Goal: Task Accomplishment & Management: Manage account settings

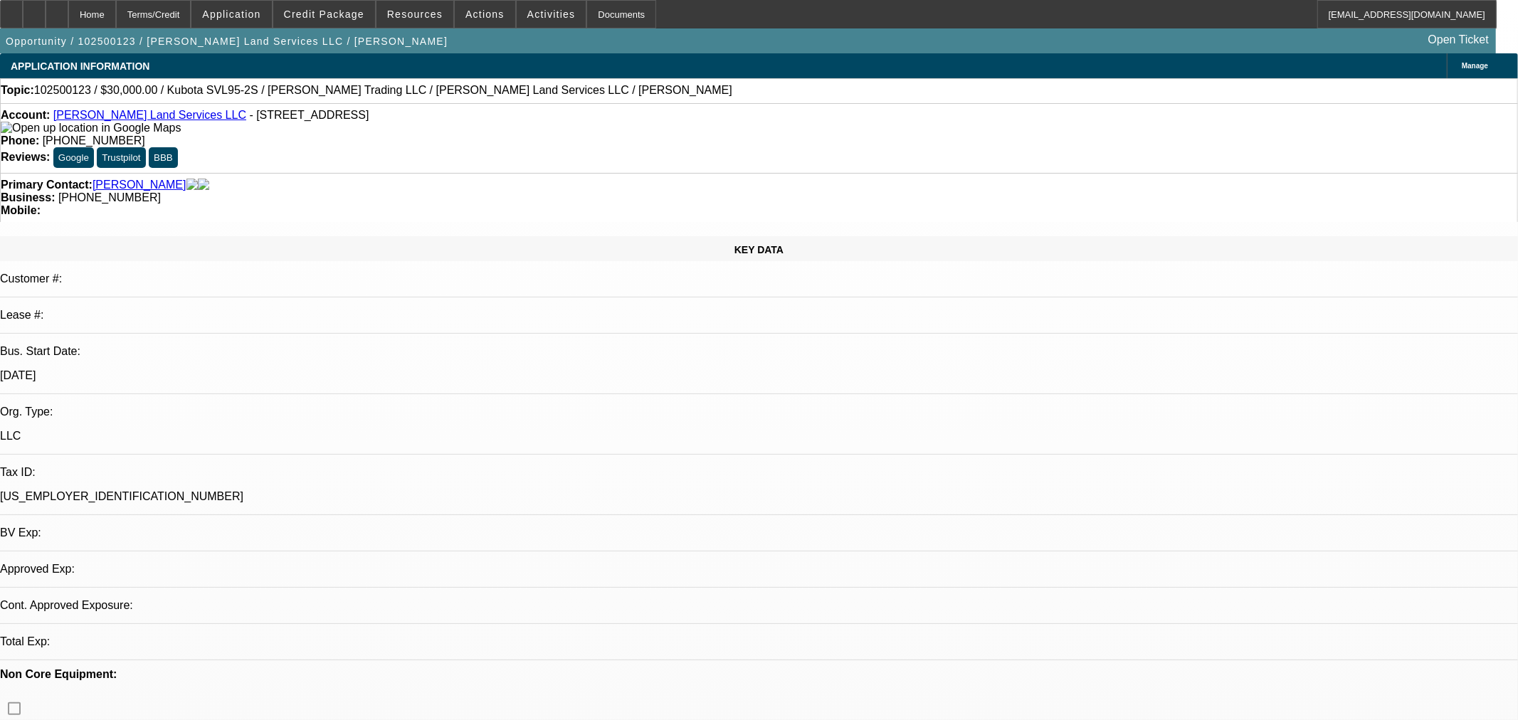
select select "0"
select select "2"
select select "0"
select select "6"
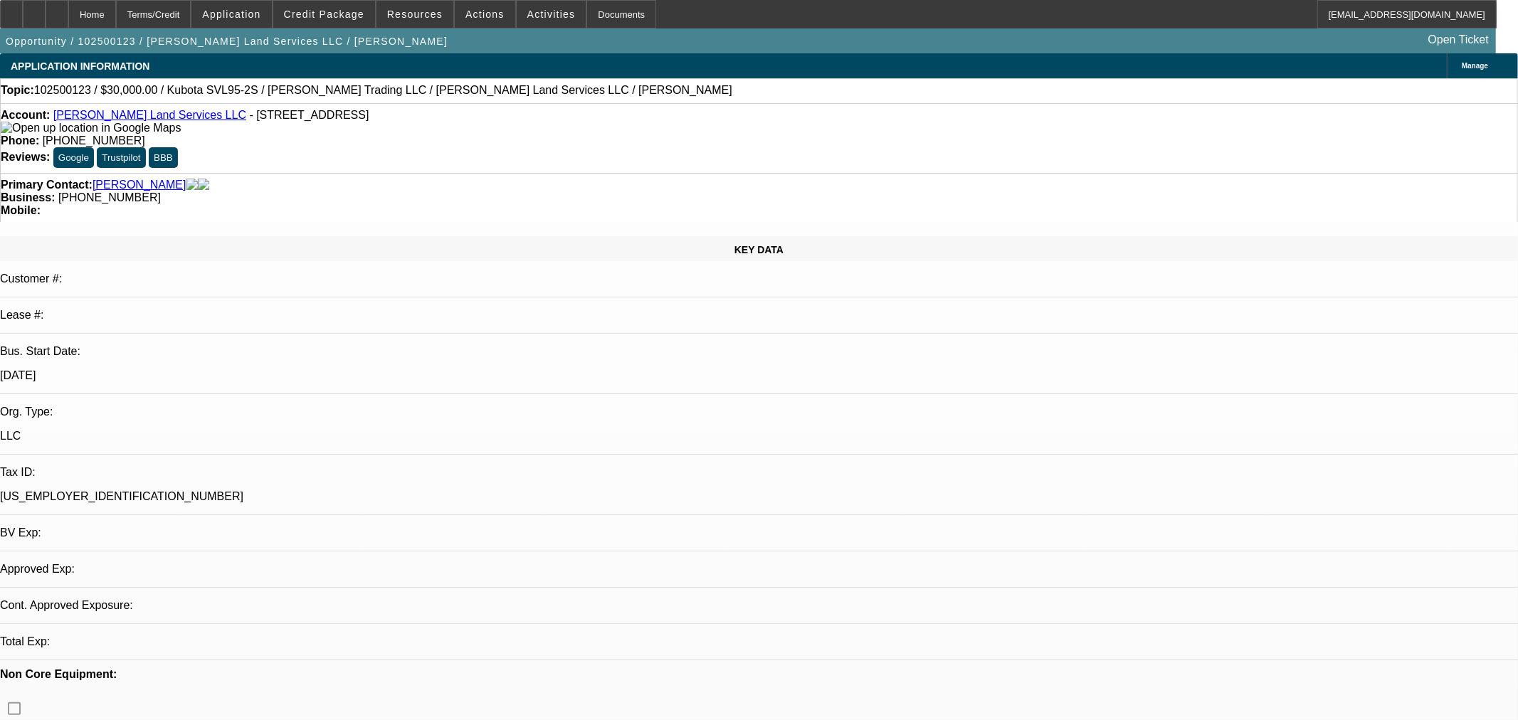
select select "0.1"
select select "2"
select select "0"
select select "6"
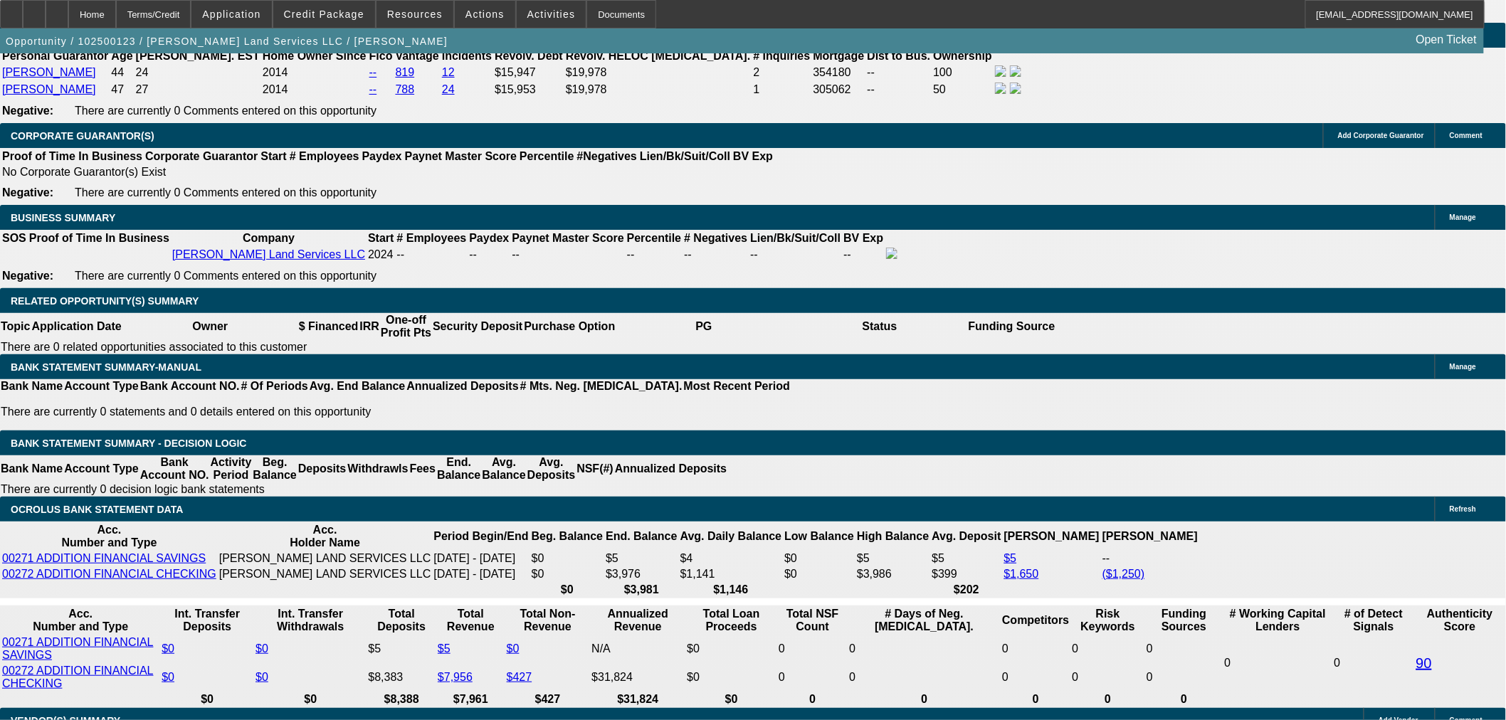
scroll to position [2240, 0]
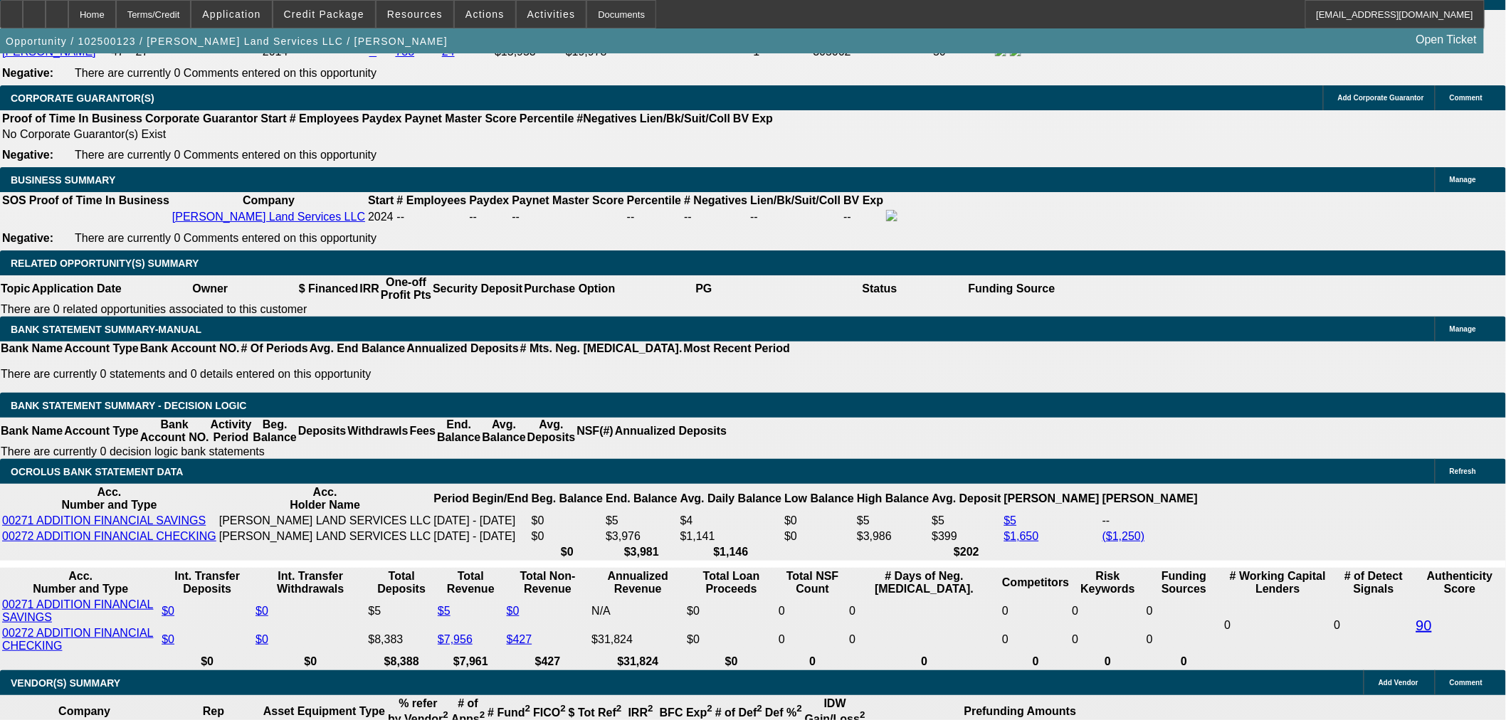
drag, startPoint x: 1250, startPoint y: 496, endPoint x: 1105, endPoint y: 473, distance: 146.4
copy div "UNLESS THEY HAVE OTHER BUSINESS BANKS WITH MORE REVENUES THEY CAN PROVIDE, THIS…"
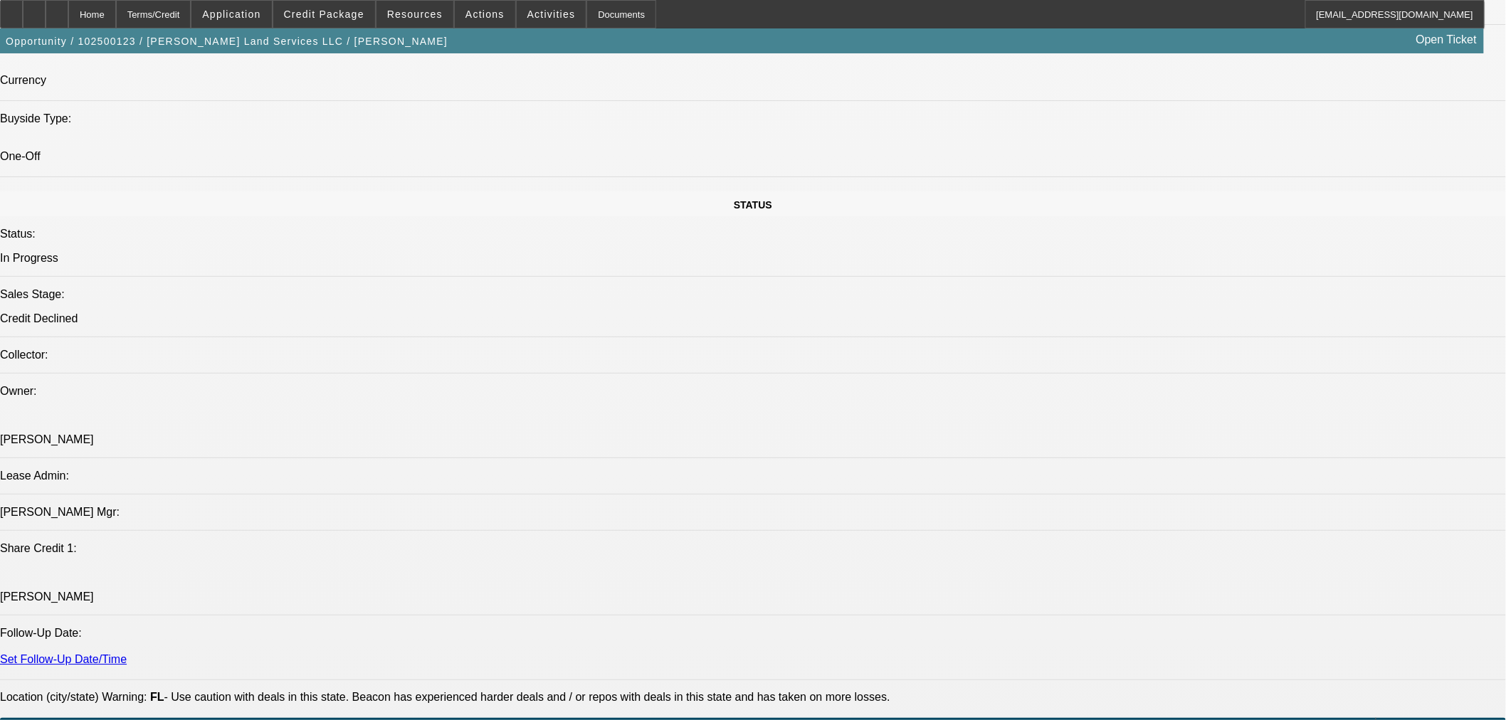
scroll to position [256, 0]
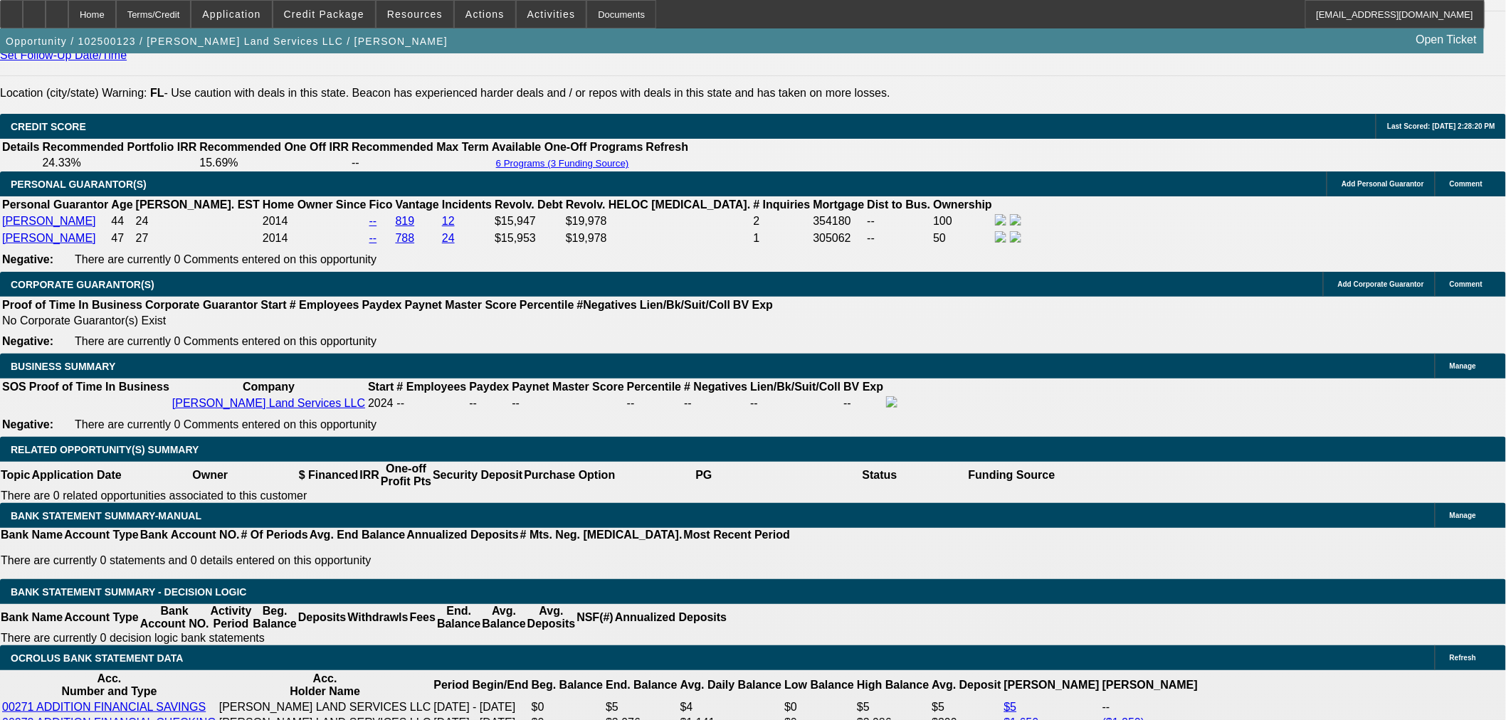
scroll to position [2109, 0]
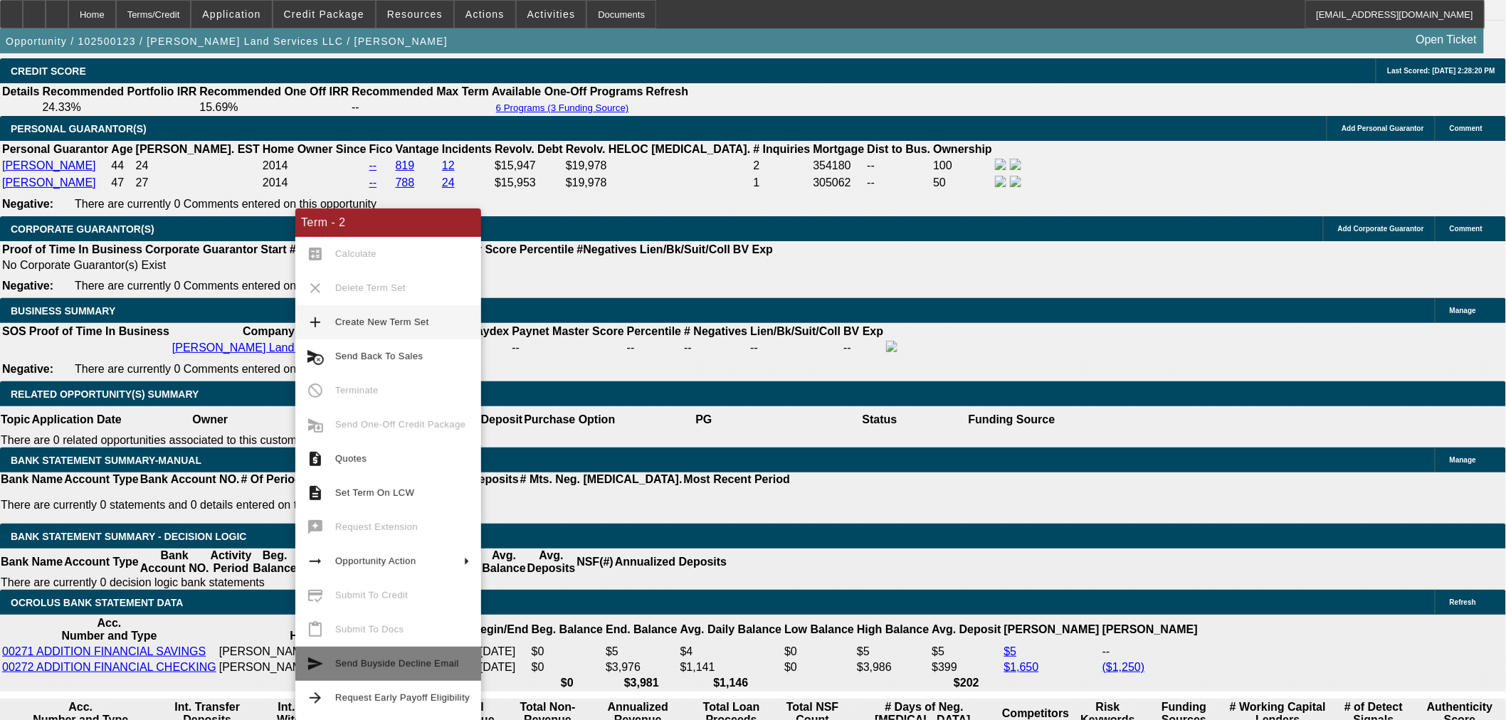
click at [404, 665] on span "Send Buyside Decline Email" at bounding box center [397, 663] width 124 height 11
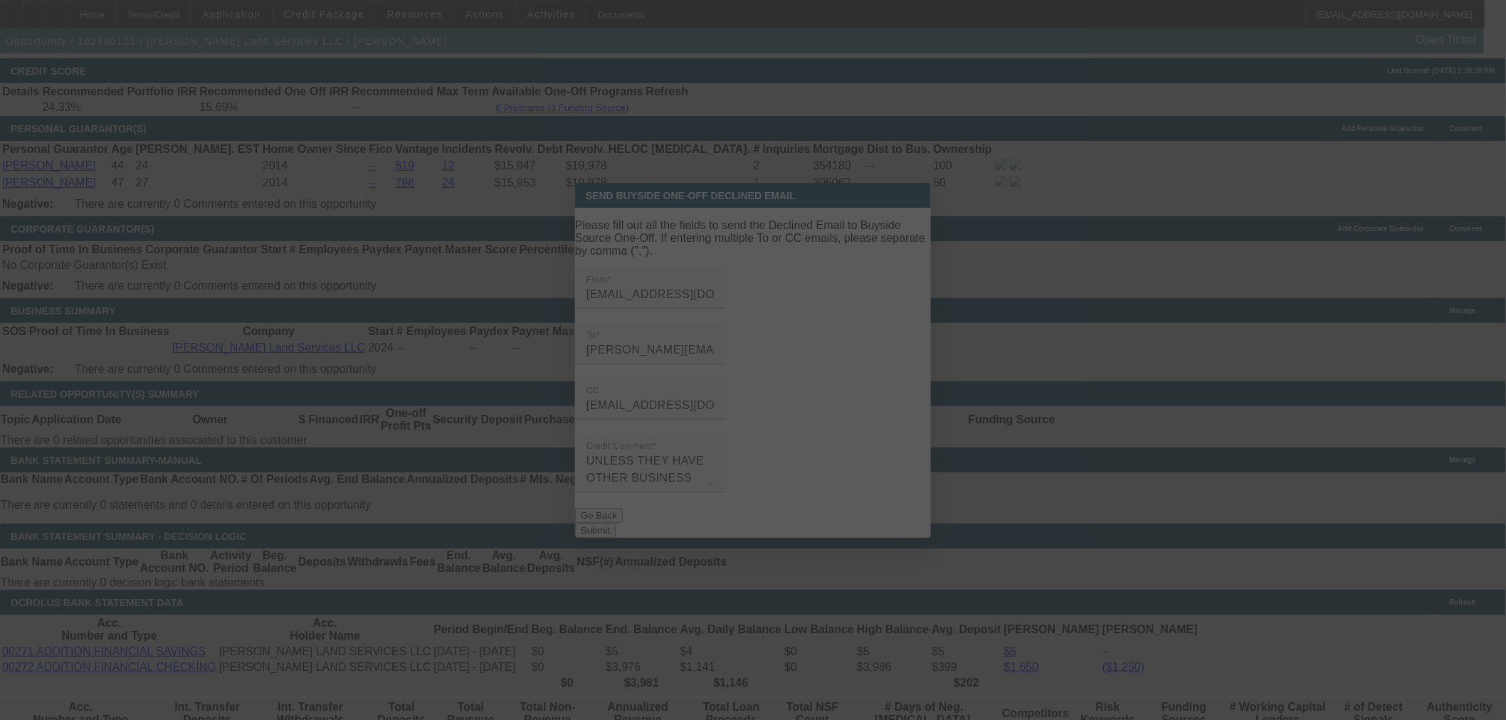
scroll to position [0, 0]
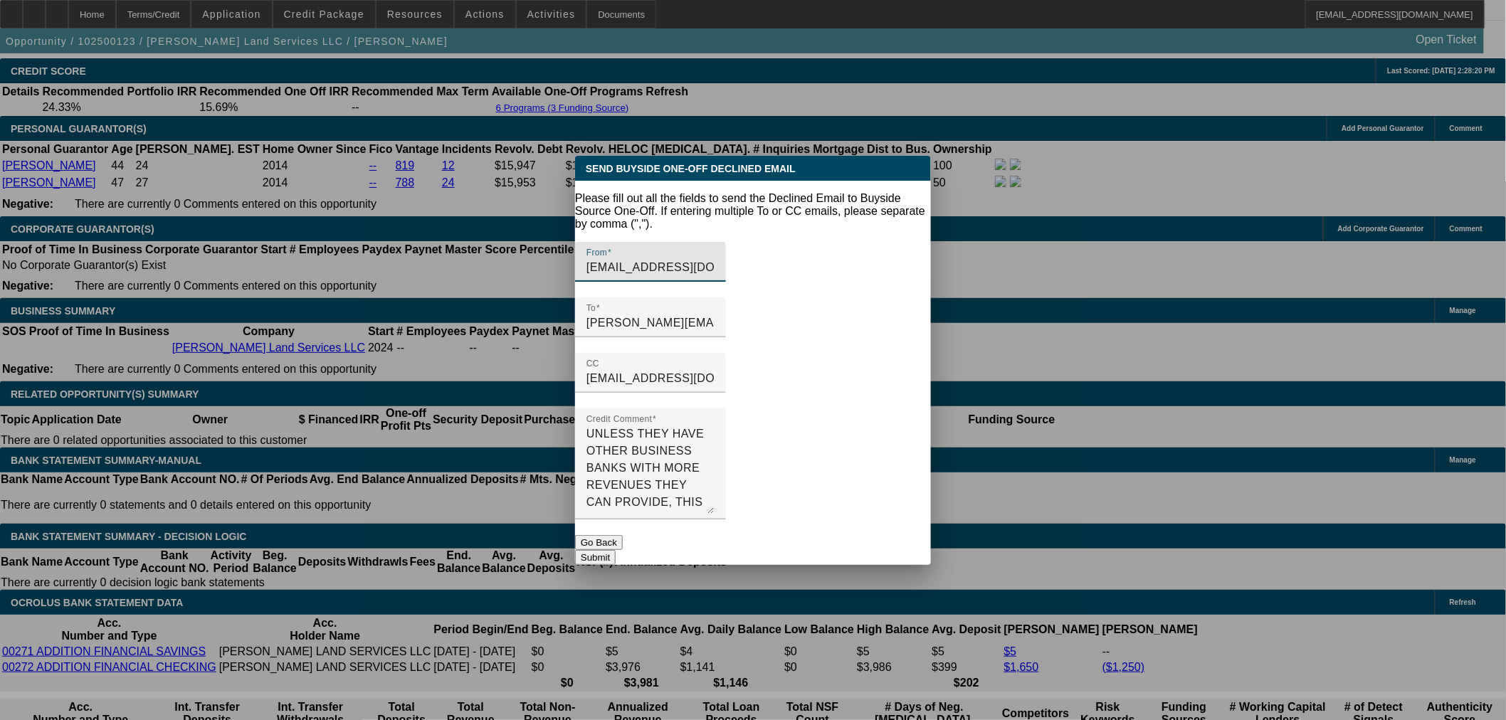
drag, startPoint x: 906, startPoint y: 464, endPoint x: 901, endPoint y: 518, distance: 54.3
click at [901, 518] on form "Please fill out all the fields to send the Declined Email to Buyside Source One…" at bounding box center [753, 378] width 356 height 373
click at [616, 550] on button "Submit" at bounding box center [595, 557] width 41 height 15
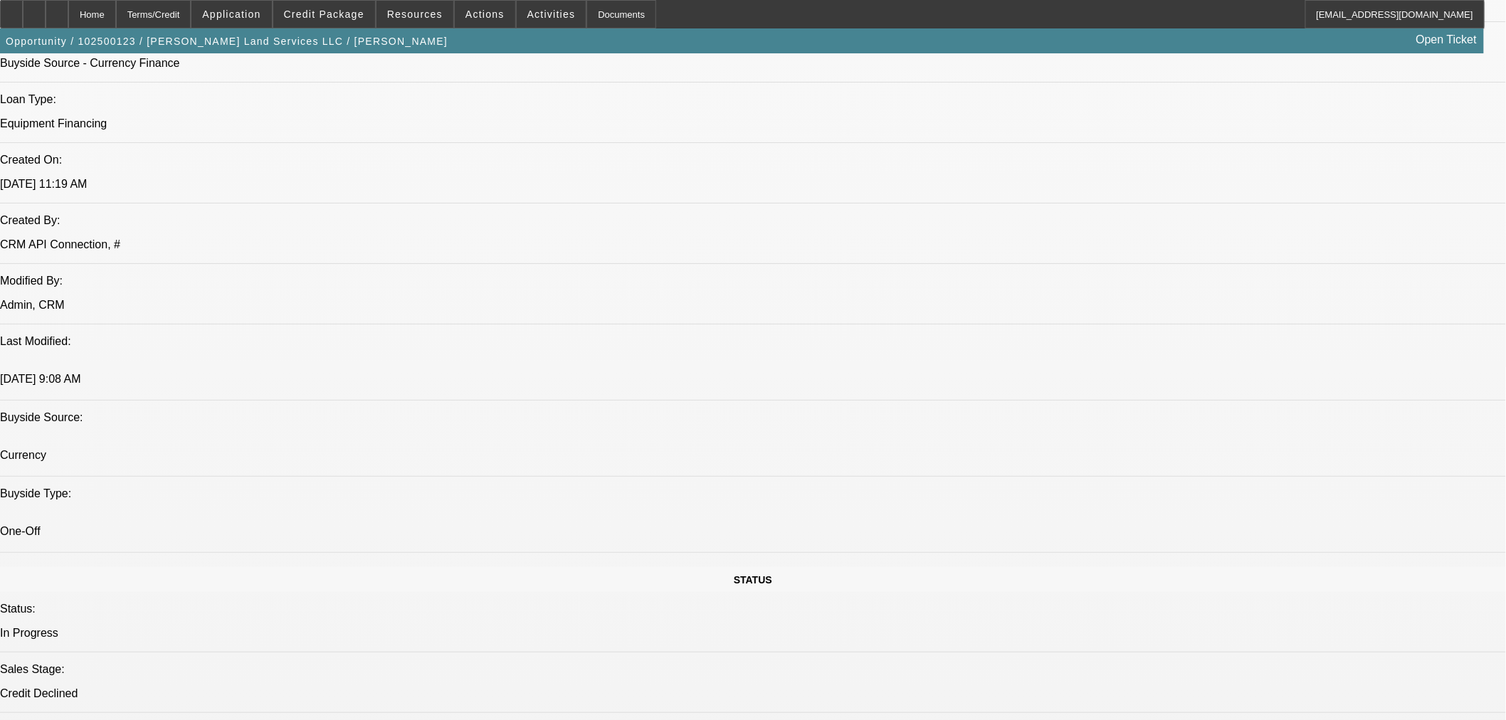
scroll to position [1055, 0]
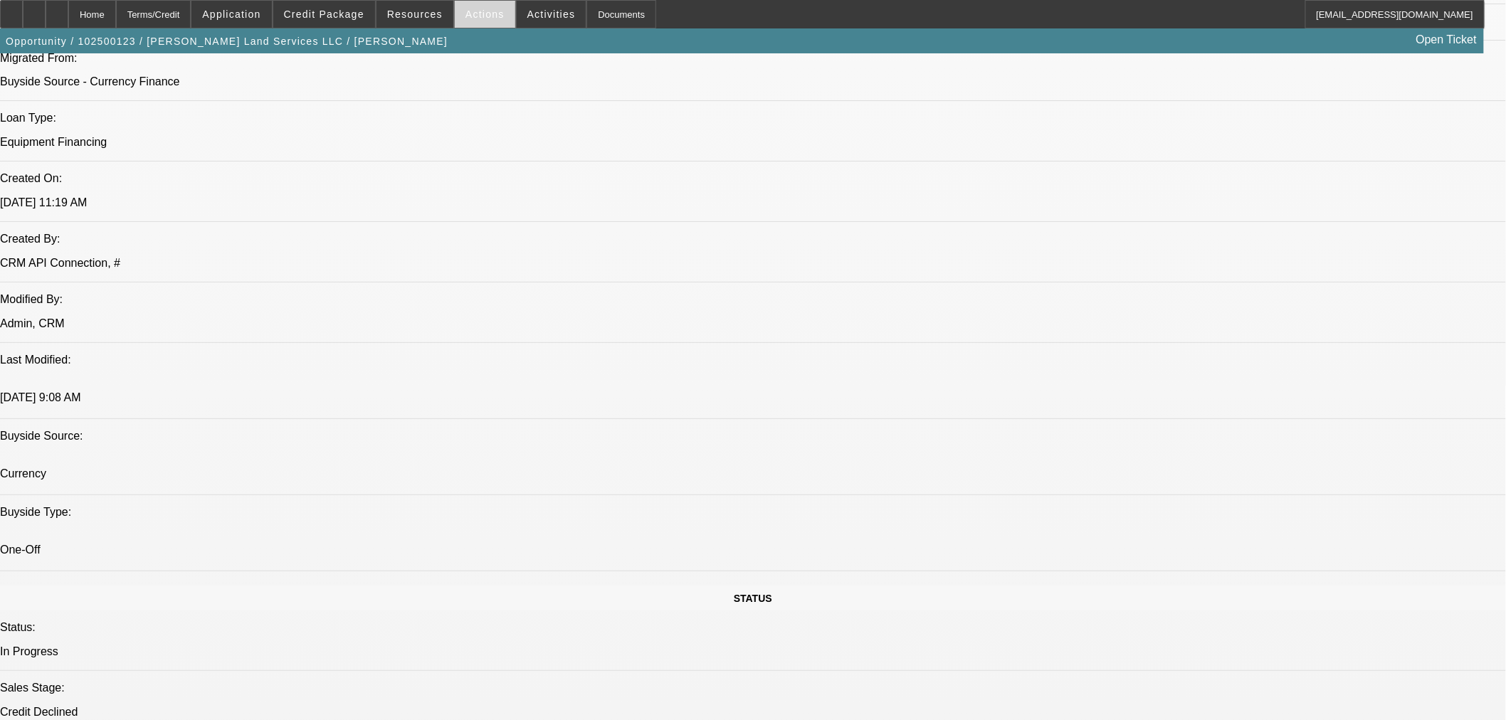
click at [480, 16] on span "Actions" at bounding box center [484, 14] width 39 height 11
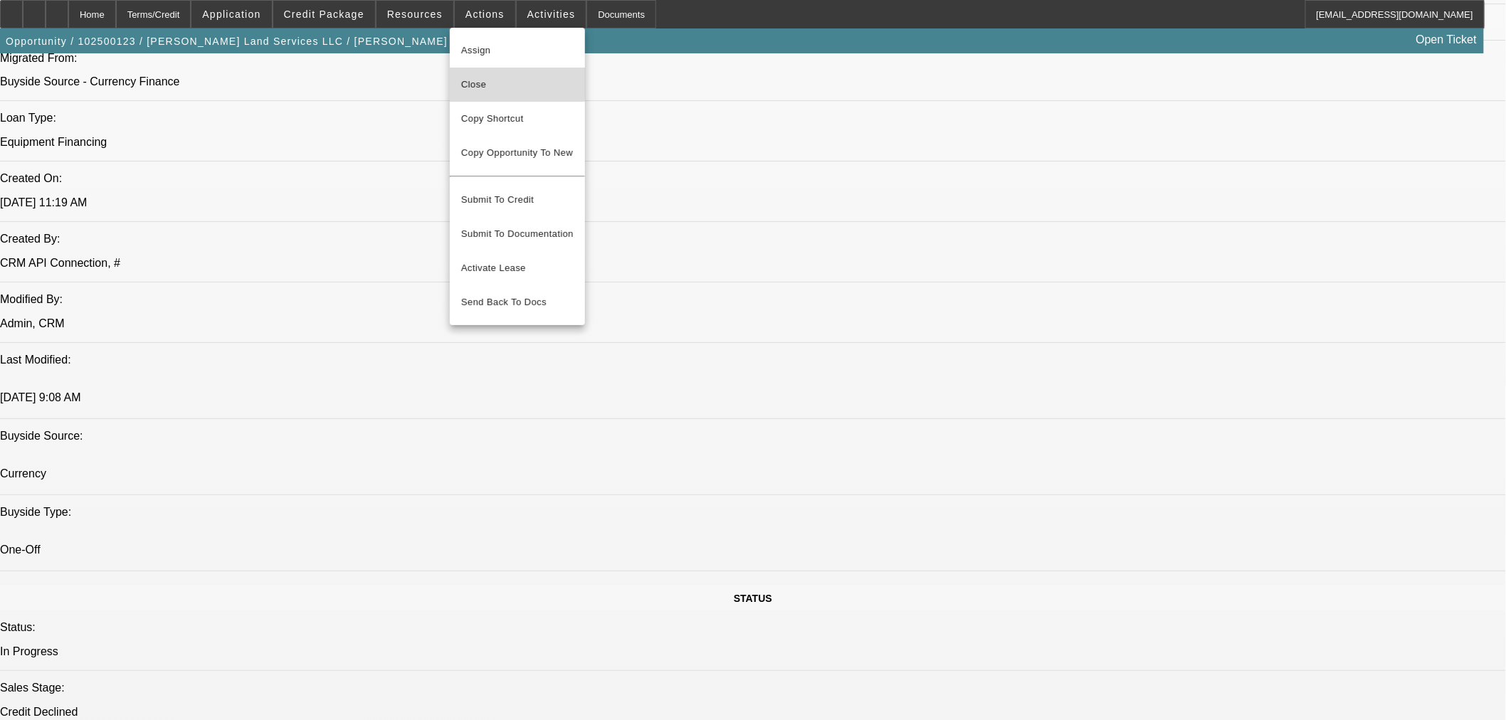
click at [500, 81] on span "Close" at bounding box center [517, 84] width 112 height 17
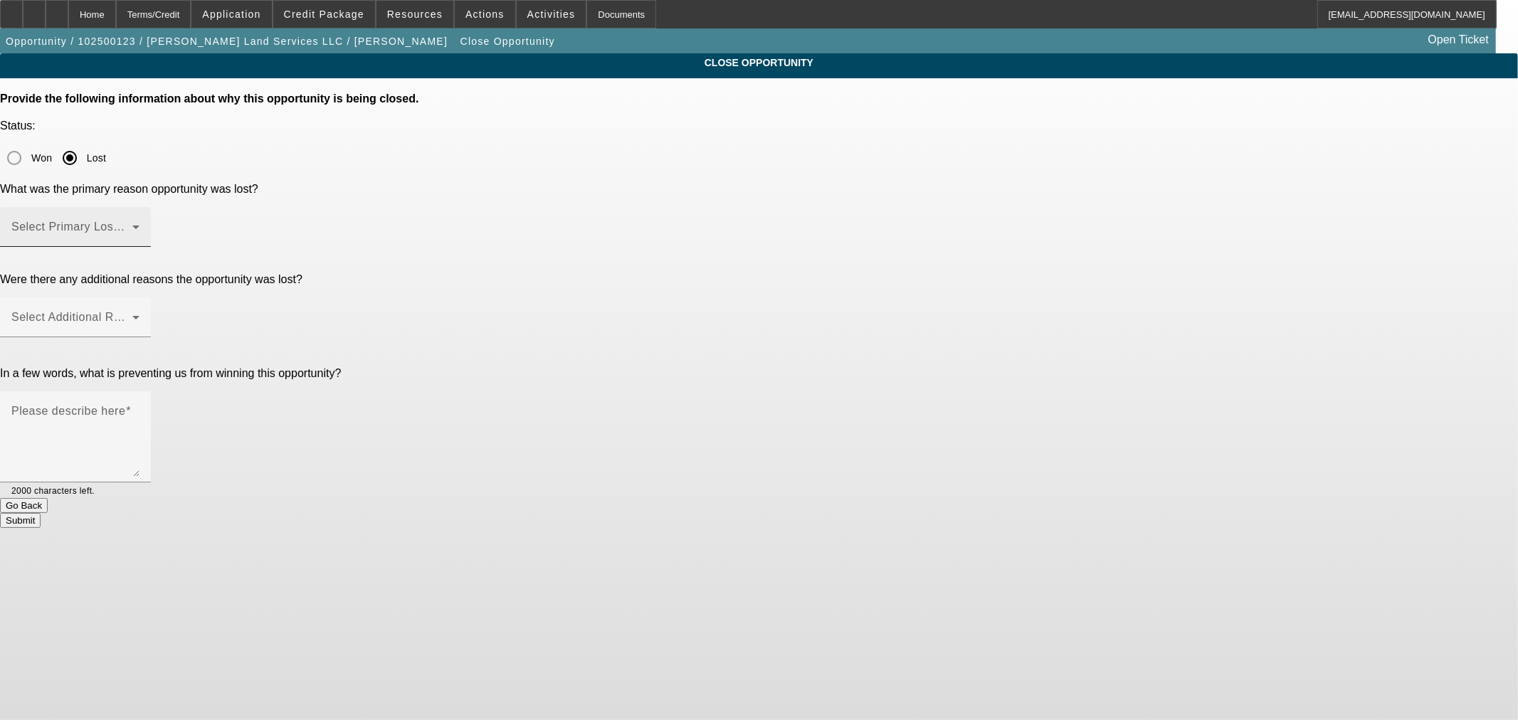
click at [132, 224] on span at bounding box center [71, 232] width 121 height 17
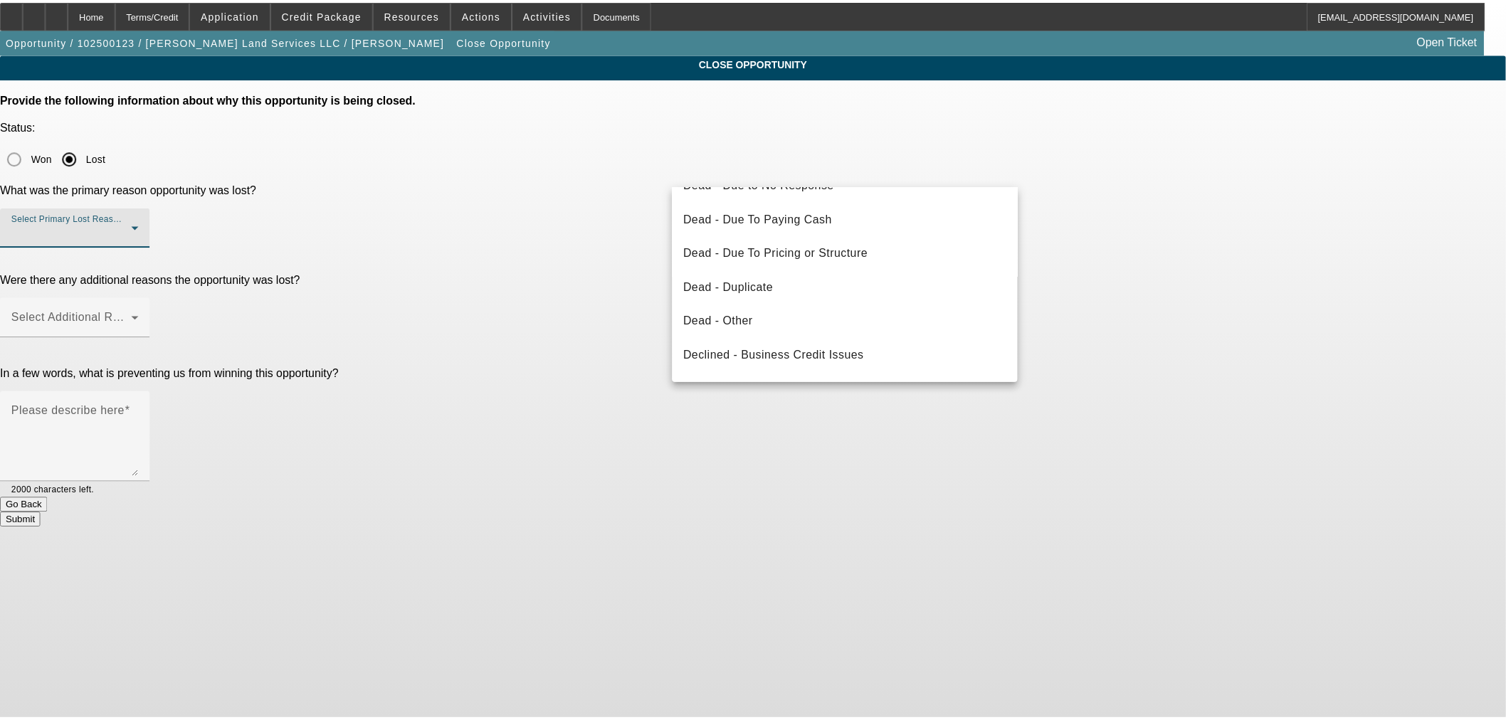
scroll to position [132, 0]
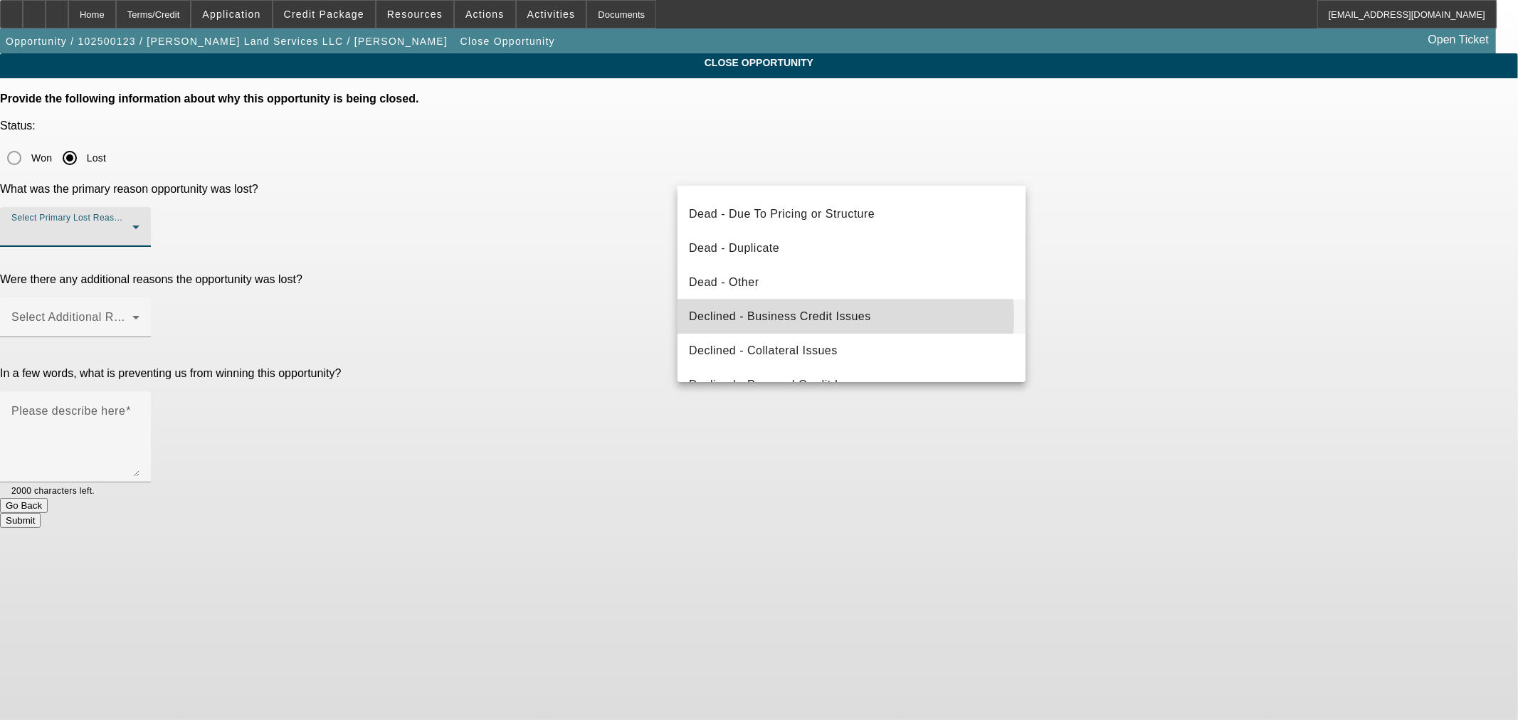
click at [816, 317] on span "Declined - Business Credit Issues" at bounding box center [780, 316] width 182 height 17
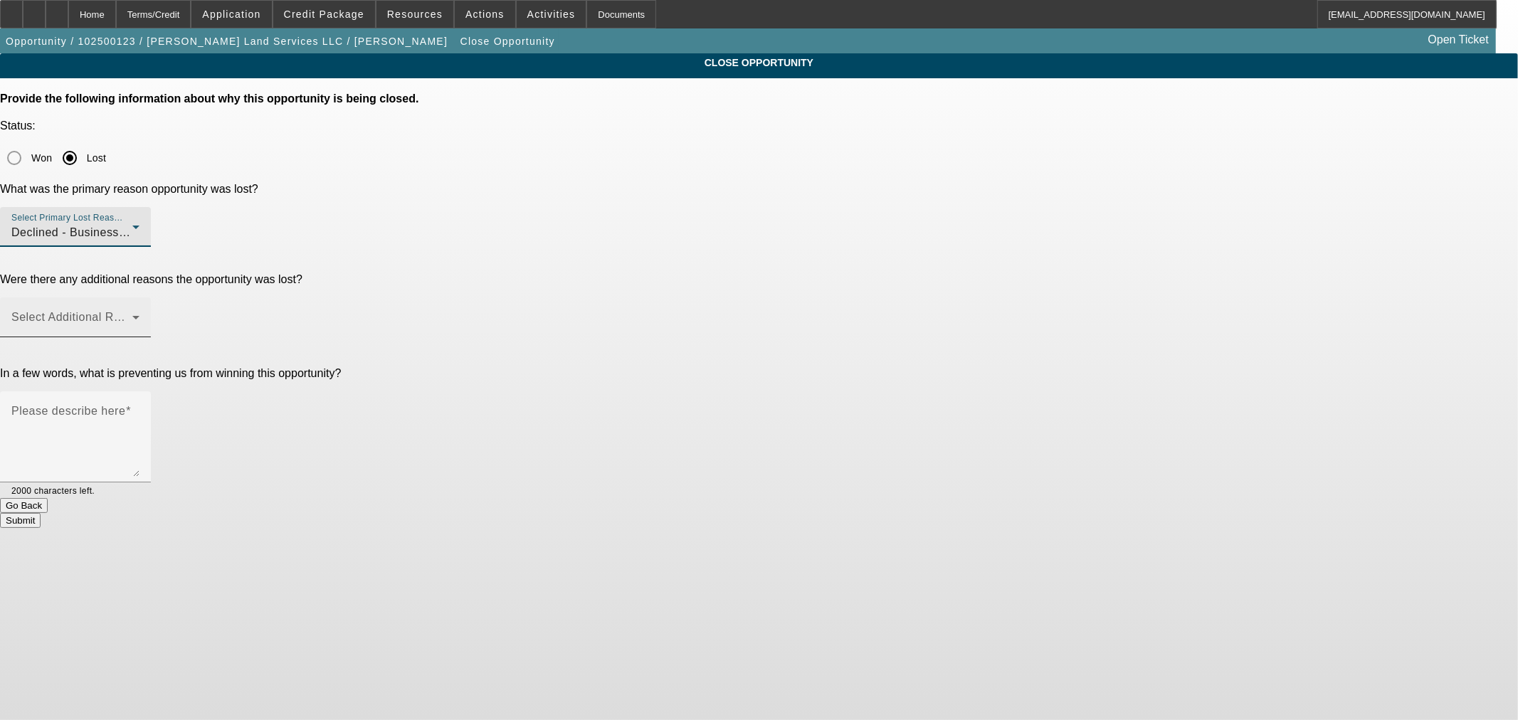
click at [132, 315] on span at bounding box center [71, 323] width 121 height 17
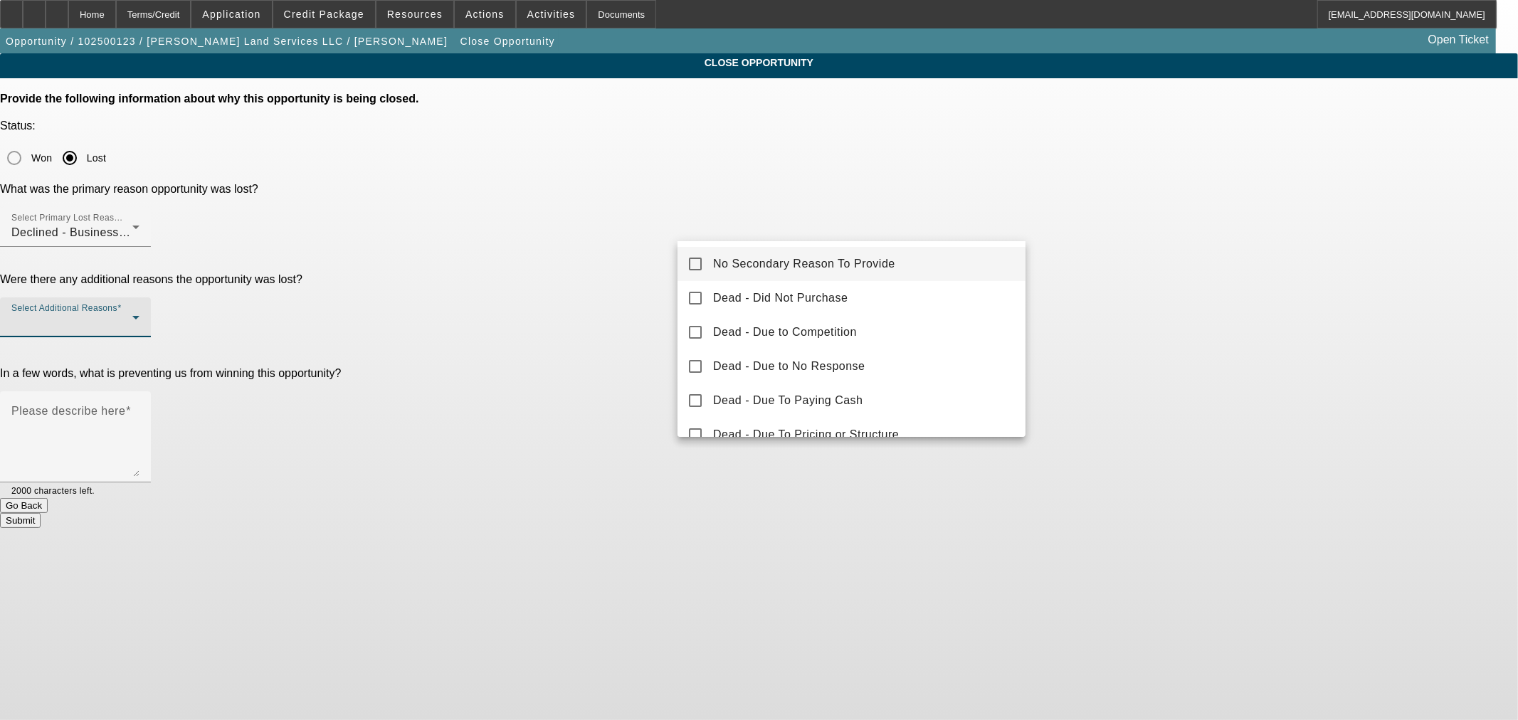
click at [788, 261] on span "No Secondary Reason To Provide" at bounding box center [804, 264] width 182 height 17
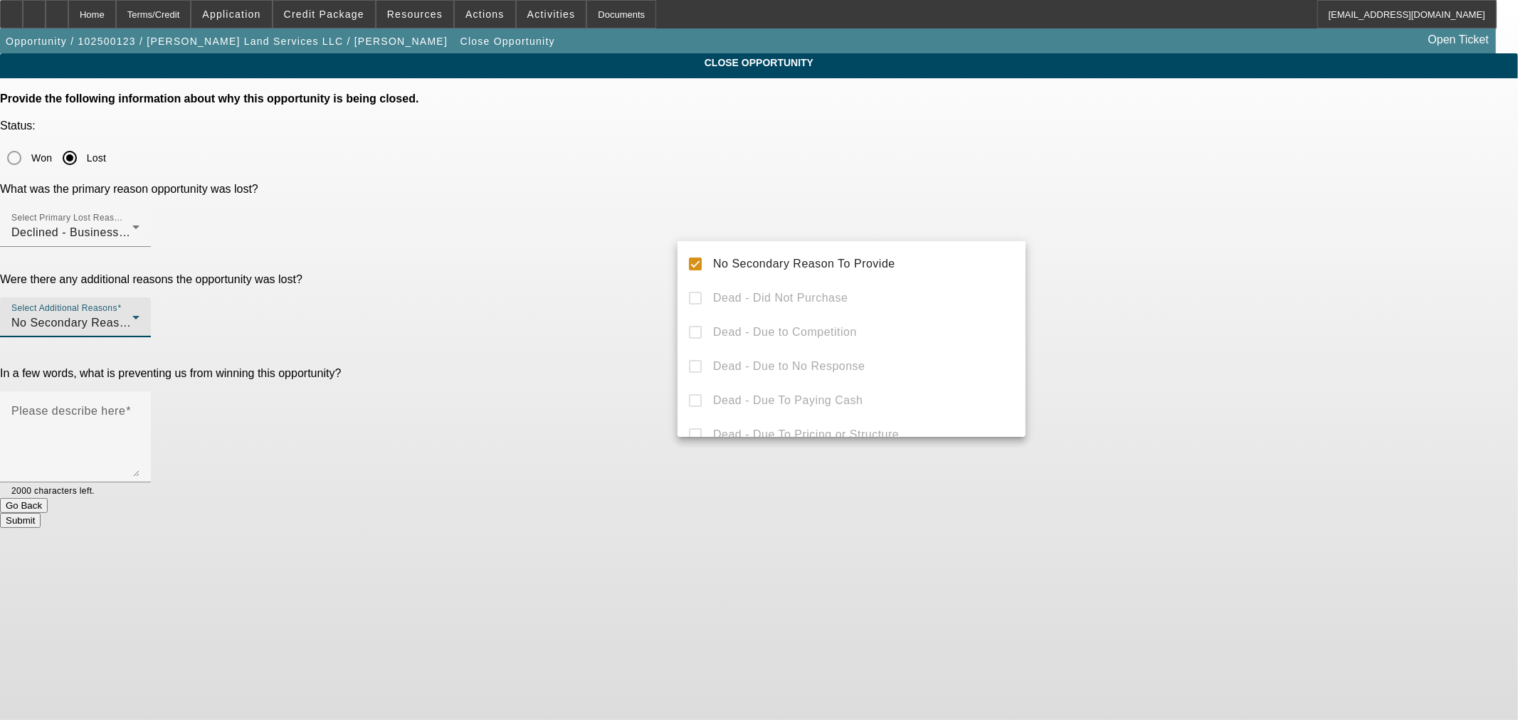
click at [621, 294] on div at bounding box center [759, 360] width 1518 height 720
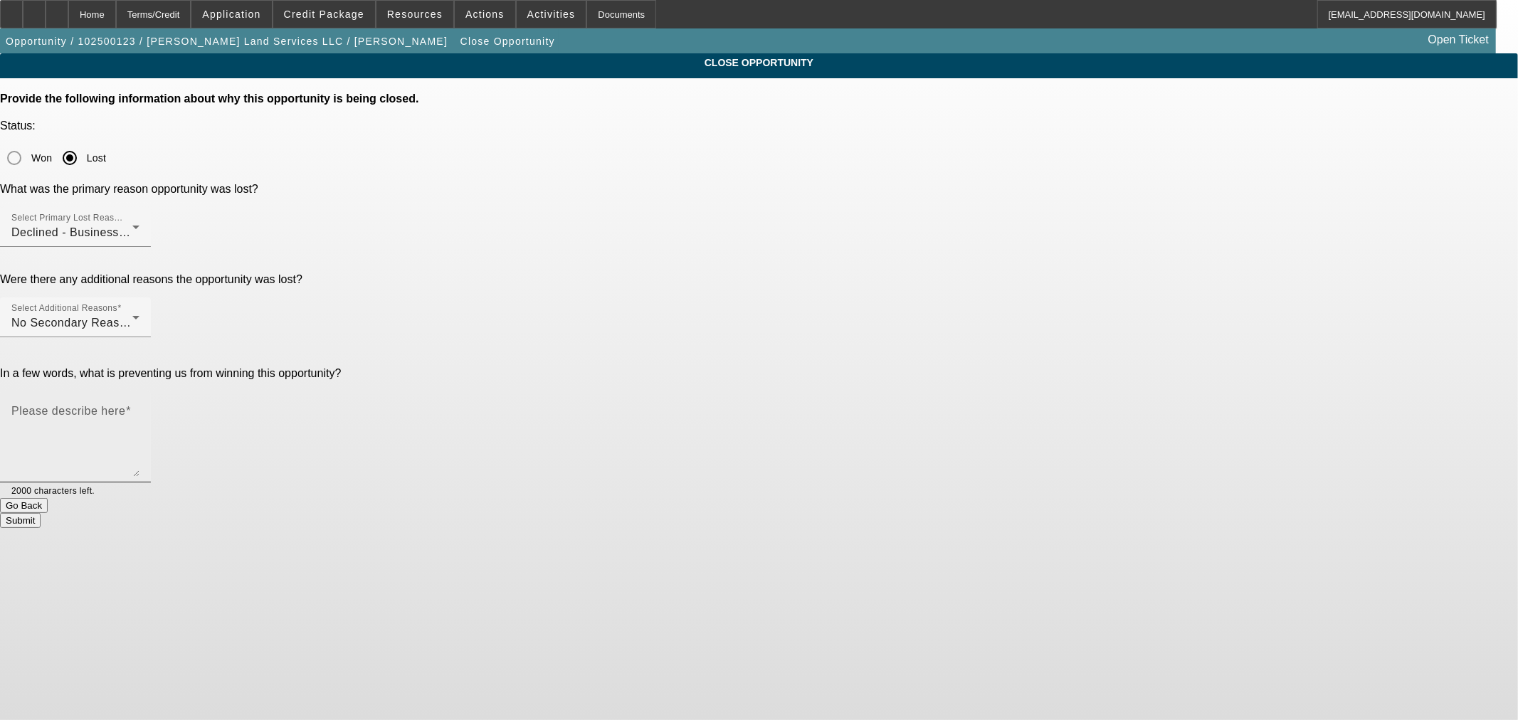
click at [125, 405] on mat-label "Please describe here" at bounding box center [68, 411] width 114 height 12
click at [139, 409] on textarea "Please describe here" at bounding box center [75, 443] width 128 height 68
type textarea "Banks too weak."
click at [41, 513] on button "Submit" at bounding box center [20, 520] width 41 height 15
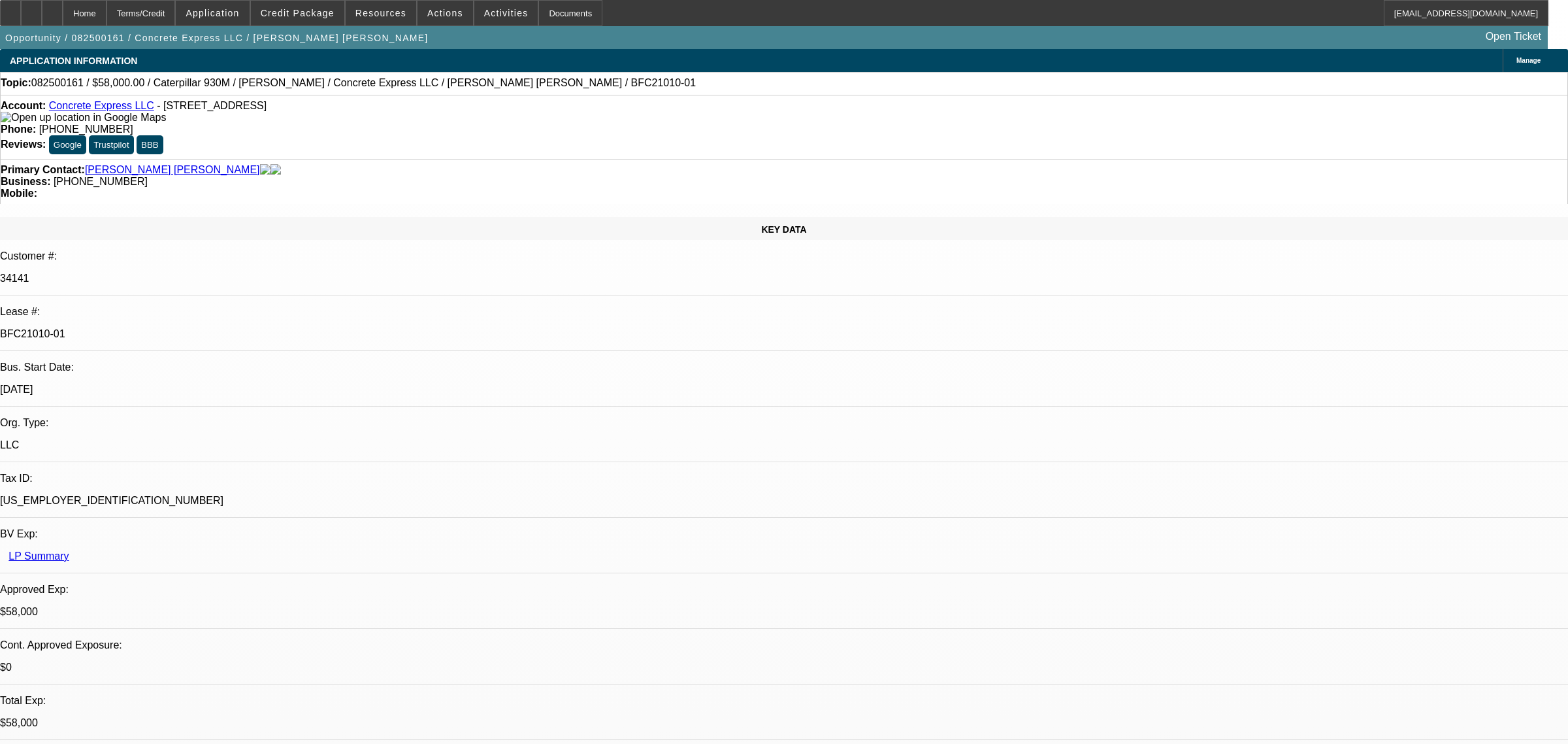
select select "0"
select select "2"
select select "0"
select select "6"
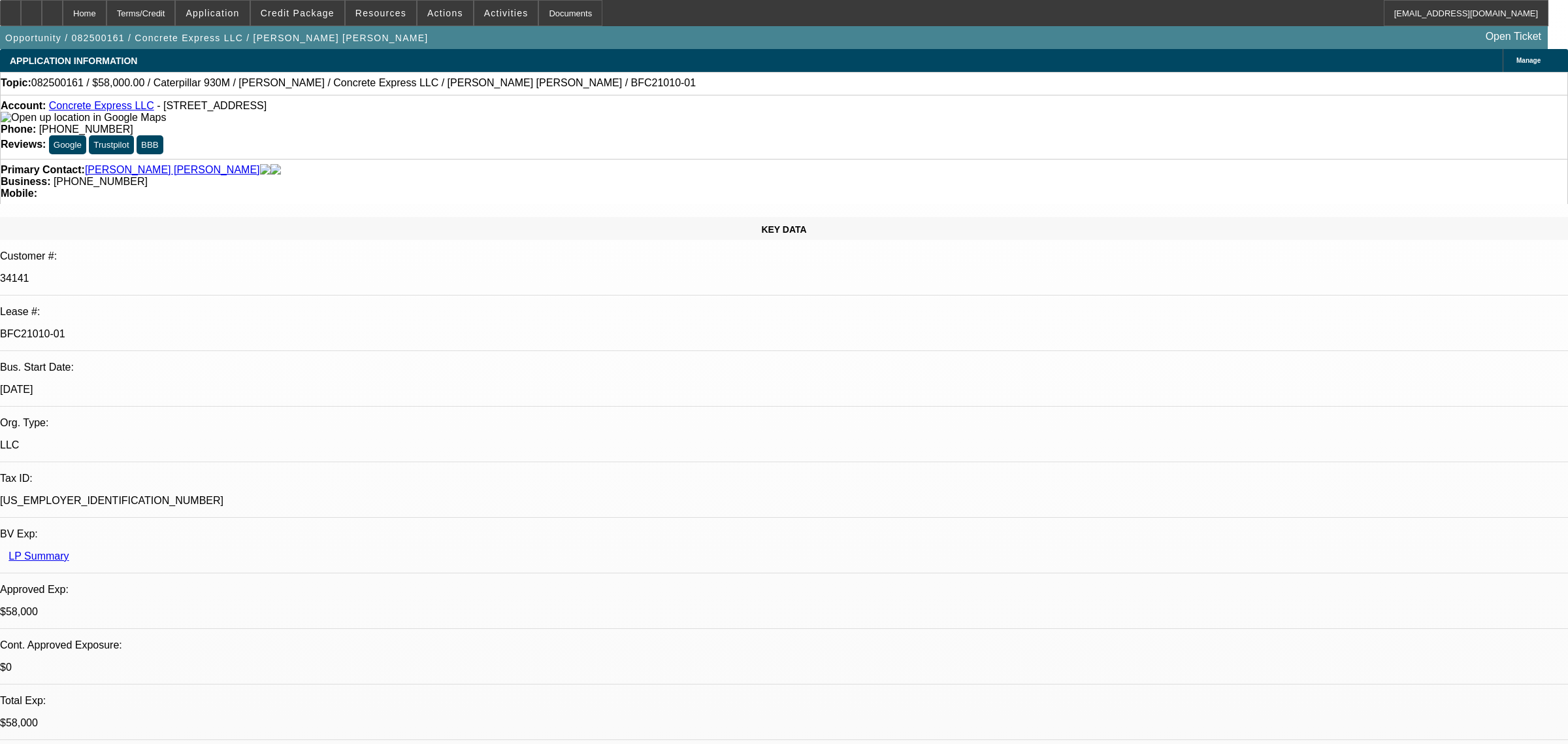
select select "0"
select select "2"
select select "0"
select select "6"
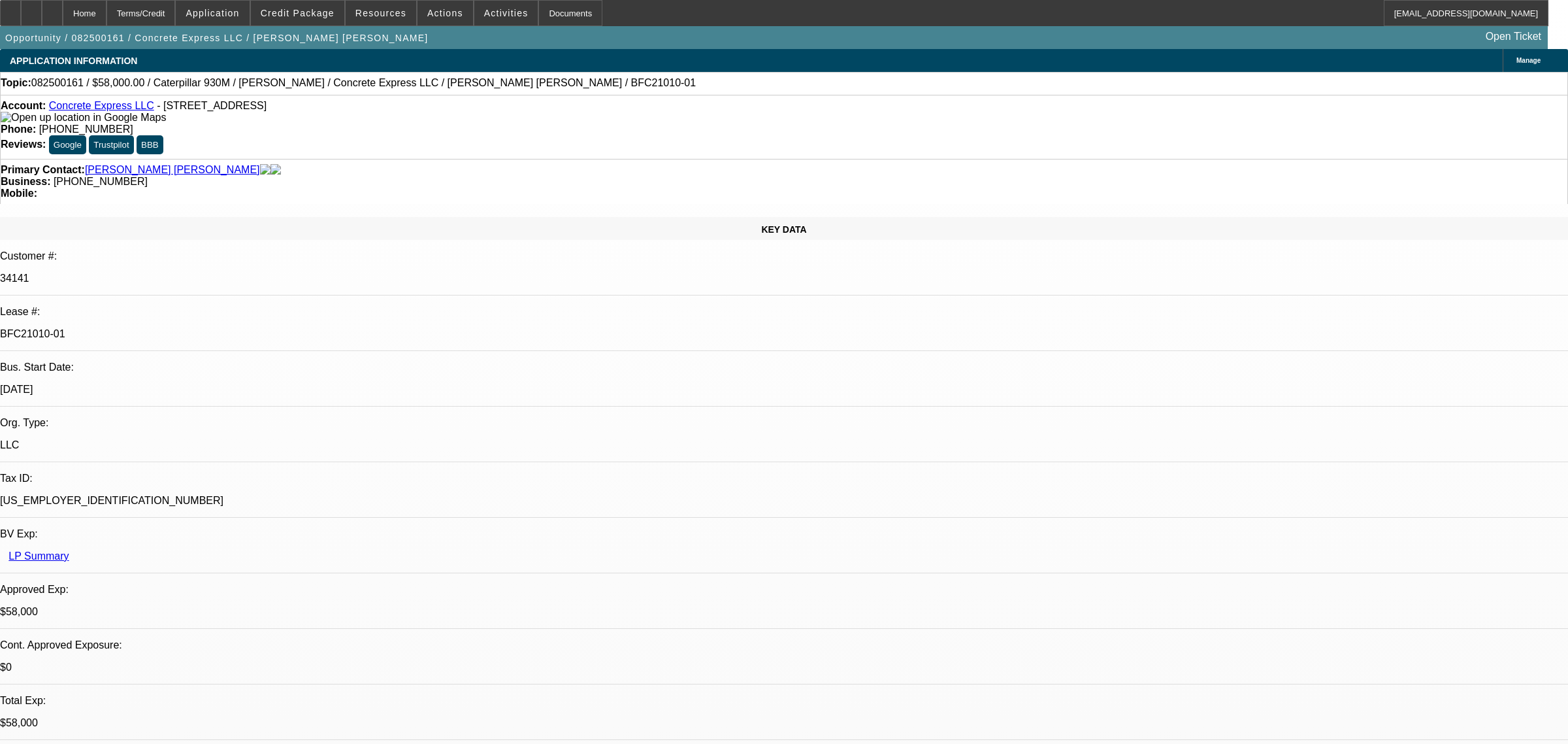
select select "0.15"
select select "2"
select select "0"
select select "6"
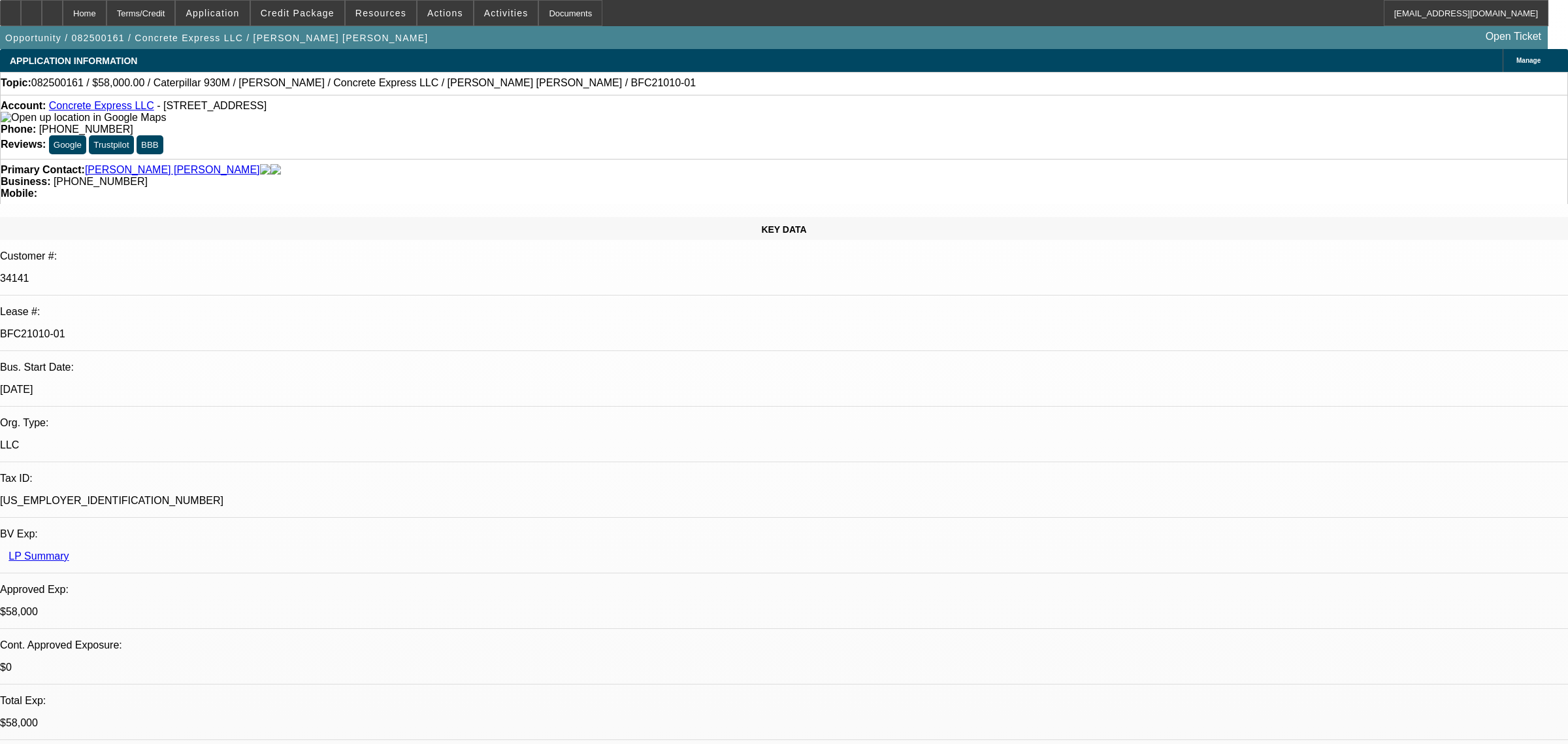
select select "0.15"
select select "2"
select select "0"
select select "6"
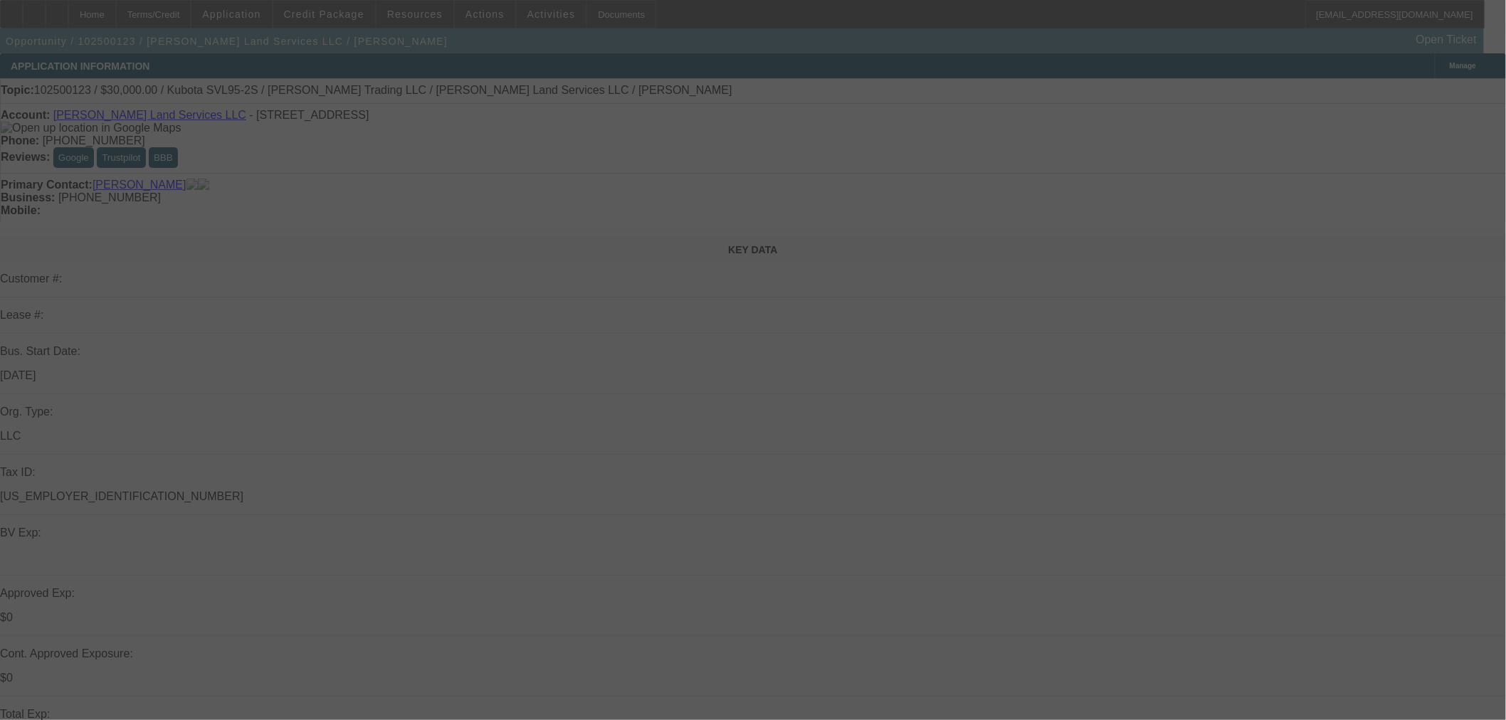
select select "0"
select select "2"
select select "0"
select select "6"
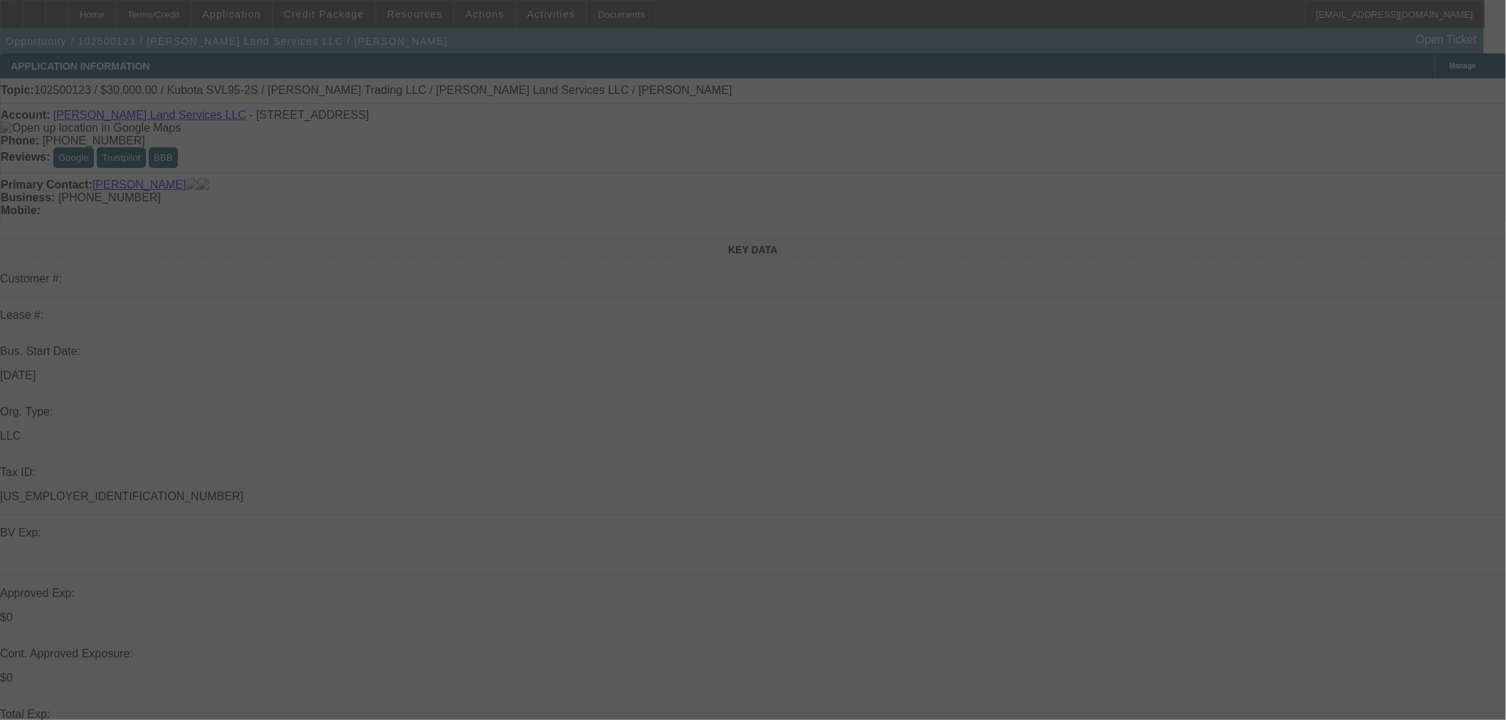
select select "0.1"
select select "2"
select select "0"
select select "6"
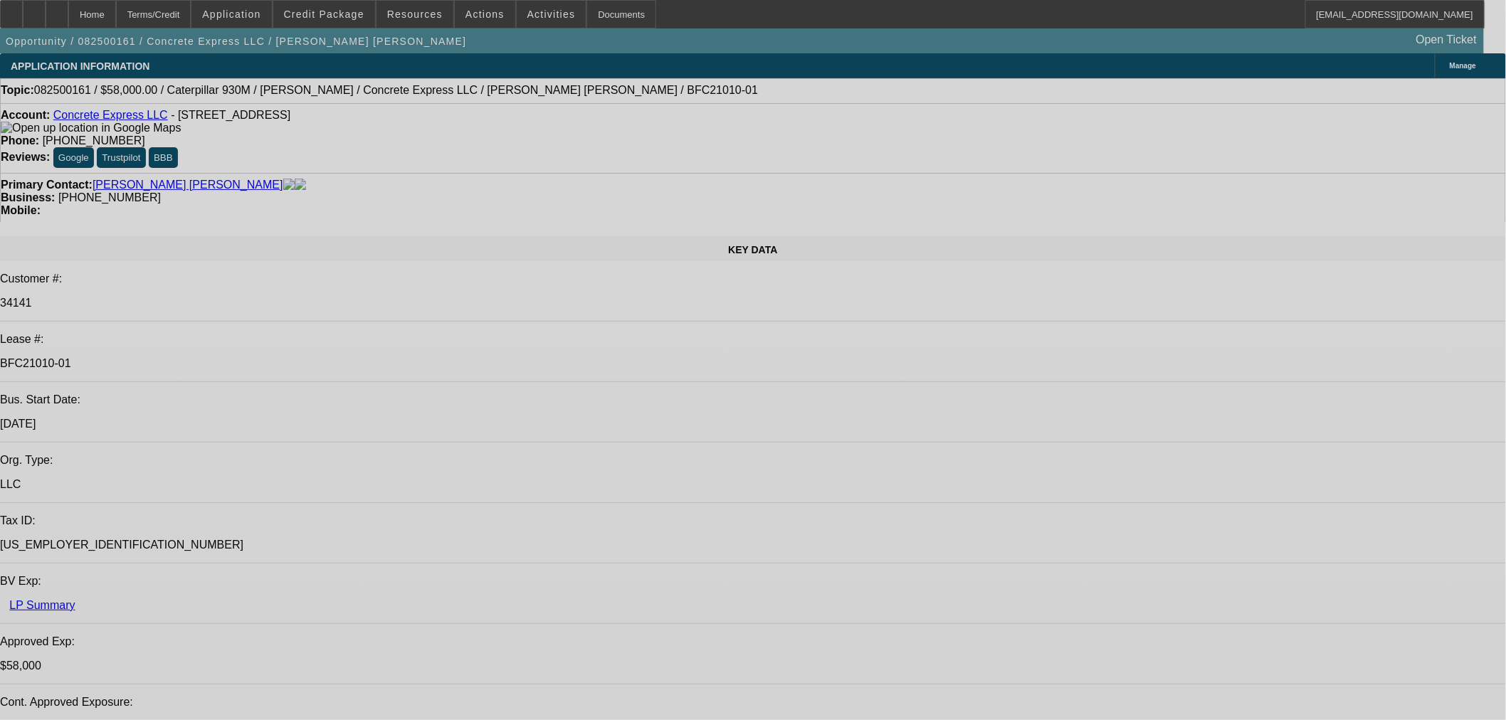
select select "0"
select select "2"
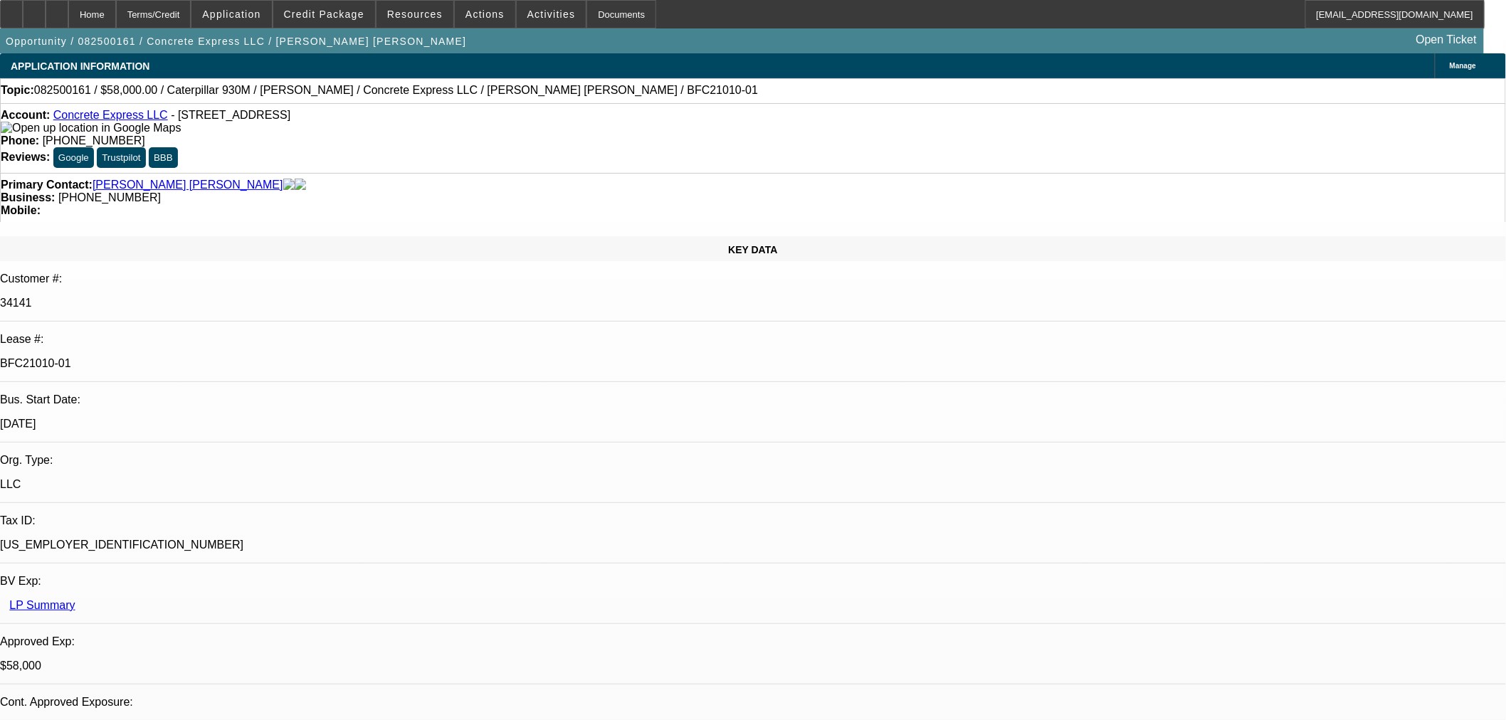
select select "2"
select select "0"
select select "6"
select select "0"
select select "2"
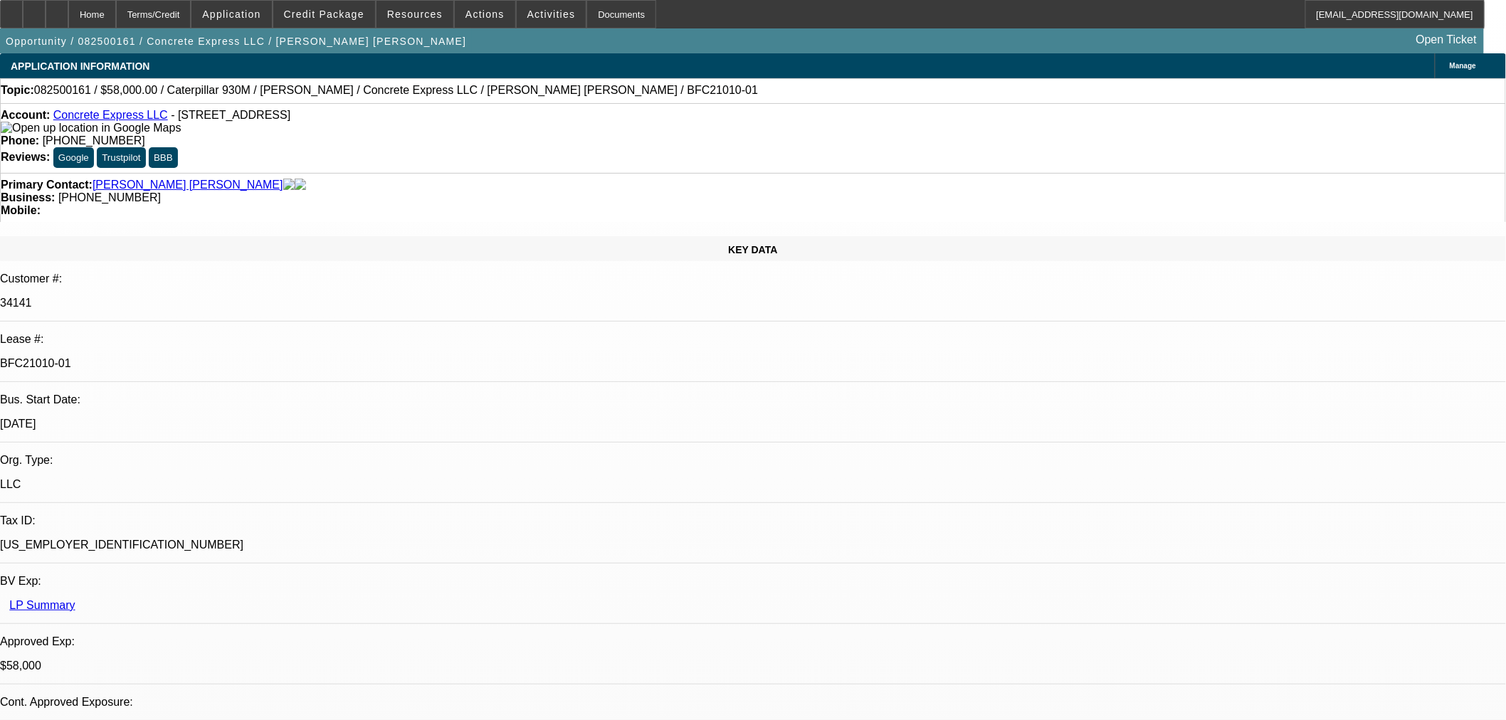
select select "2"
select select "0"
select select "6"
select select "0.15"
select select "2"
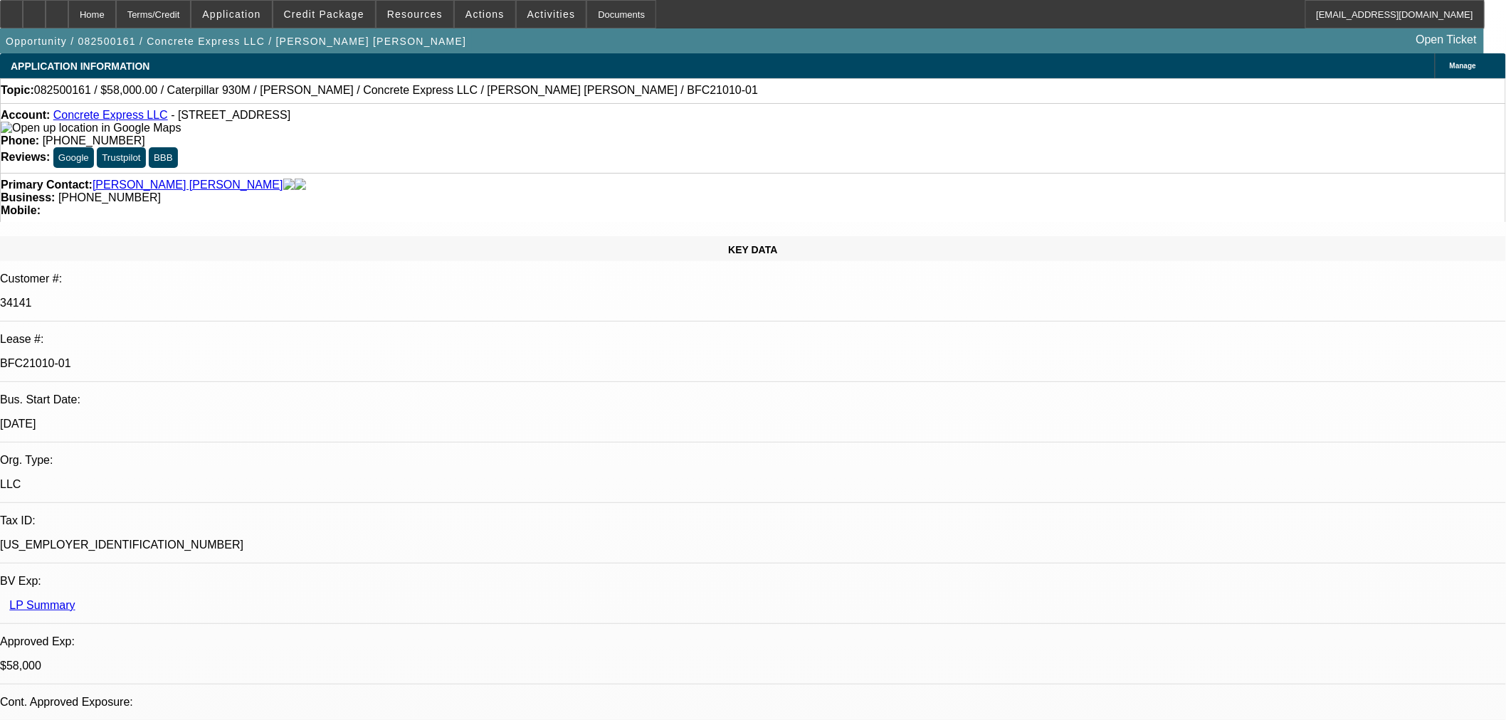
select select "2"
select select "0"
select select "6"
select select "0.15"
select select "2"
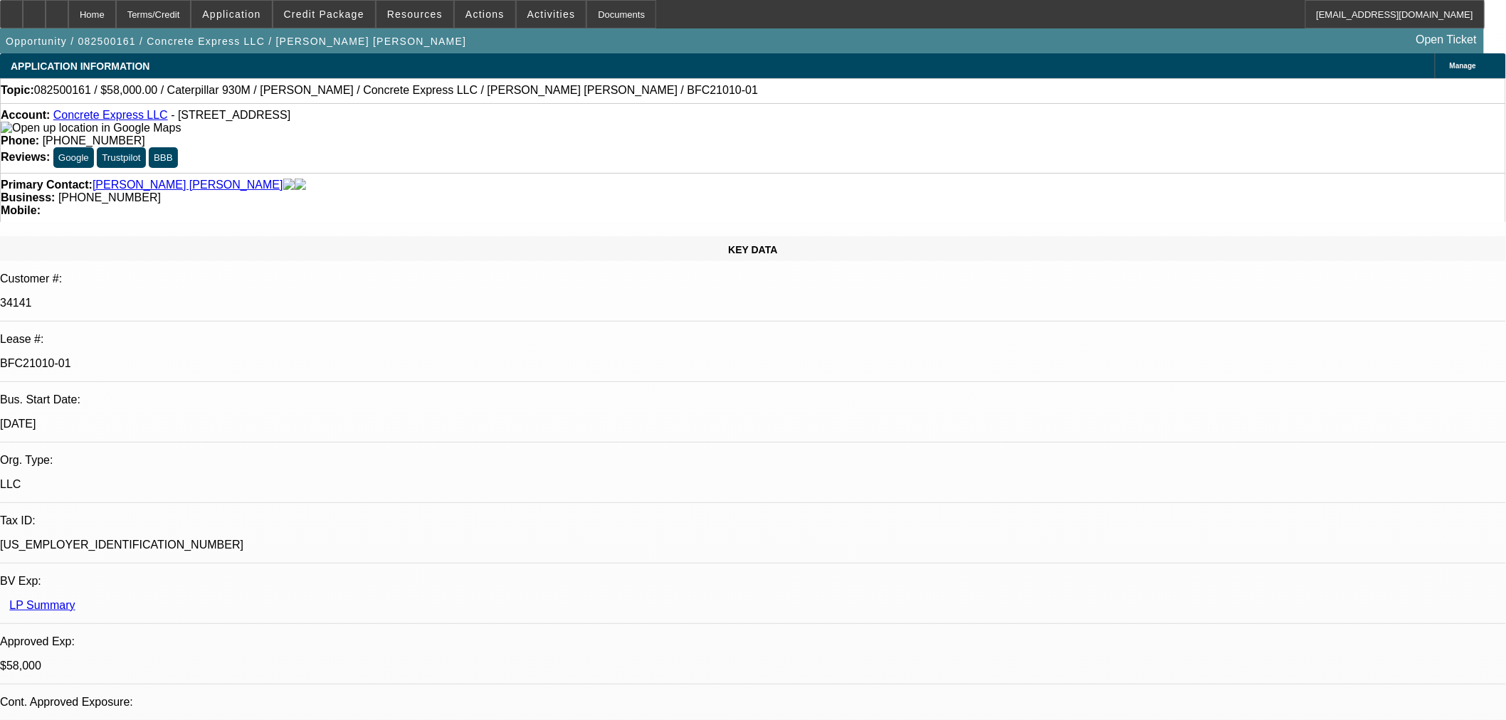
select select "2"
select select "0"
select select "6"
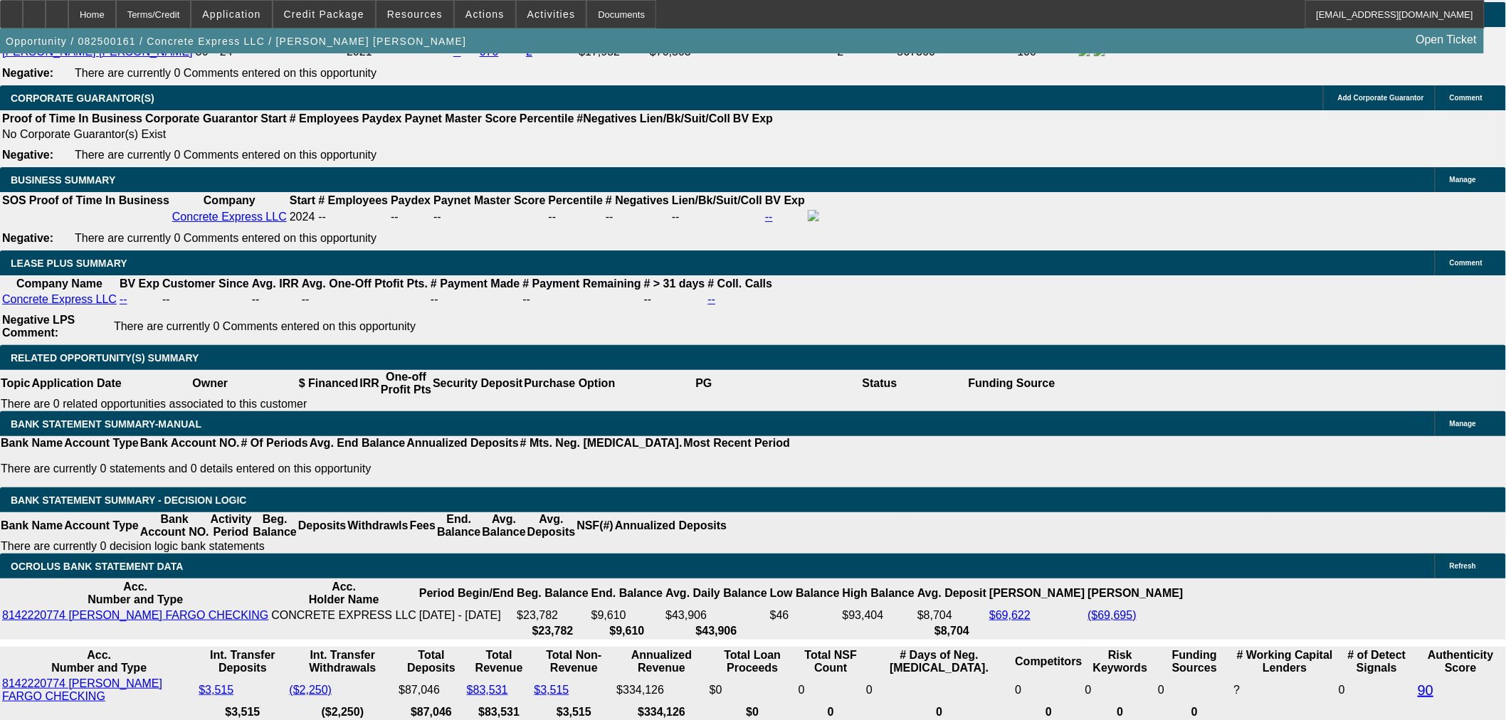
scroll to position [2240, 0]
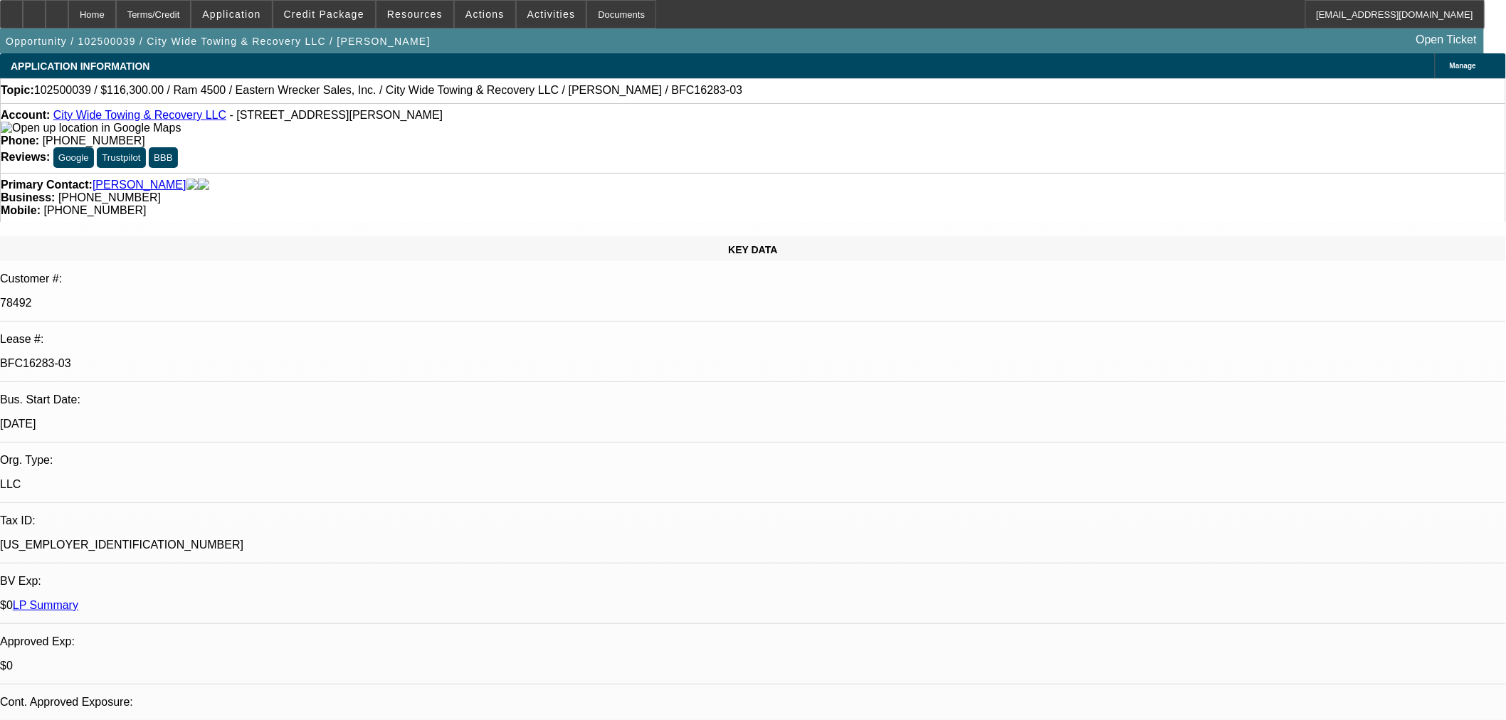
select select "0"
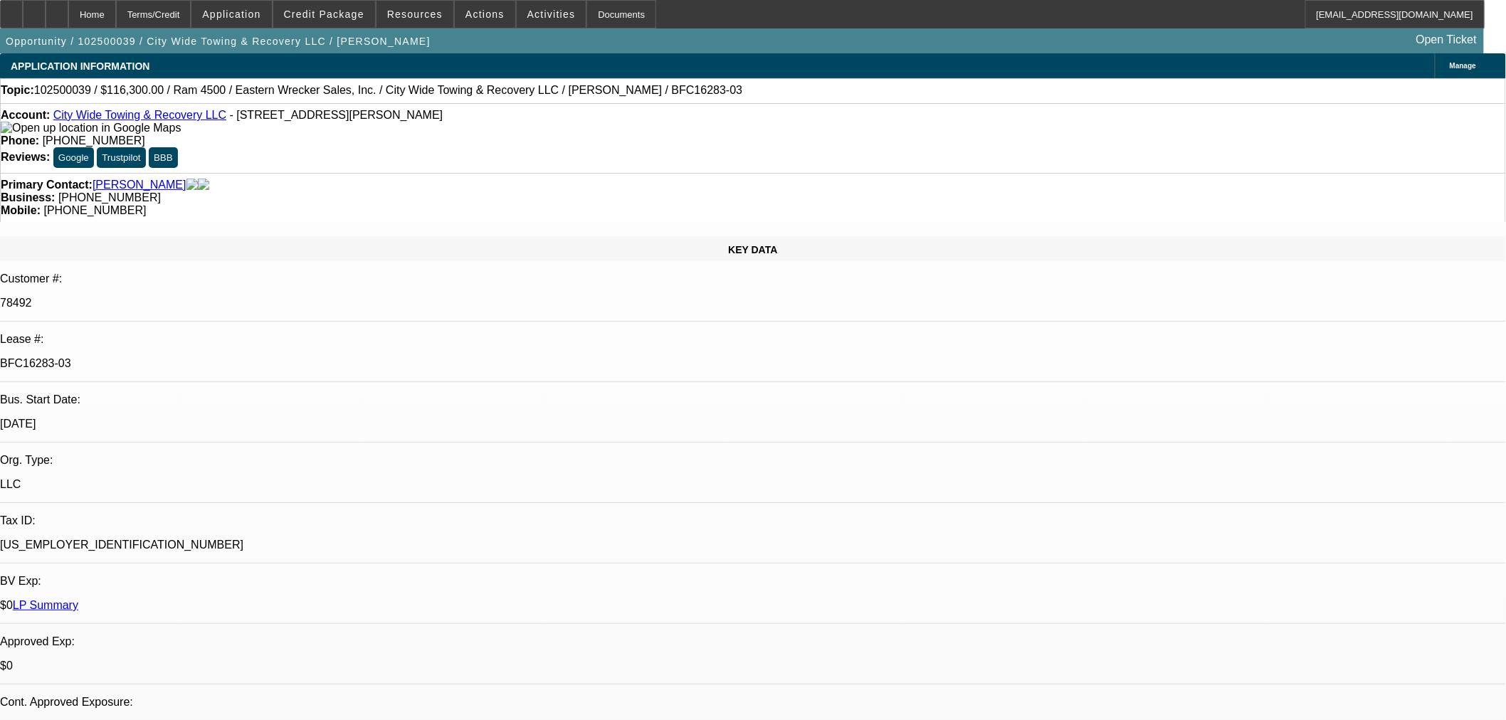
select select "0"
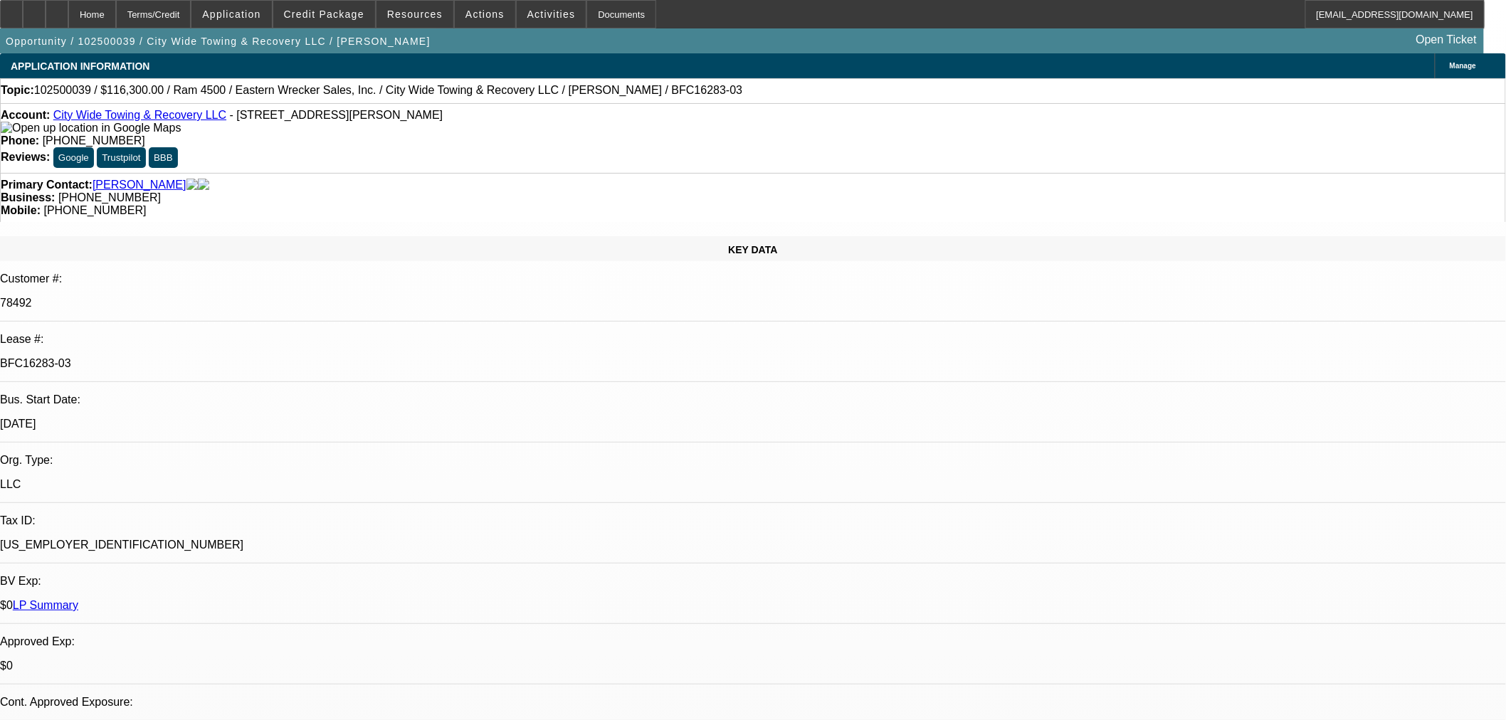
select select "0"
select select "1"
select select "2"
select select "6"
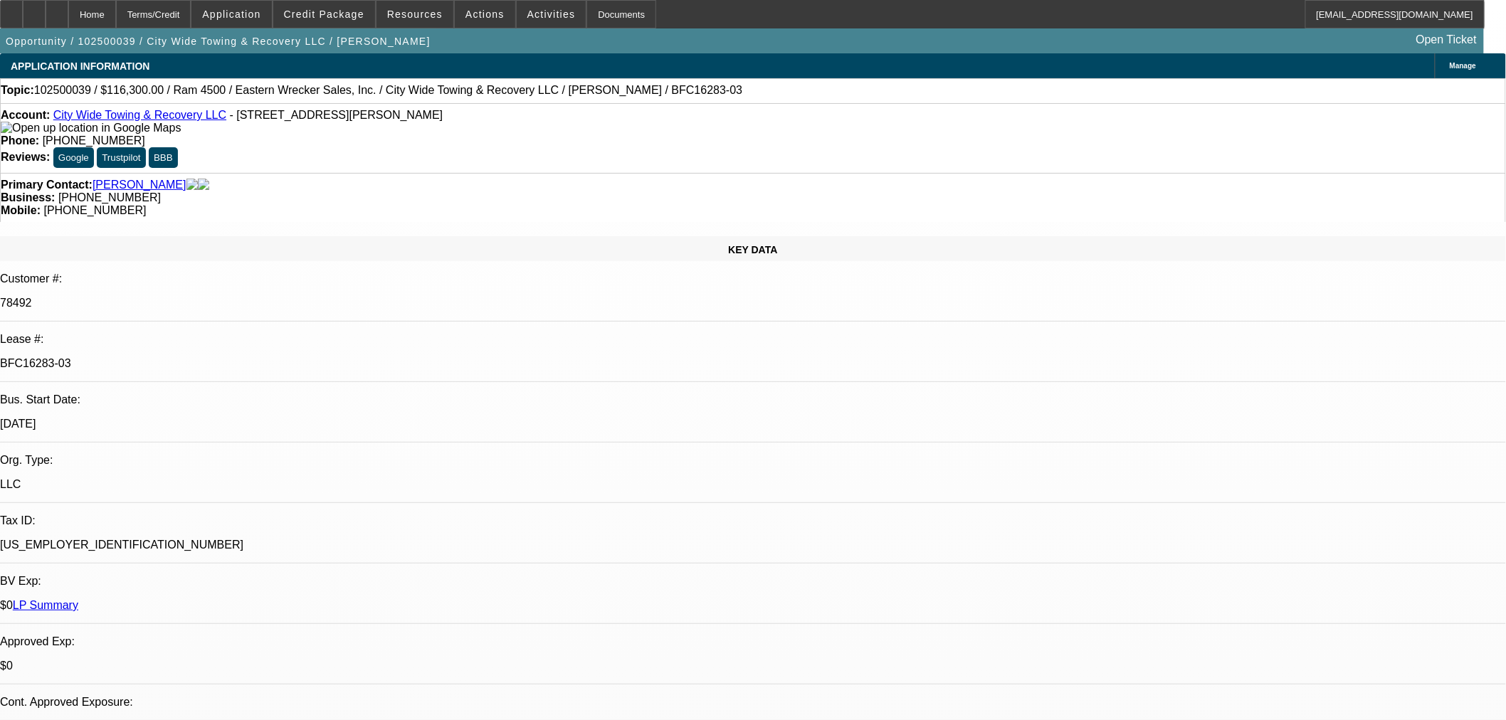
select select "1"
select select "2"
select select "6"
select select "1"
select select "2"
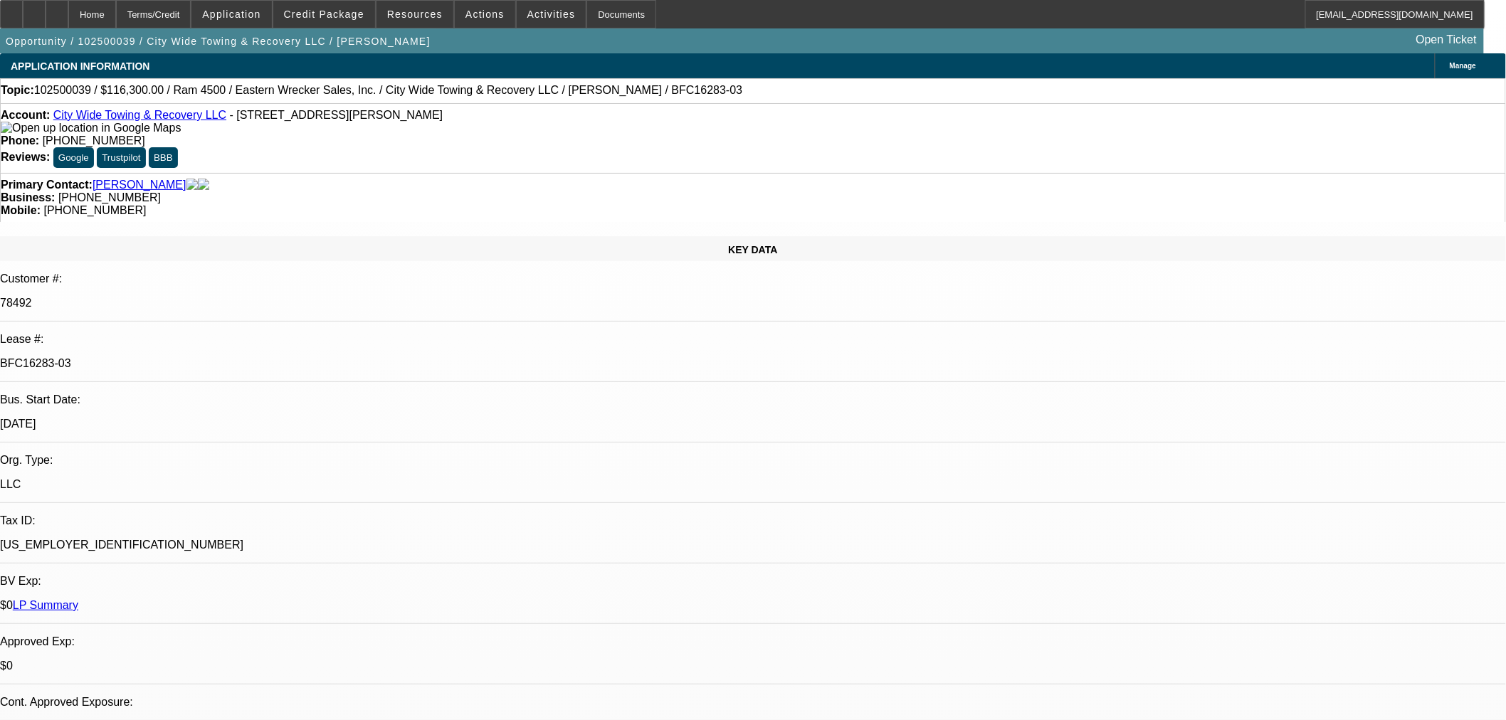
select select "6"
select select "1"
select select "2"
select select "6"
click at [146, 115] on link "City Wide Towing & Recovery LLC" at bounding box center [139, 115] width 173 height 12
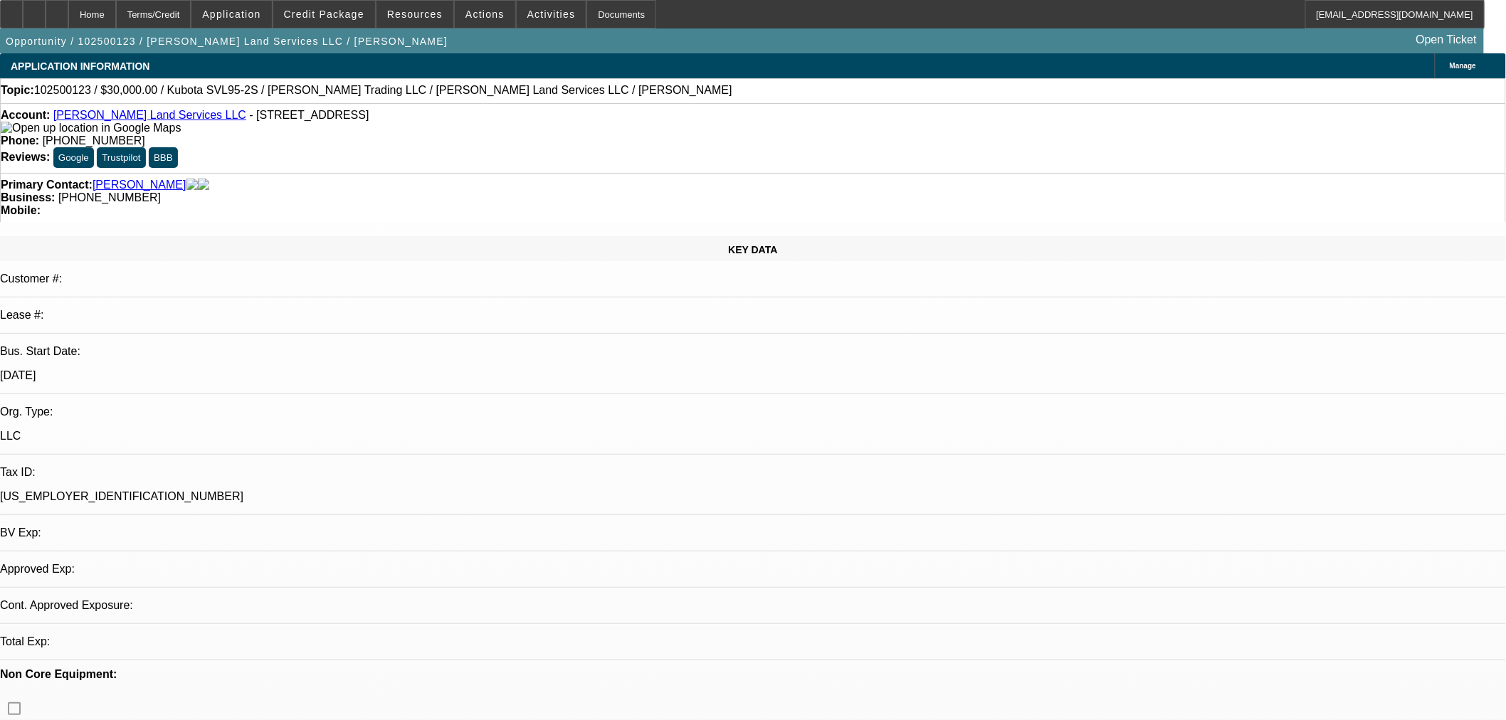
select select "0"
select select "2"
select select "0"
select select "6"
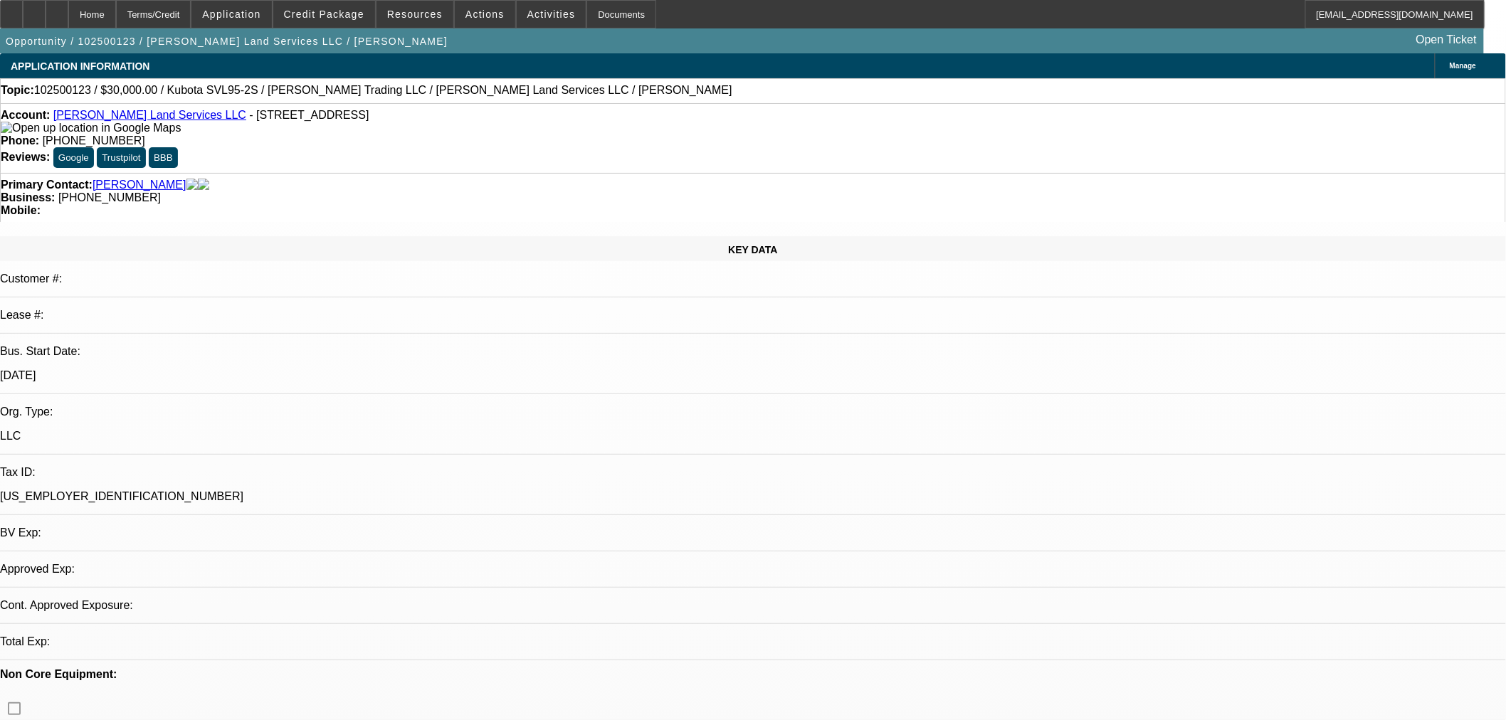
select select "0.1"
select select "2"
select select "0"
select select "6"
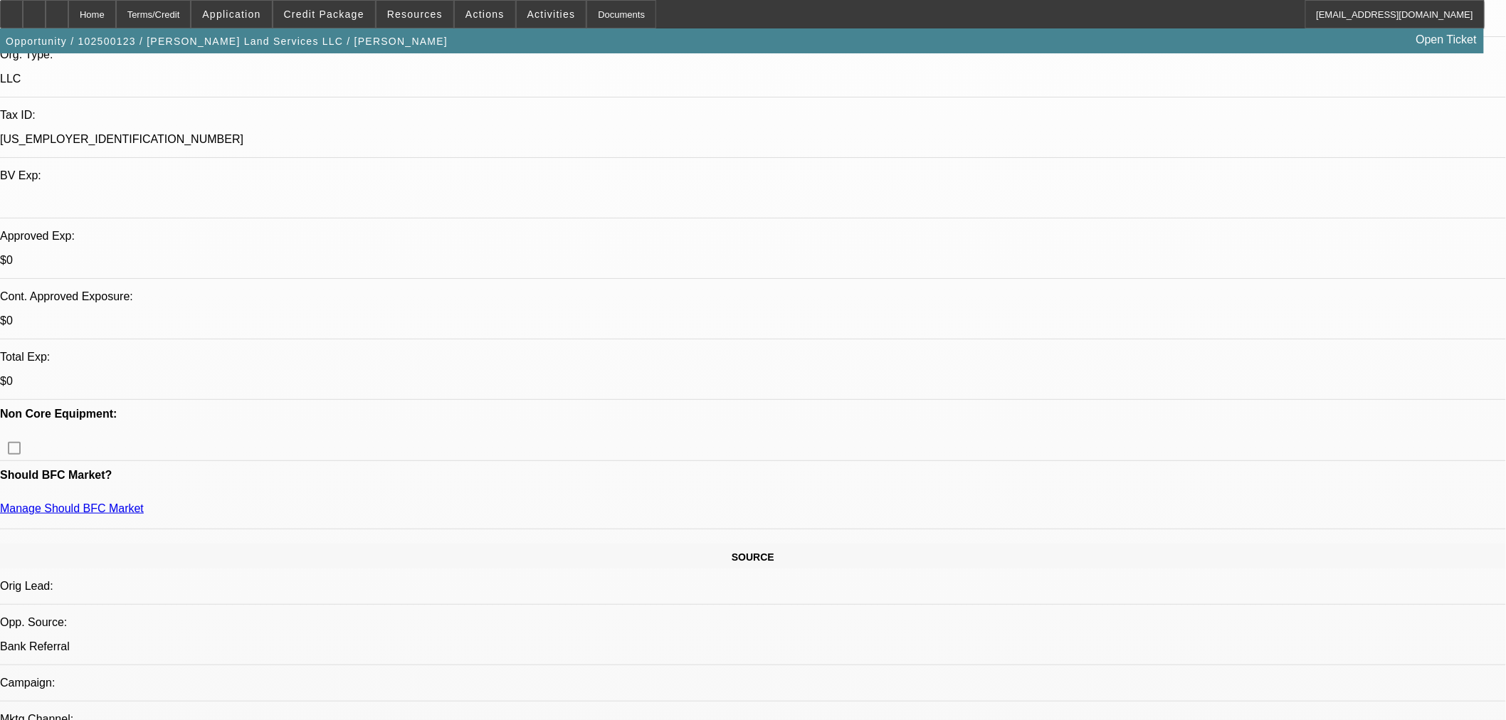
scroll to position [395, 0]
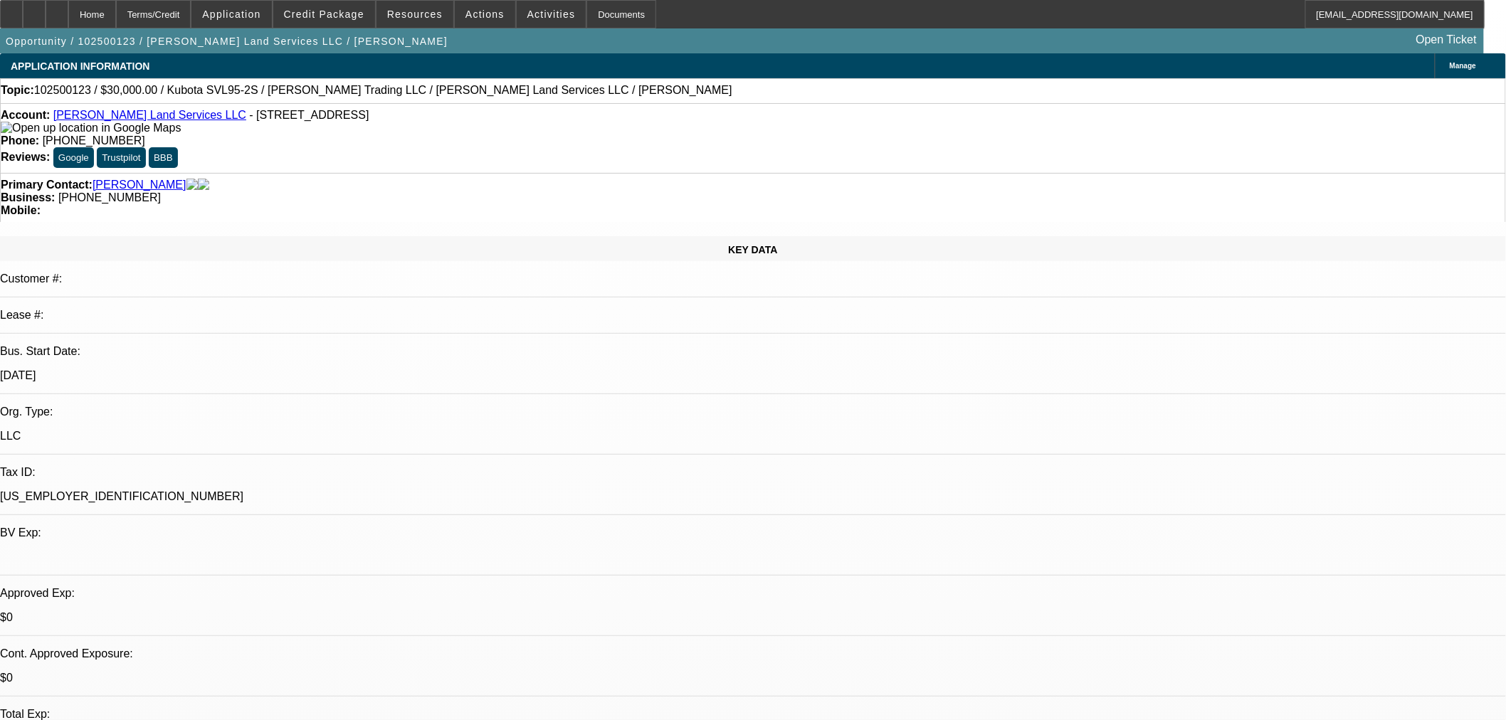
select select "0"
select select "2"
select select "0"
select select "6"
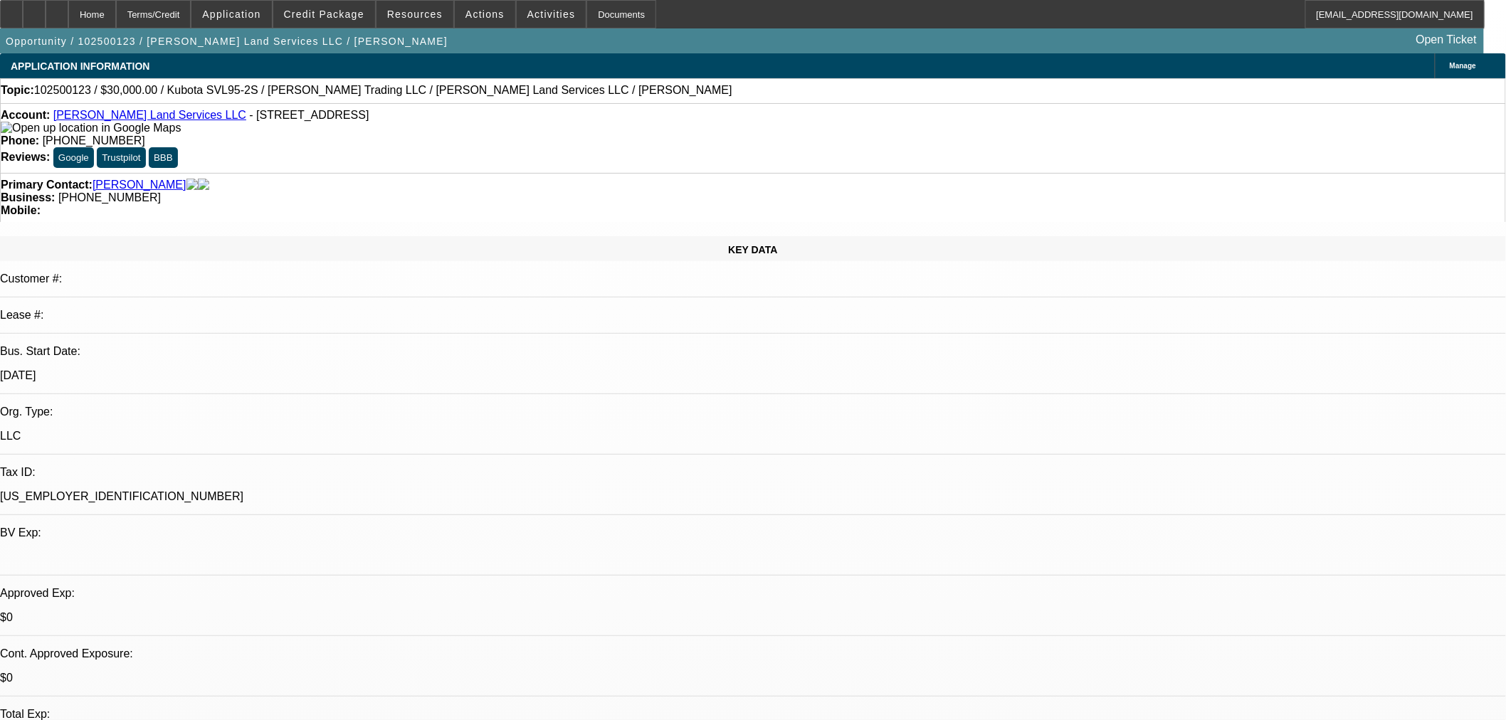
select select "0.1"
select select "2"
select select "0"
select select "6"
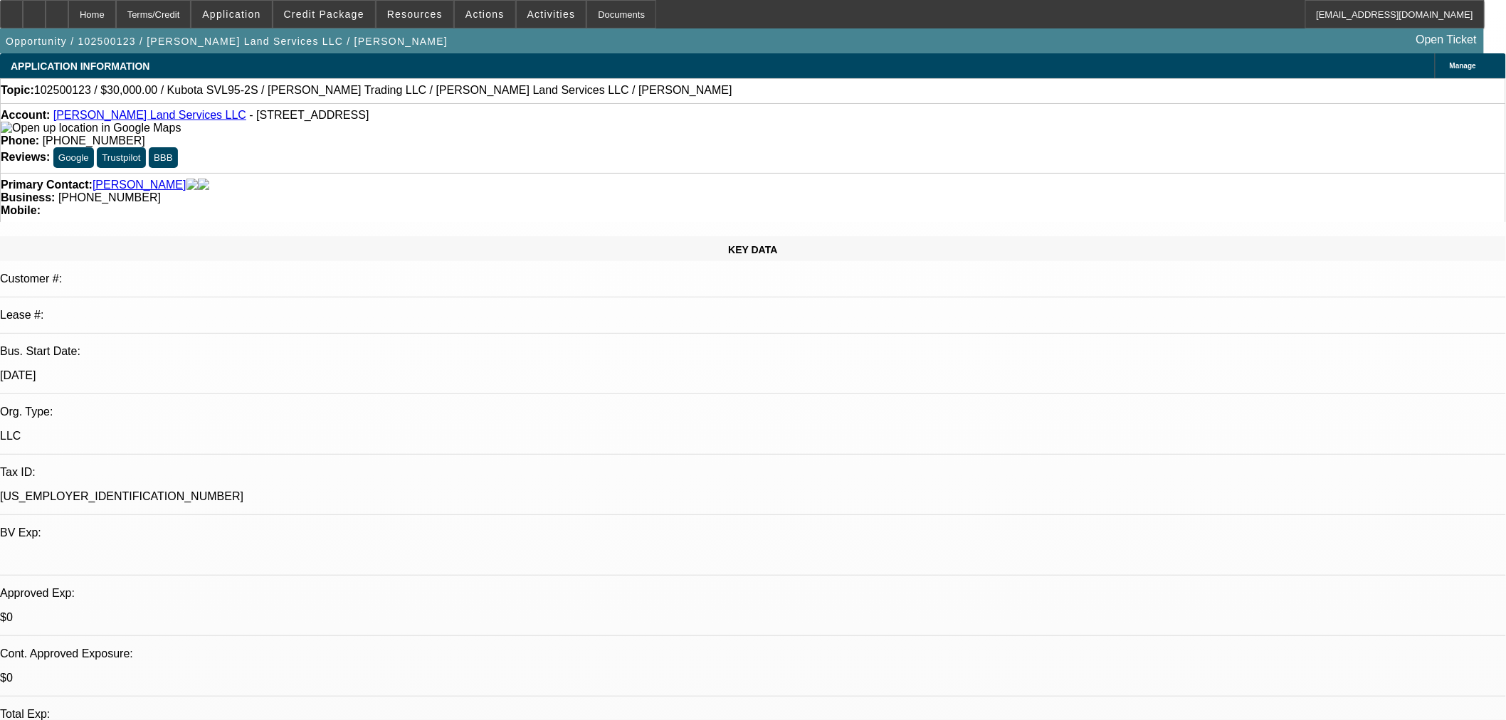
radio input "true"
type textarea "Lucas said he would try to resubmit with Personal bank statements."
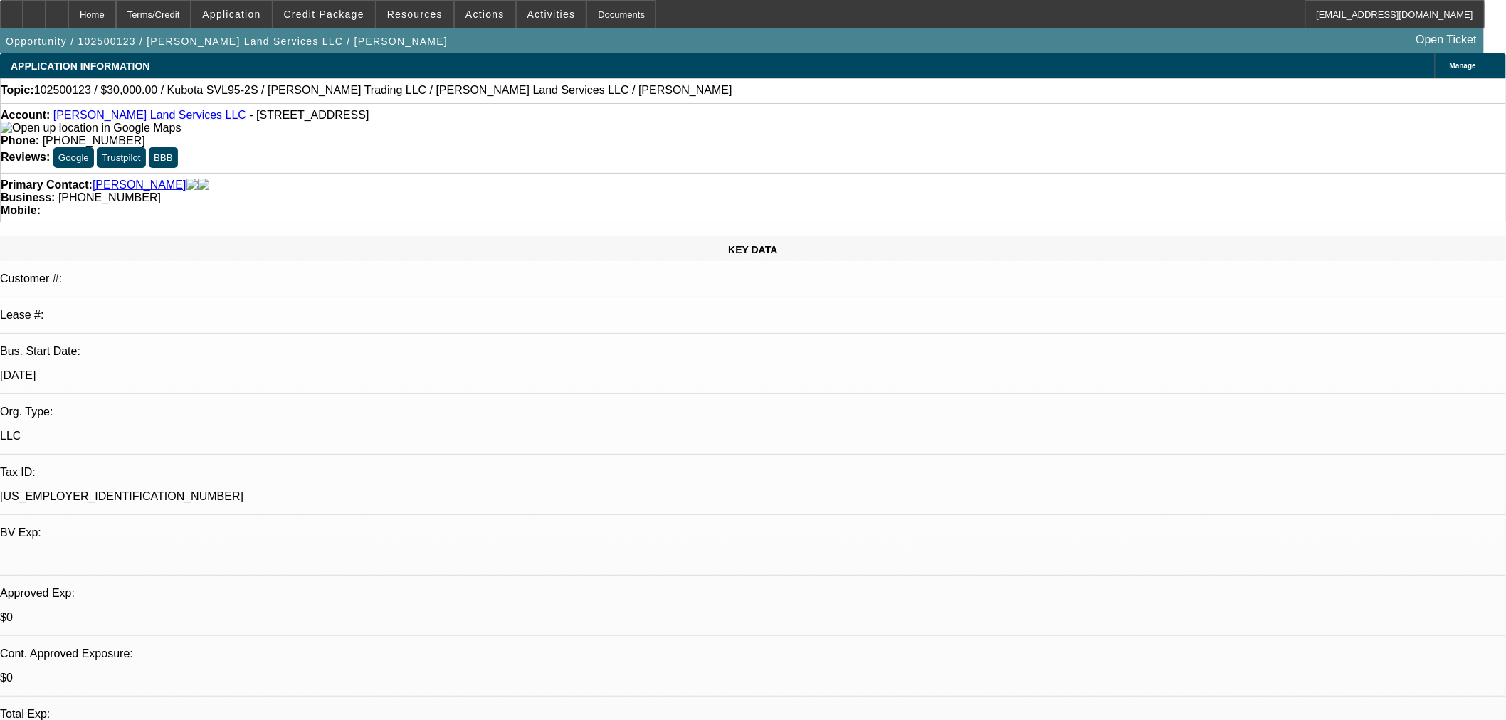
radio input "true"
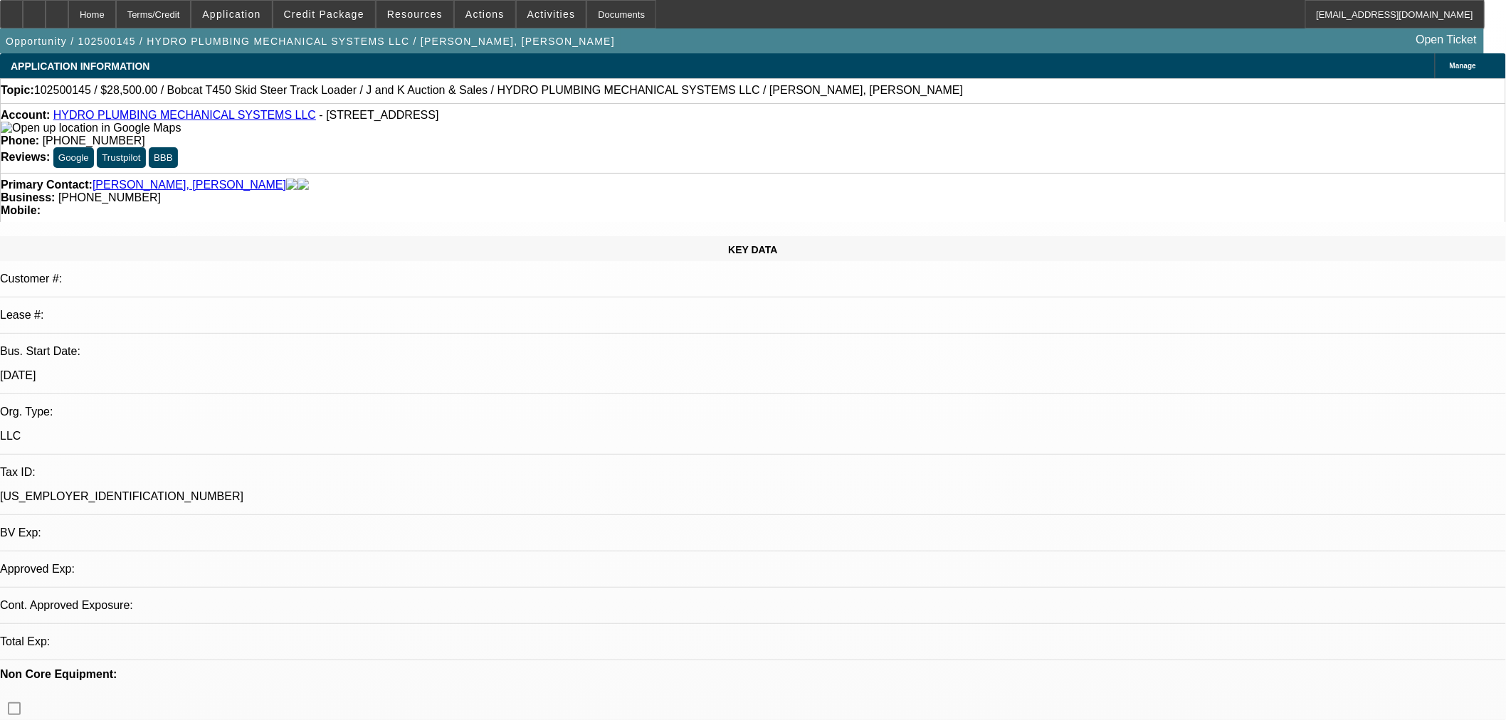
select select "0"
select select "2"
select select "0"
select select "1"
select select "2"
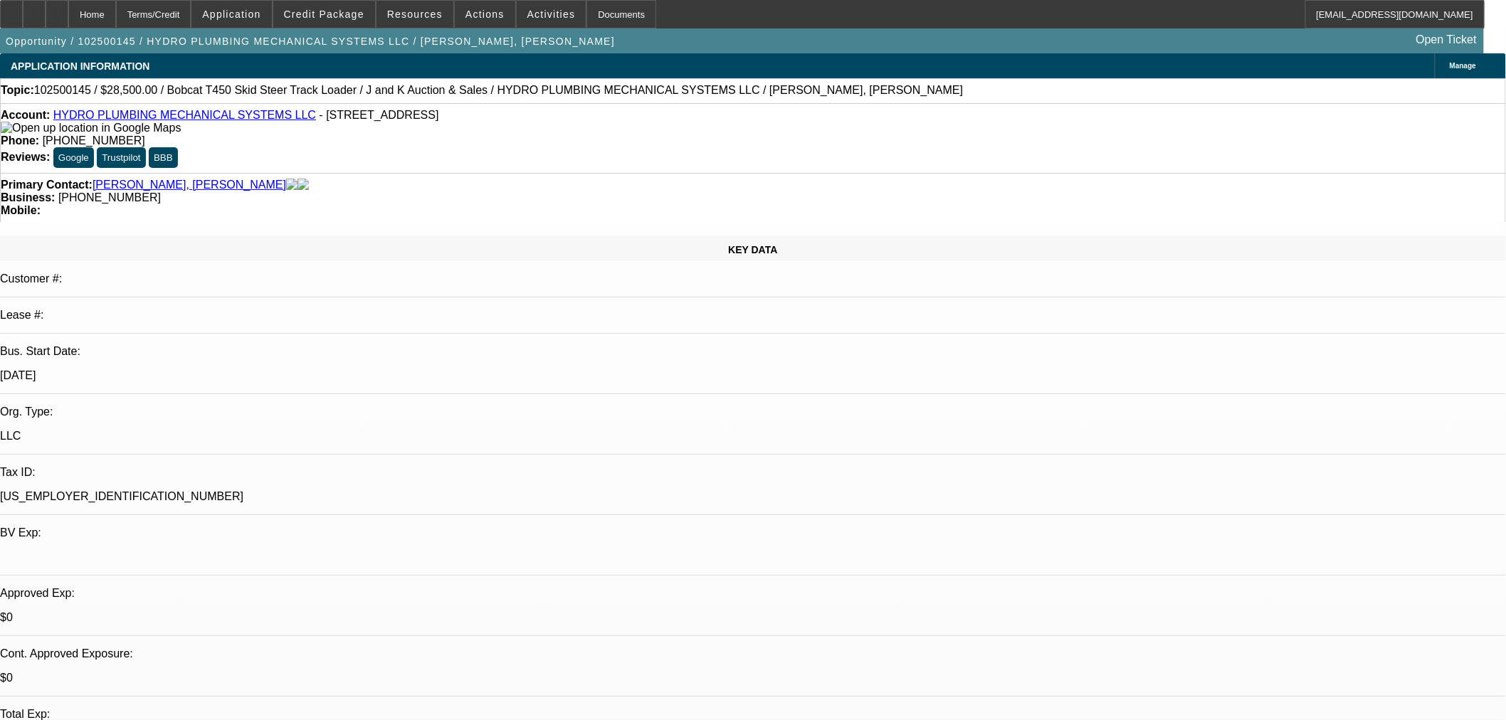
select select "6"
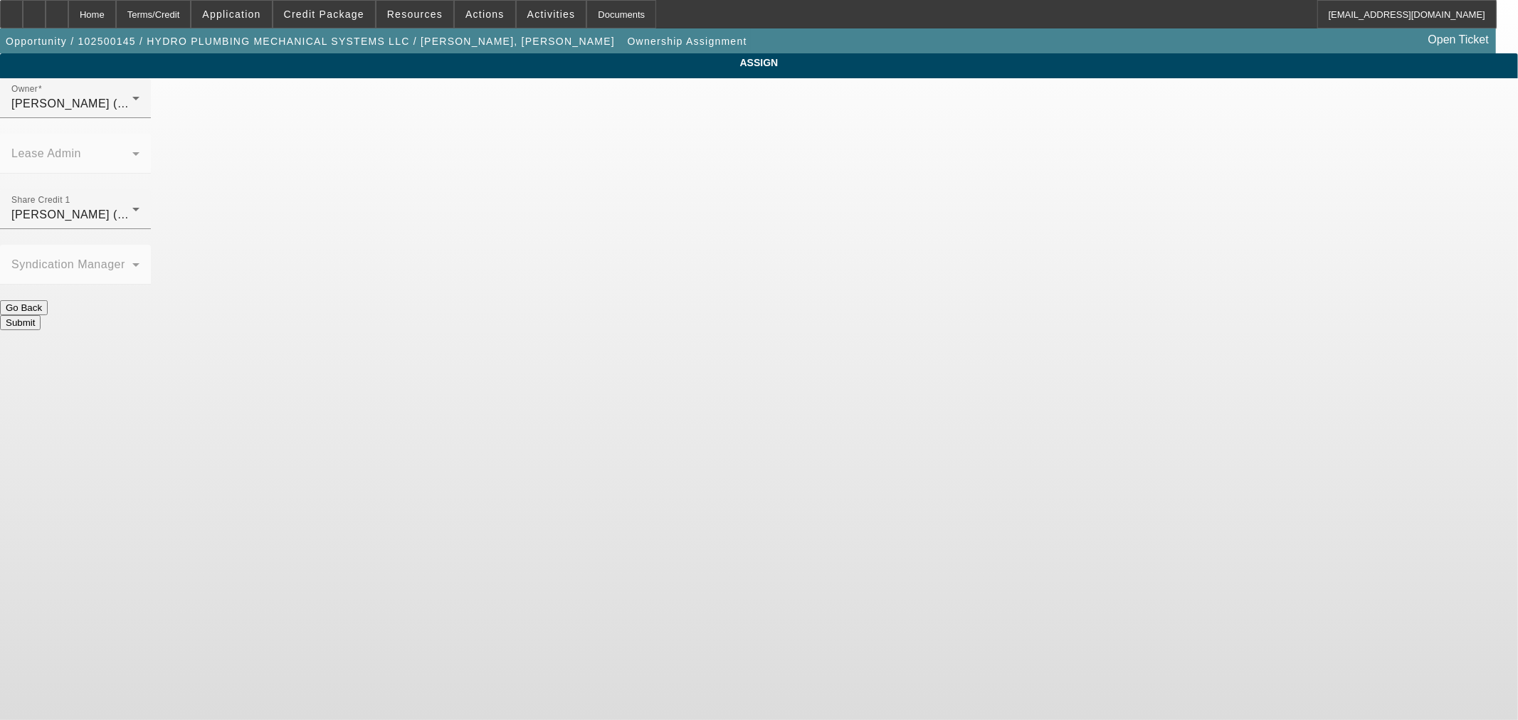
click at [132, 206] on div "[PERSON_NAME] (Lvl 3)" at bounding box center [71, 214] width 121 height 17
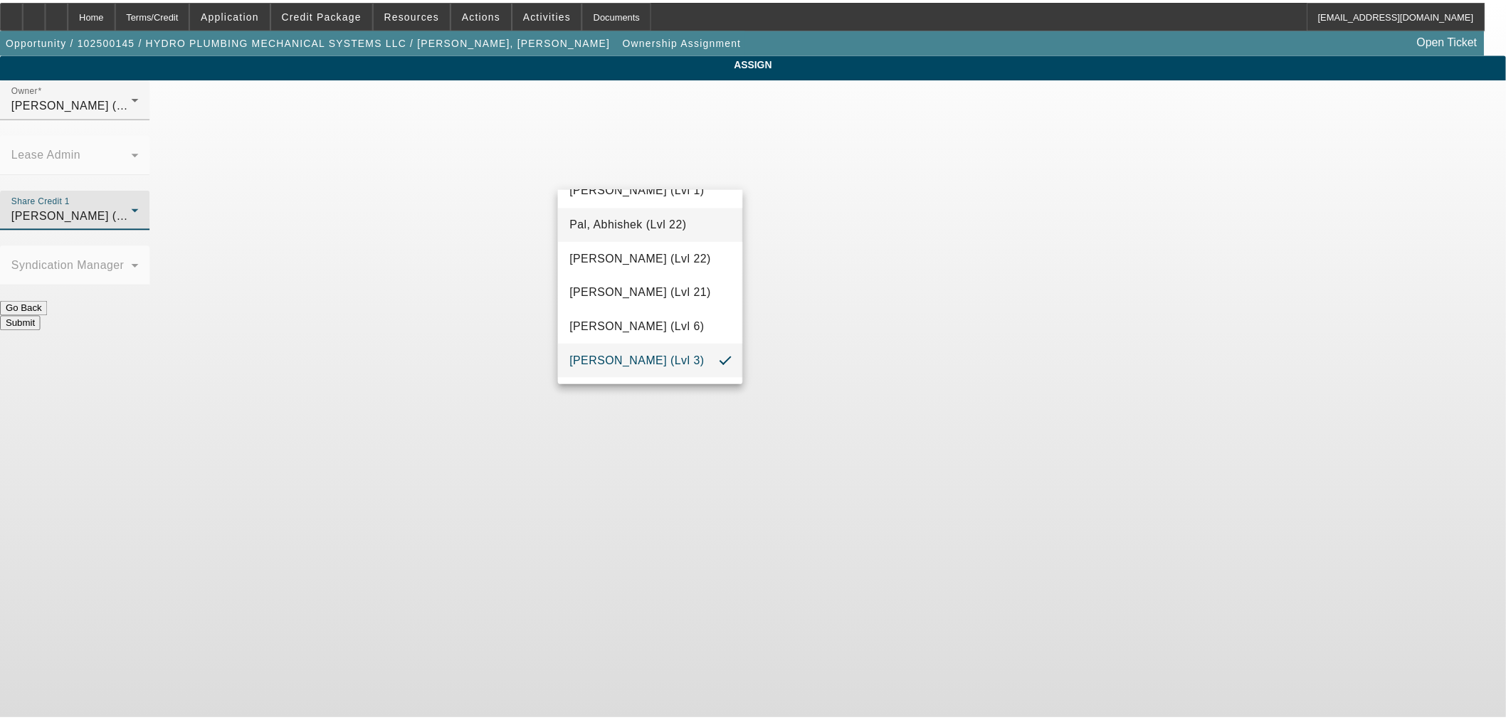
scroll to position [1269, 0]
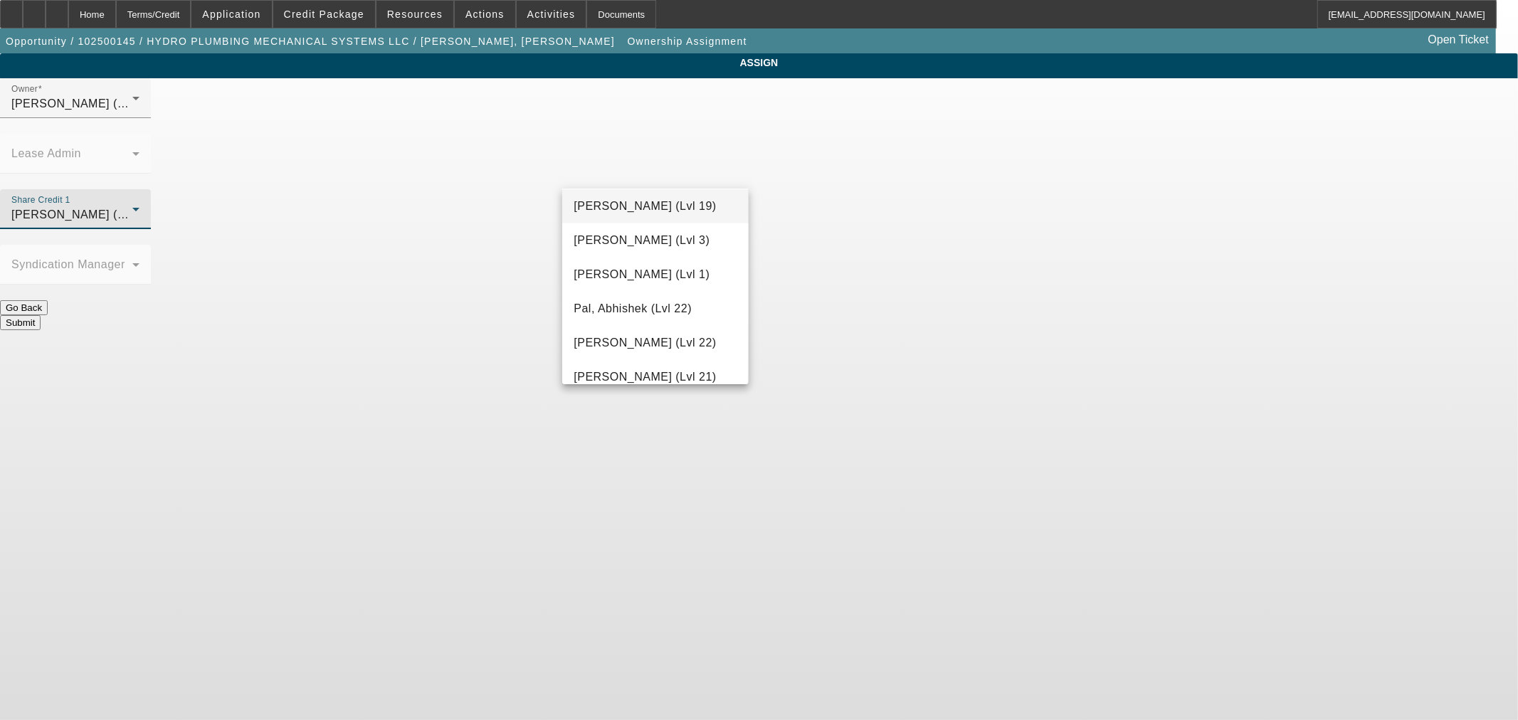
click at [667, 199] on span "[PERSON_NAME] (Lvl 19)" at bounding box center [645, 206] width 142 height 17
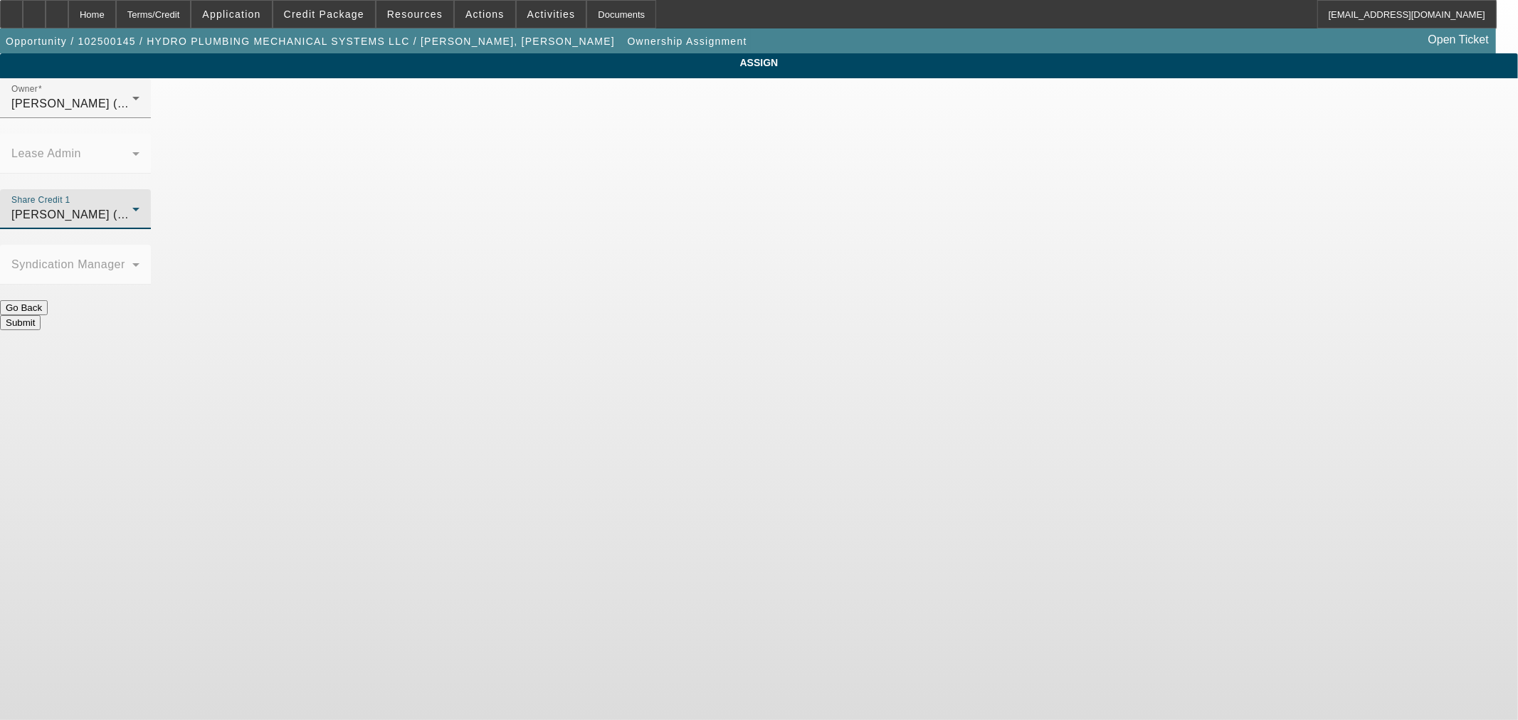
click at [41, 315] on button "Submit" at bounding box center [20, 322] width 41 height 15
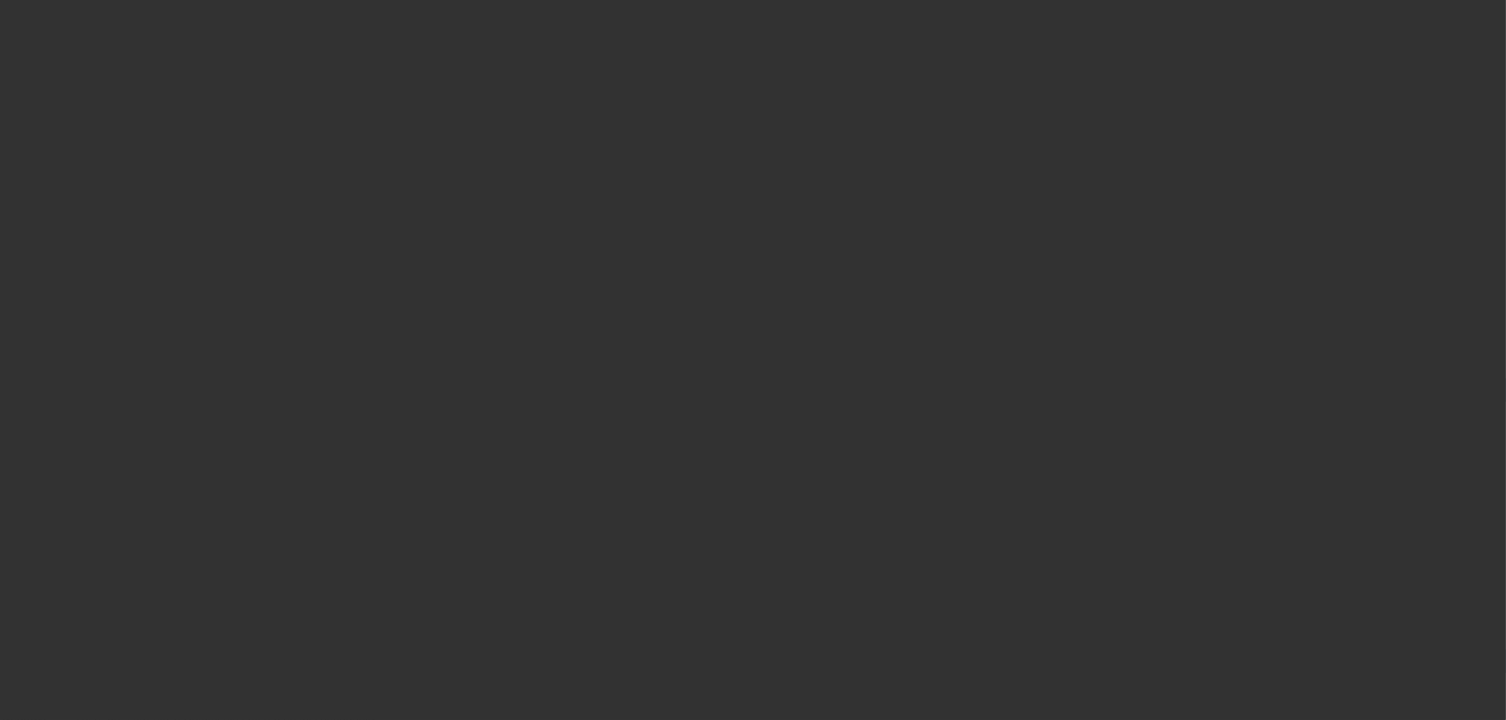
select select "0"
select select "2"
select select "0"
select select "6"
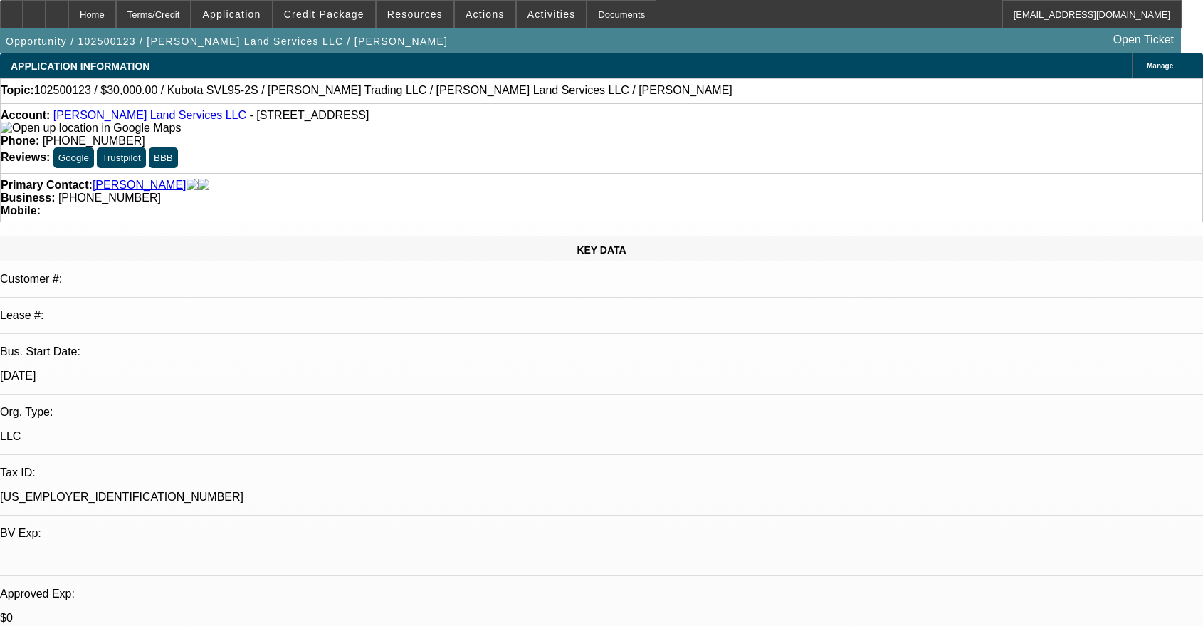
select select "0"
select select "2"
select select "0"
select select "6"
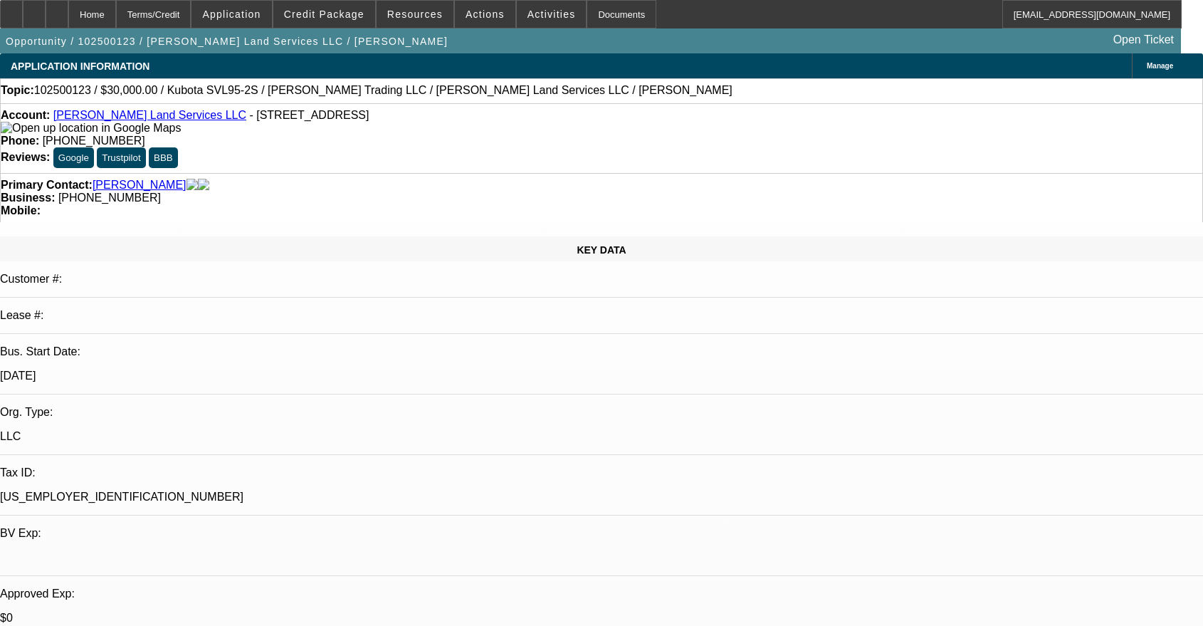
select select "0.1"
select select "2"
select select "0"
select select "6"
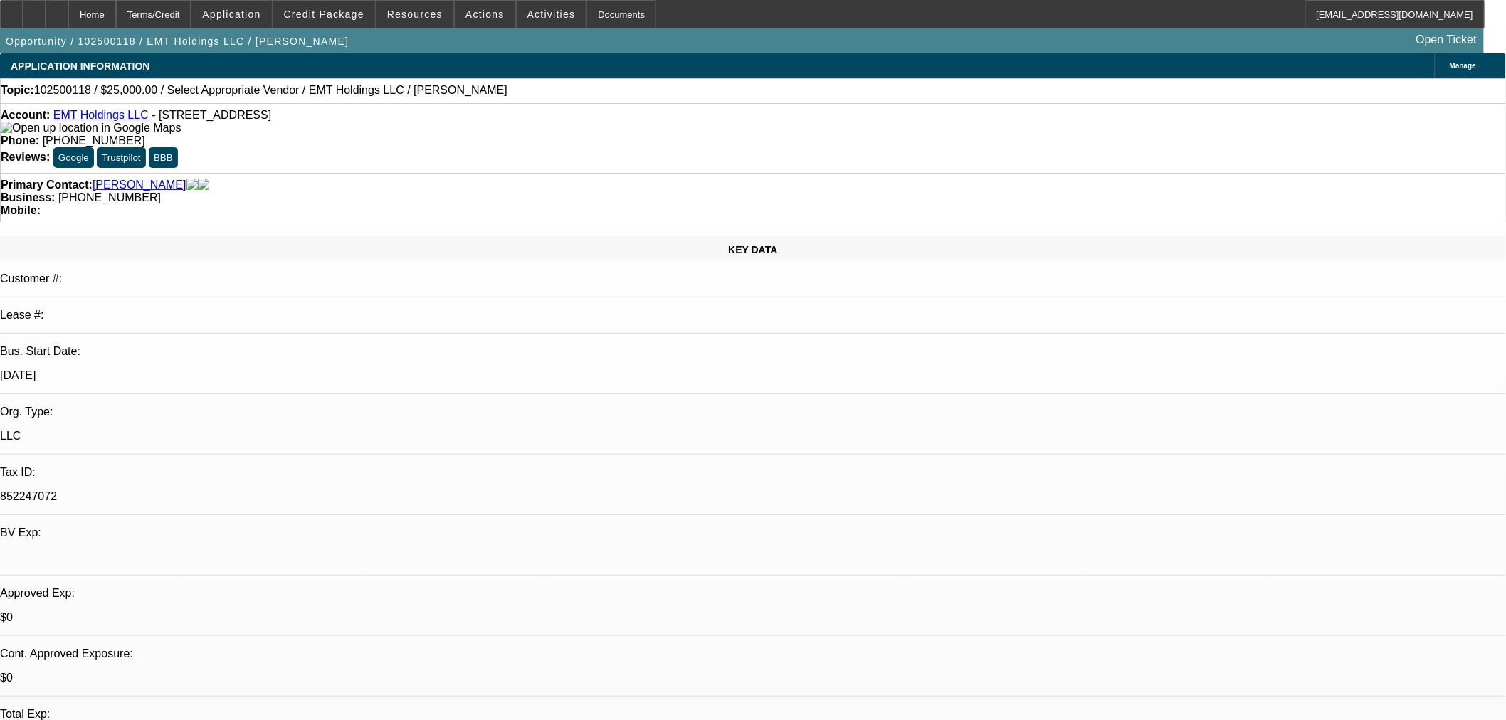
select select "0"
select select "2"
select select "0.1"
select select "4"
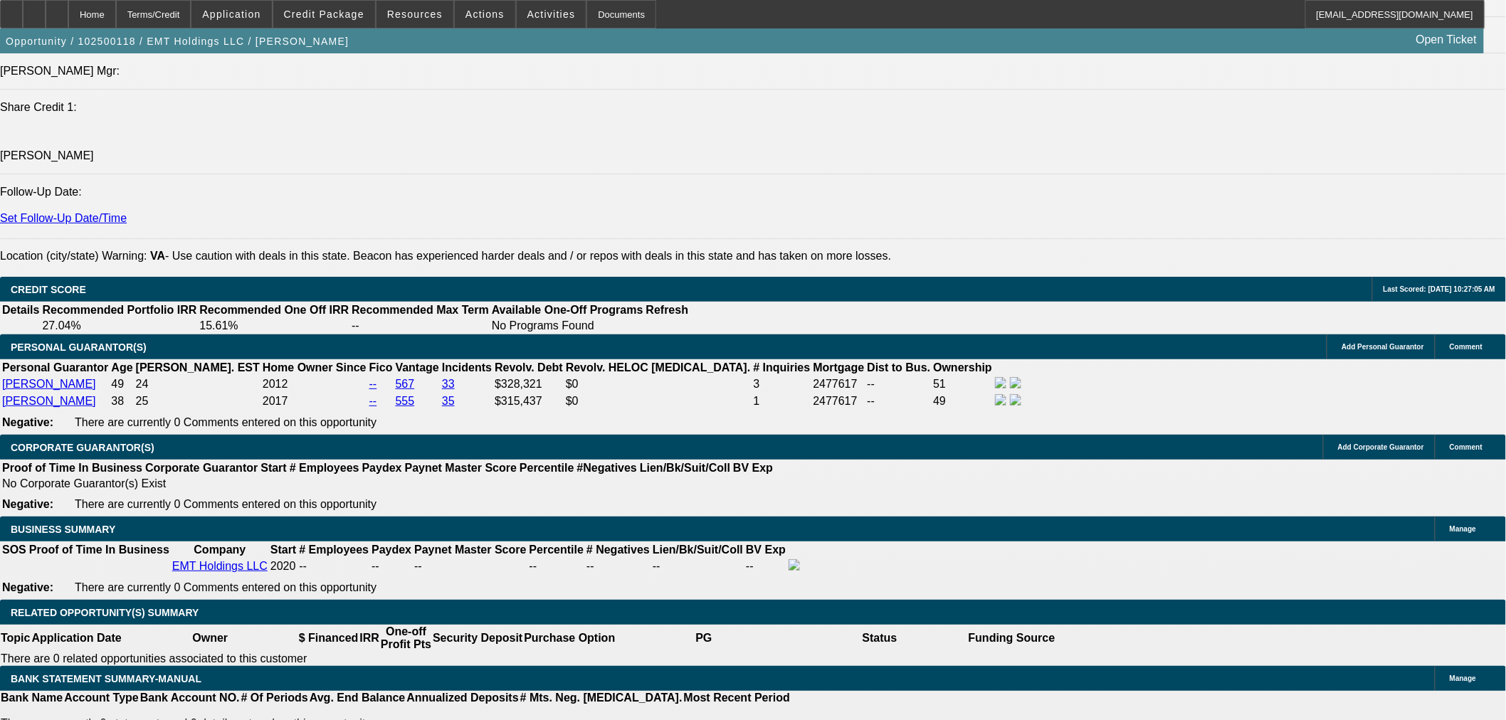
scroll to position [1845, 0]
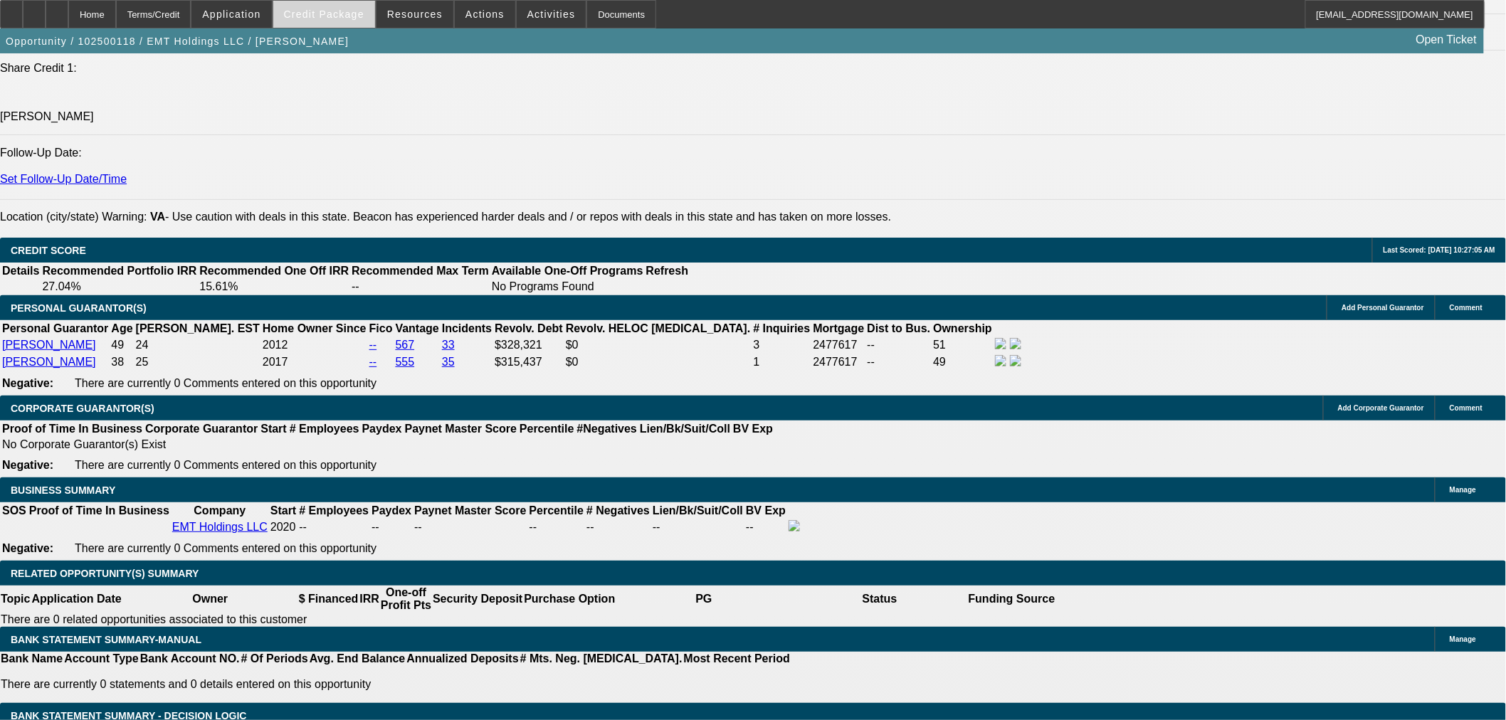
click at [353, 12] on span "Credit Package" at bounding box center [324, 14] width 80 height 11
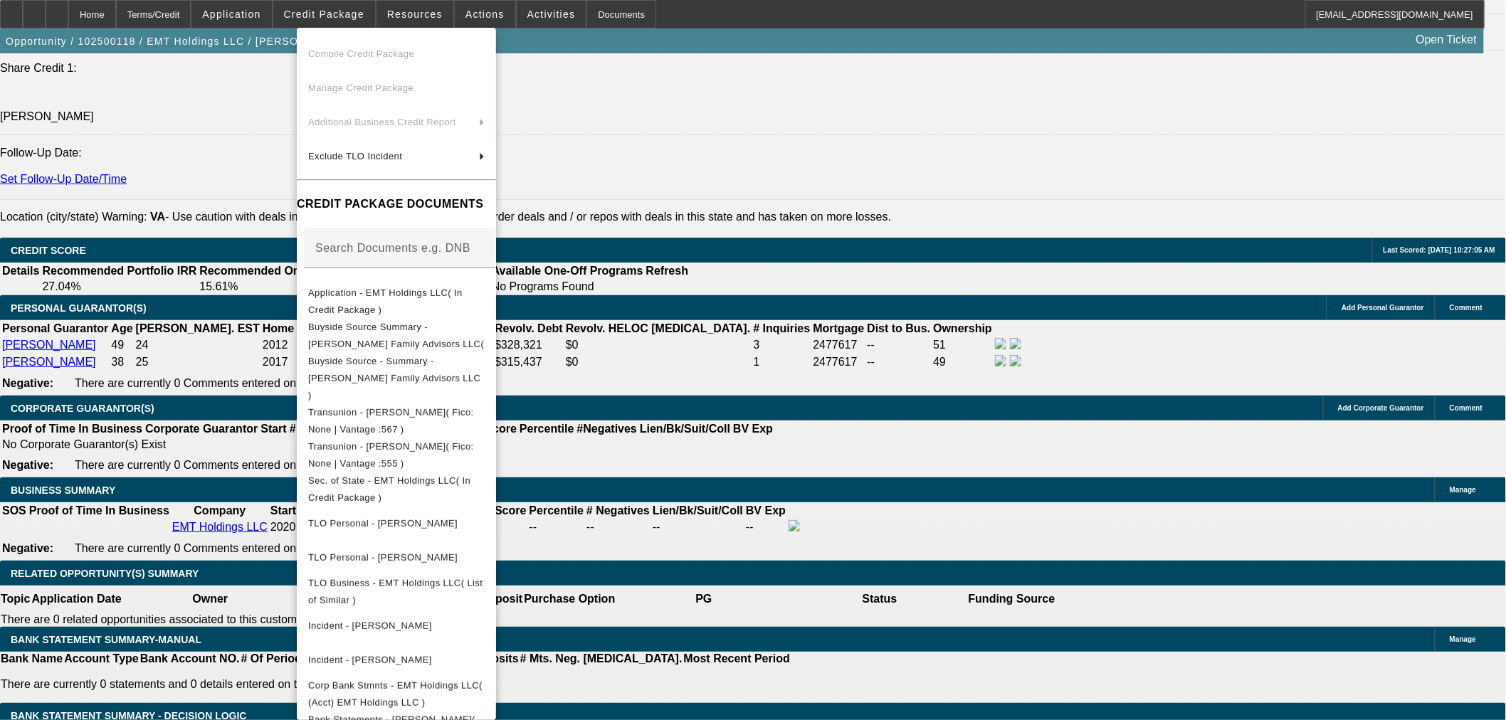
scroll to position [0, 0]
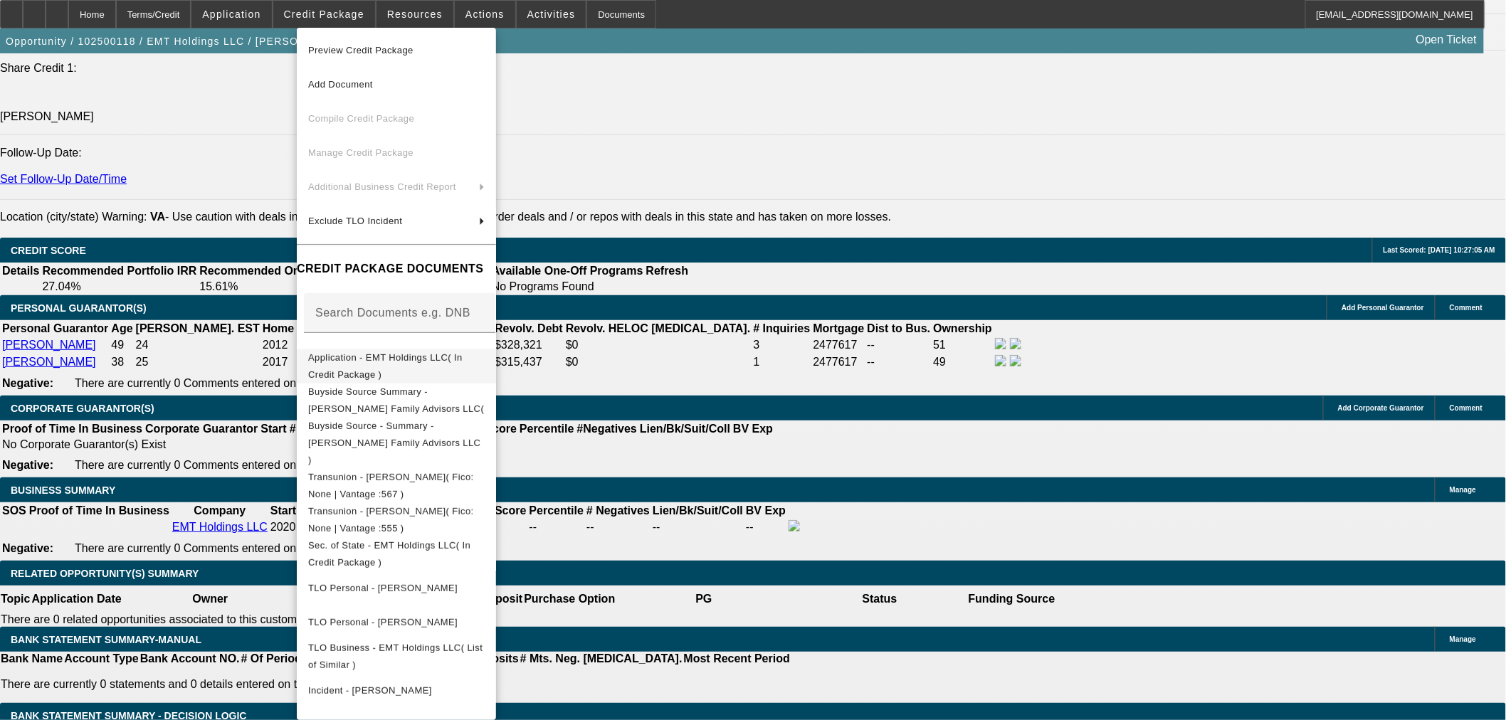
click at [463, 359] on span "Application - EMT Holdings LLC( In Credit Package )" at bounding box center [385, 366] width 154 height 28
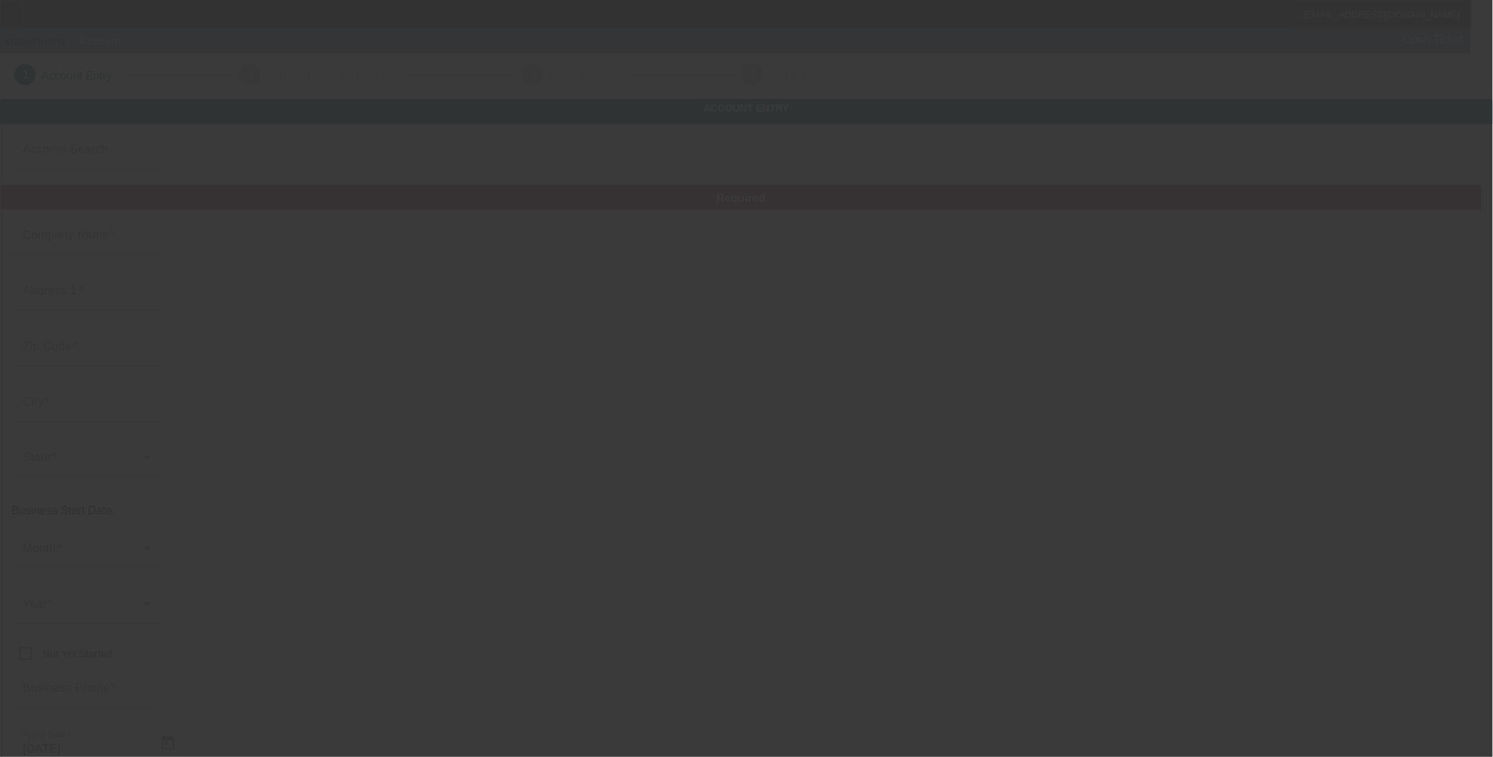
type input "BLUE WAVE CONSTRUCTION LLC"
type input "91-[STREET_ADDRESS]"
type input "96706"
type input "EWA BEACH"
type input "[PHONE_NUMBER]"
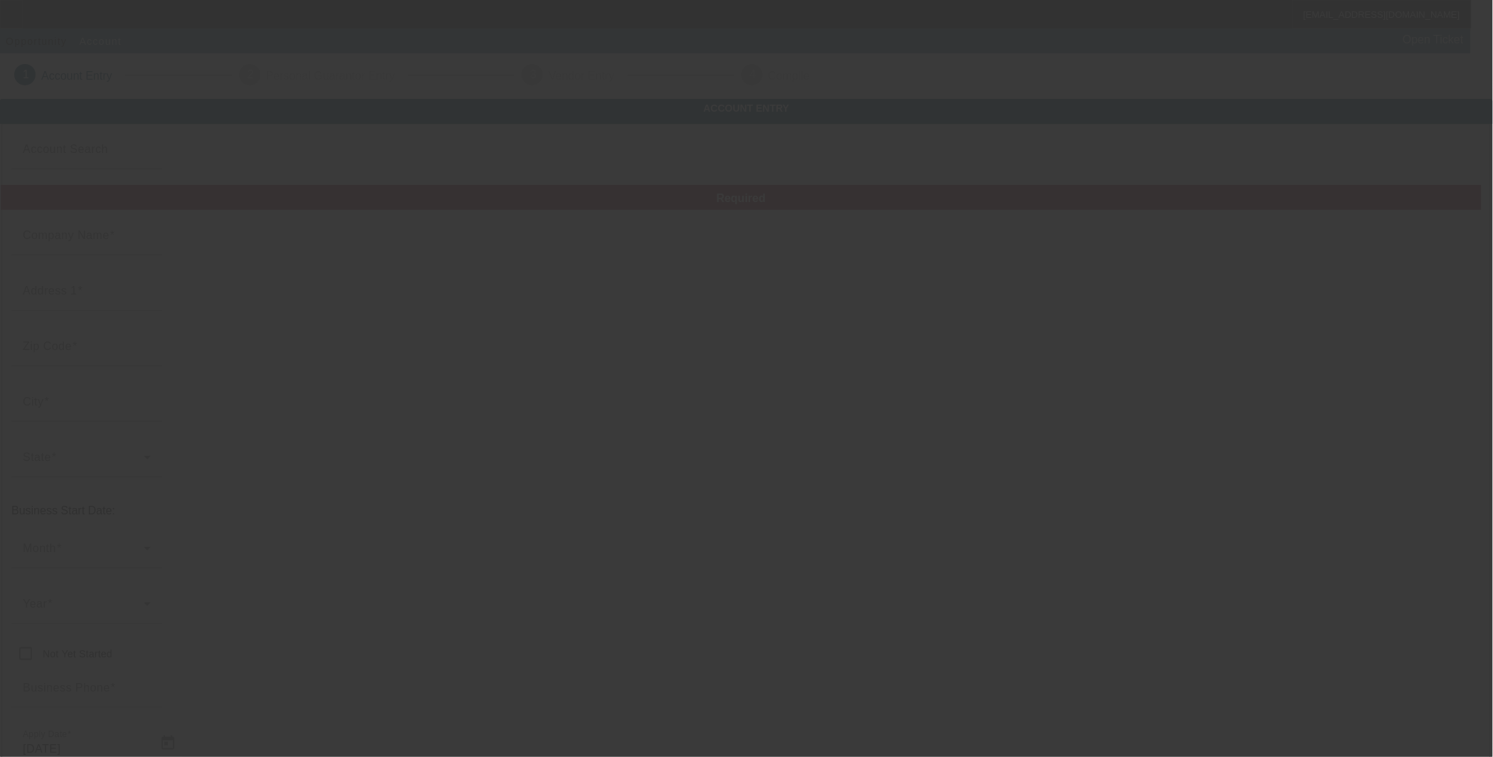
type input "ste 108 #258"
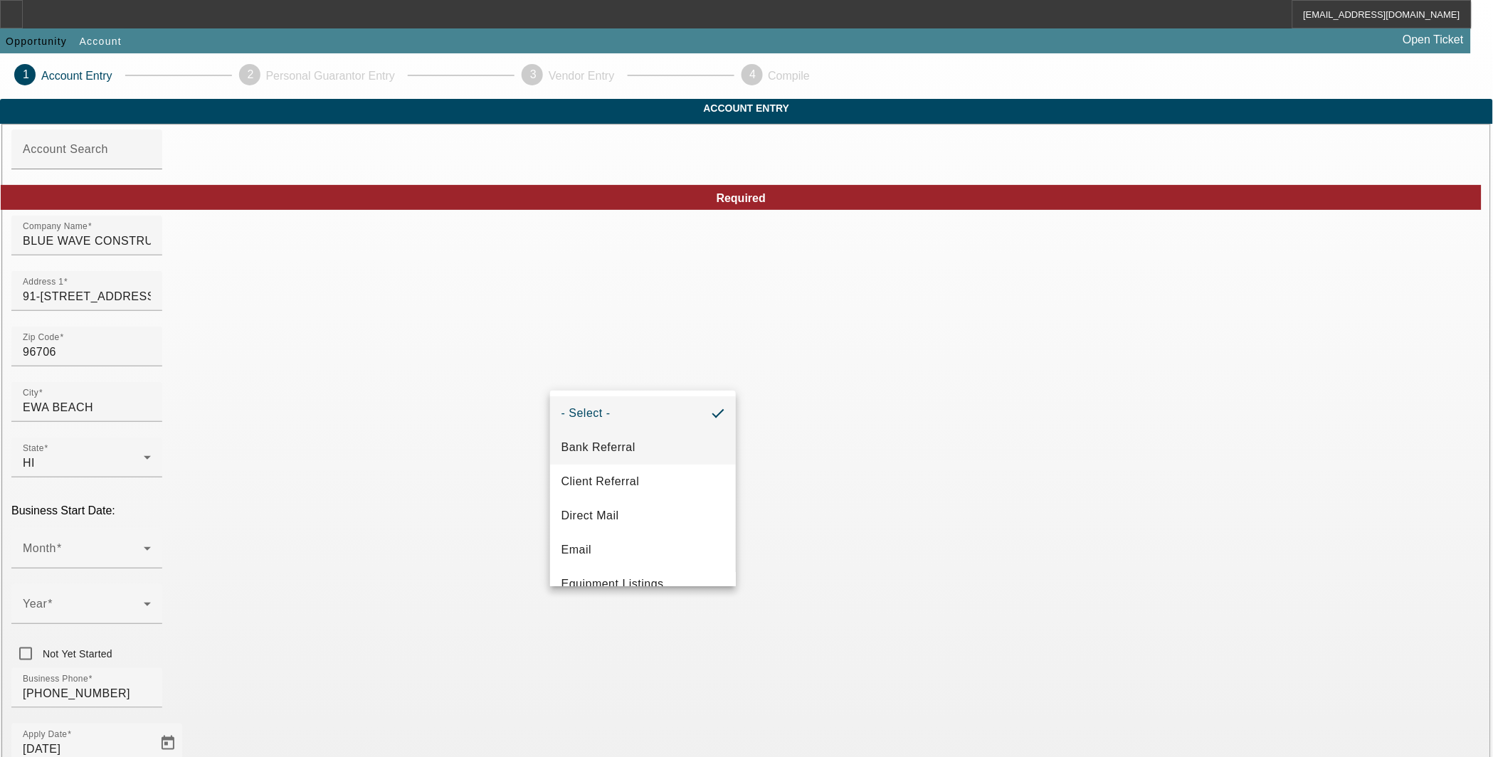
click at [646, 454] on mat-option "Bank Referral" at bounding box center [643, 448] width 186 height 34
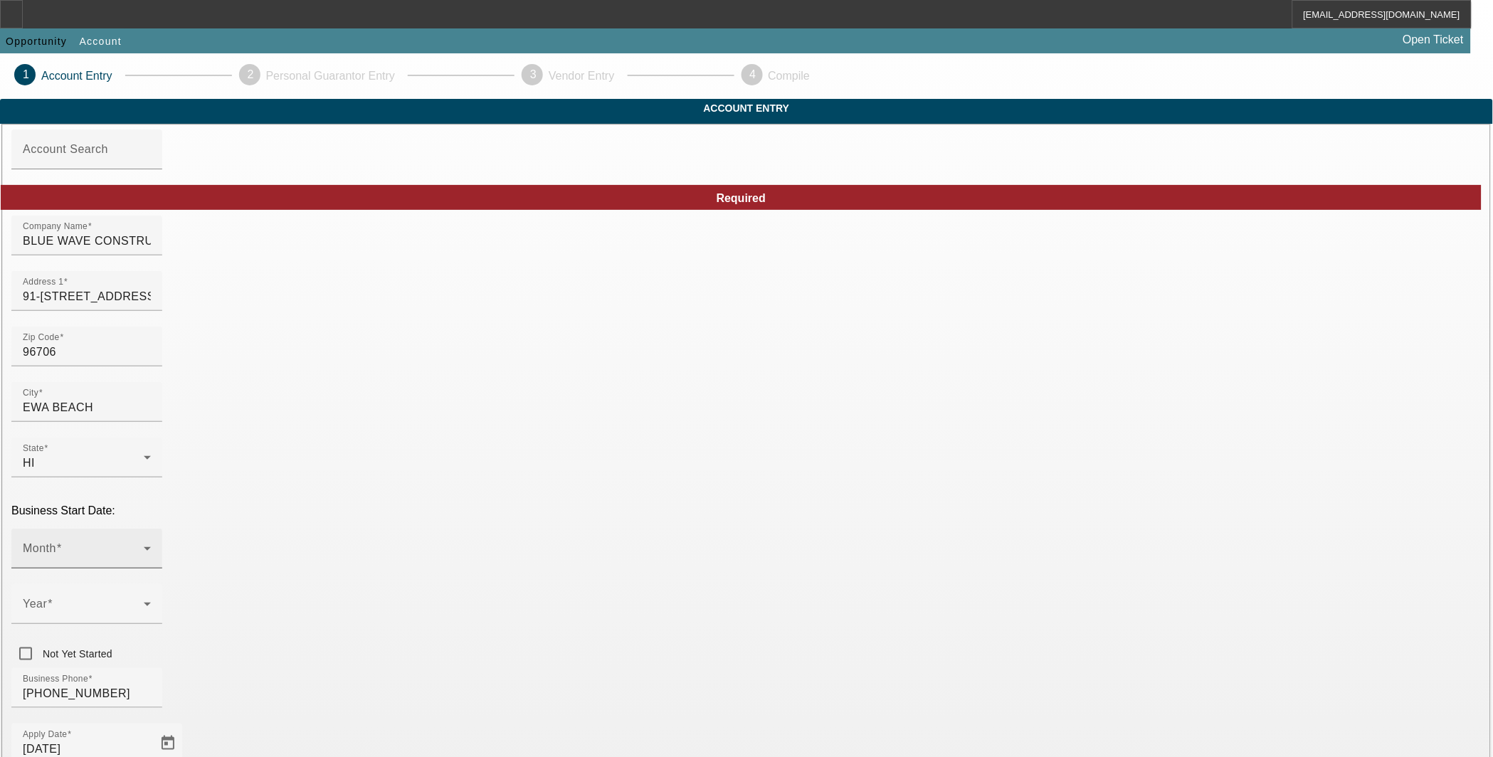
click at [156, 540] on icon at bounding box center [147, 548] width 17 height 17
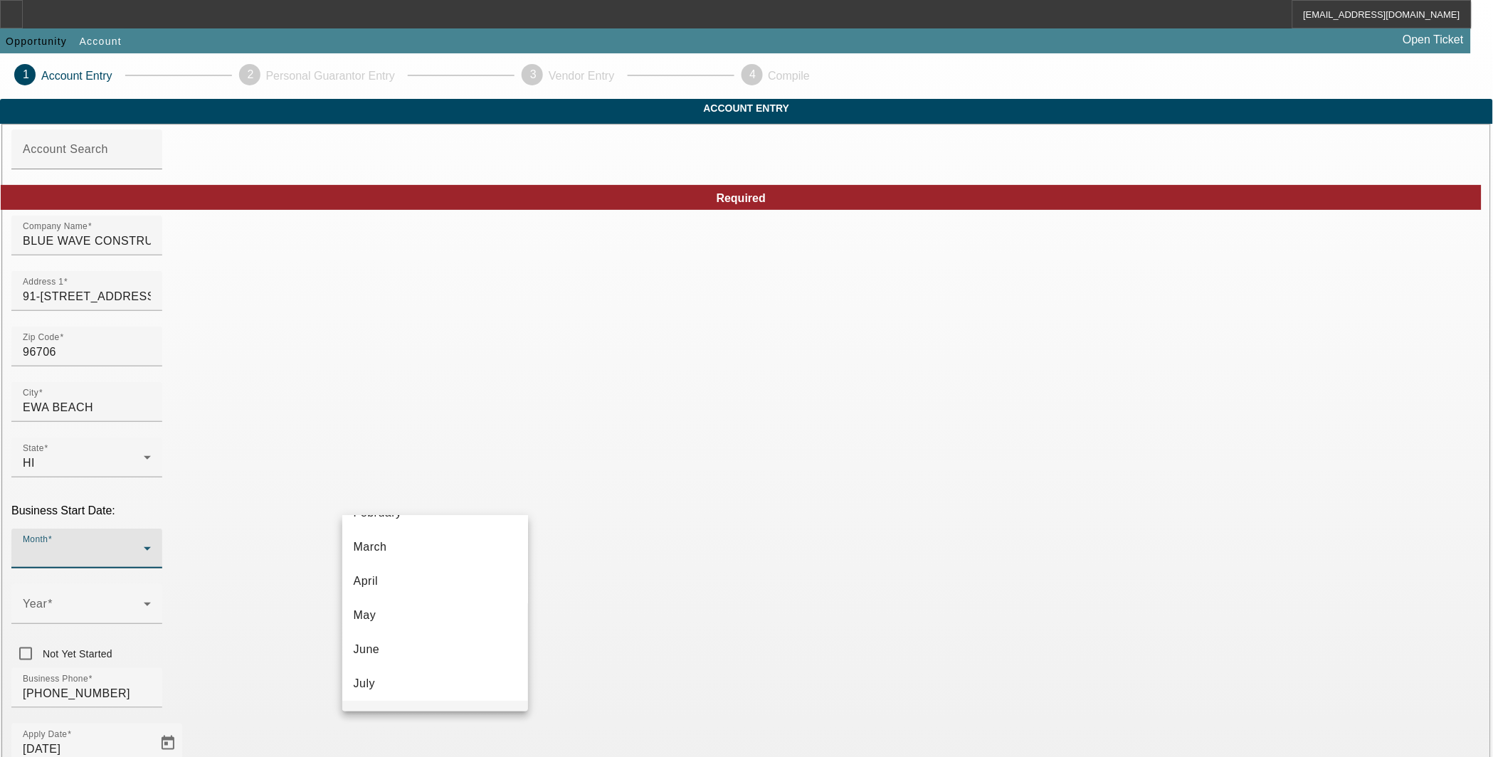
scroll to position [132, 0]
click at [418, 671] on mat-option "August" at bounding box center [435, 680] width 186 height 34
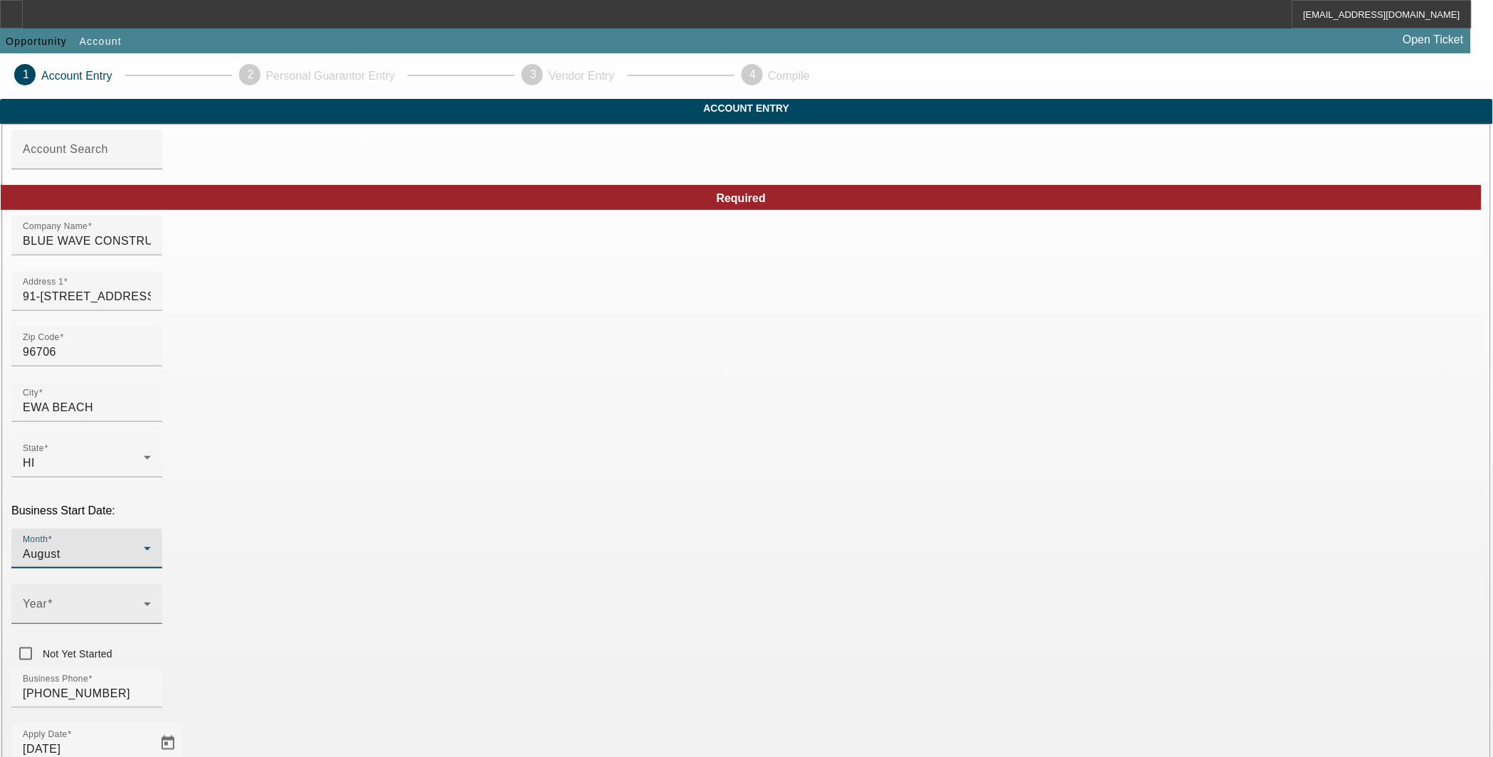
click at [144, 601] on span at bounding box center [83, 609] width 121 height 17
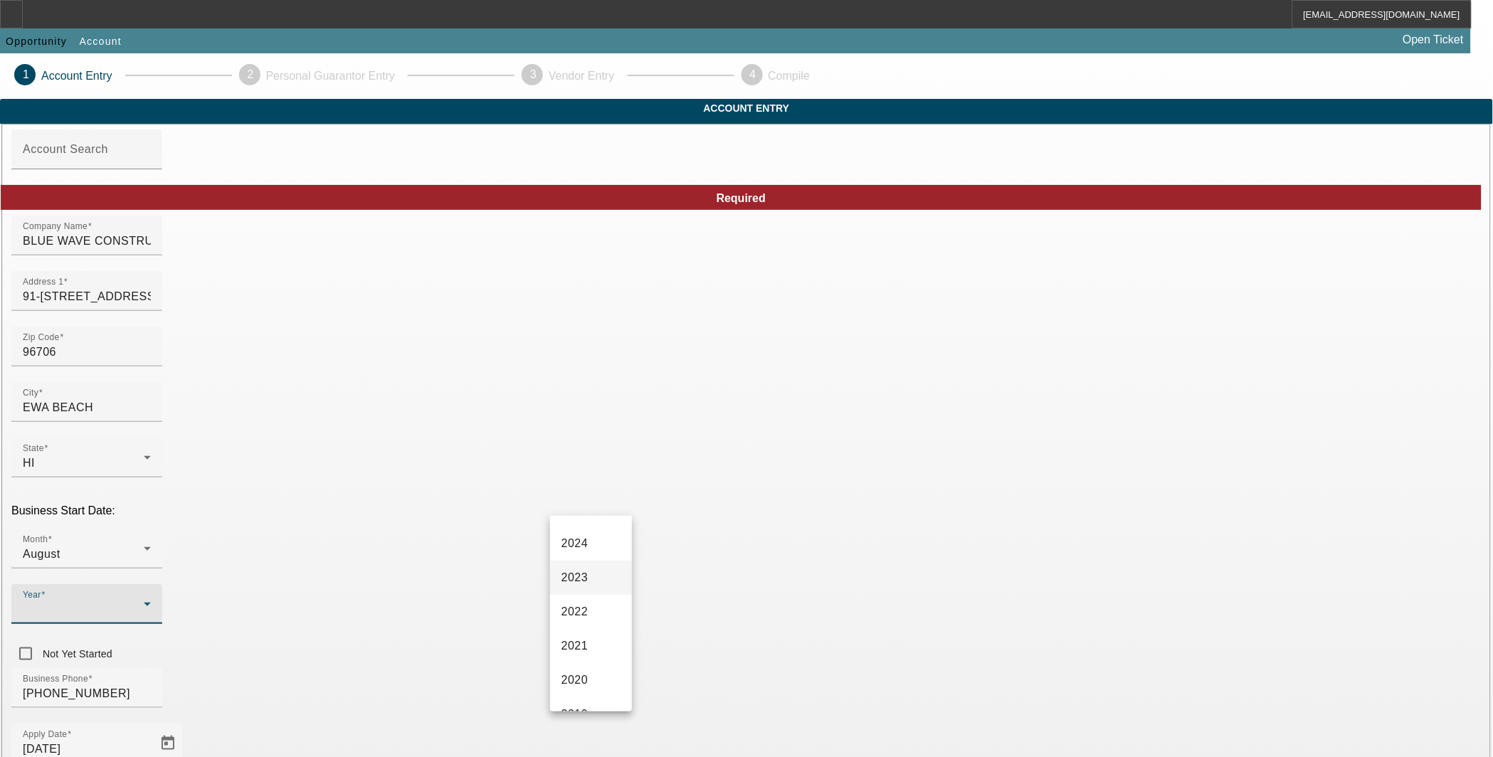
click at [584, 586] on span "2023" at bounding box center [575, 577] width 27 height 17
click at [631, 668] on div "Business Phone [PHONE_NUMBER]" at bounding box center [746, 696] width 1470 height 56
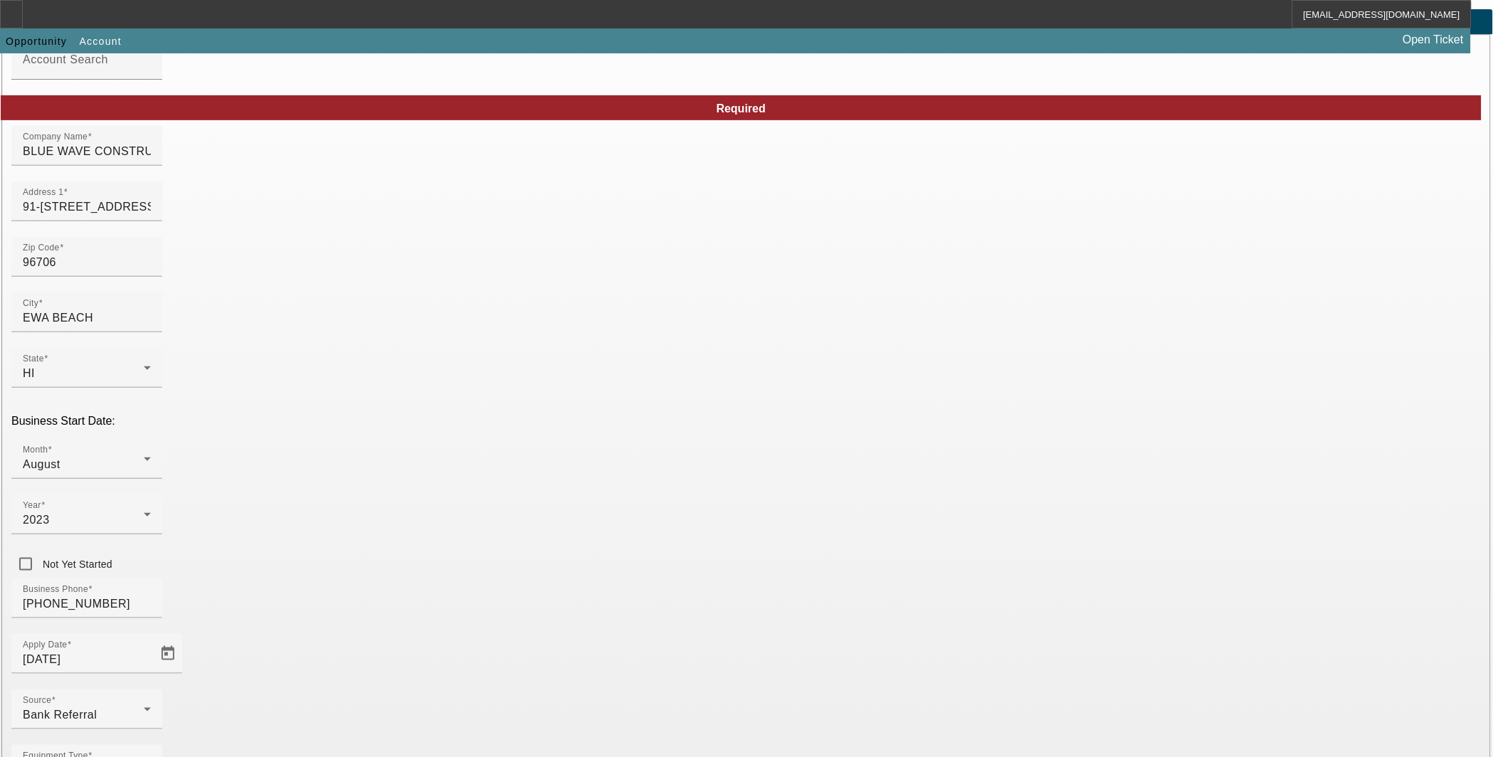
scroll to position [128, 0]
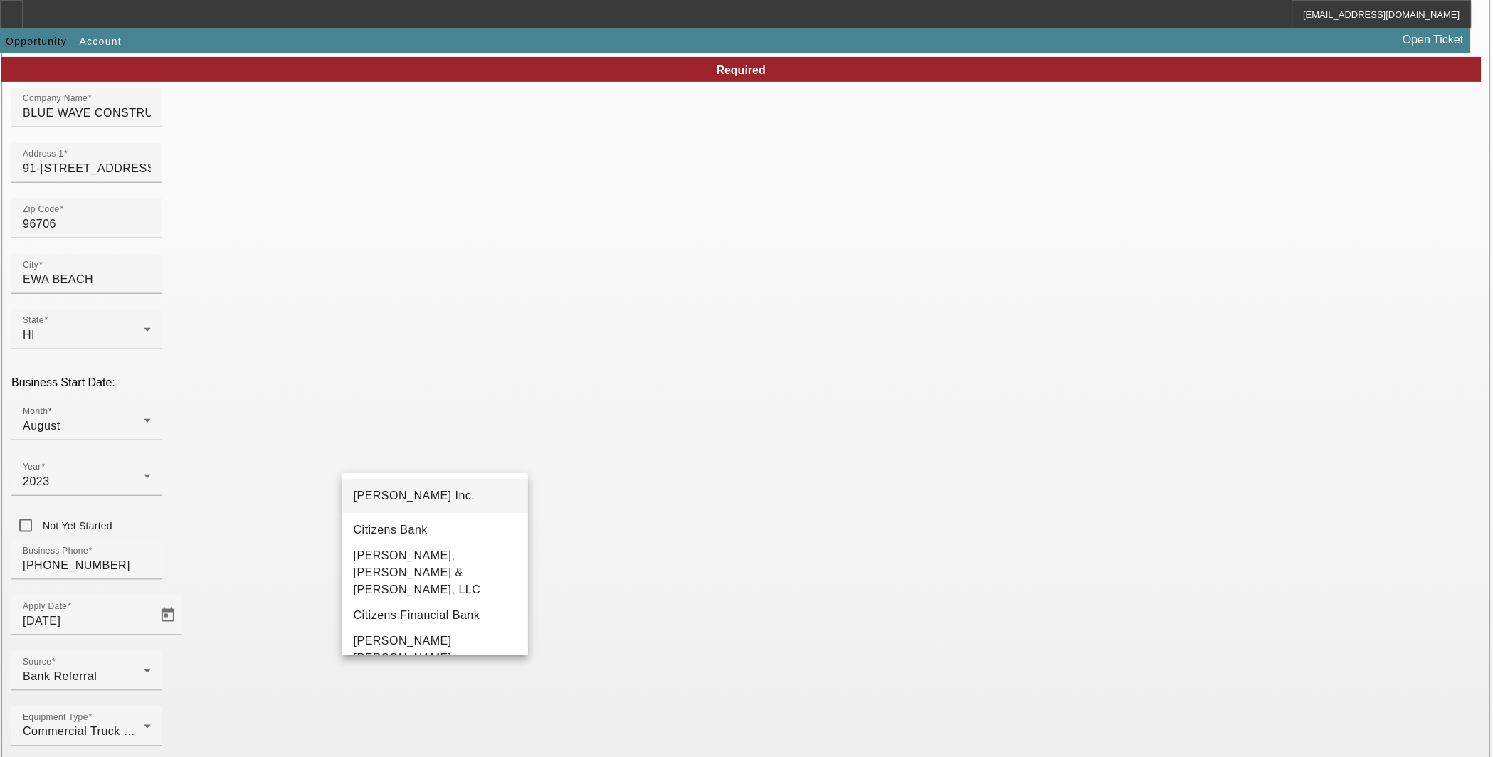
click at [439, 496] on mat-option "[PERSON_NAME] Inc." at bounding box center [435, 496] width 186 height 34
type input "[PERSON_NAME] Inc."
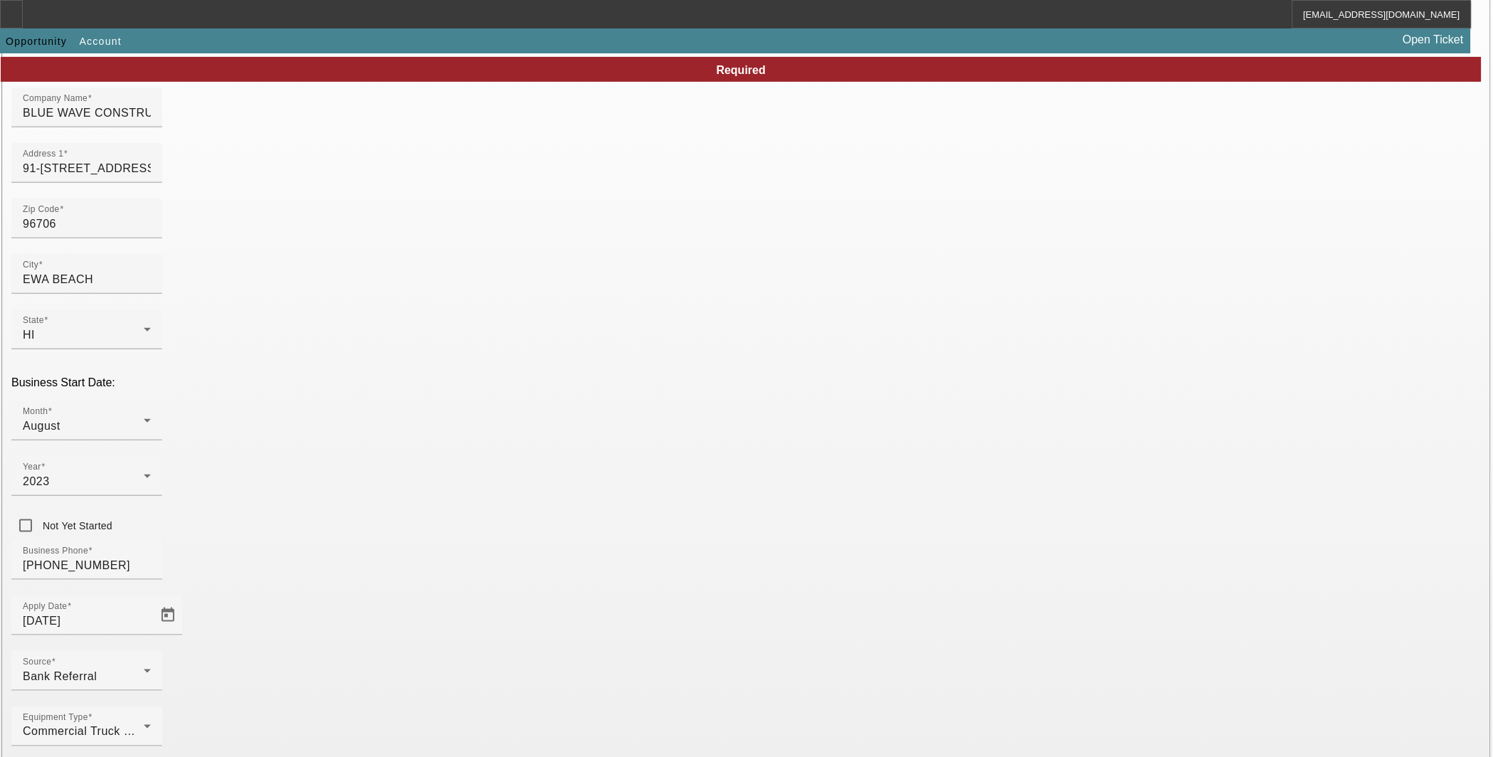
click at [599, 638] on span "One-Off" at bounding box center [583, 632] width 43 height 17
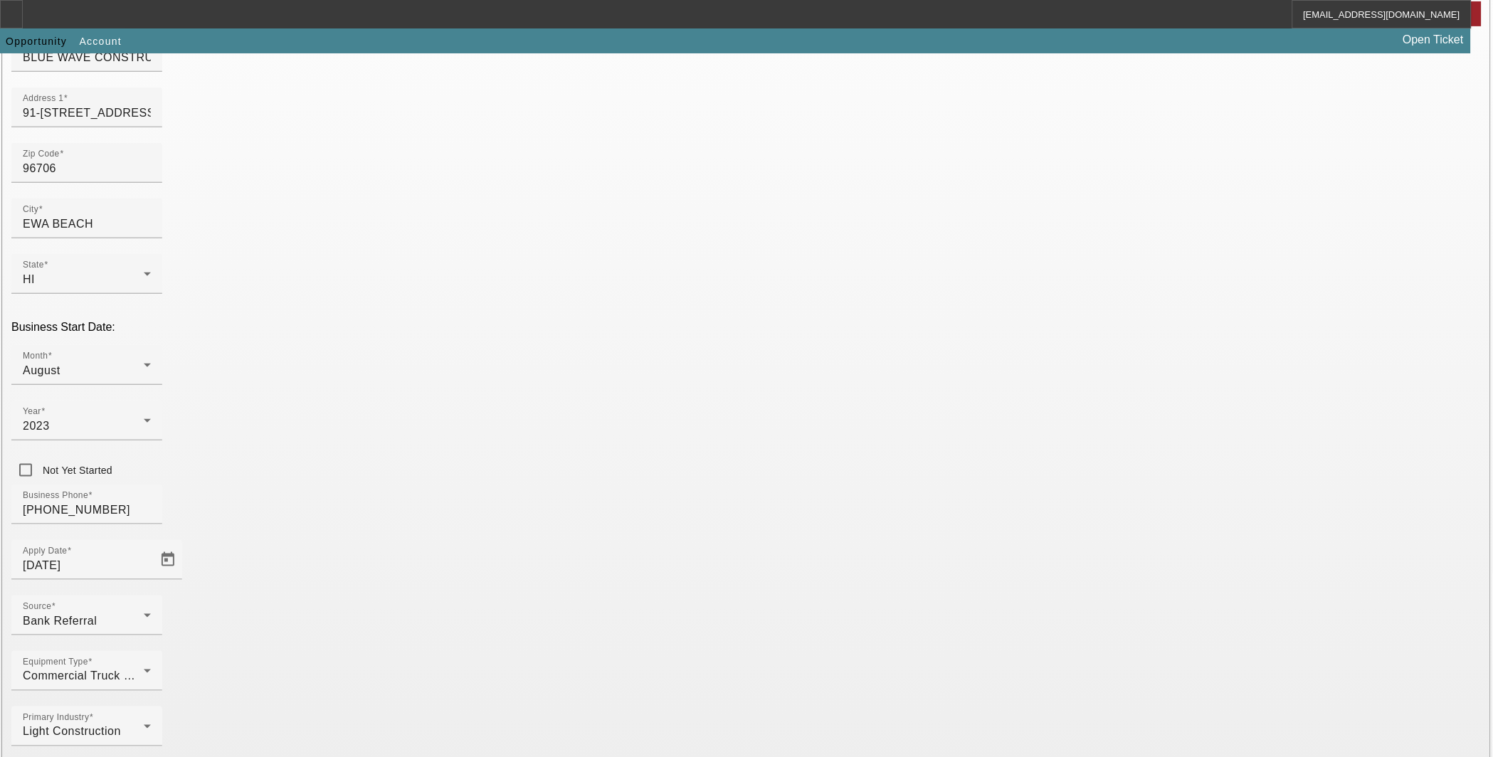
scroll to position [215, 0]
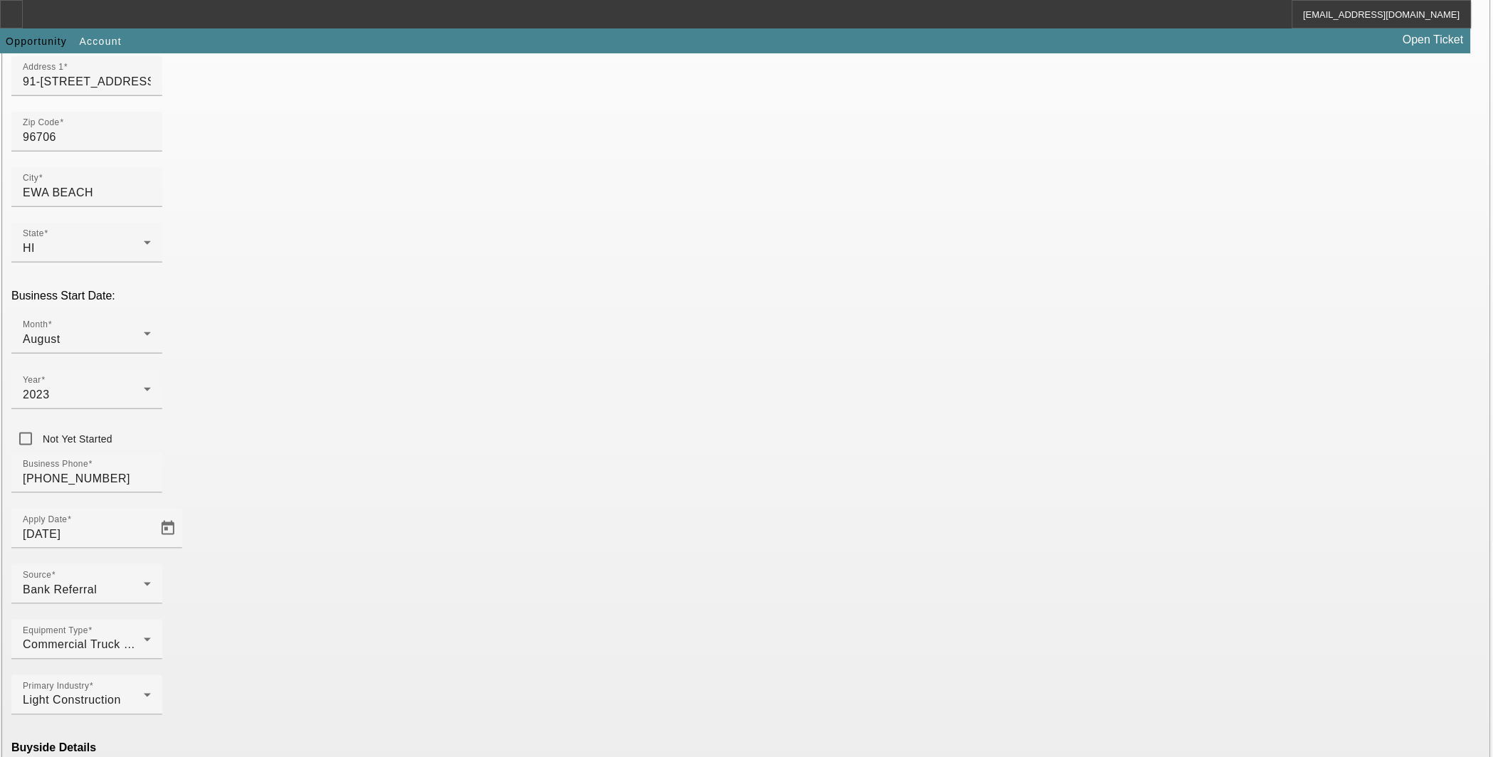
click at [470, 601] on mat-option "Eligible" at bounding box center [435, 598] width 186 height 34
click at [468, 633] on mat-option "Ineligible" at bounding box center [435, 633] width 186 height 34
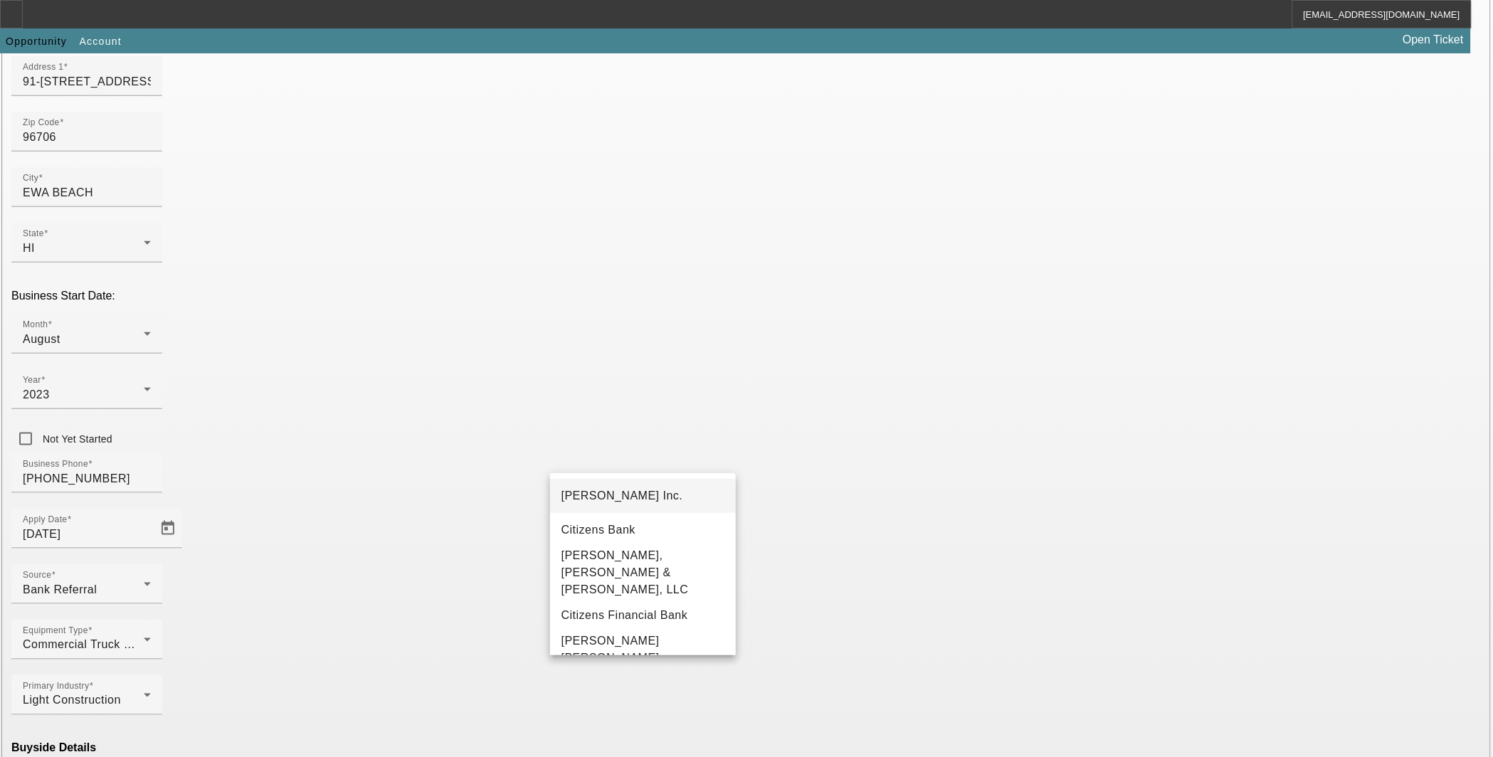
click at [600, 496] on span "[PERSON_NAME] Inc." at bounding box center [623, 496] width 122 height 12
type input "[PERSON_NAME] Inc."
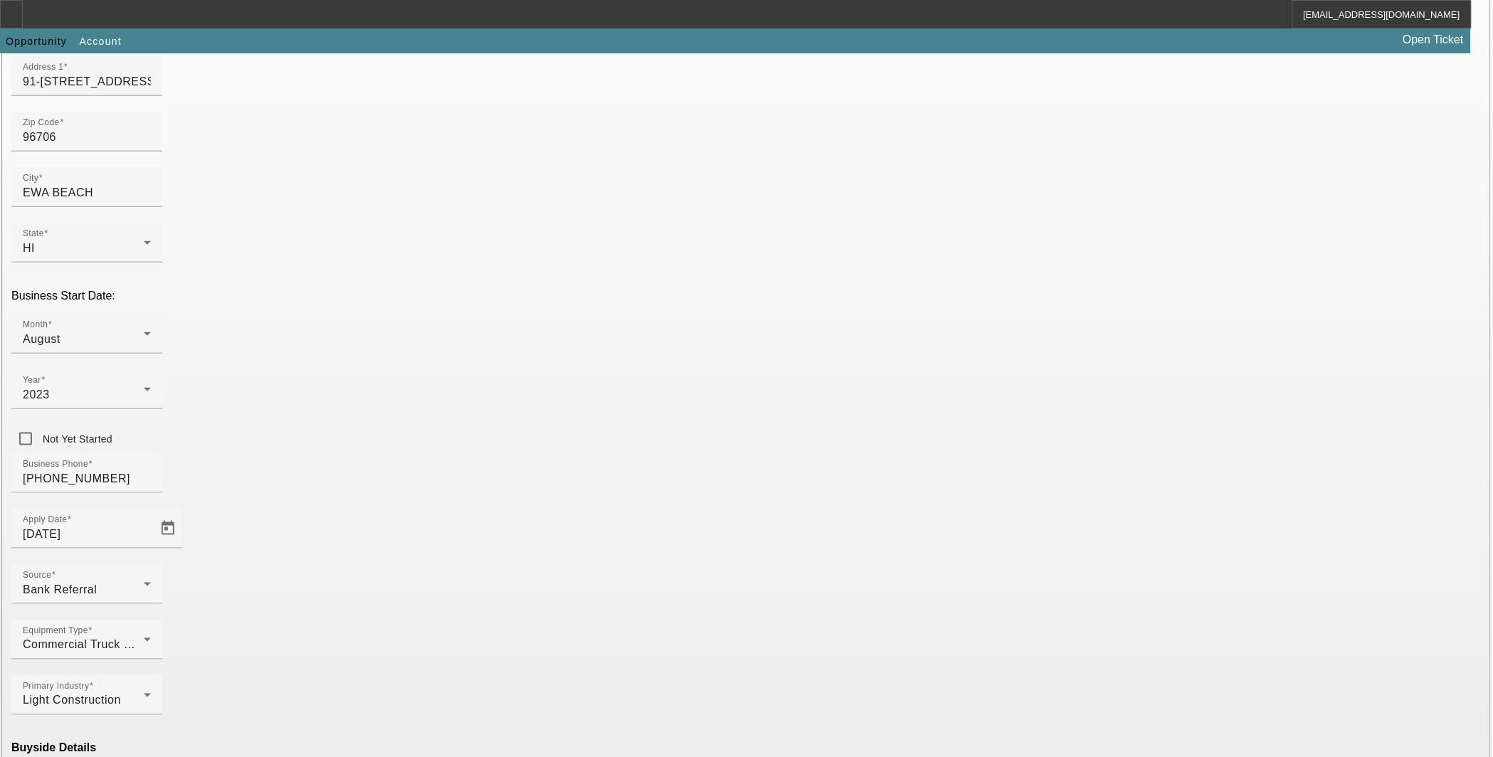
paste input "[US_EMPLOYER_IDENTIFICATION_NUMBER]"
type input "[US_EMPLOYER_IDENTIFICATION_NUMBER]"
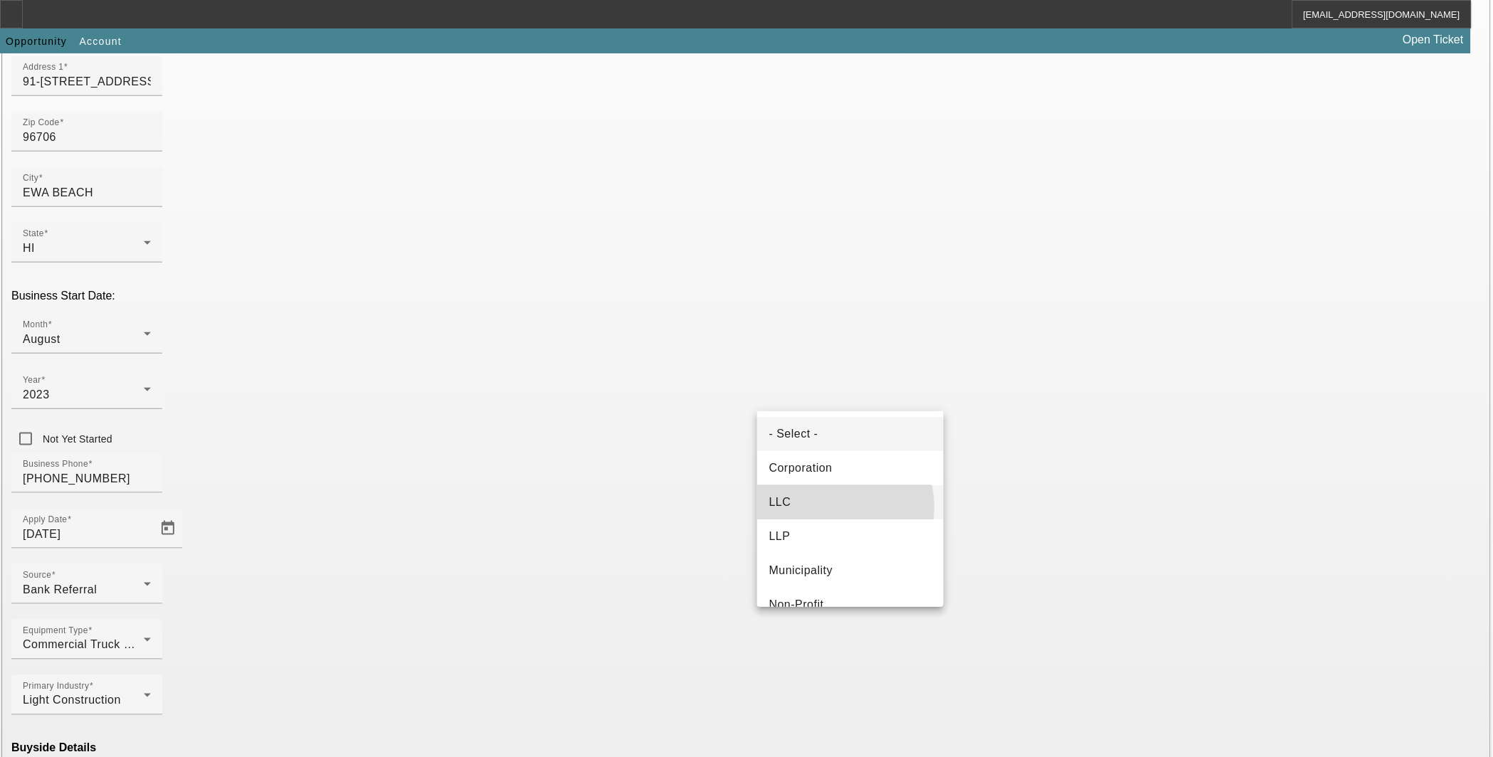
click at [831, 507] on mat-option "LLC" at bounding box center [850, 502] width 186 height 34
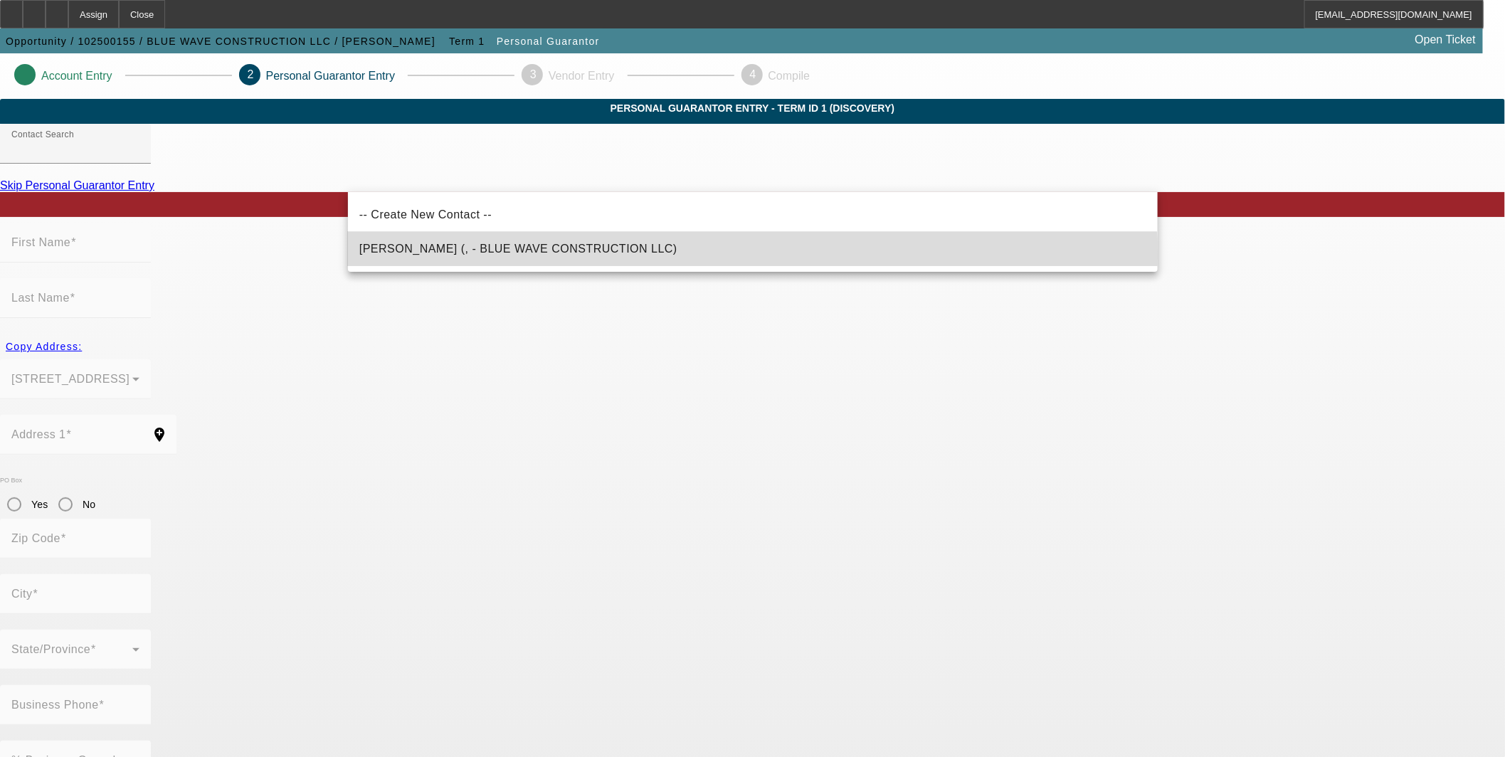
click at [544, 254] on span "Aquino, Philip (, - BLUE WAVE CONSTRUCTION LLC)" at bounding box center [518, 249] width 318 height 17
type input "Aquino, Philip (, - BLUE WAVE CONSTRUCTION LLC)"
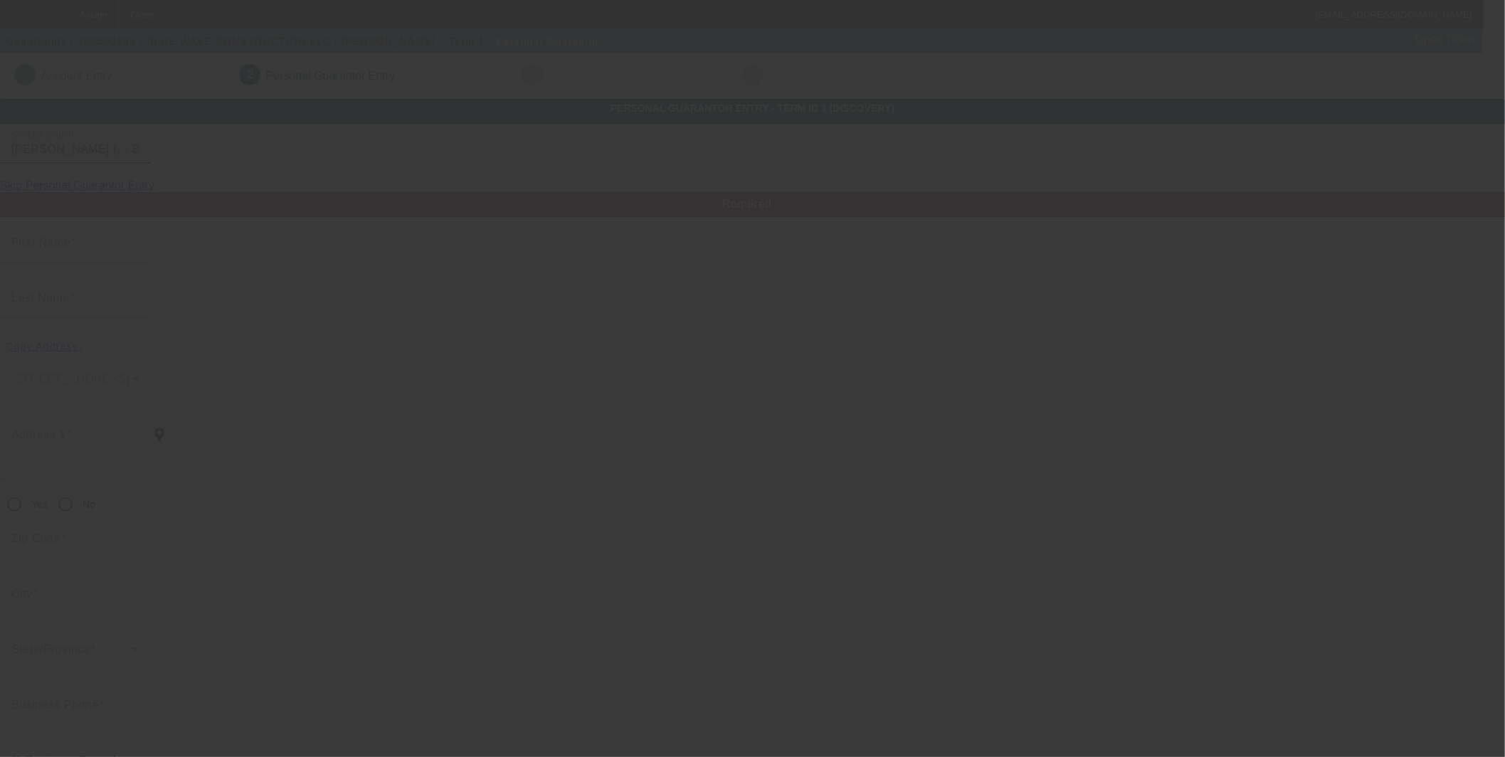
type input "Philip"
type input "Aquino"
radio input "true"
type input "[PHONE_NUMBER]"
type input "phil96706@gmail.com"
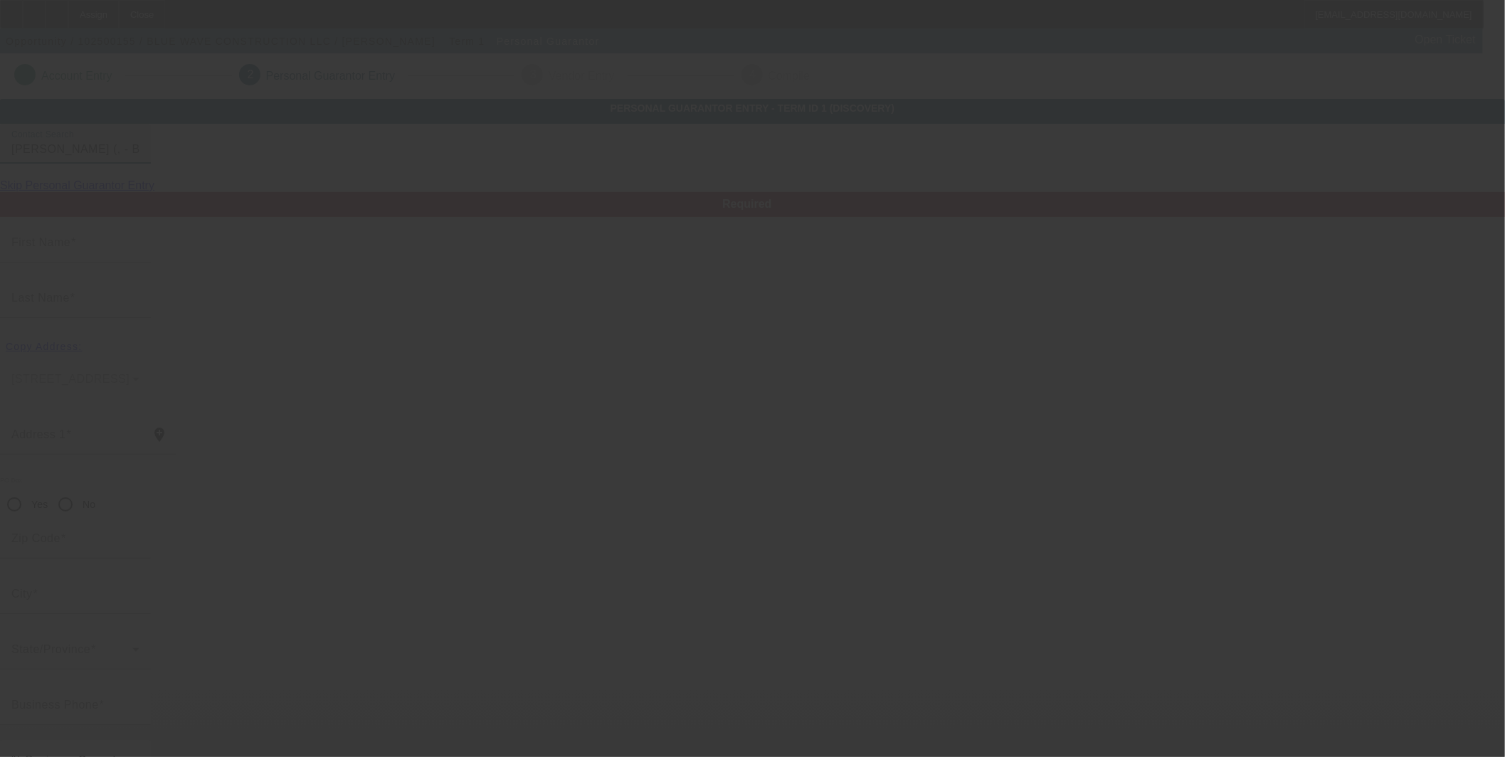
type input "[PHONE_NUMBER]"
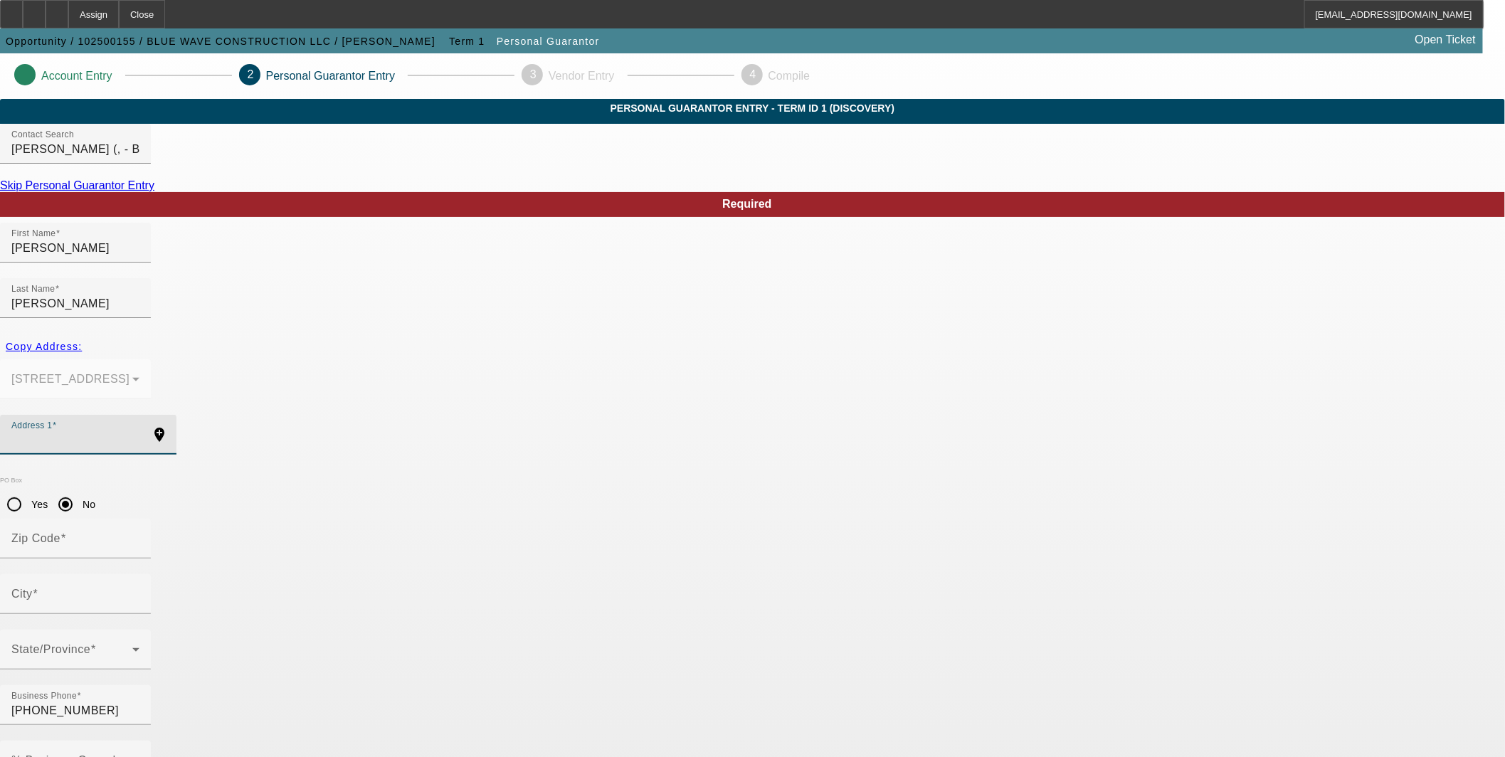
click at [139, 432] on input "Address 1" at bounding box center [75, 440] width 128 height 17
paste input "91-1035 Ahona St."
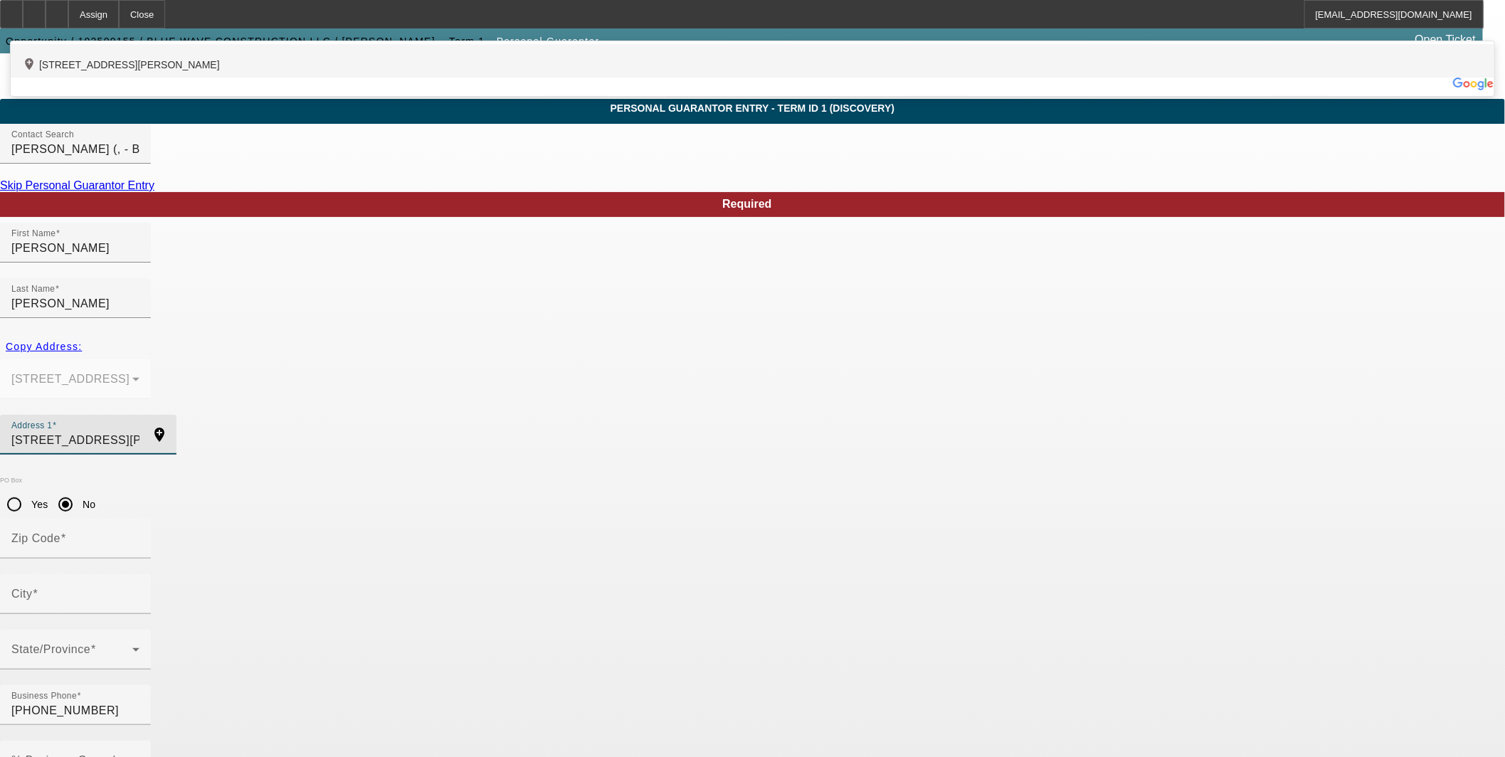
click at [535, 78] on div "add_location 91-1035 Ahona Street, Ewa Beach, HI 96706, US" at bounding box center [753, 60] width 1484 height 33
type input "91-1035 Ahona Street"
type input "96706"
type input "Ewa Beach"
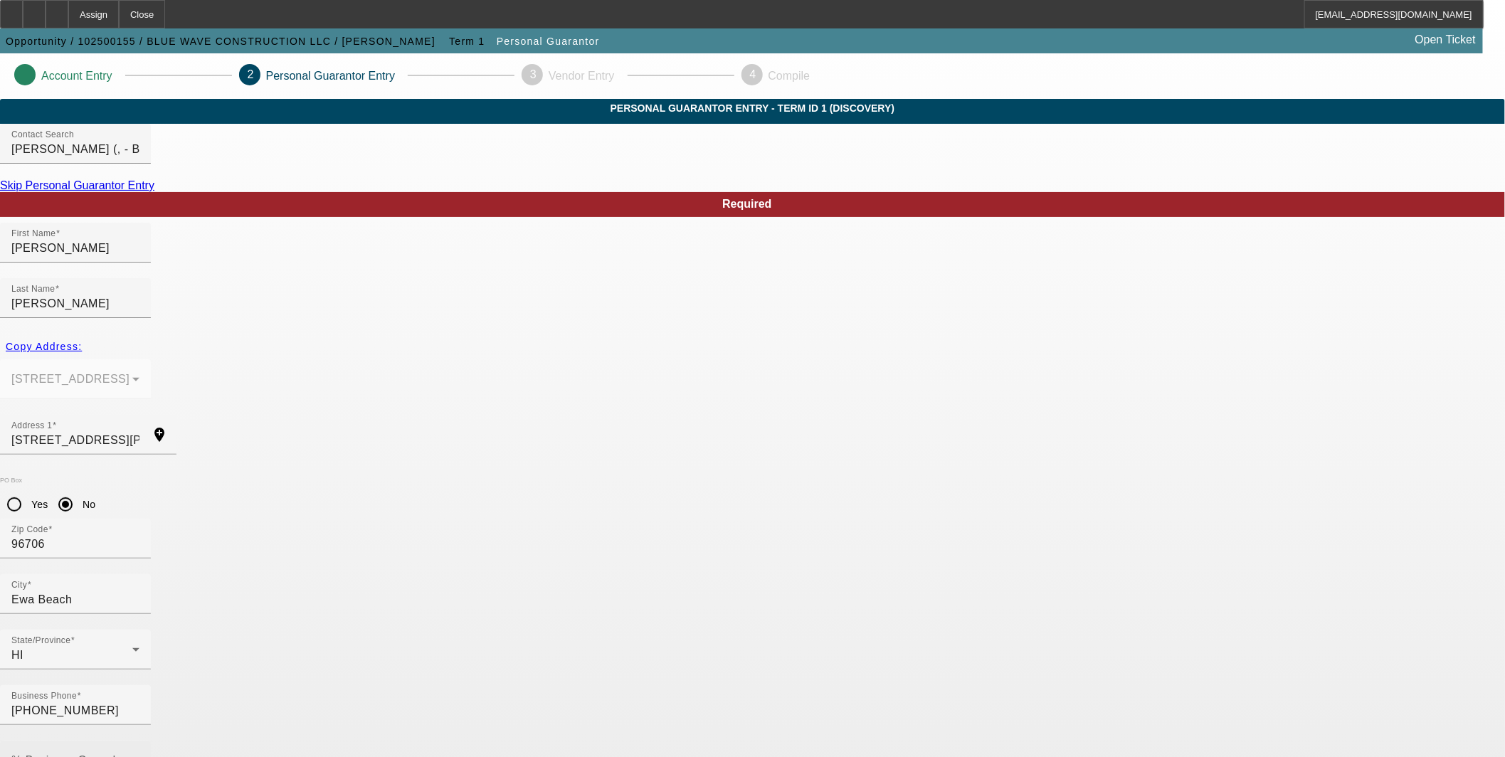
click at [116, 754] on mat-label "% Business Owned" at bounding box center [63, 760] width 105 height 12
click at [139, 757] on input "% Business Owned" at bounding box center [75, 766] width 128 height 17
type input "100"
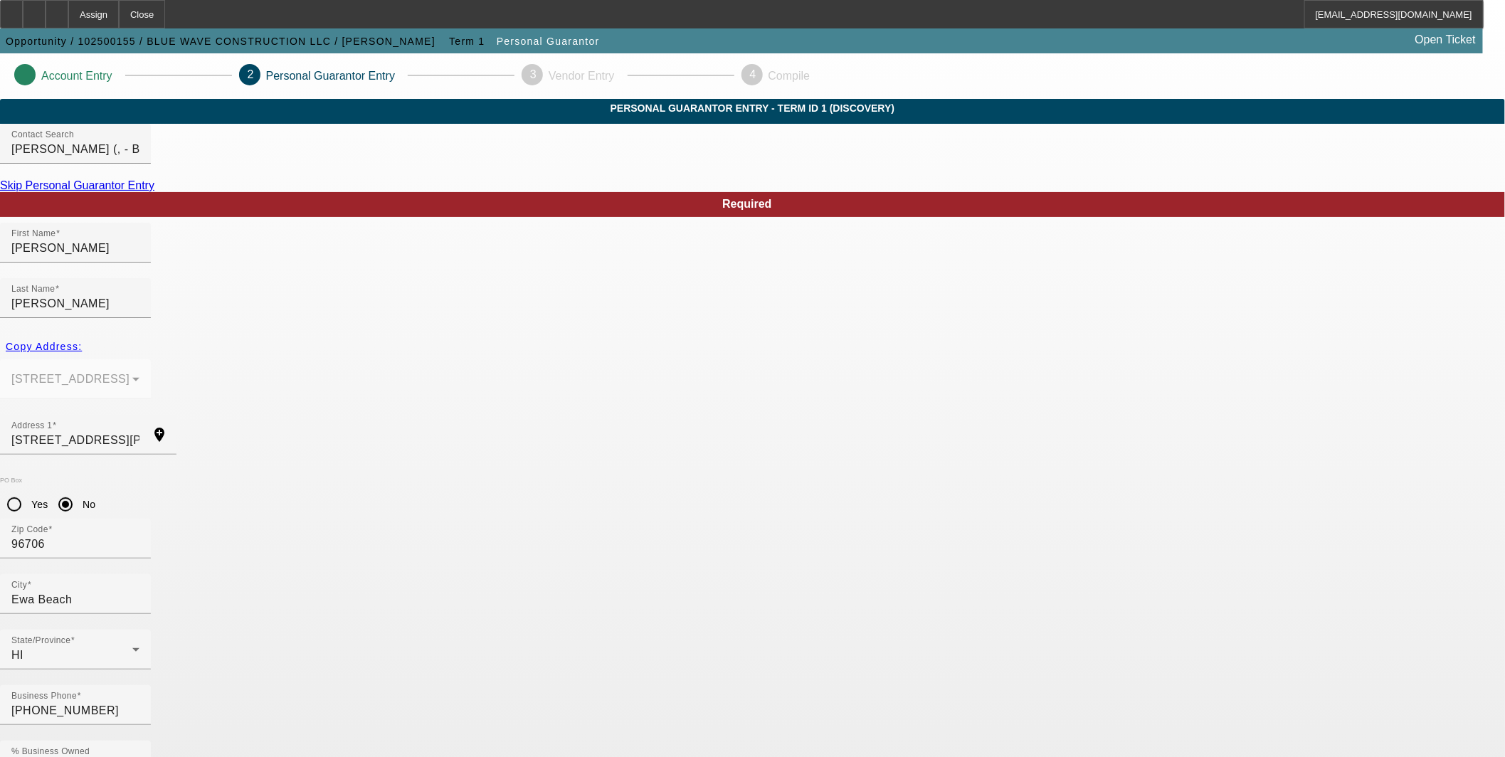
paste input "576-47-1717"
type input "576-47-1717"
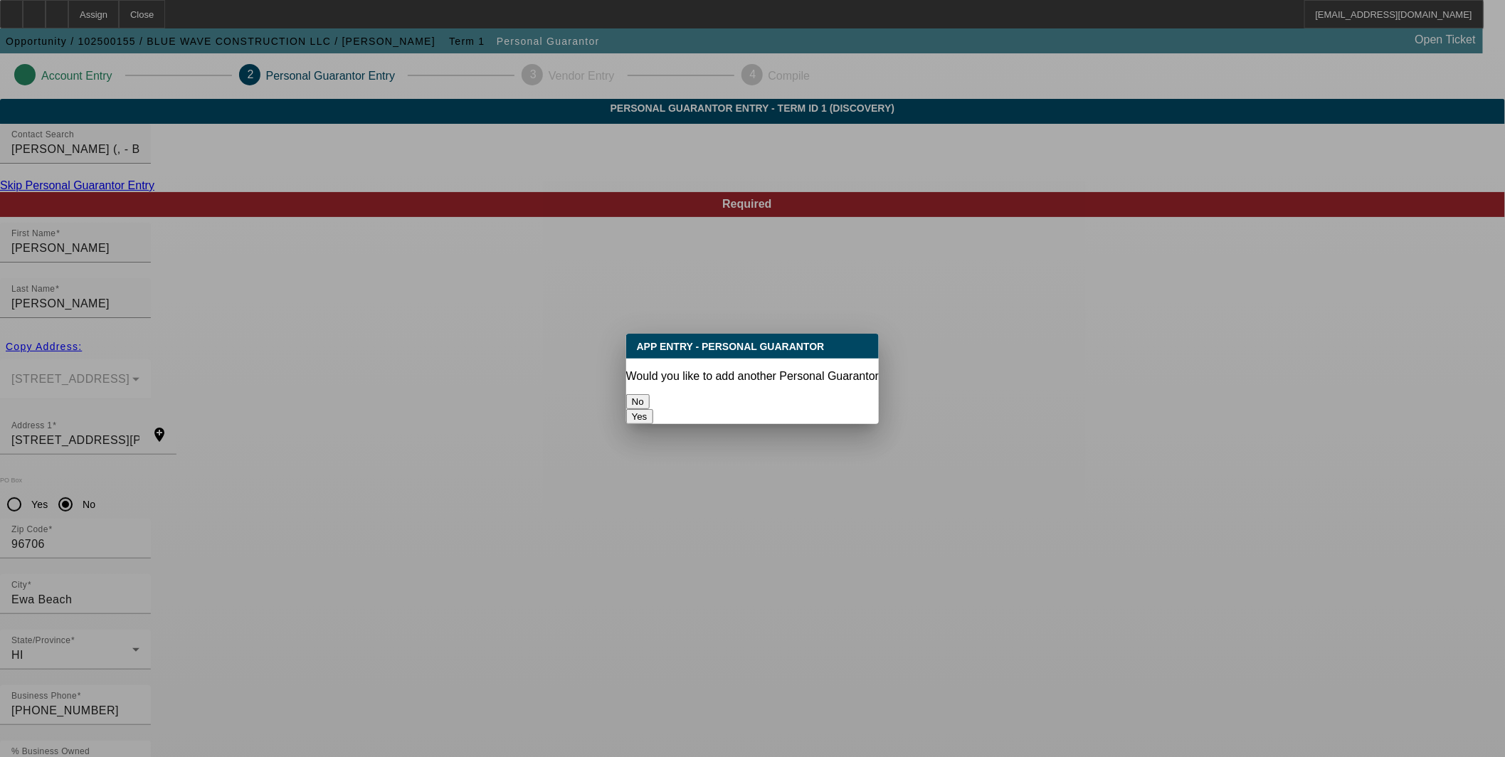
click at [650, 394] on button "No" at bounding box center [637, 401] width 23 height 15
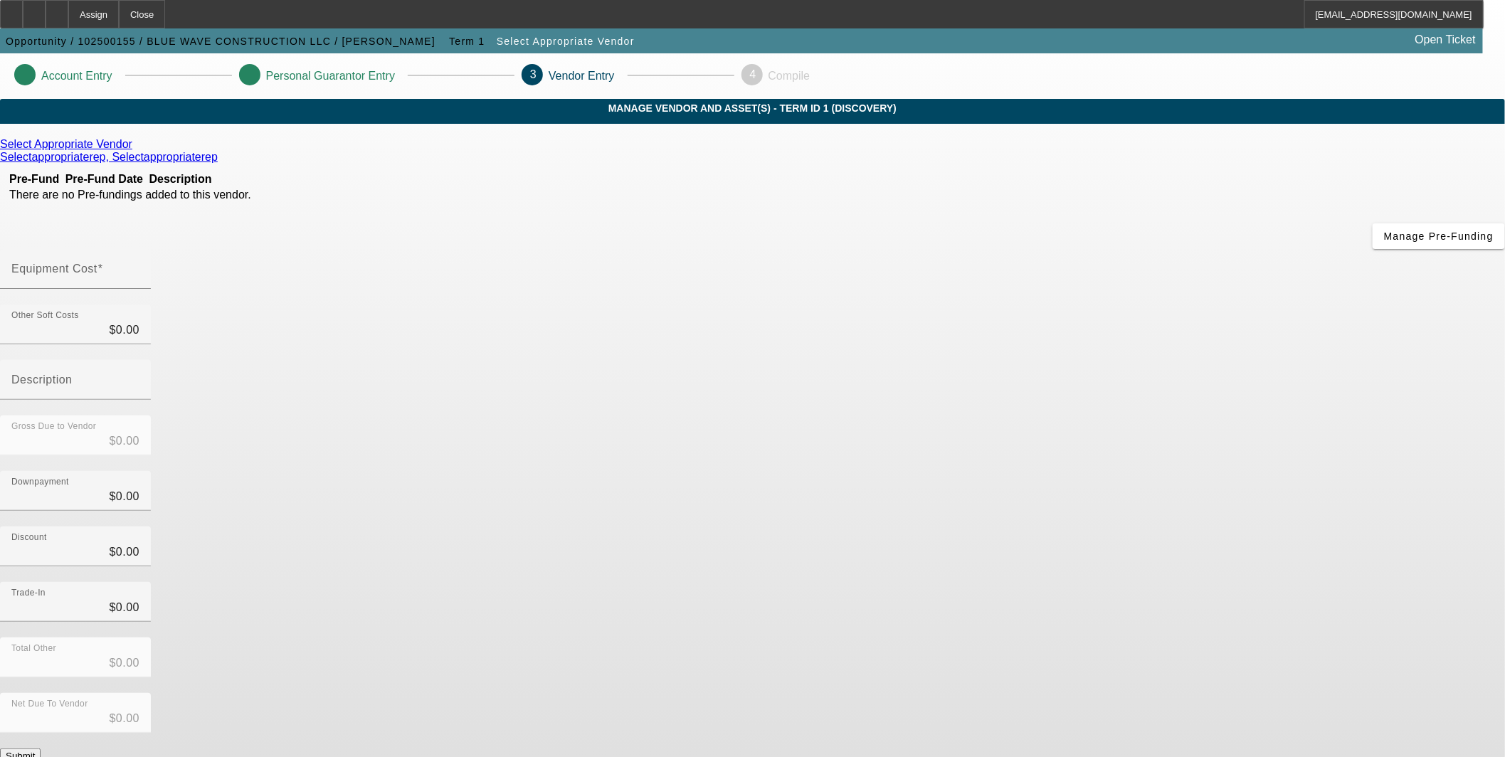
click at [136, 150] on icon at bounding box center [136, 144] width 0 height 12
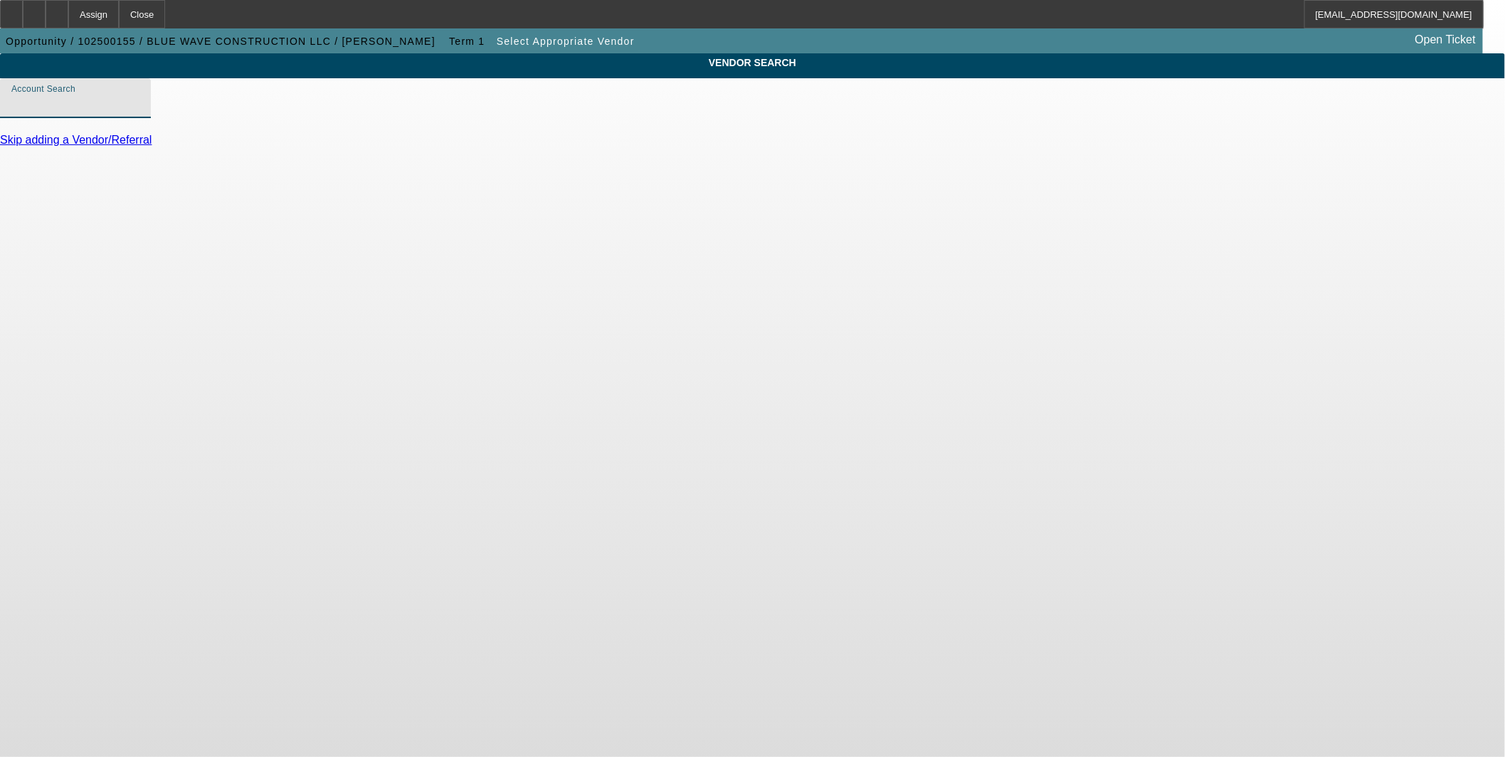
click at [139, 112] on input "Account Search" at bounding box center [75, 103] width 128 height 17
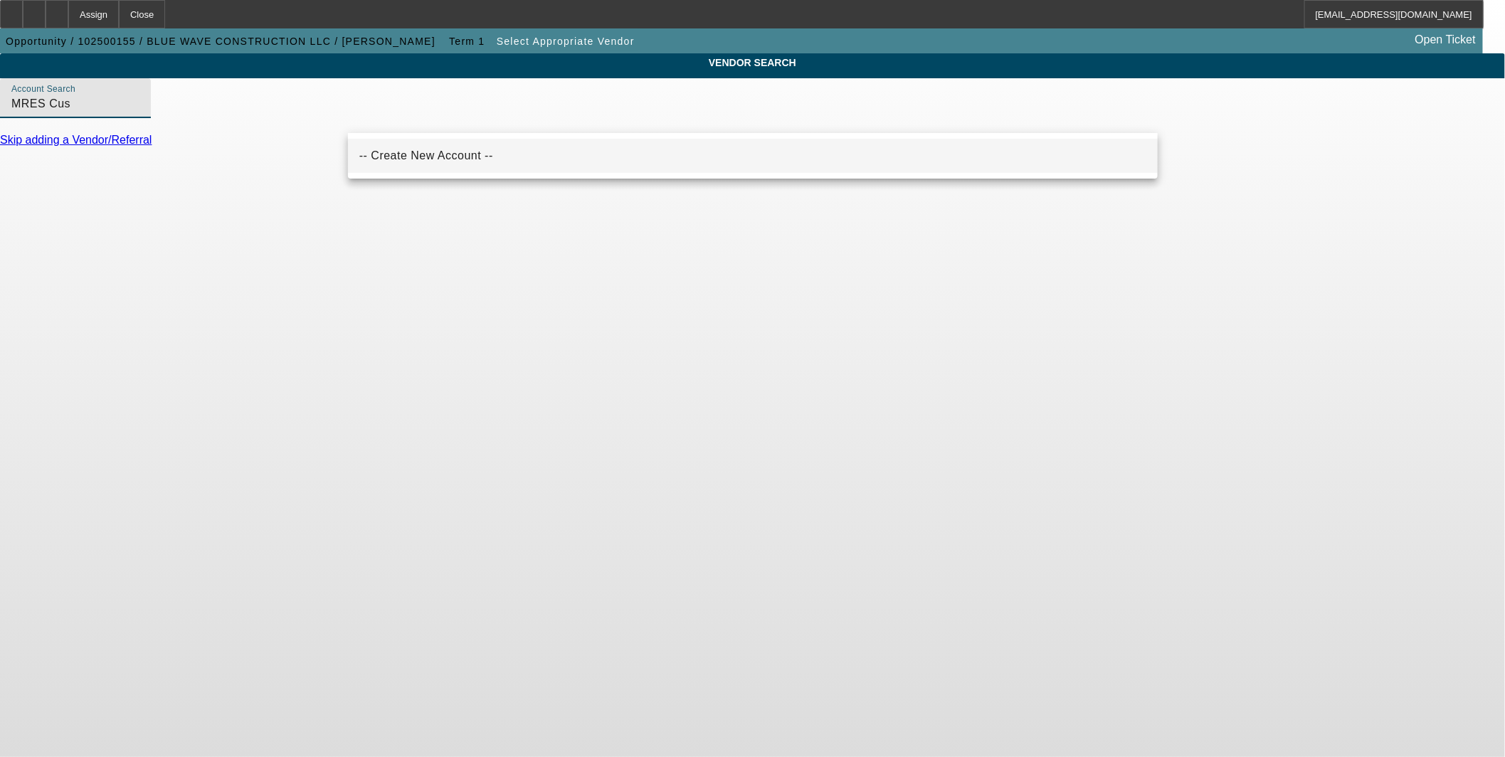
click at [448, 164] on span "-- Create New Account --" at bounding box center [426, 155] width 134 height 17
type input "-- Create New Account --"
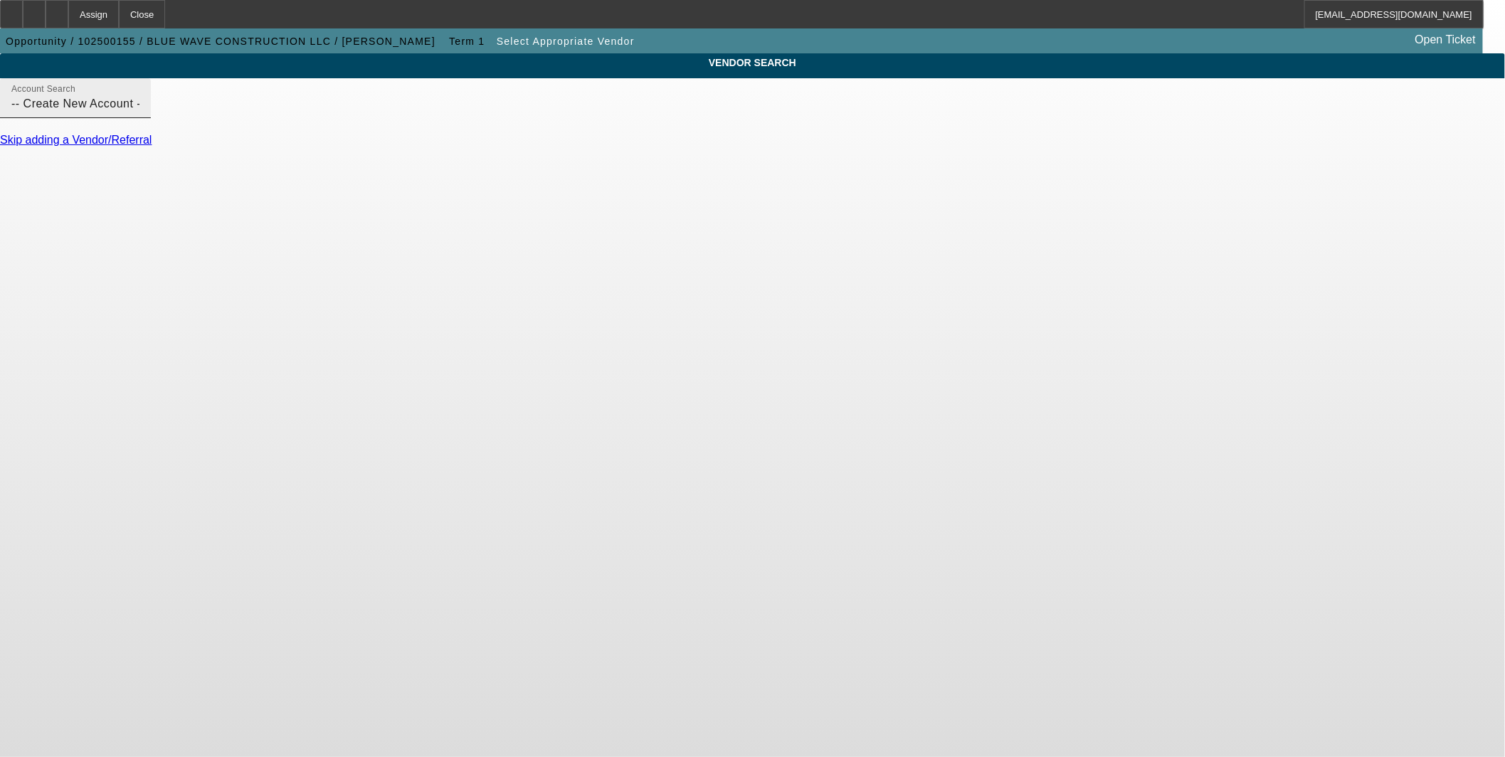
click at [139, 112] on input "-- Create New Account --" at bounding box center [75, 103] width 128 height 17
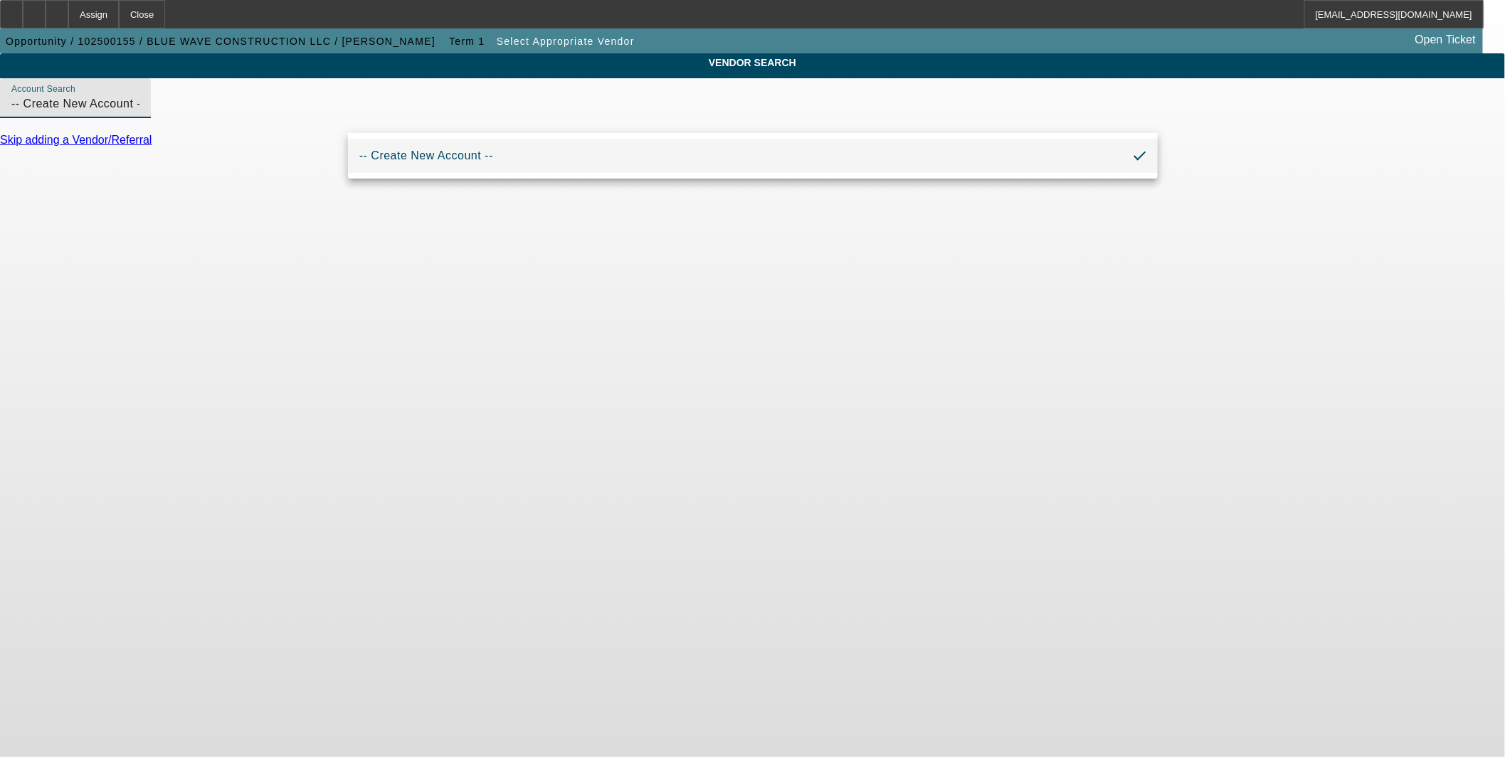
click at [139, 112] on input "-- Create New Account --" at bounding box center [75, 103] width 128 height 17
click at [68, 18] on div at bounding box center [57, 14] width 23 height 28
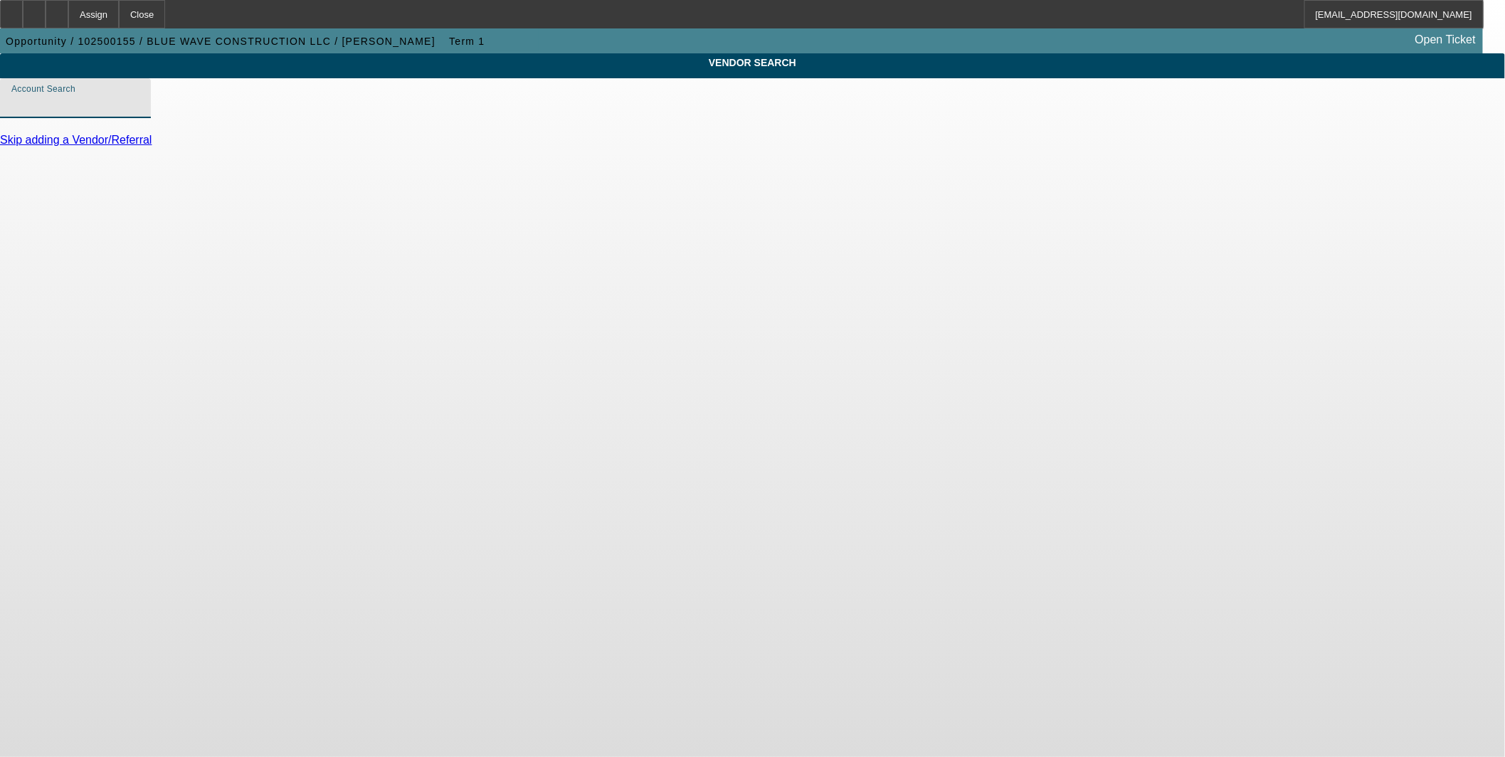
click at [139, 112] on input "Account Search" at bounding box center [75, 103] width 128 height 17
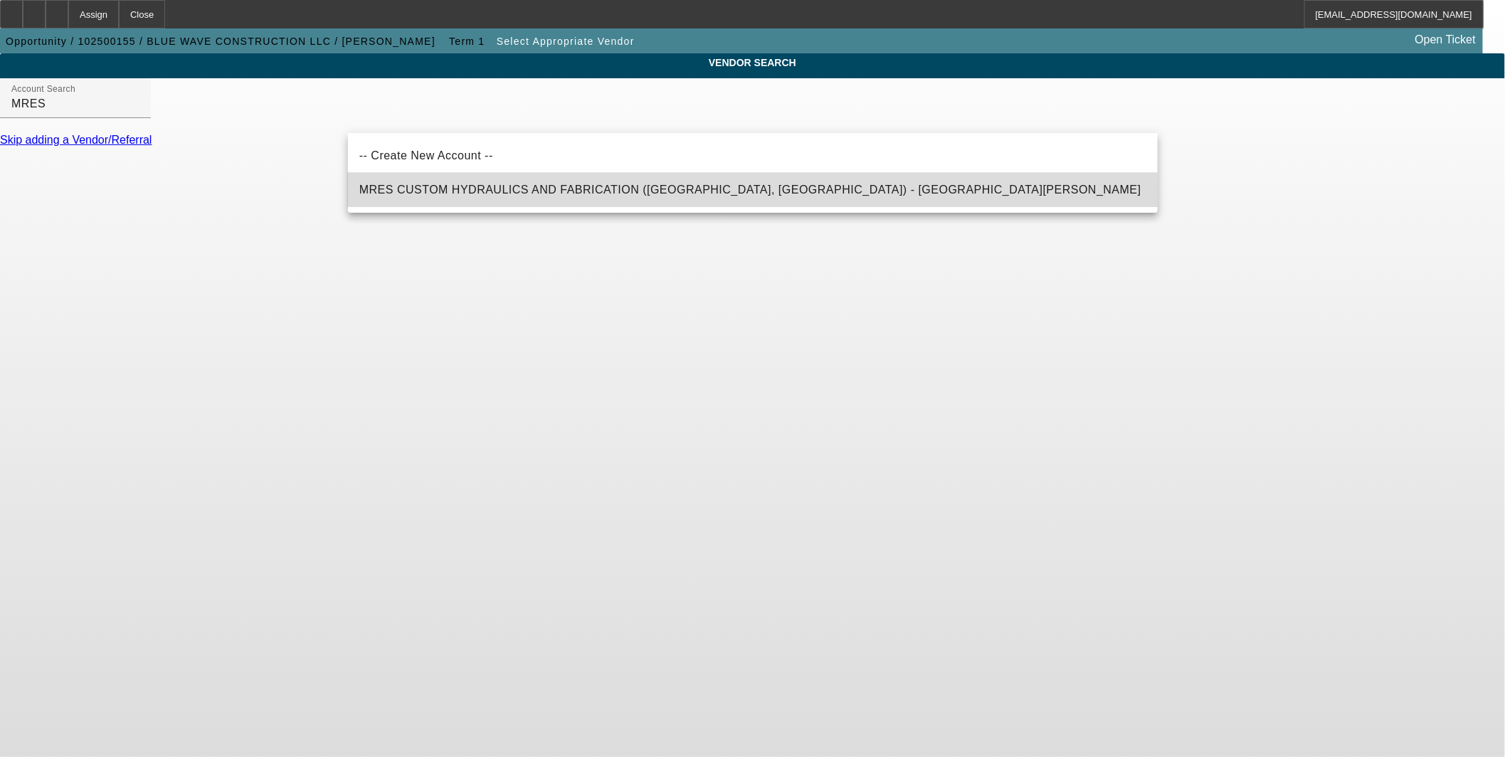
click at [452, 192] on span "MRES CUSTOM HYDRAULICS AND FABRICATION ([GEOGRAPHIC_DATA], [GEOGRAPHIC_DATA]) -…" at bounding box center [750, 190] width 782 height 12
type input "MRES CUSTOM HYDRAULICS AND FABRICATION ([GEOGRAPHIC_DATA], [GEOGRAPHIC_DATA]) -…"
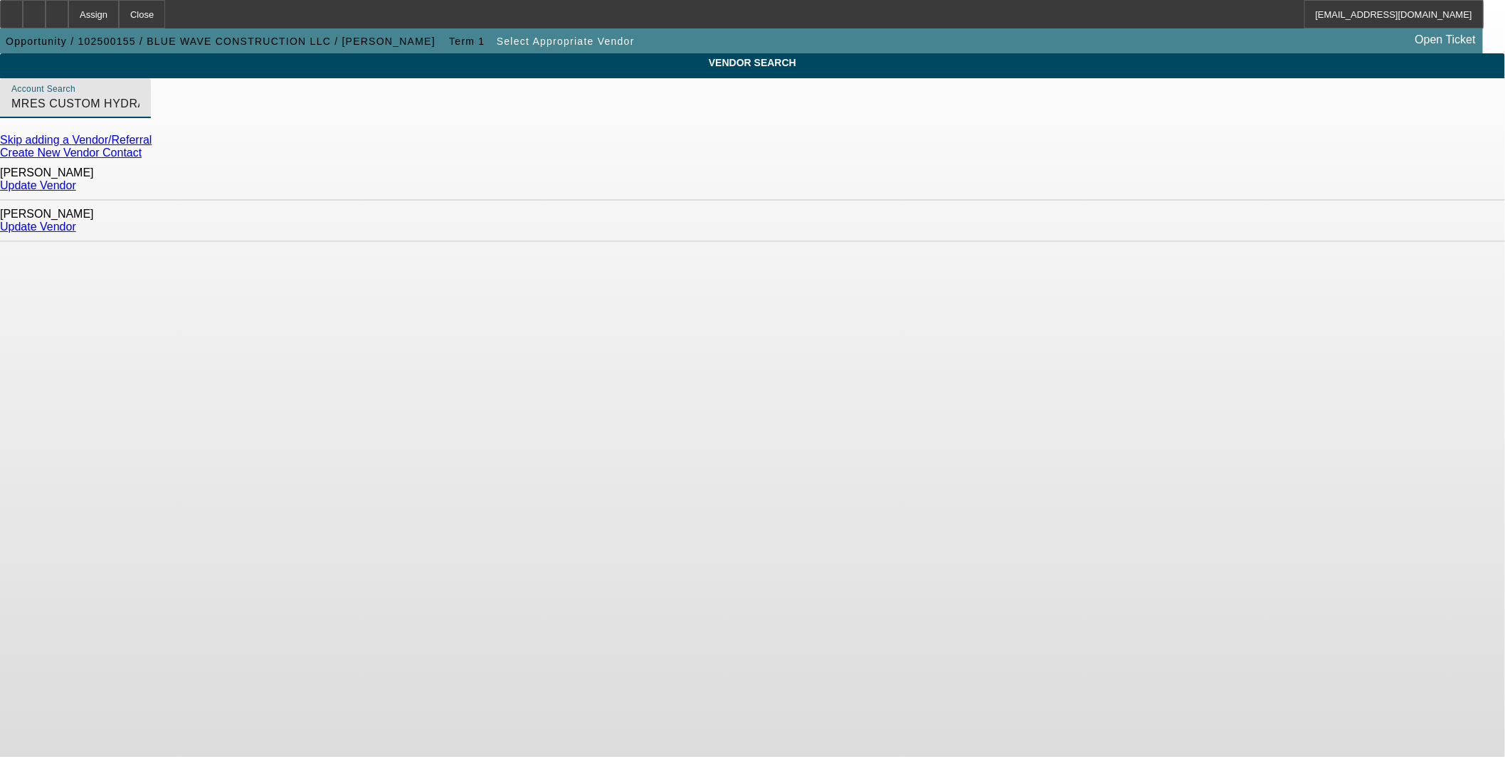
click at [76, 181] on link "Update Vendor" at bounding box center [38, 185] width 76 height 12
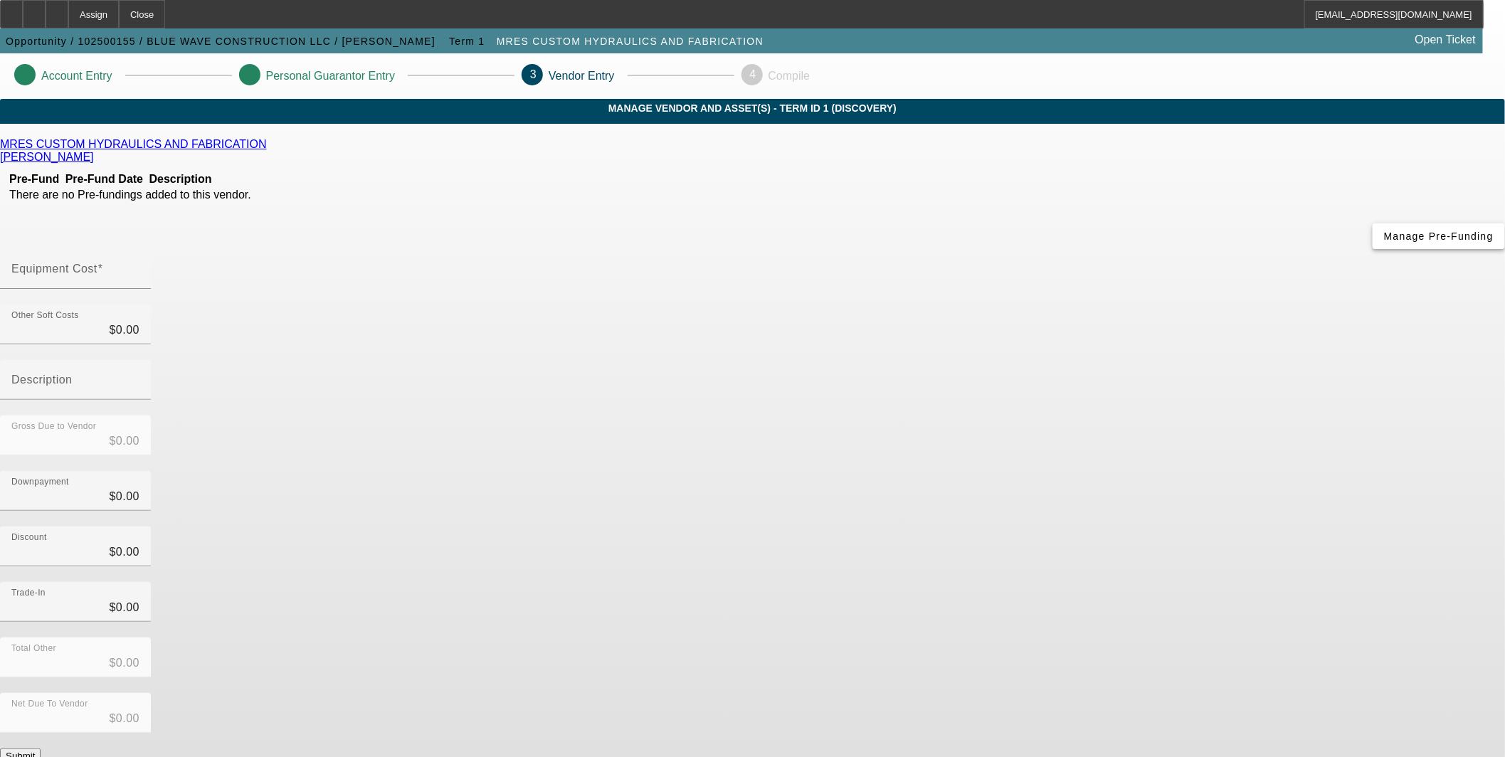
click at [1384, 242] on span "Manage Pre-Funding" at bounding box center [1439, 236] width 110 height 11
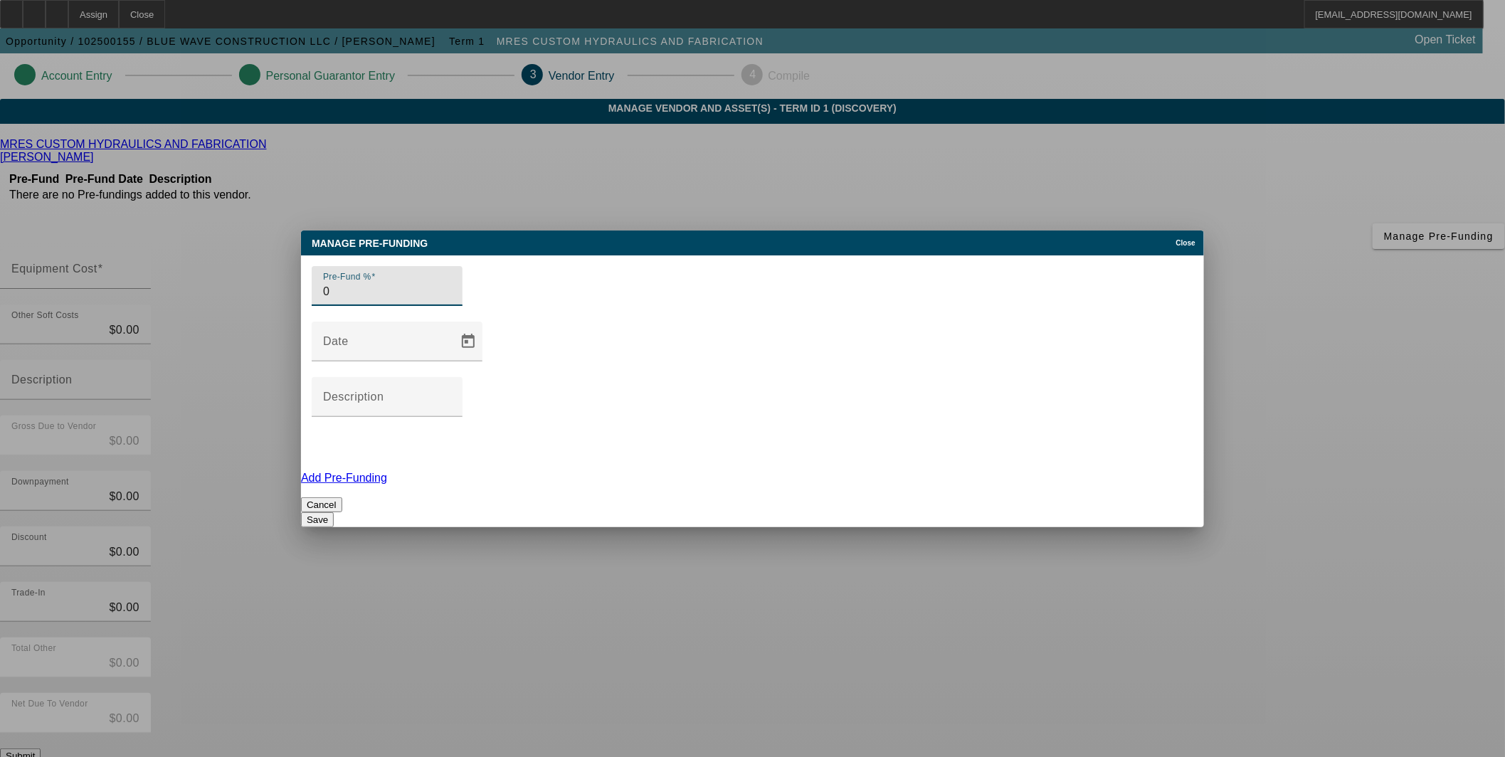
type input "0"
click at [334, 512] on button "Save" at bounding box center [317, 519] width 33 height 15
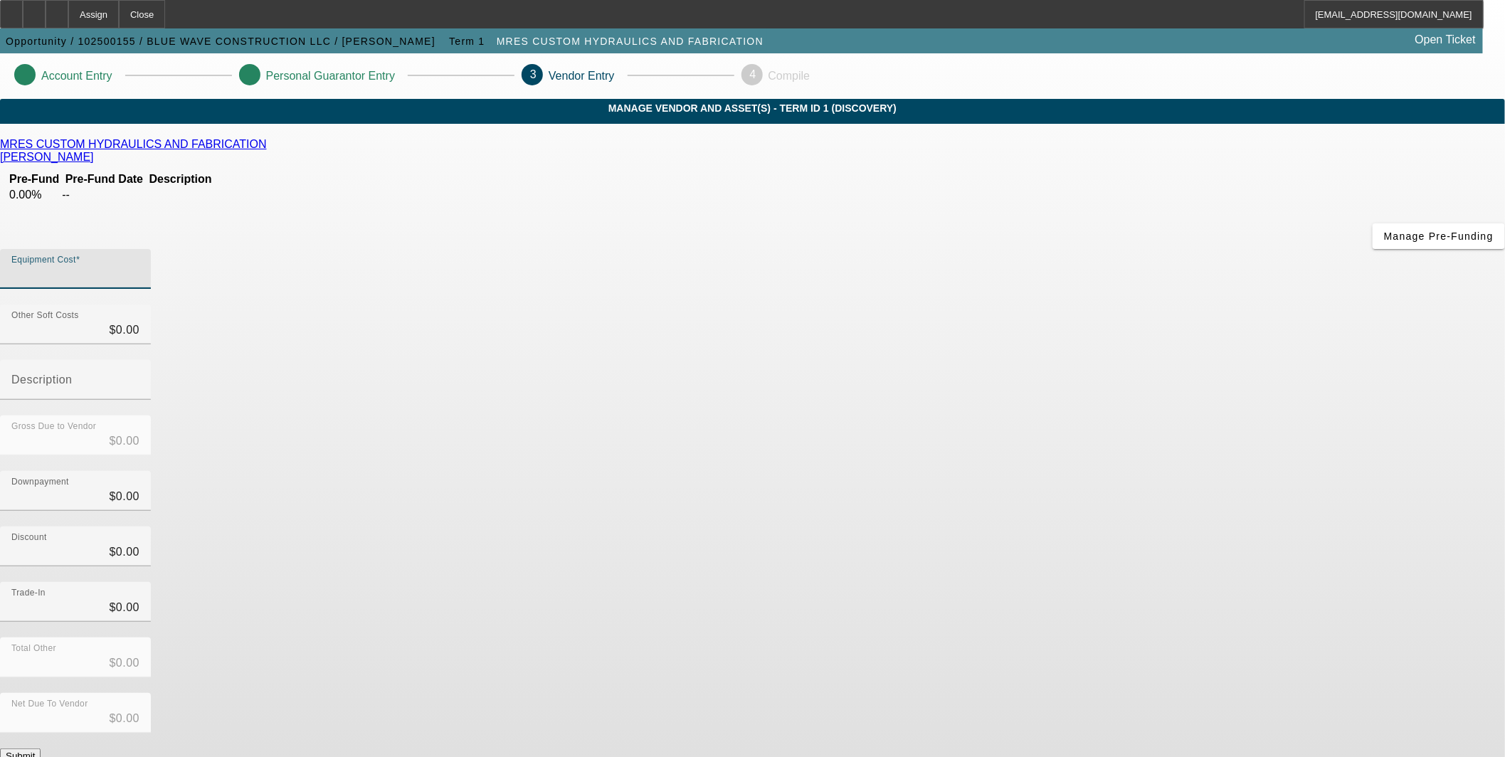
click at [139, 266] on input "Equipment Cost" at bounding box center [75, 274] width 128 height 17
type input "1"
type input "$1.00"
type input "11"
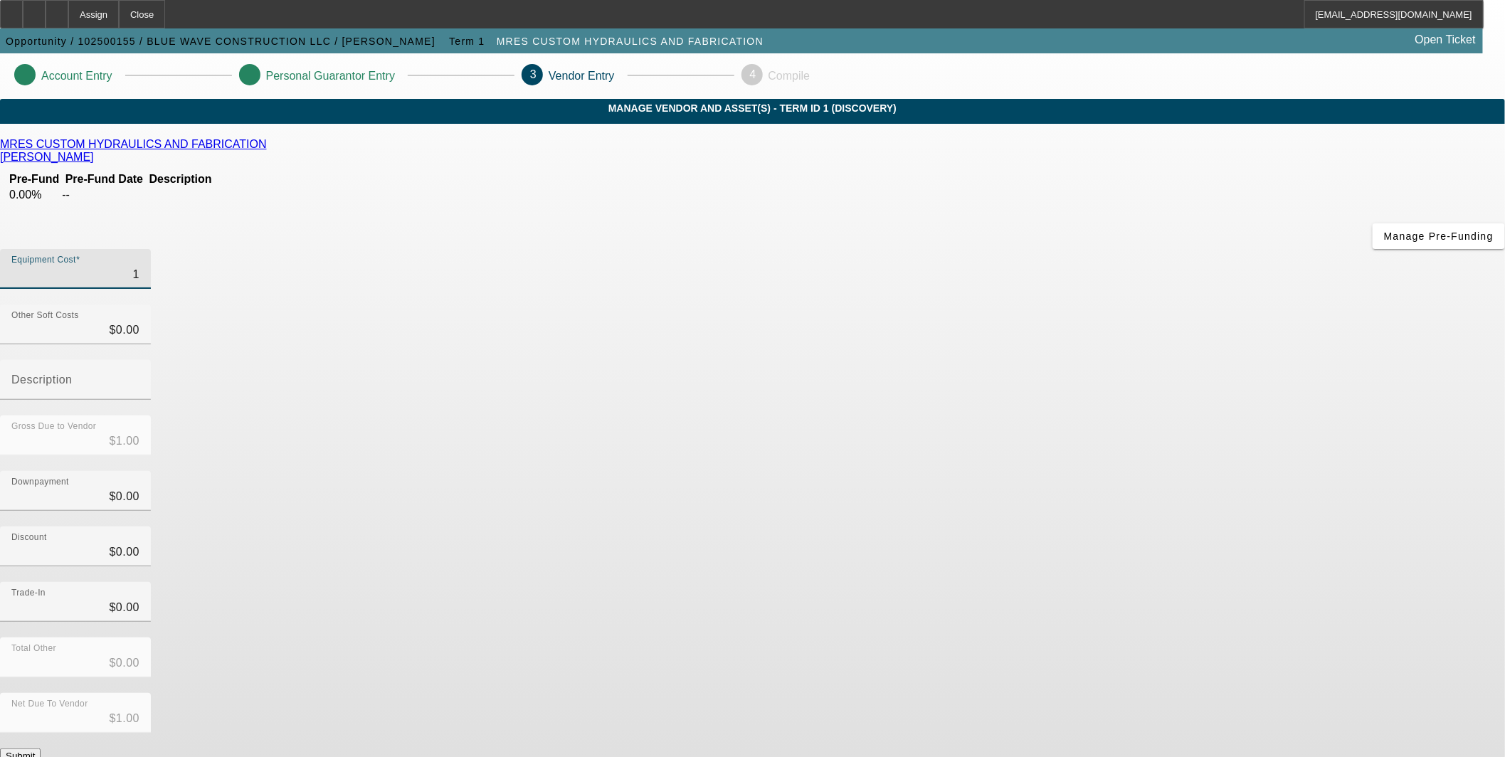
type input "$11.00"
type input "110"
type input "$110.00"
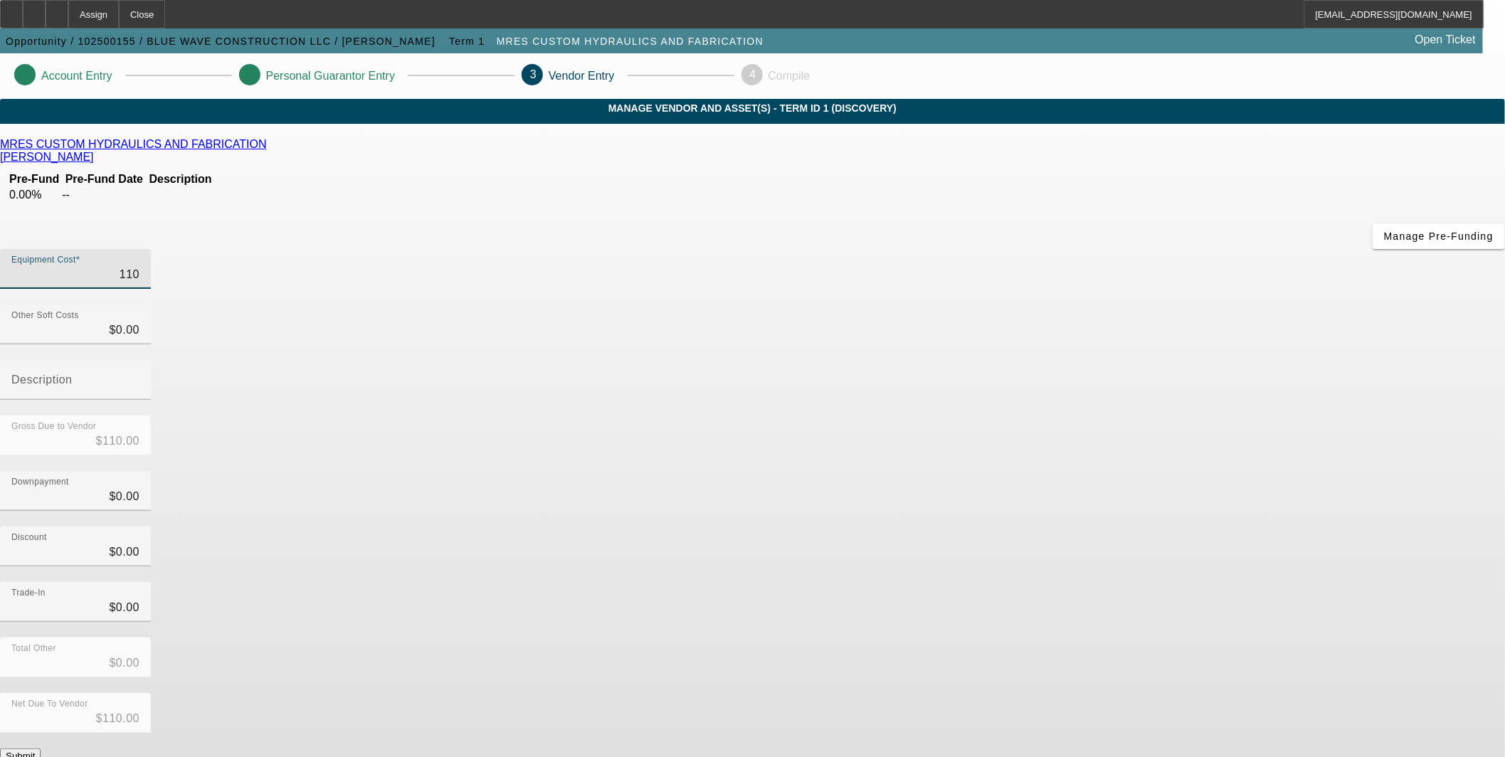
type input "1100"
type input "$1,100.00"
type input "11000"
type input "$11,000.00"
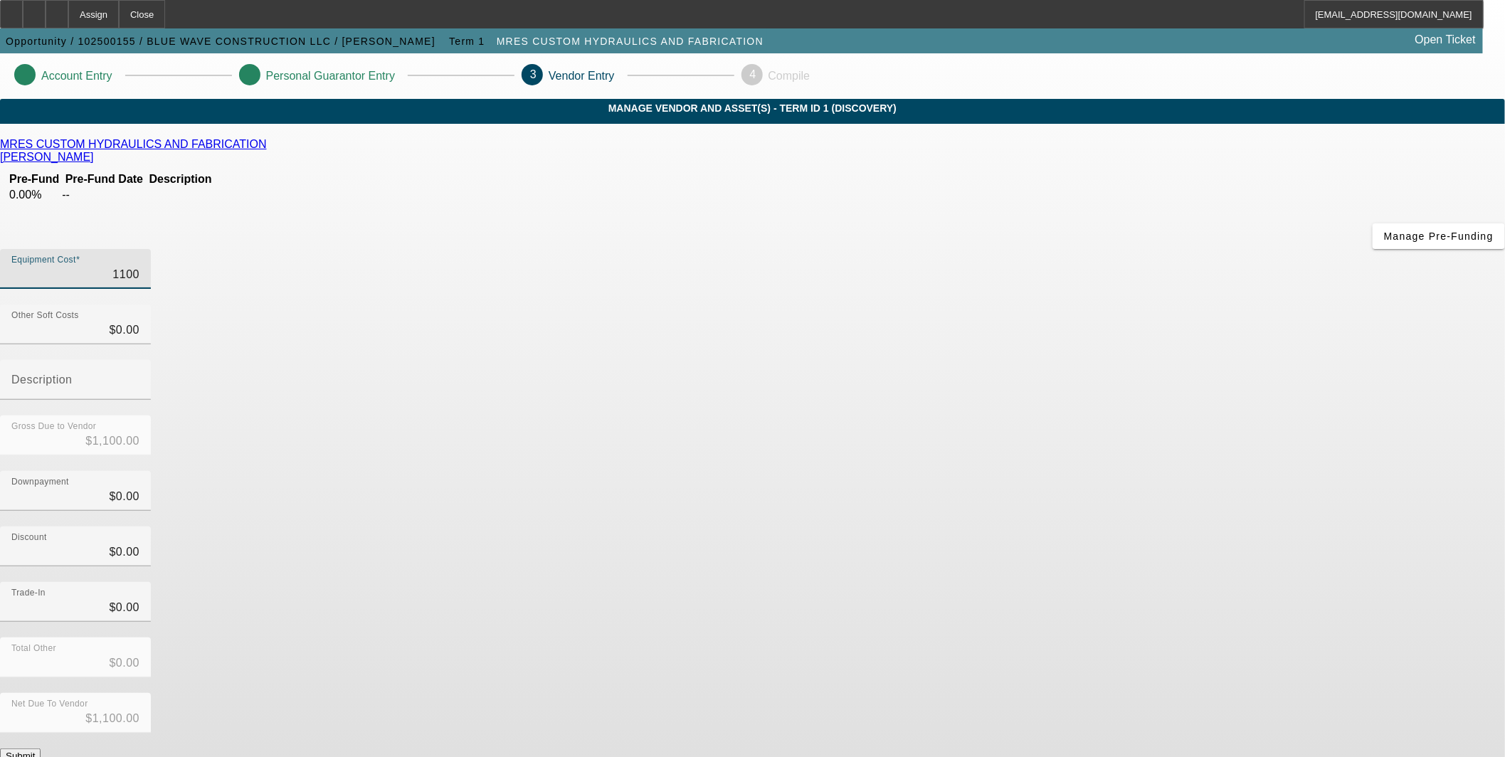
type input "$11,000.00"
type input "110000"
type input "$110,000.00"
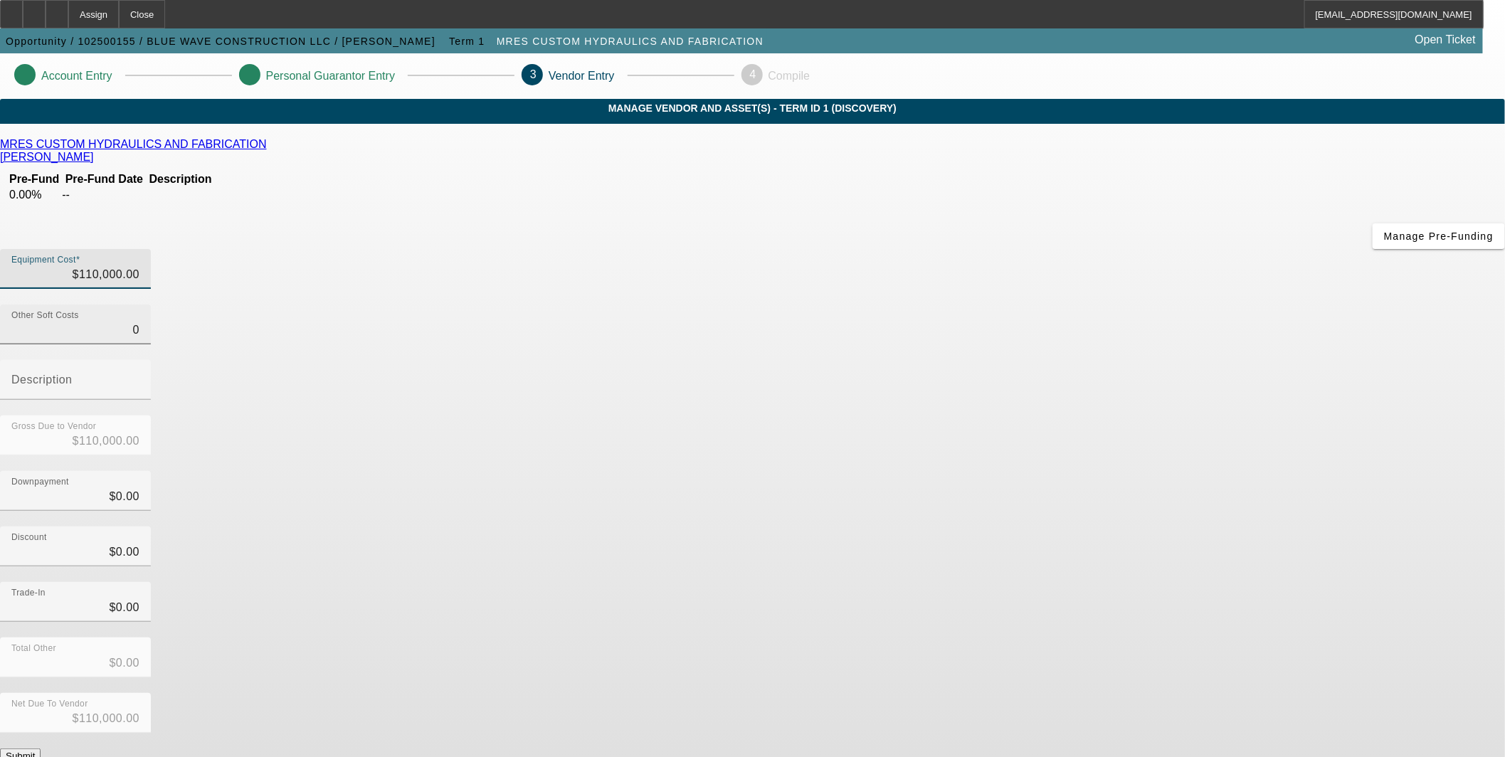
click at [139, 322] on input "0" at bounding box center [75, 330] width 128 height 17
type input "6"
type input "$110,006.00"
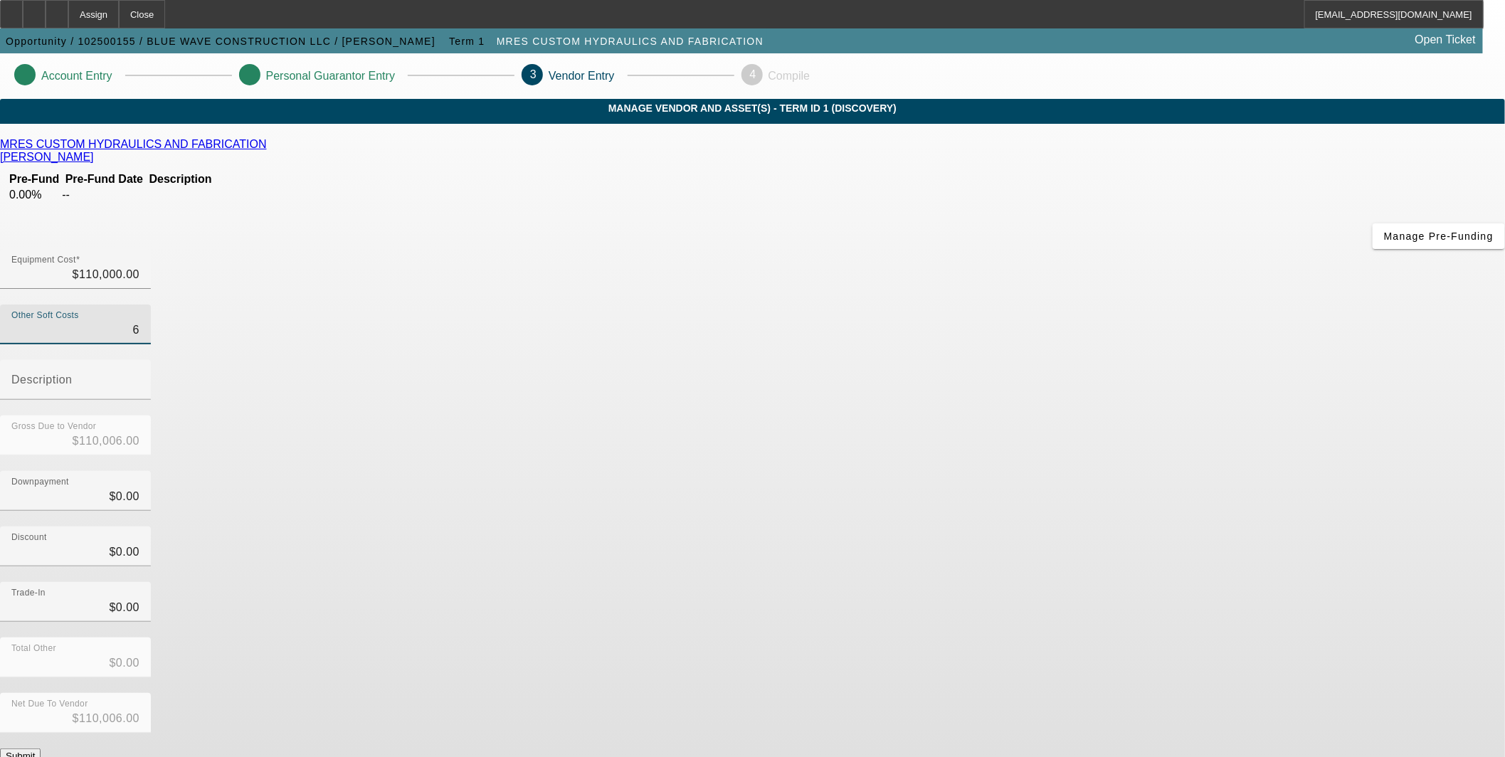
type input "61"
type input "$110,061.00"
type input "618"
type input "$110,618.00"
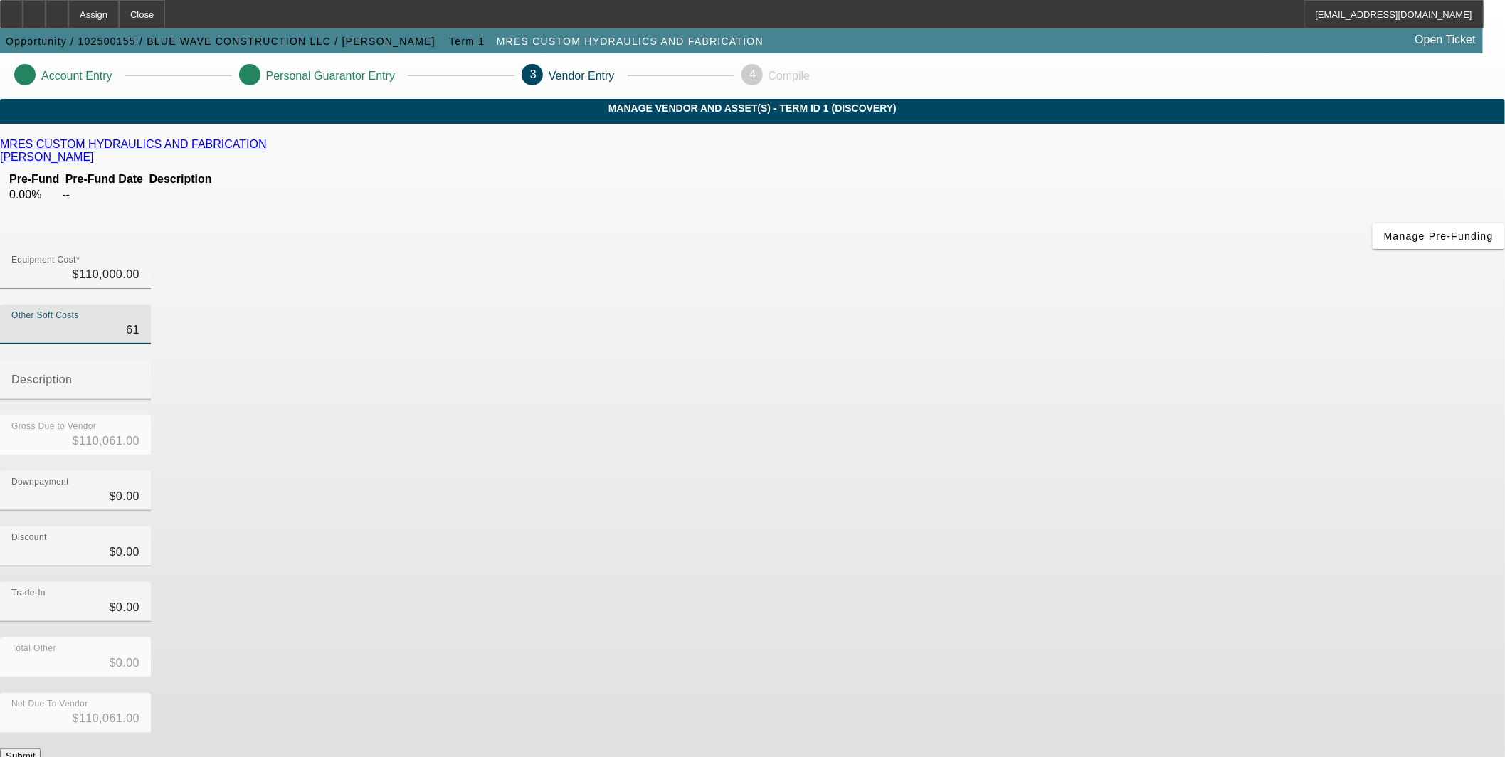
type input "$110,618.00"
type input "6187"
type input "$116,187.00"
type input "61875"
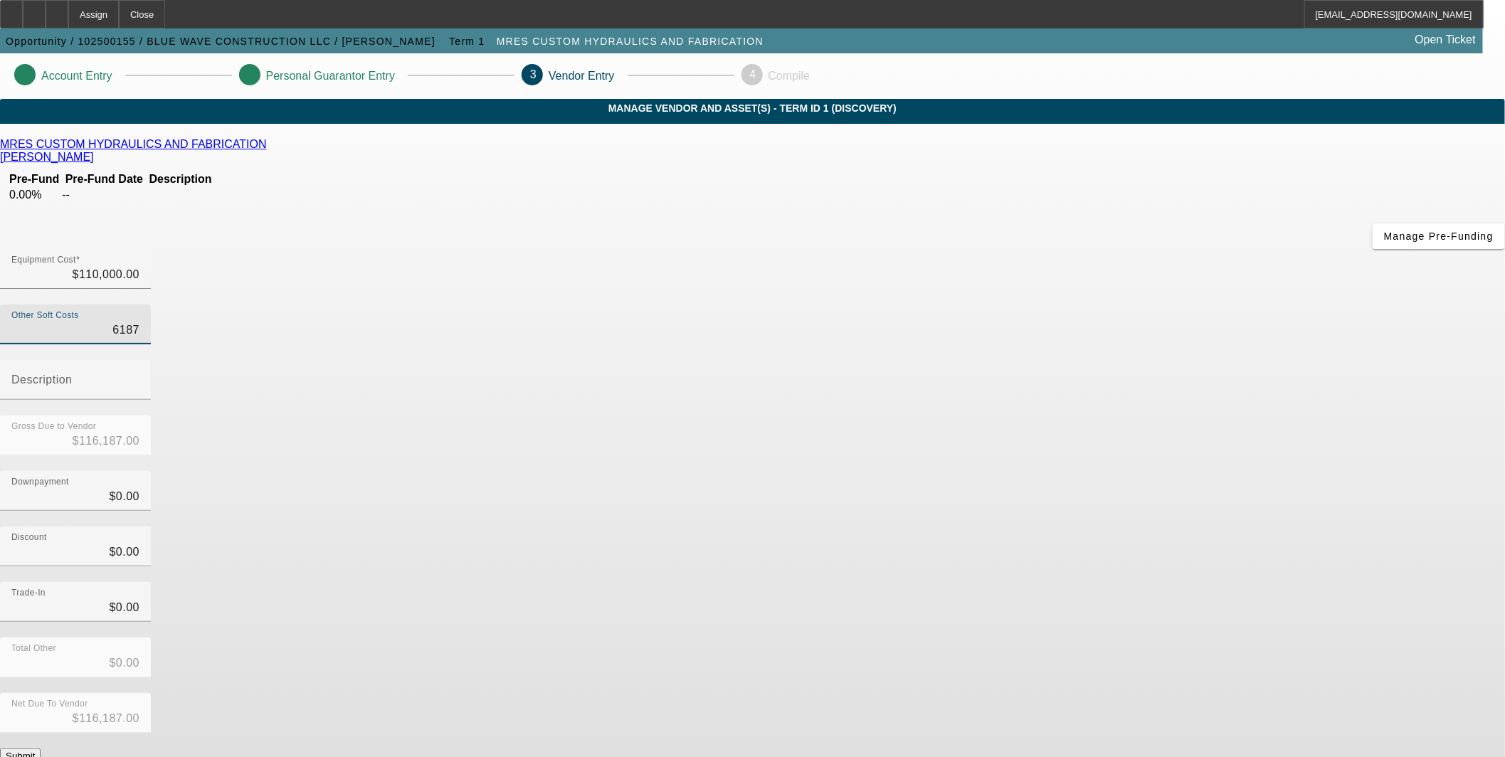
type input "$171,875.00"
type input "6187.5"
type input "$116,187.50"
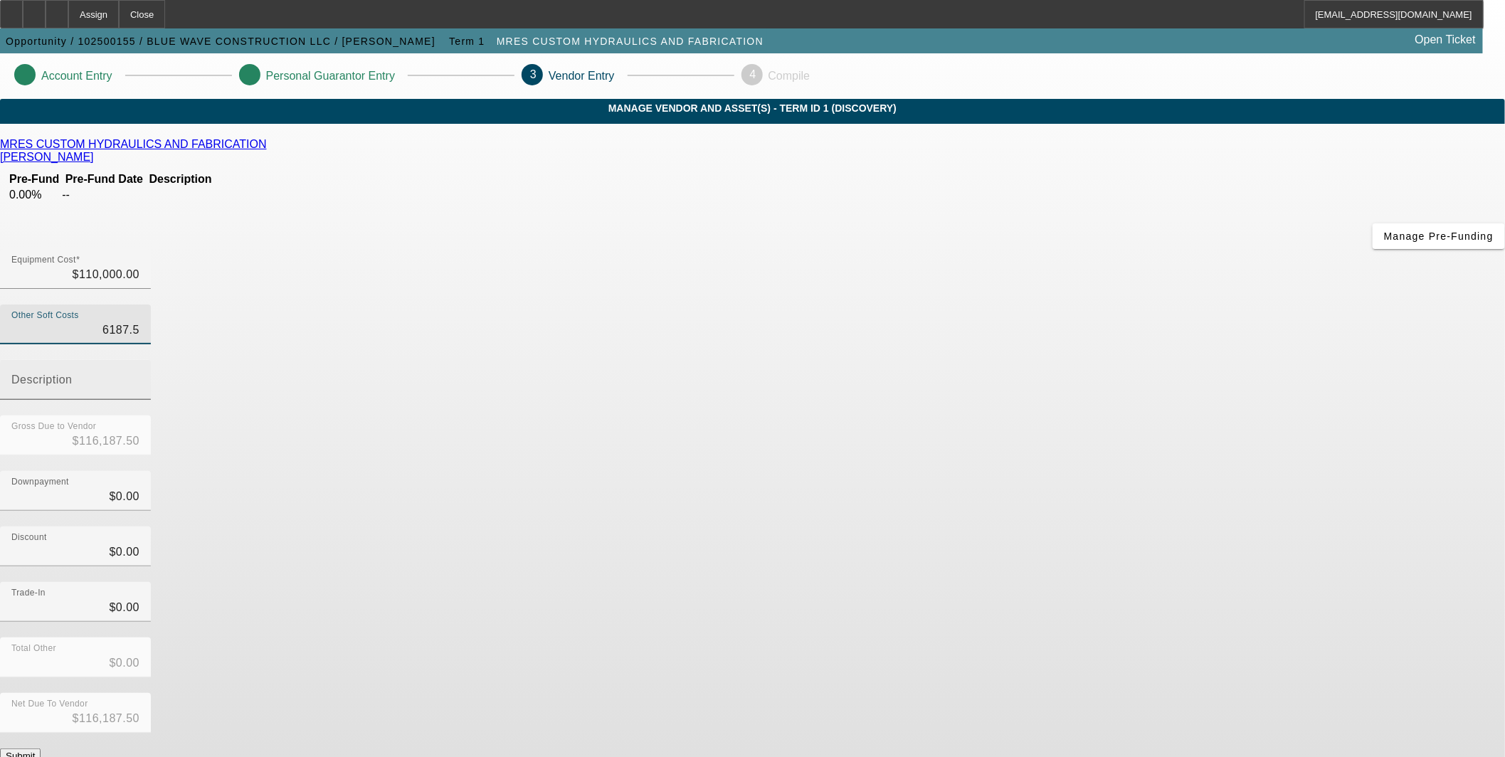
type input "$6,187.50"
click at [139, 377] on input "Description" at bounding box center [75, 385] width 128 height 17
type input "l"
type input "Local tax"
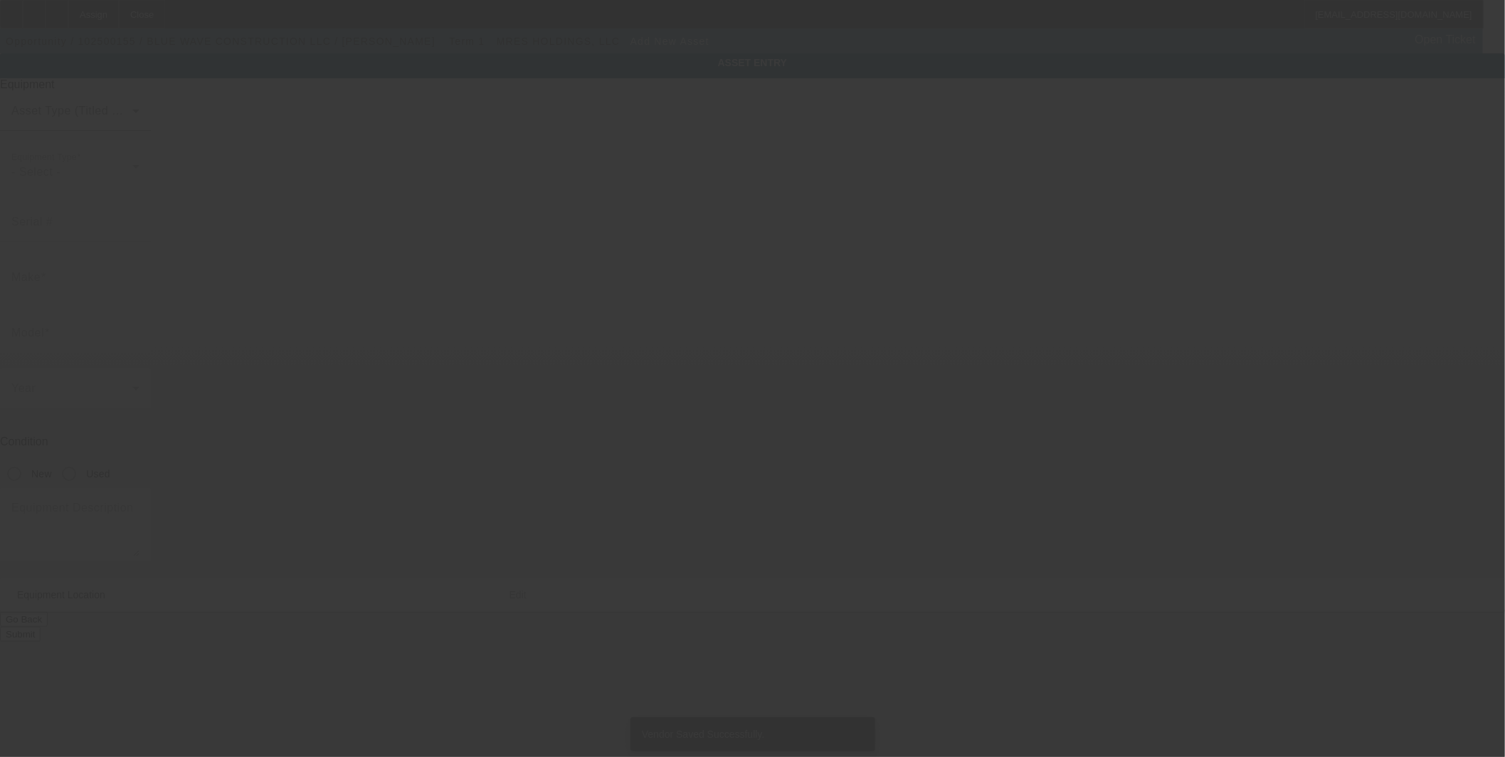
type input "91-1121 Keaunui Dr."
type input "ste 108 #258"
type input "EWA BEACH"
type input "96706"
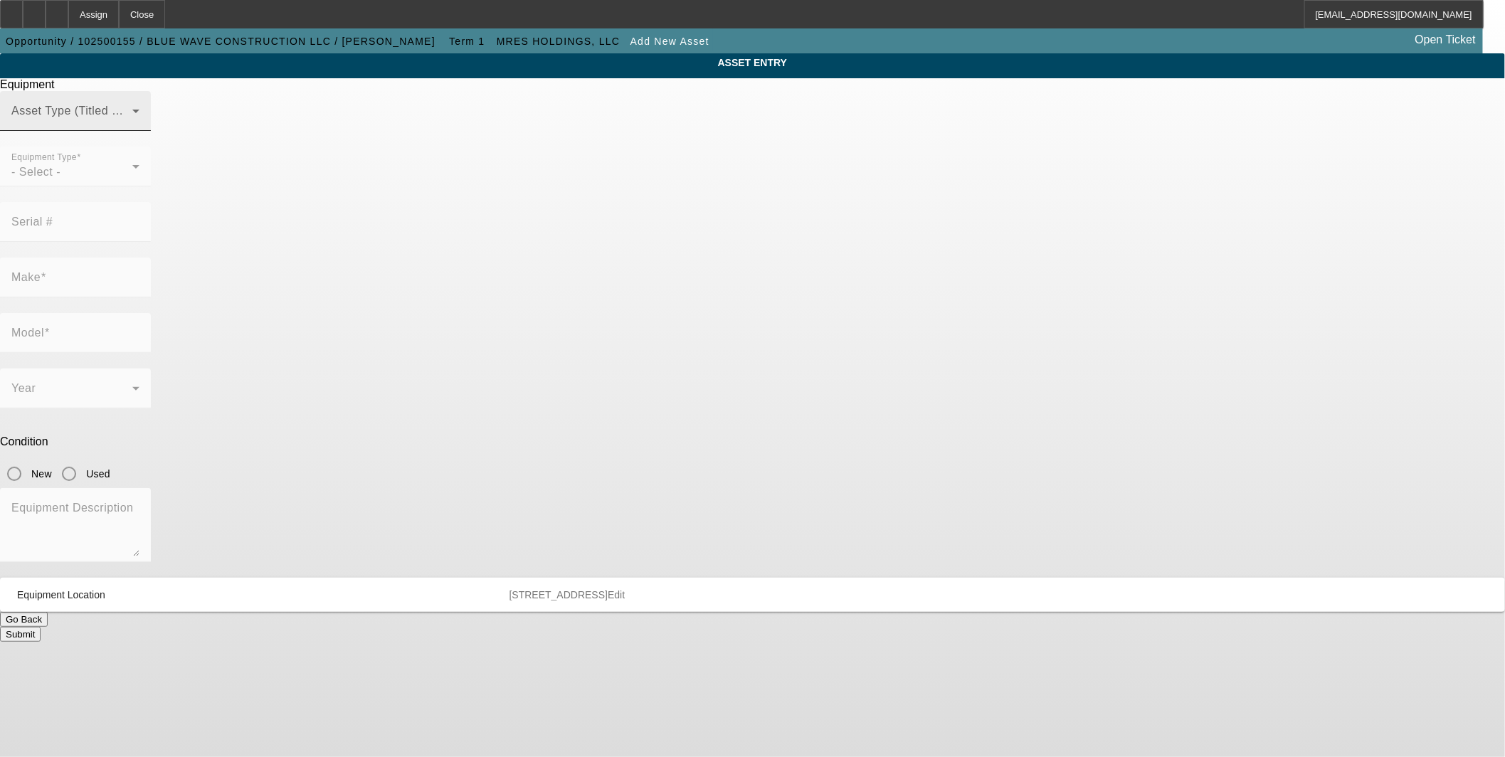
click at [132, 125] on span at bounding box center [71, 116] width 121 height 17
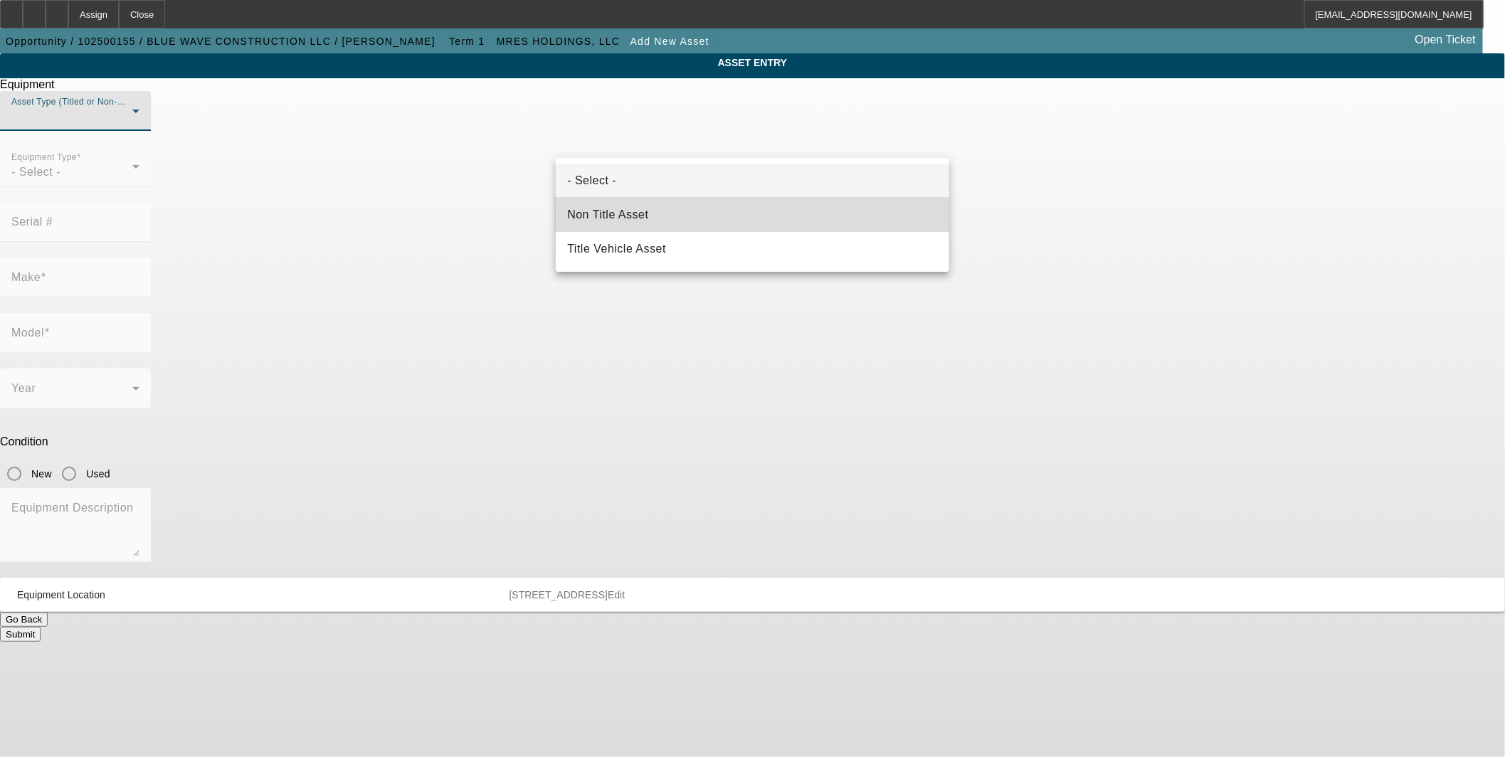
click at [690, 221] on mat-option "Non Title Asset" at bounding box center [753, 215] width 394 height 34
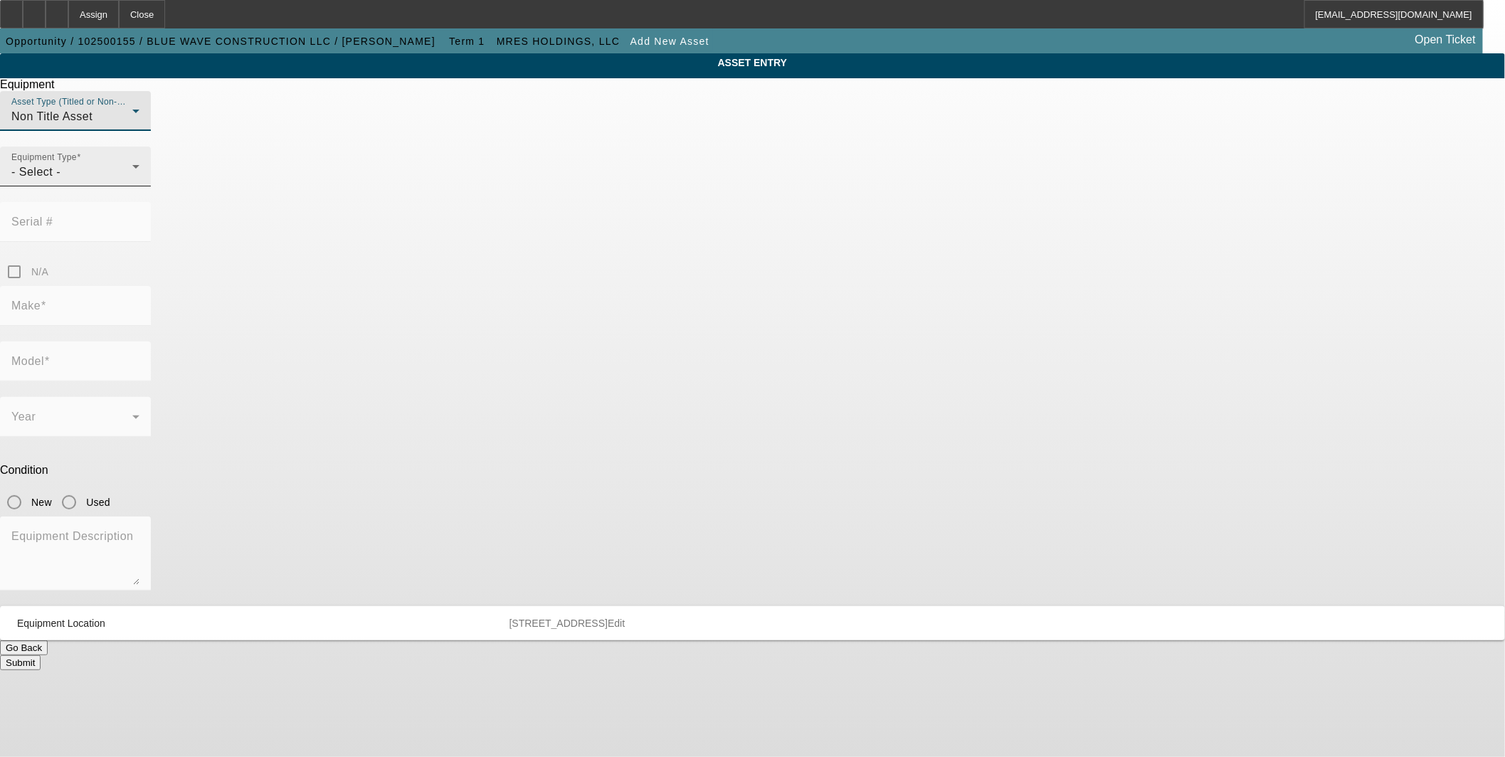
click at [132, 181] on div "- Select -" at bounding box center [71, 172] width 121 height 17
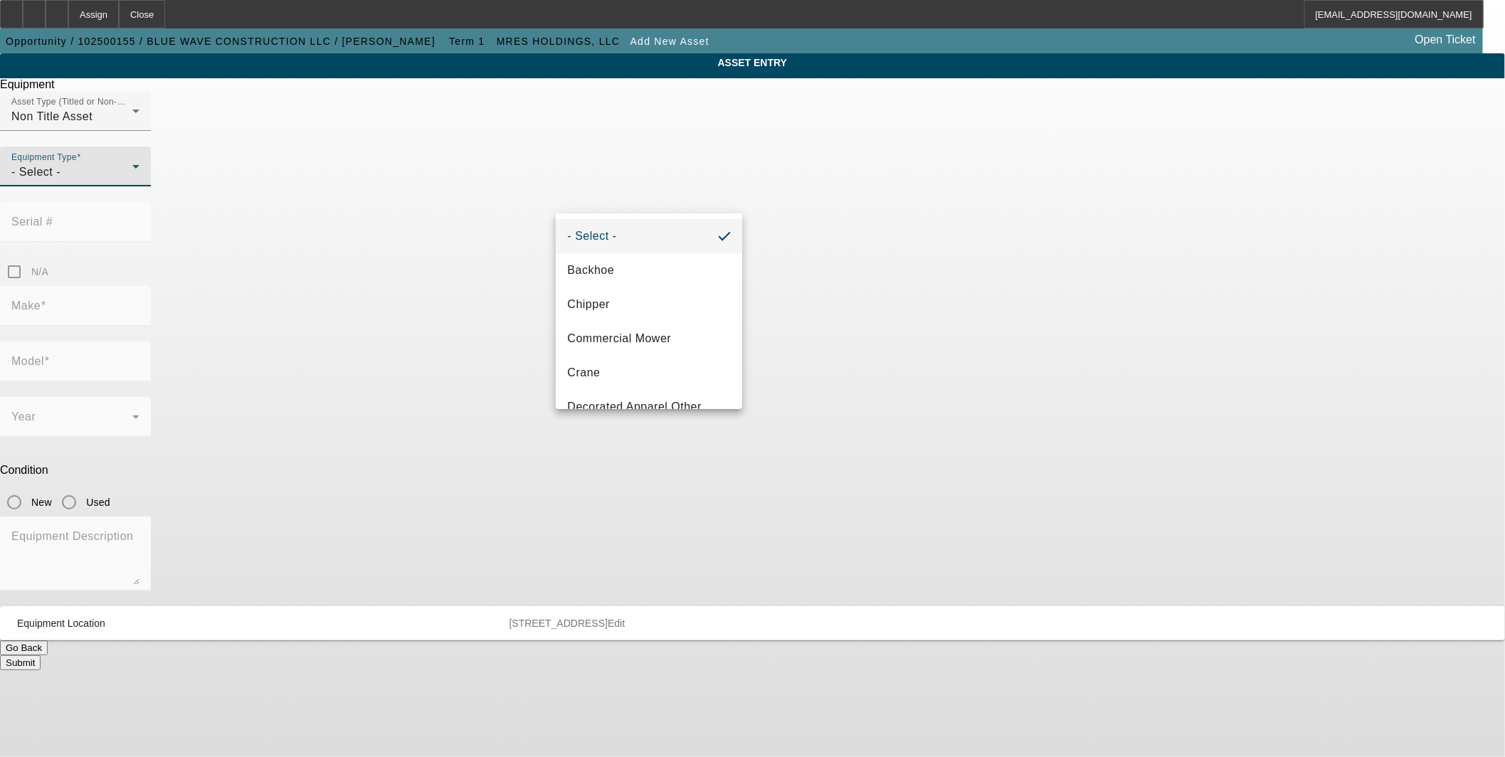
click at [660, 143] on div at bounding box center [752, 378] width 1505 height 757
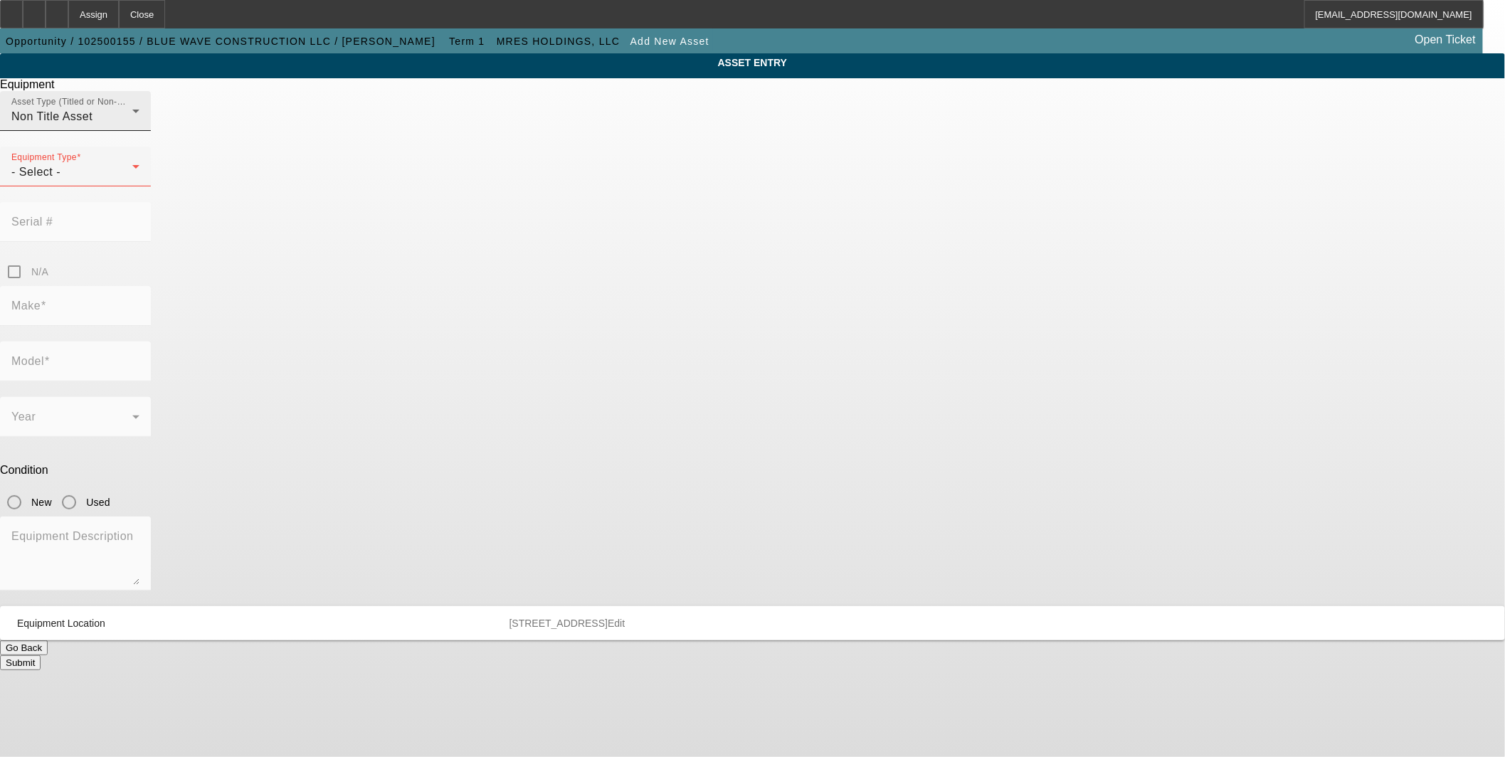
click at [139, 131] on div "Asset Type (Titled or Non-Titled) Non Title Asset" at bounding box center [75, 111] width 128 height 40
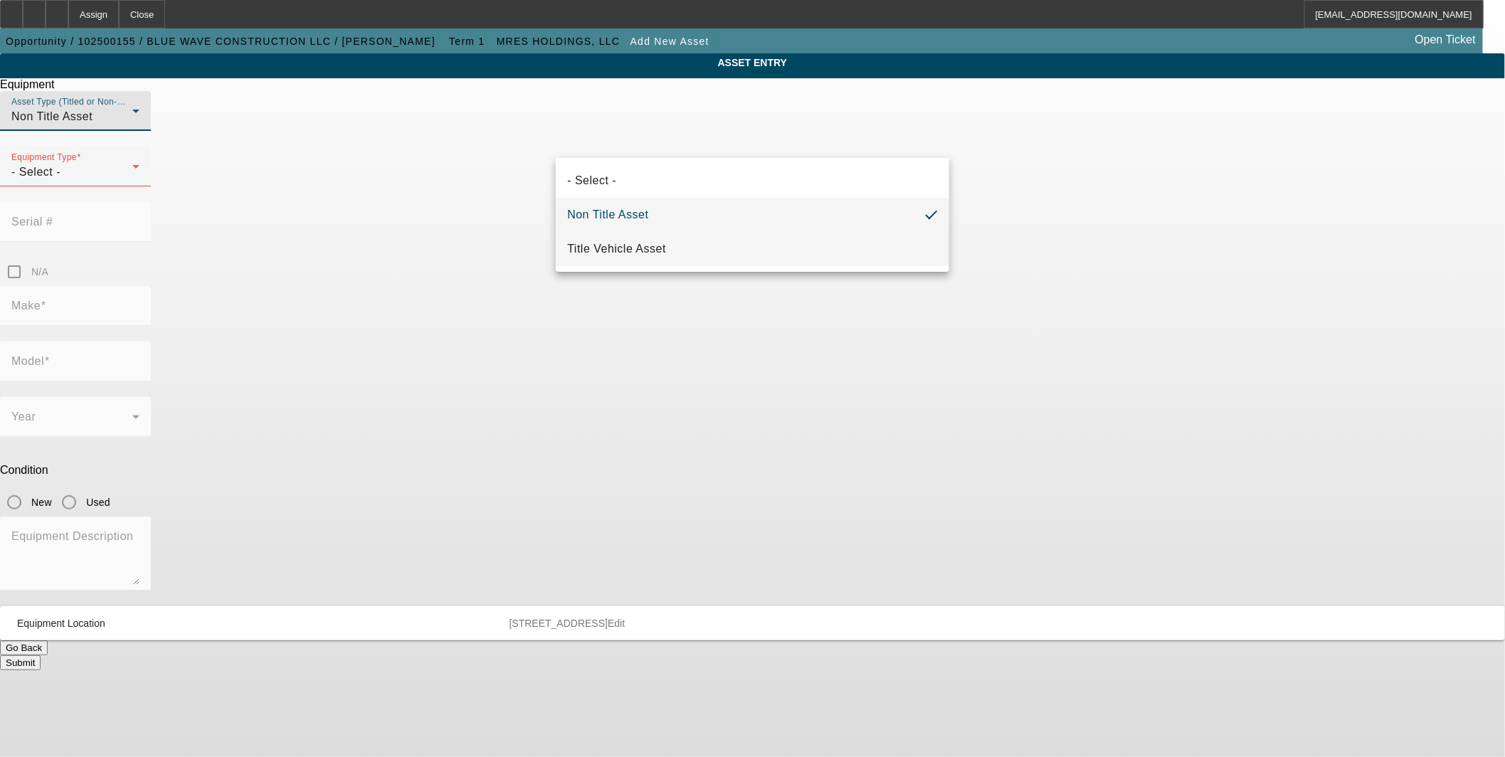
drag, startPoint x: 652, startPoint y: 240, endPoint x: 644, endPoint y: 238, distance: 8.1
click at [651, 241] on span "Title Vehicle Asset" at bounding box center [616, 249] width 99 height 17
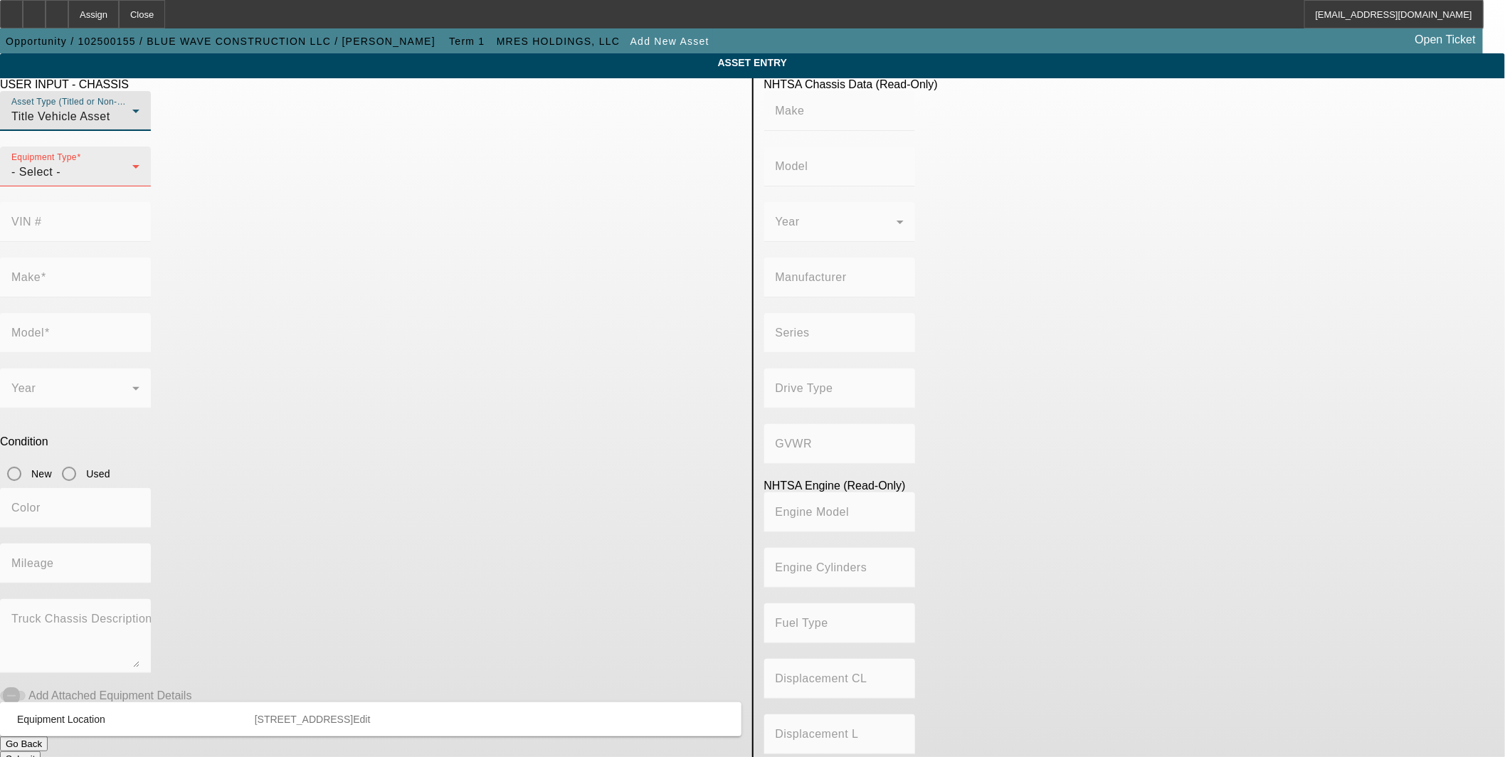
click at [132, 181] on div "- Select -" at bounding box center [71, 172] width 121 height 17
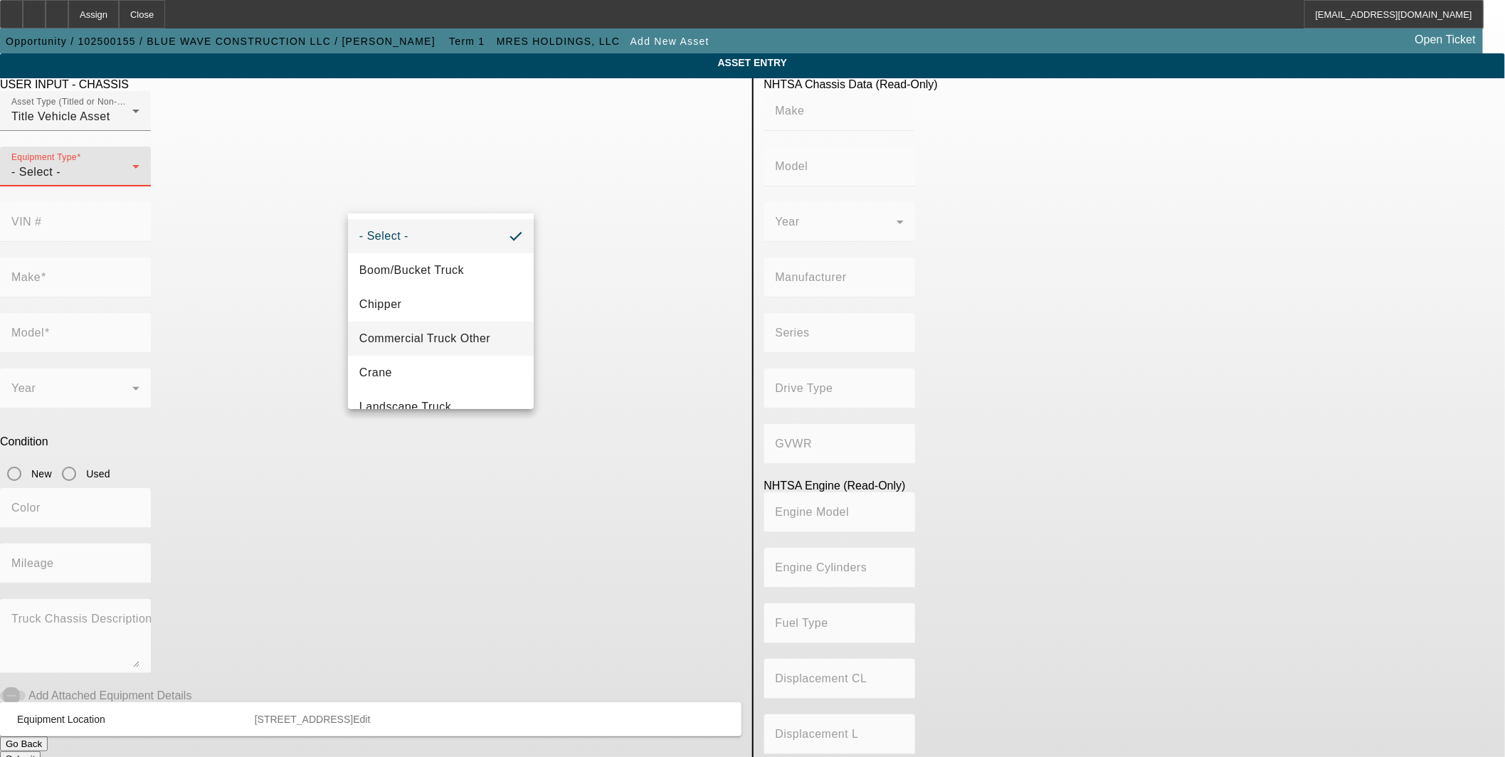
click at [472, 340] on span "Commercial Truck Other" at bounding box center [424, 338] width 131 height 17
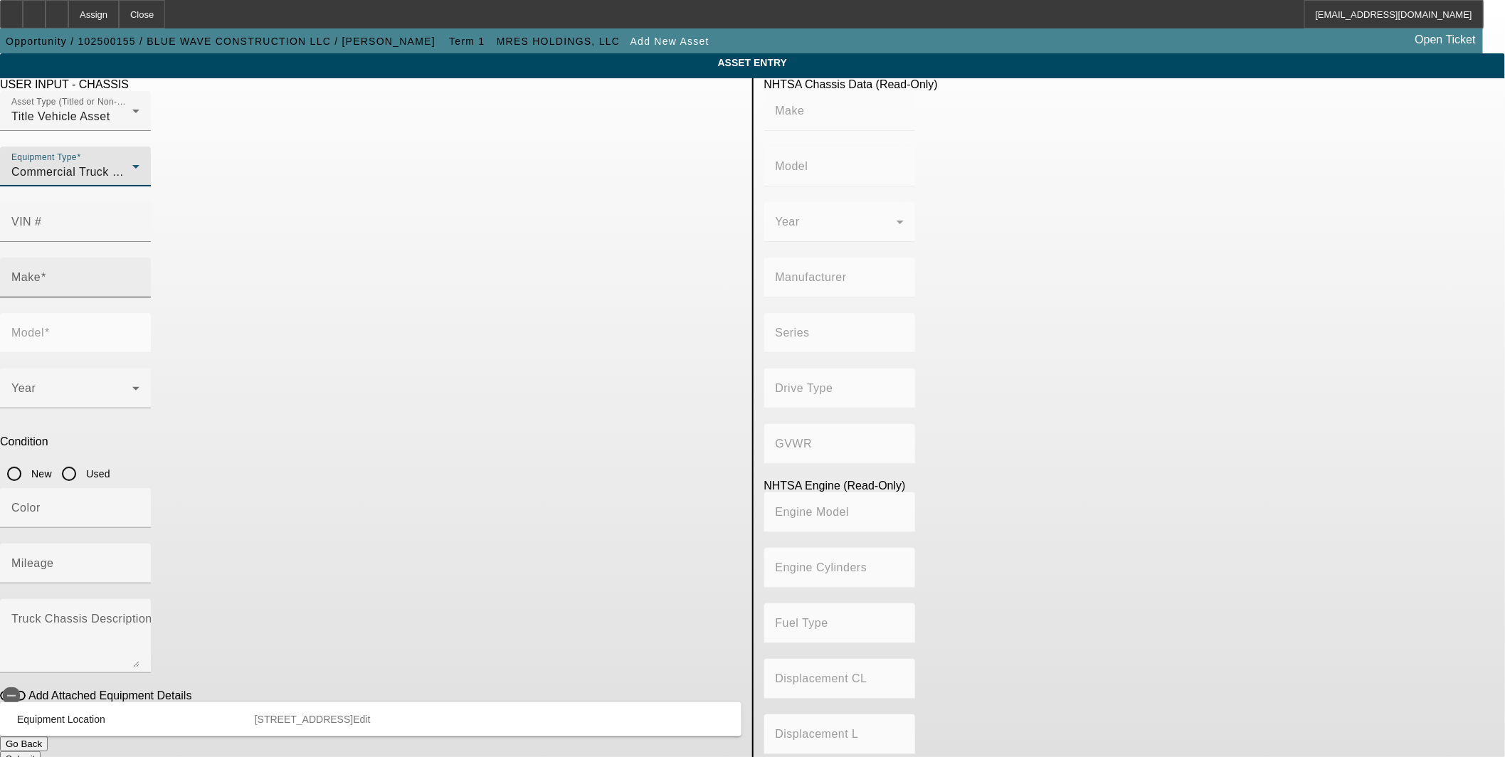
click at [139, 258] on div "Make" at bounding box center [75, 278] width 128 height 40
type input "Pre-Approval"
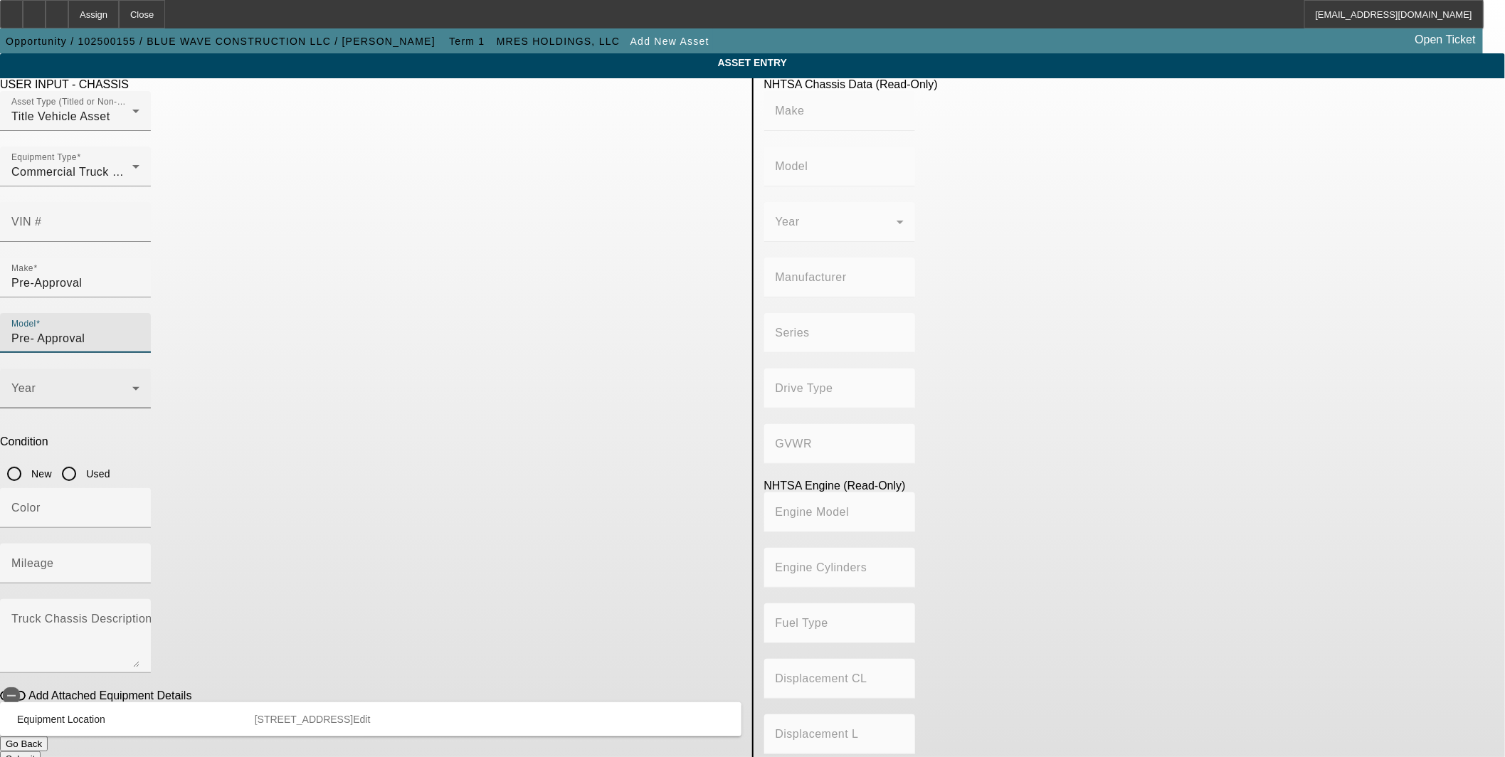
type input "Pre- Approval"
click at [132, 386] on span at bounding box center [71, 394] width 121 height 17
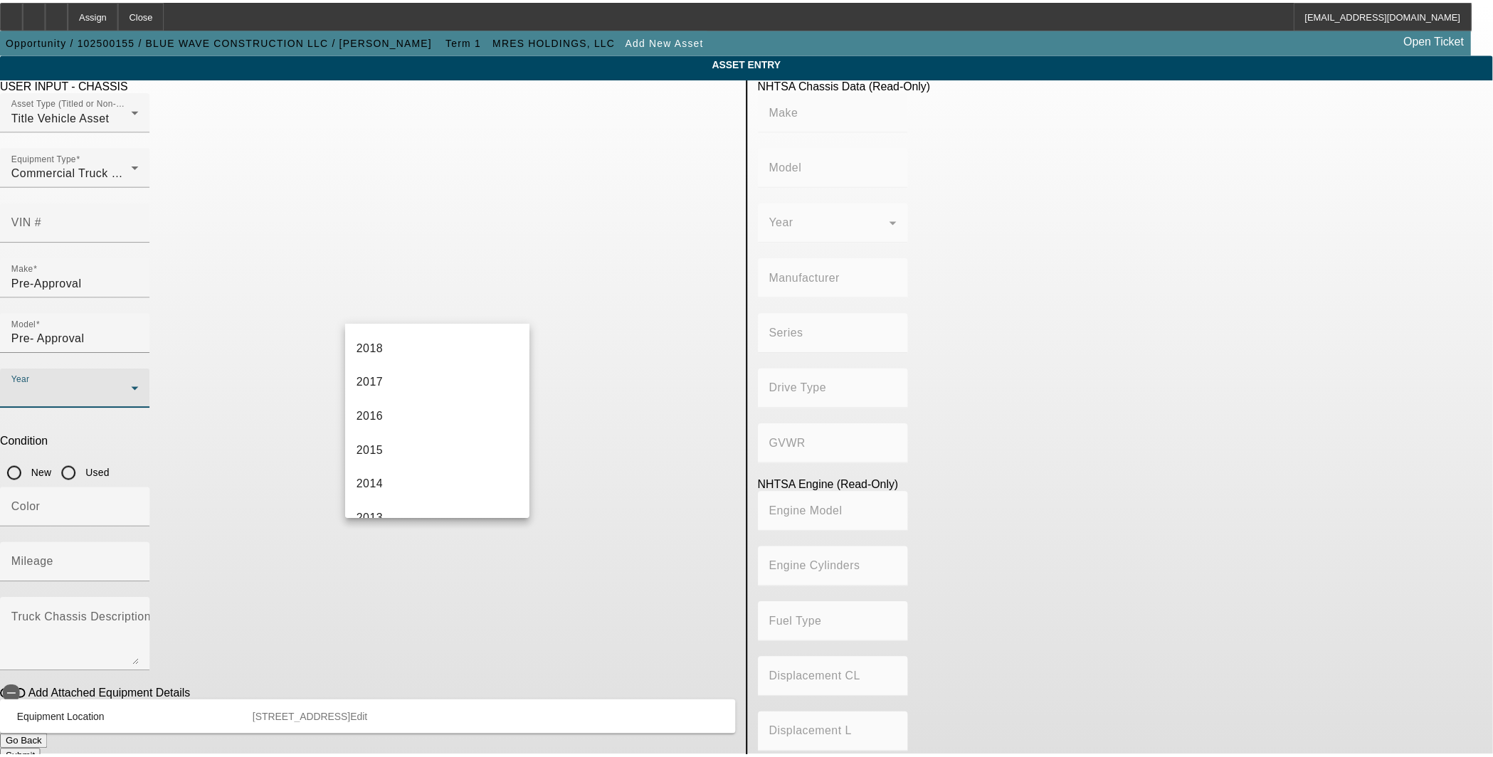
scroll to position [395, 0]
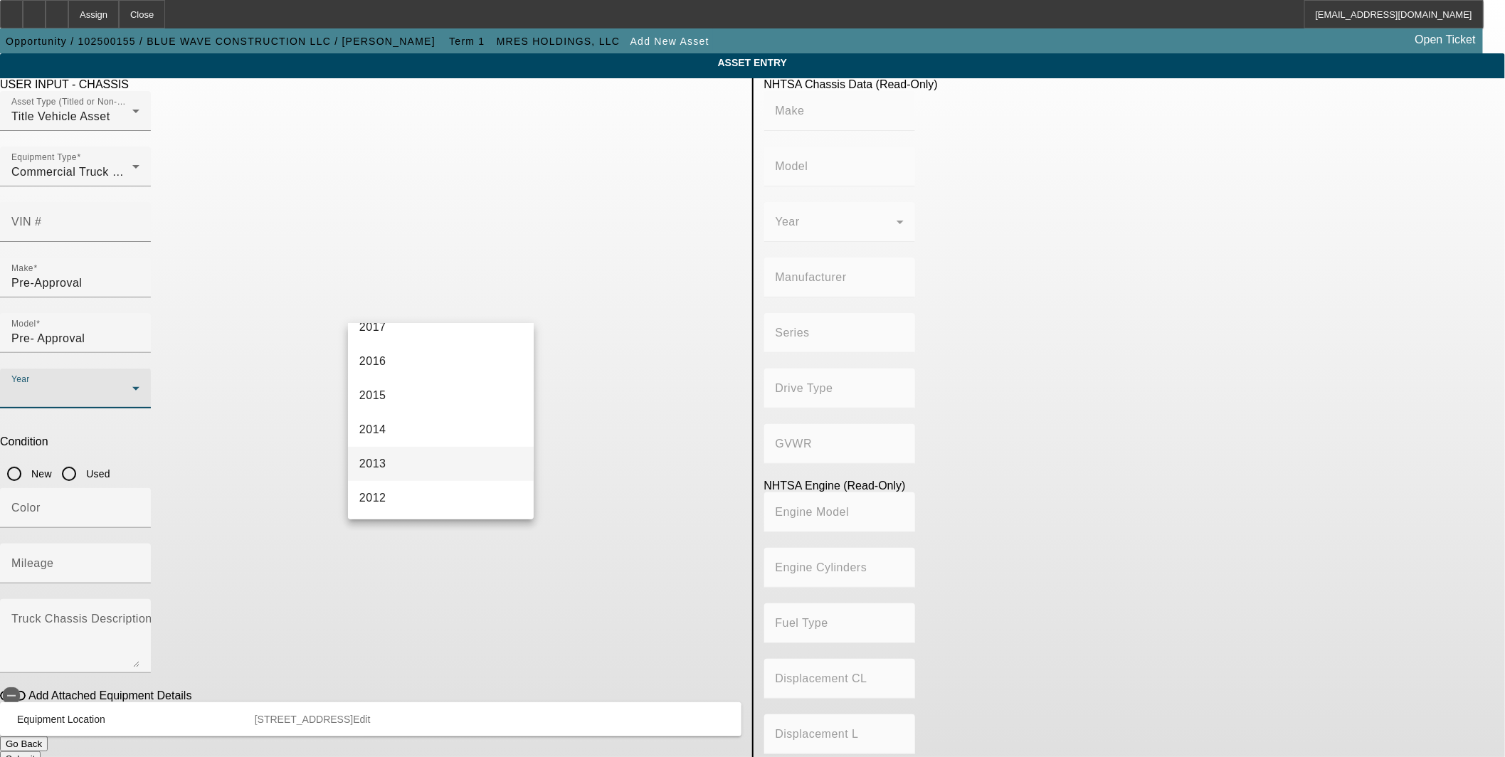
click at [446, 452] on mat-option "2013" at bounding box center [441, 464] width 186 height 34
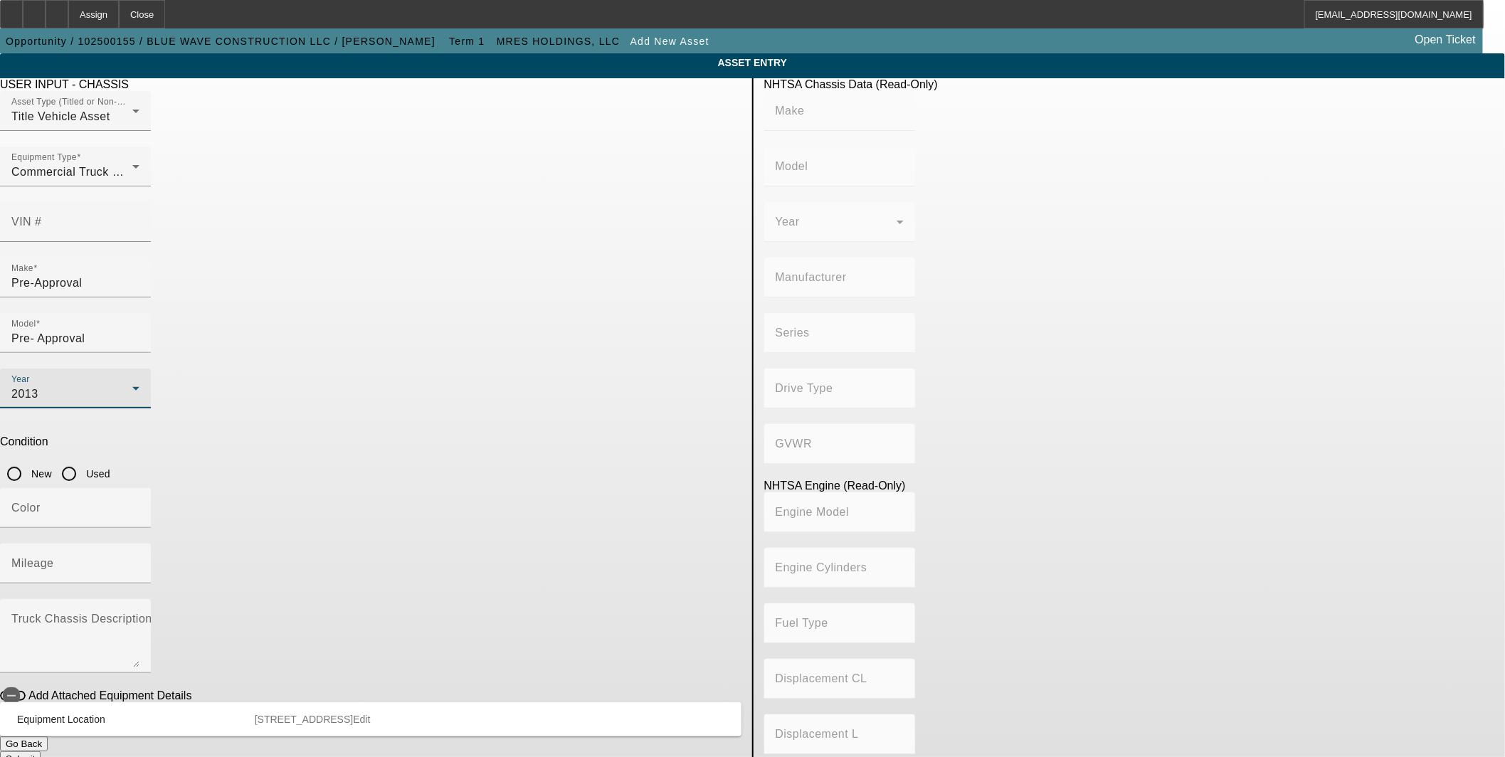
click at [83, 460] on input "Used" at bounding box center [69, 474] width 28 height 28
radio input "true"
click at [41, 752] on button "Submit" at bounding box center [20, 759] width 41 height 15
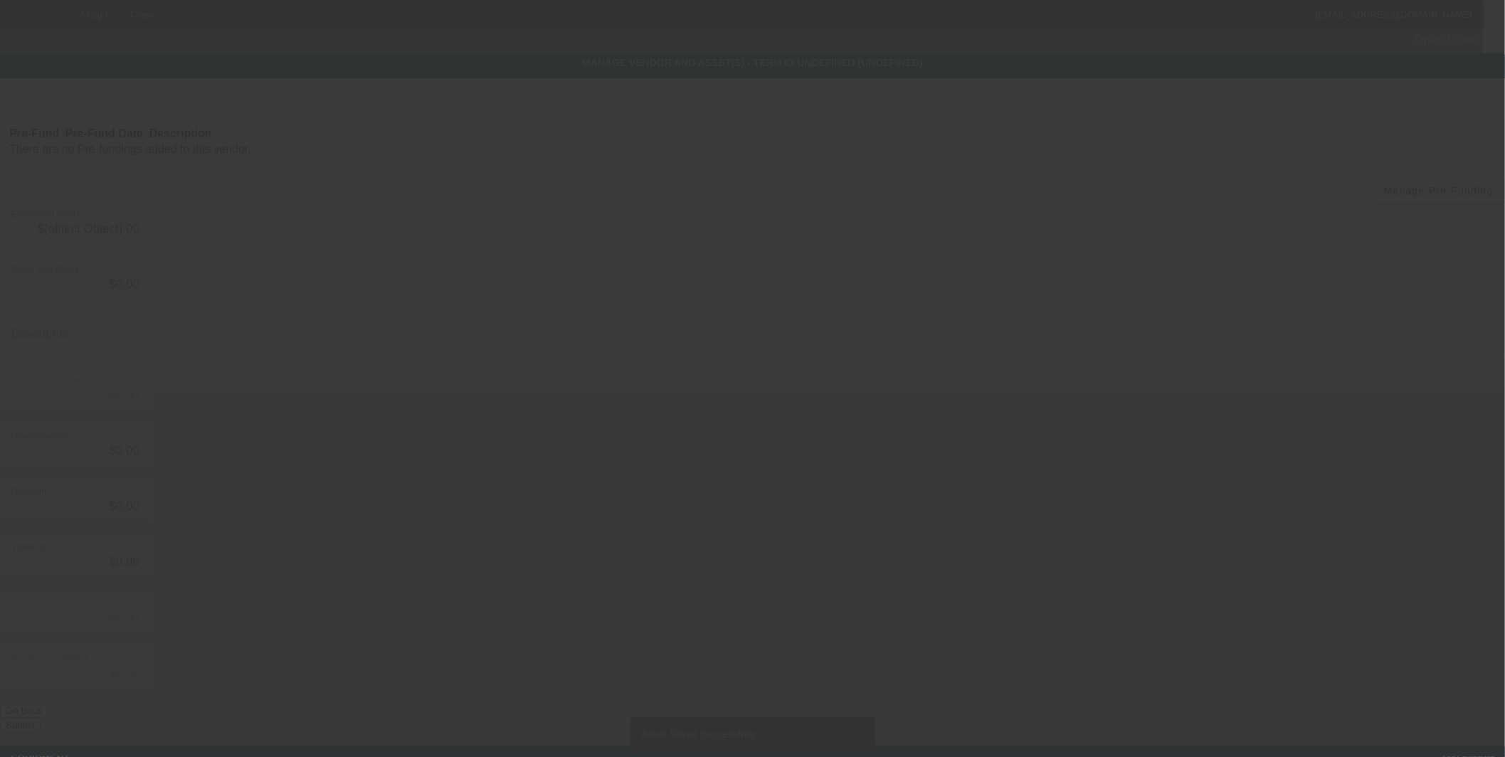
type input "$110,000.00"
type input "$6,187.50"
type input "Local tax"
type input "$116,187.50"
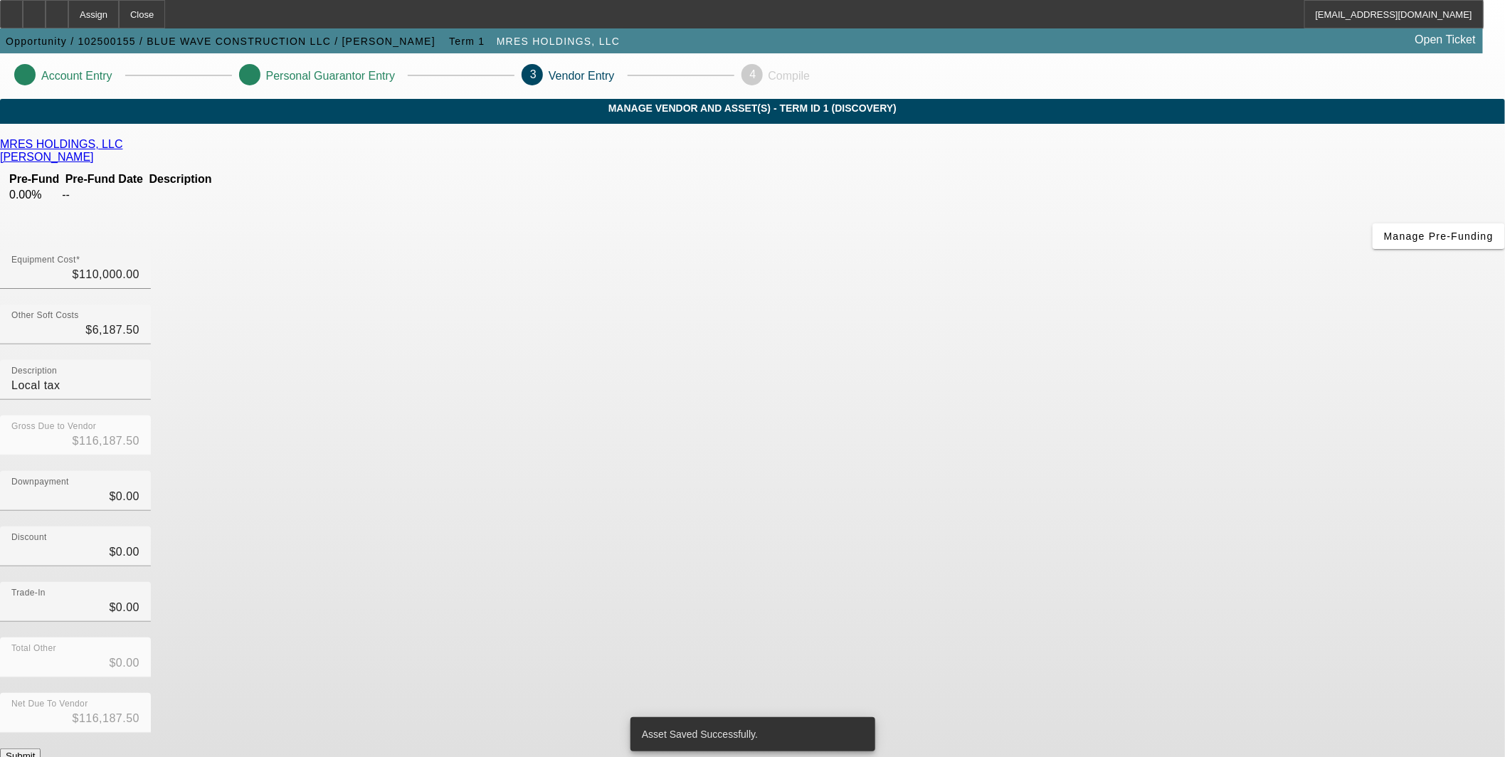
click at [41, 749] on button "Submit" at bounding box center [20, 756] width 41 height 15
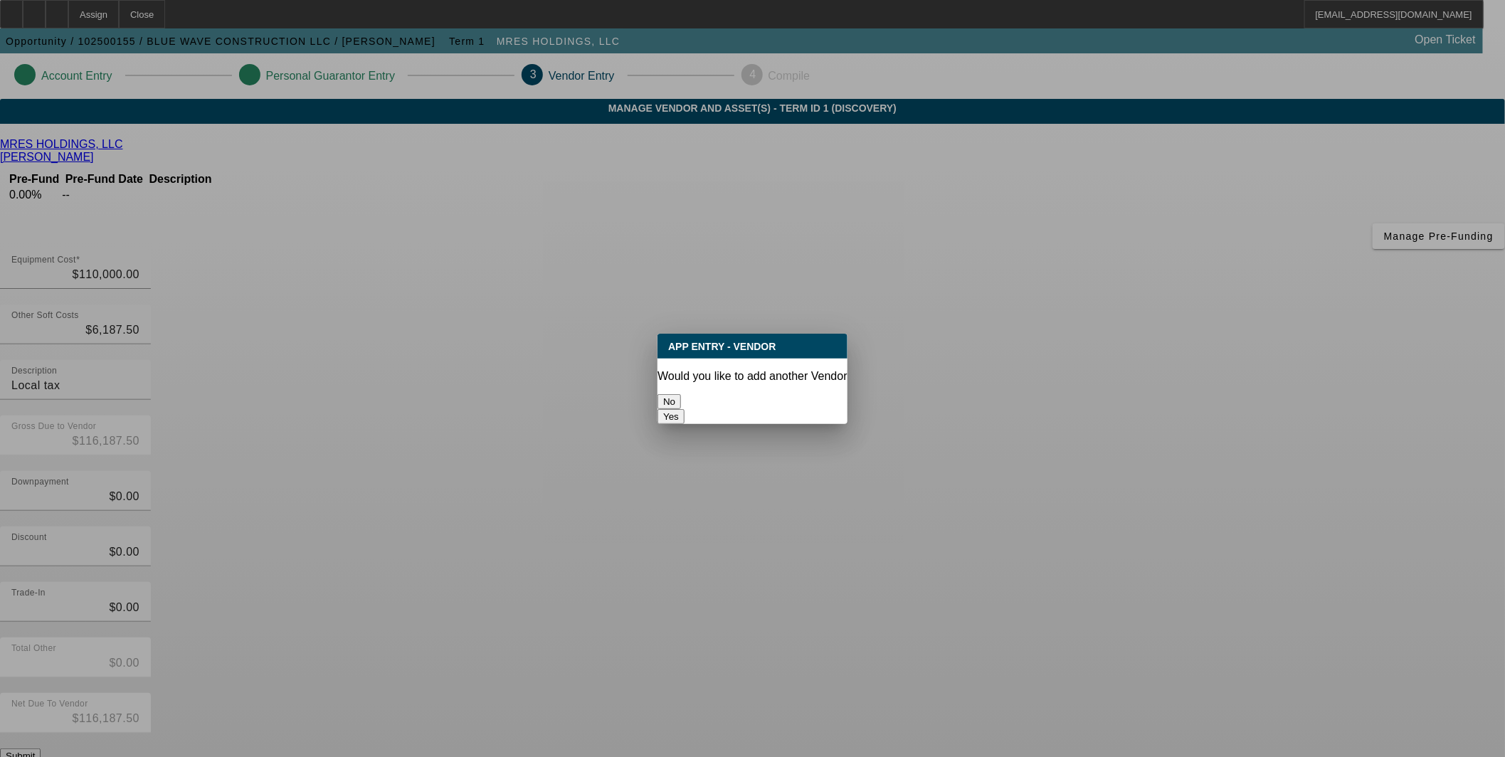
click at [681, 399] on button "No" at bounding box center [669, 401] width 23 height 15
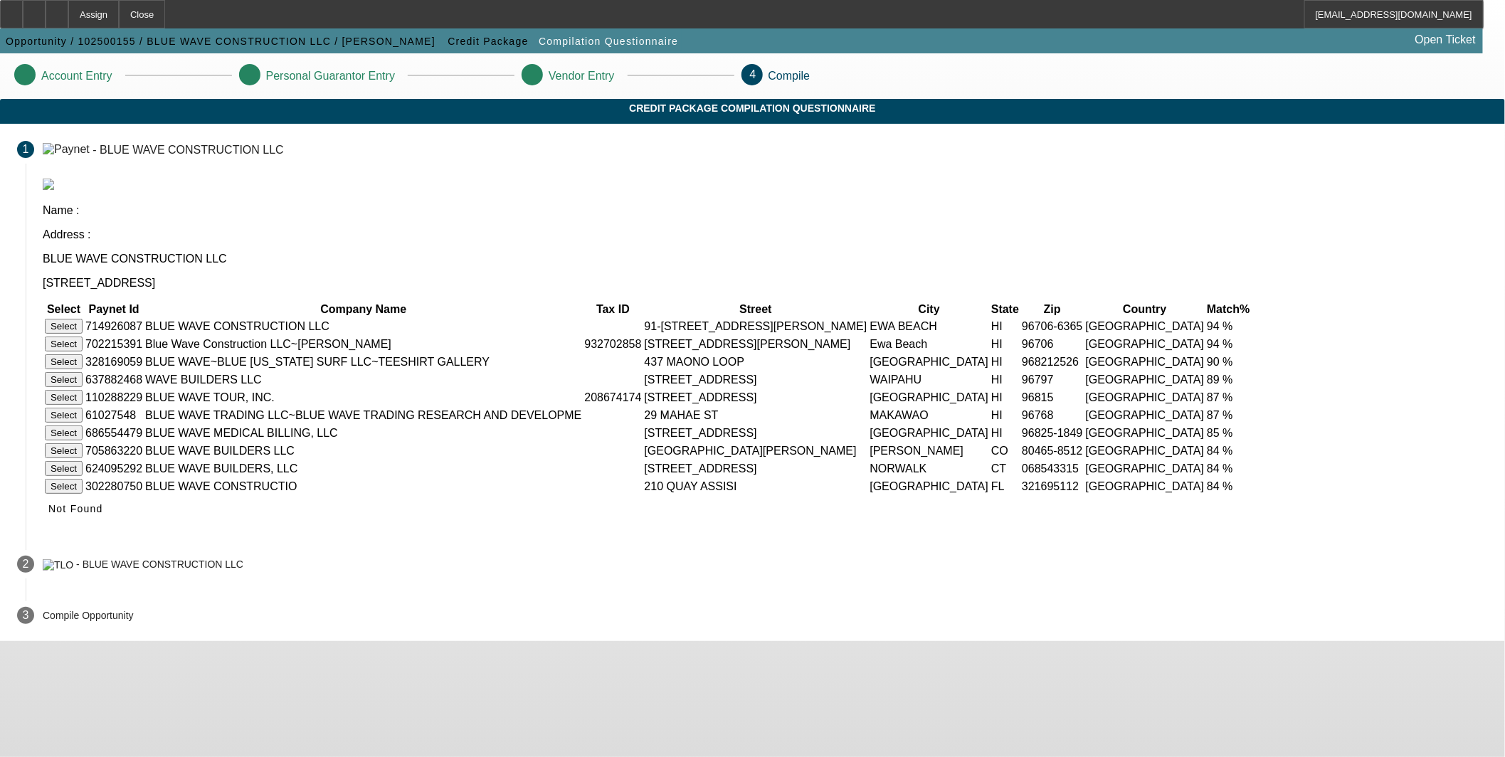
drag, startPoint x: 394, startPoint y: 259, endPoint x: 470, endPoint y: 270, distance: 77.0
click at [83, 319] on button "Select" at bounding box center [64, 326] width 38 height 15
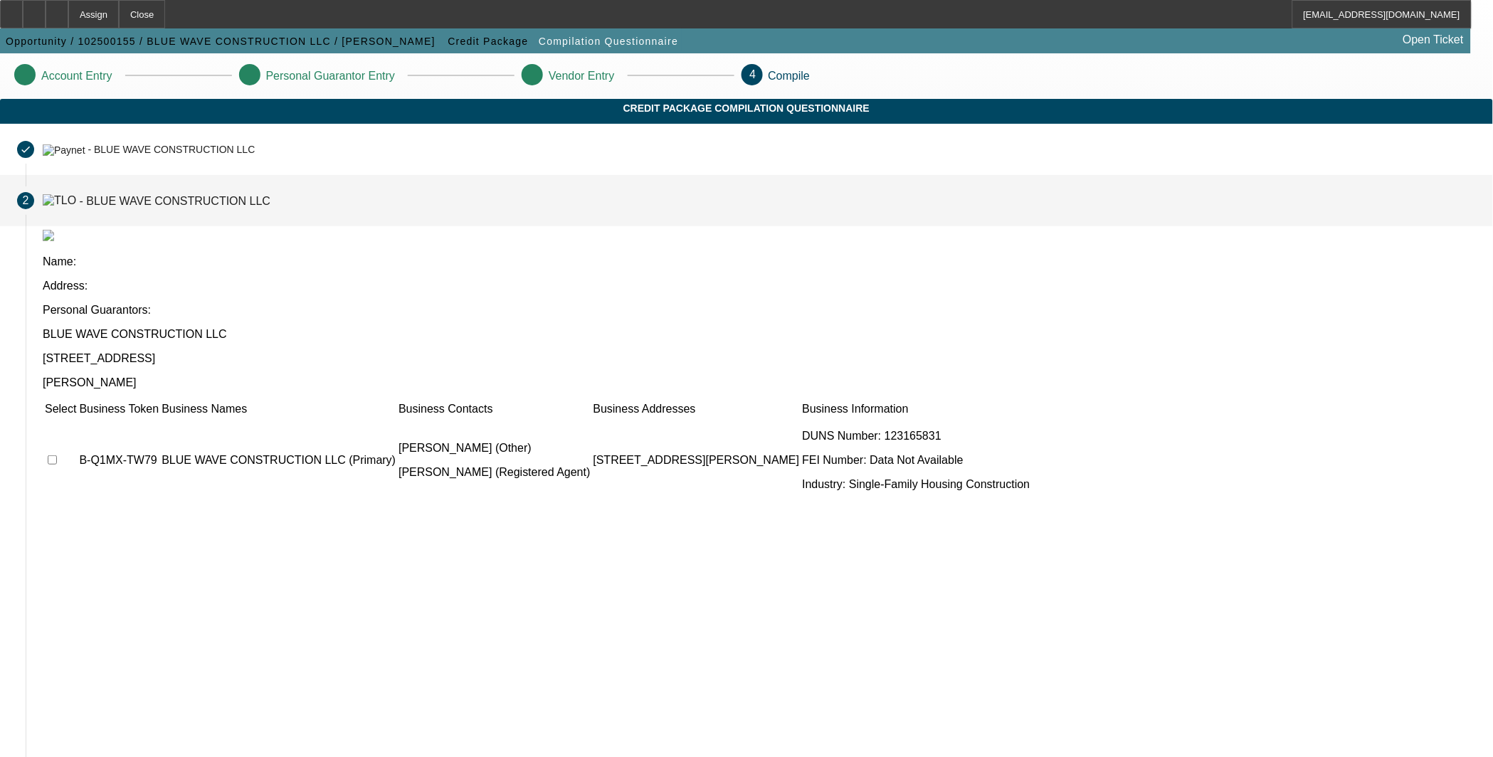
click at [57, 456] on input "checkbox" at bounding box center [52, 460] width 9 height 9
checkbox input "true"
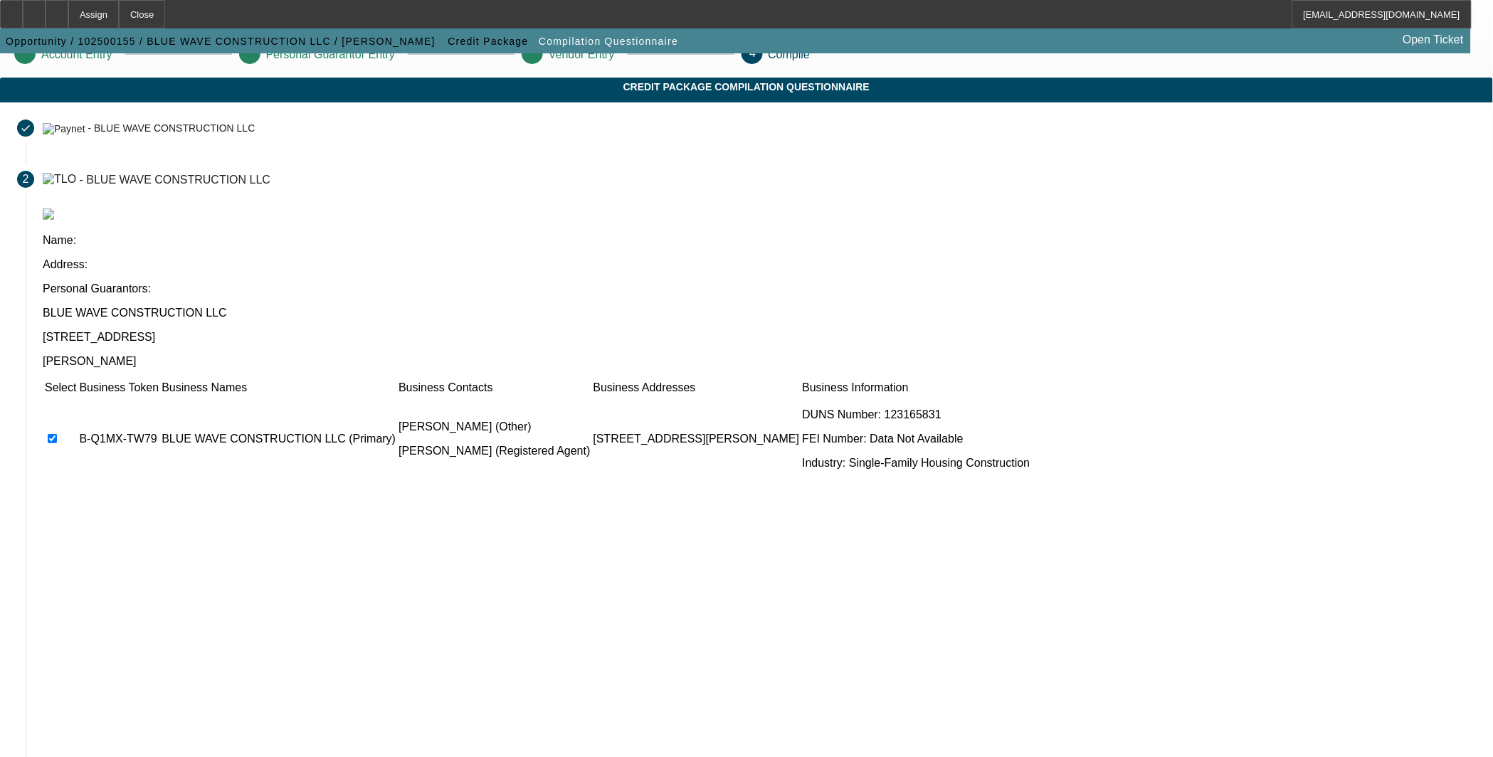
scroll to position [27, 0]
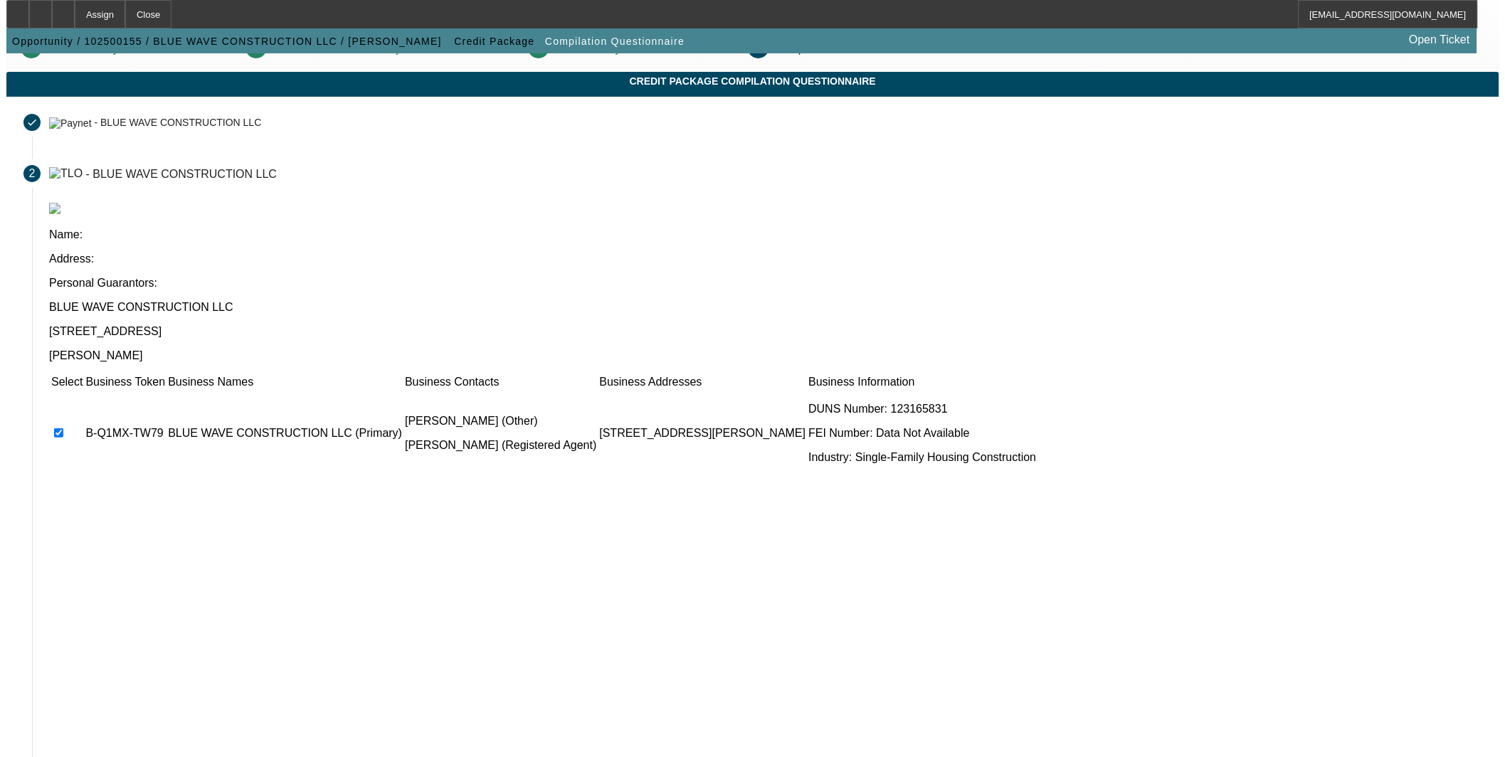
scroll to position [0, 0]
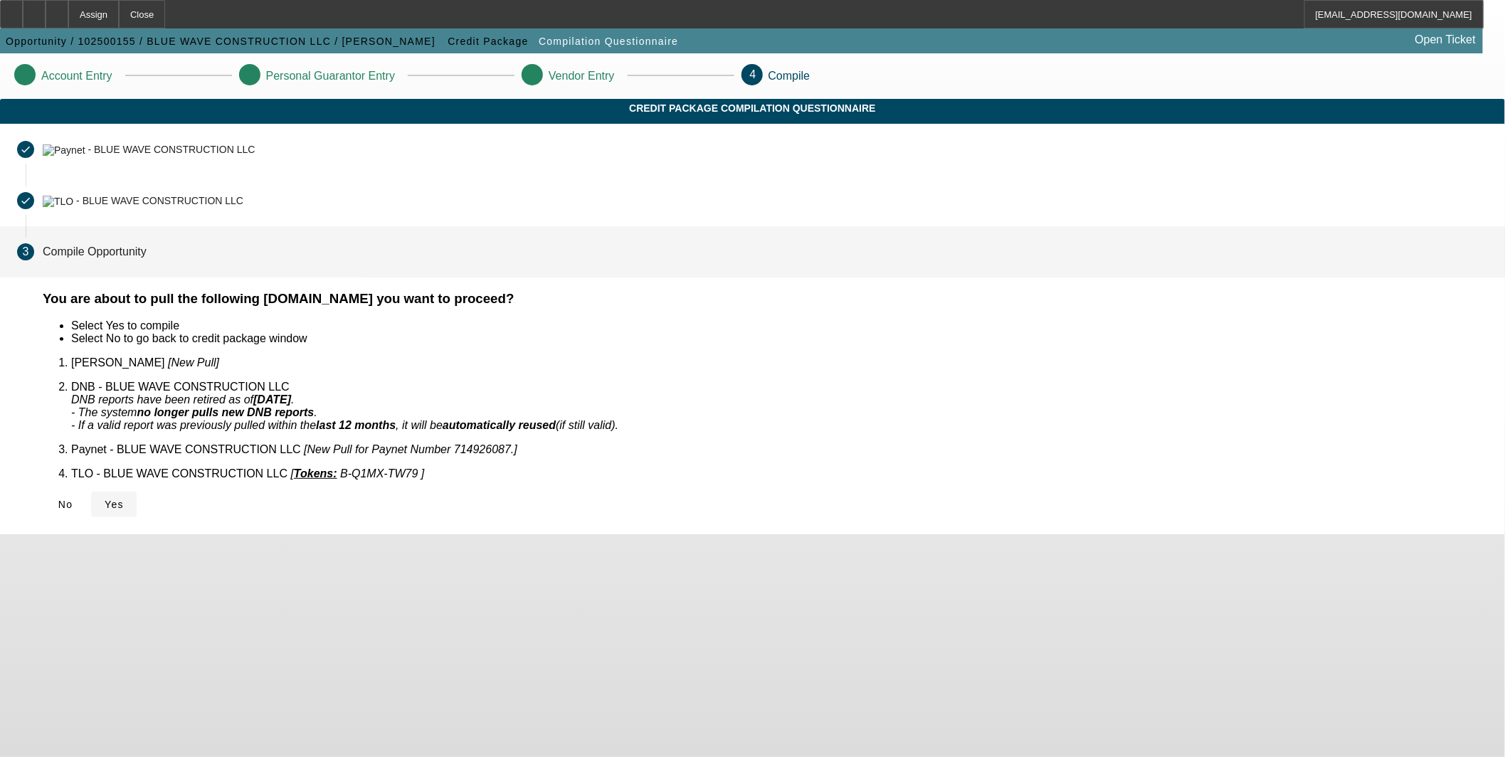
click at [137, 492] on button "Yes" at bounding box center [114, 505] width 46 height 26
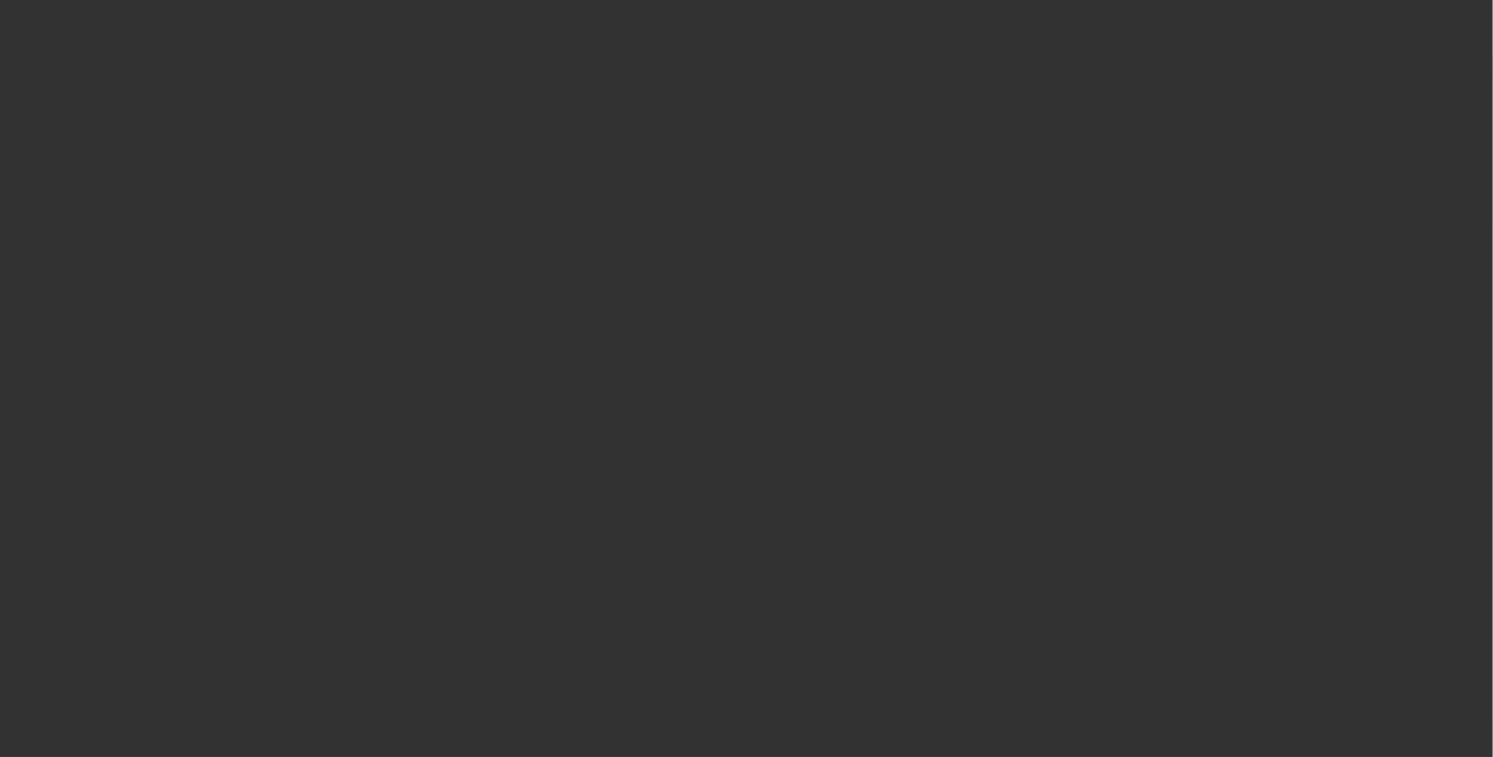
select select "0"
select select "2"
select select "0.1"
select select "4"
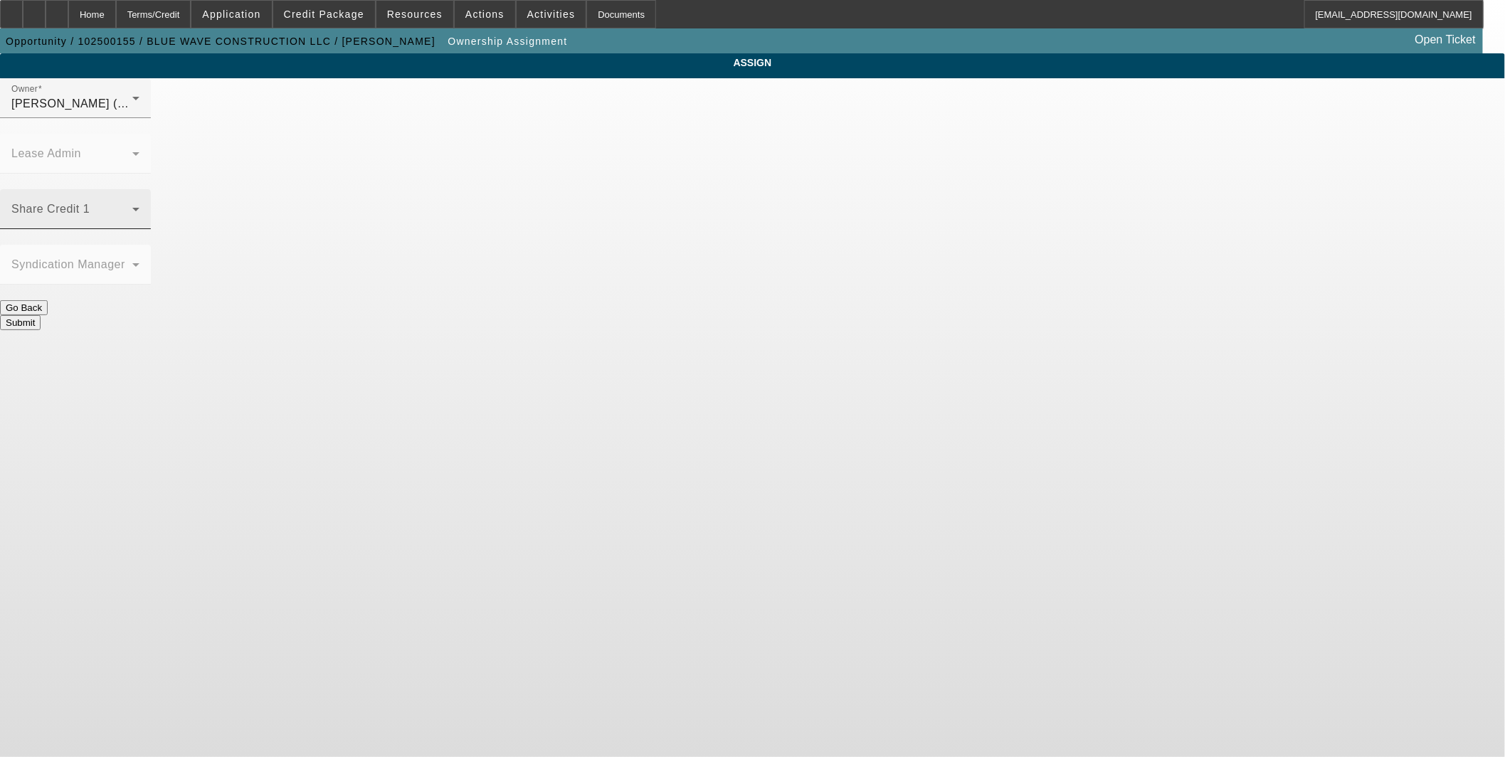
click at [132, 206] on span at bounding box center [71, 214] width 121 height 17
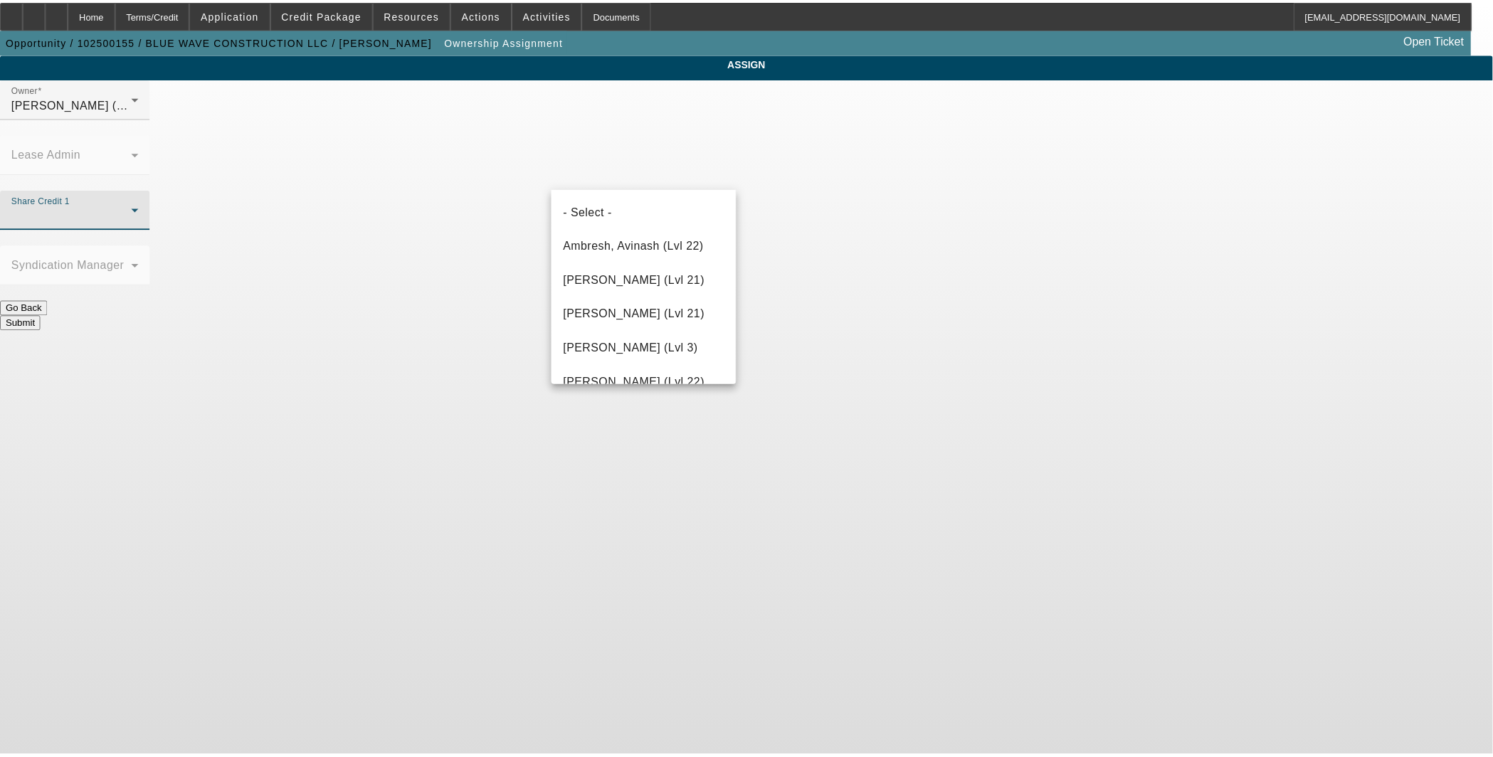
scroll to position [1107, 0]
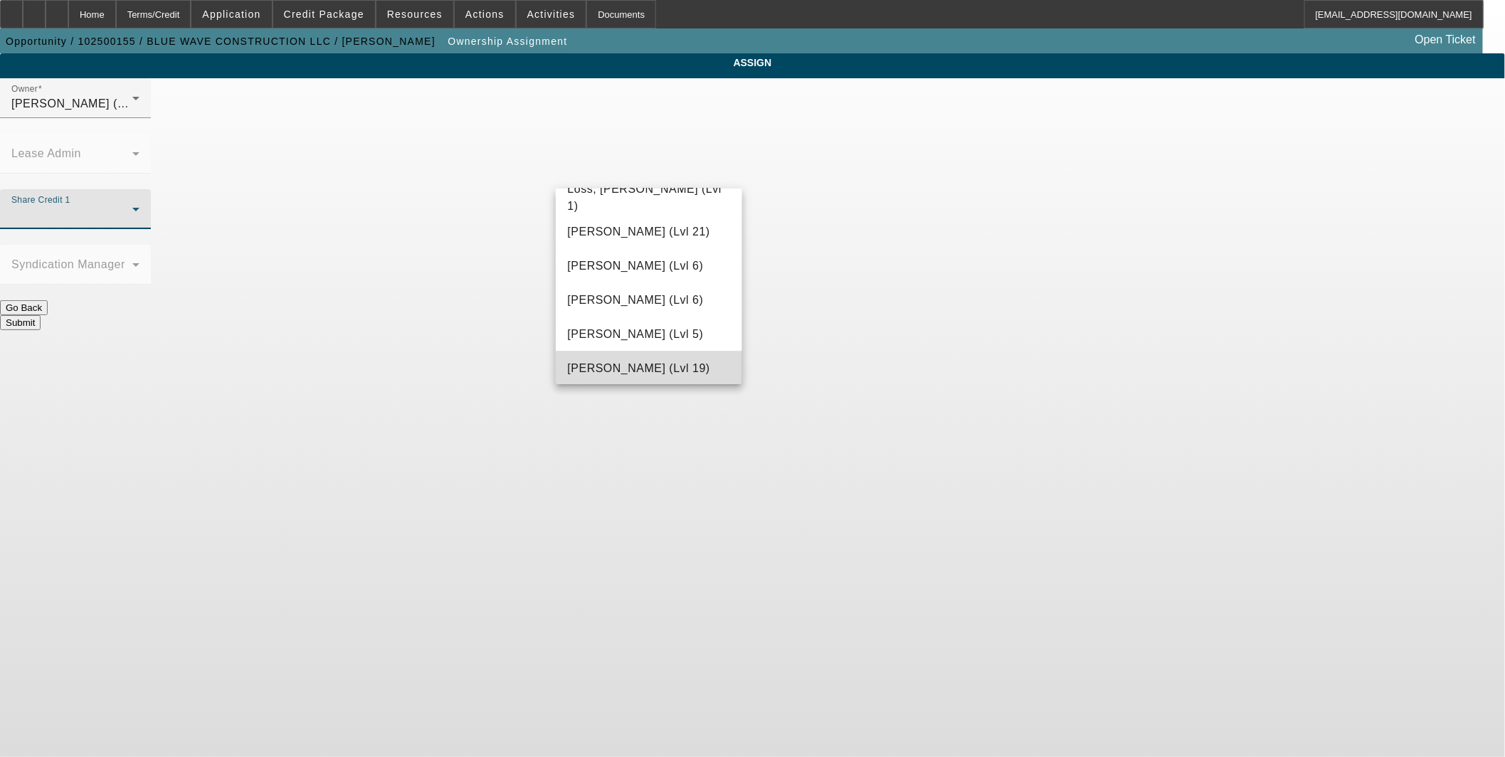
click at [680, 358] on mat-option "O'Connor, Kevin (Lvl 19)" at bounding box center [649, 369] width 186 height 34
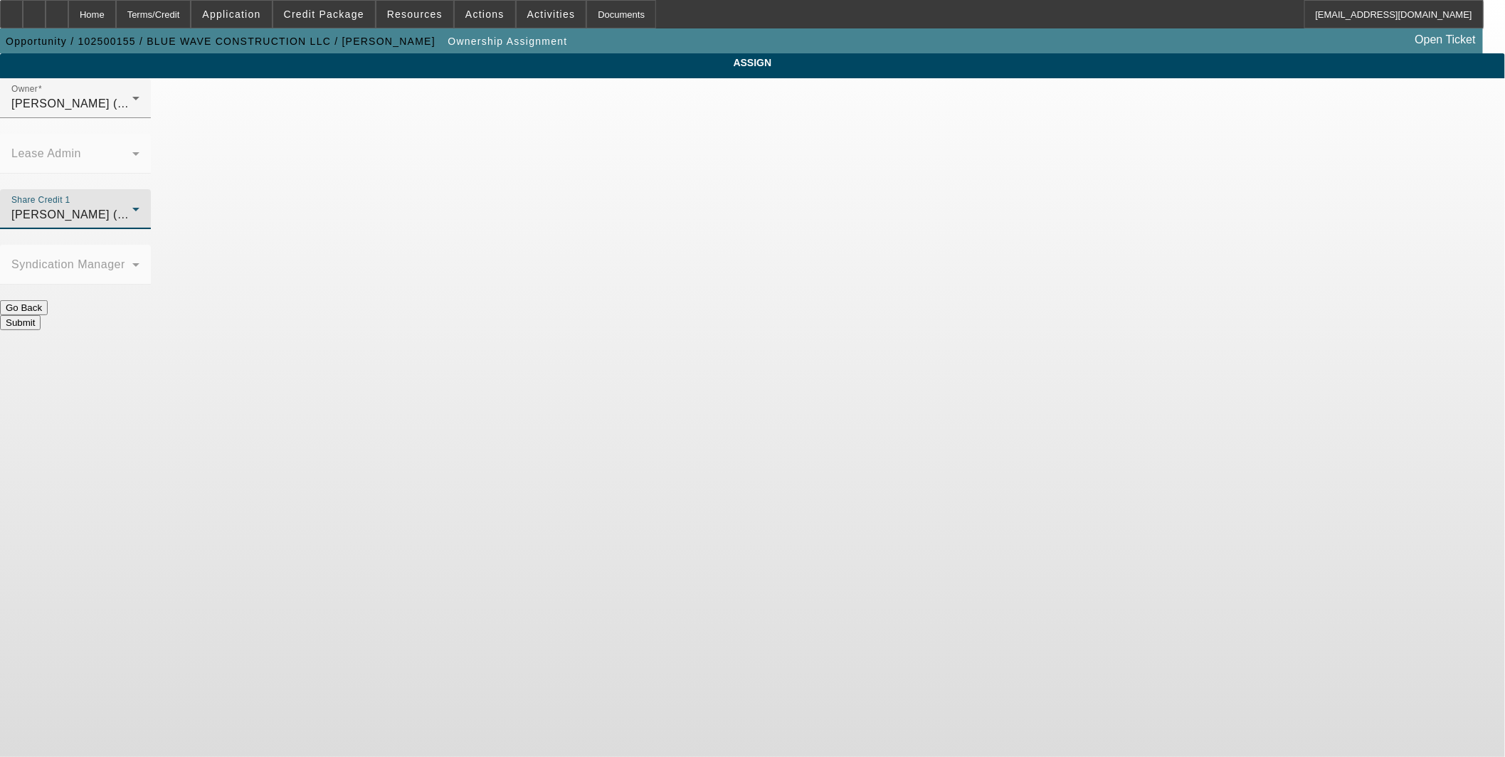
click at [41, 315] on button "Submit" at bounding box center [20, 322] width 41 height 15
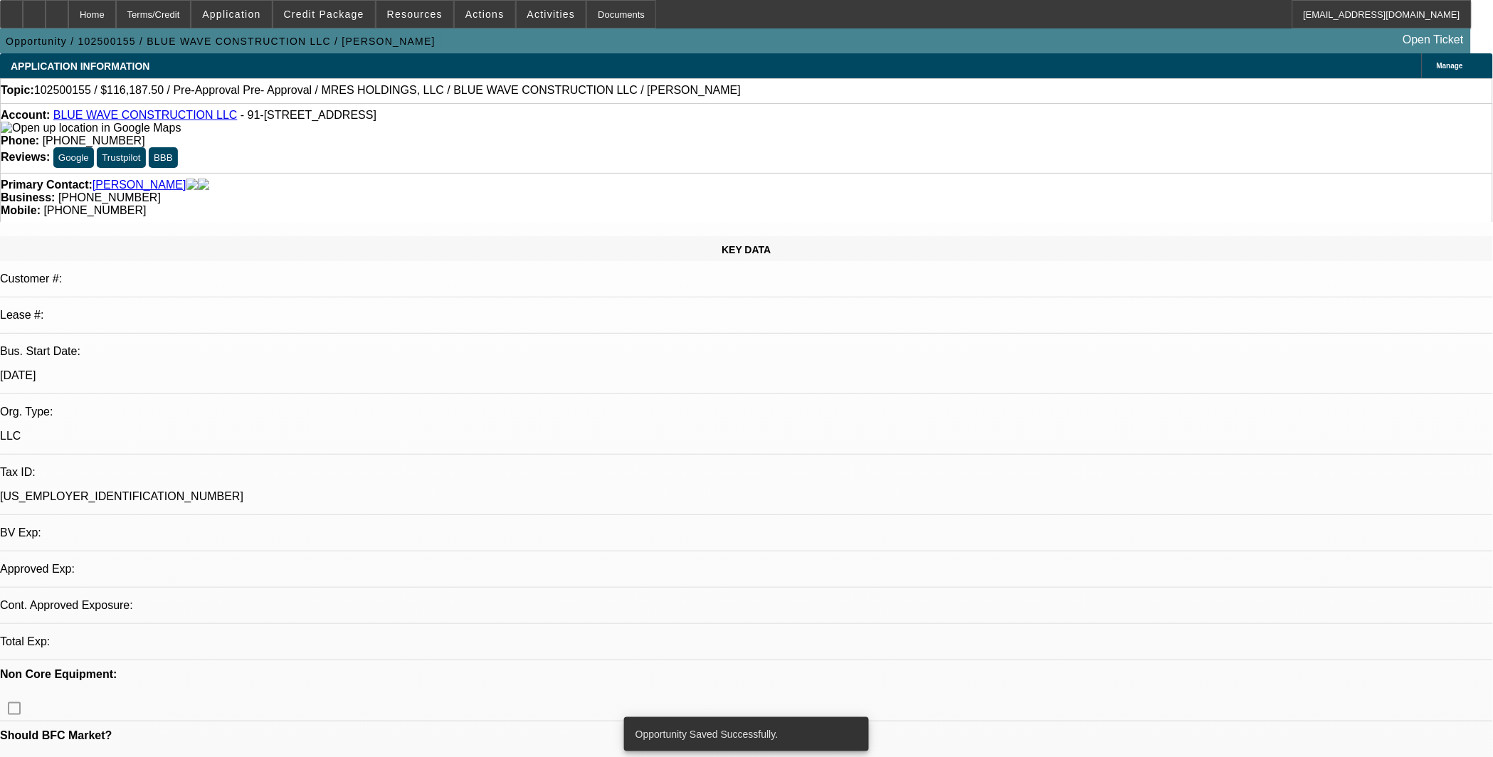
select select "0"
select select "2"
select select "0.1"
select select "4"
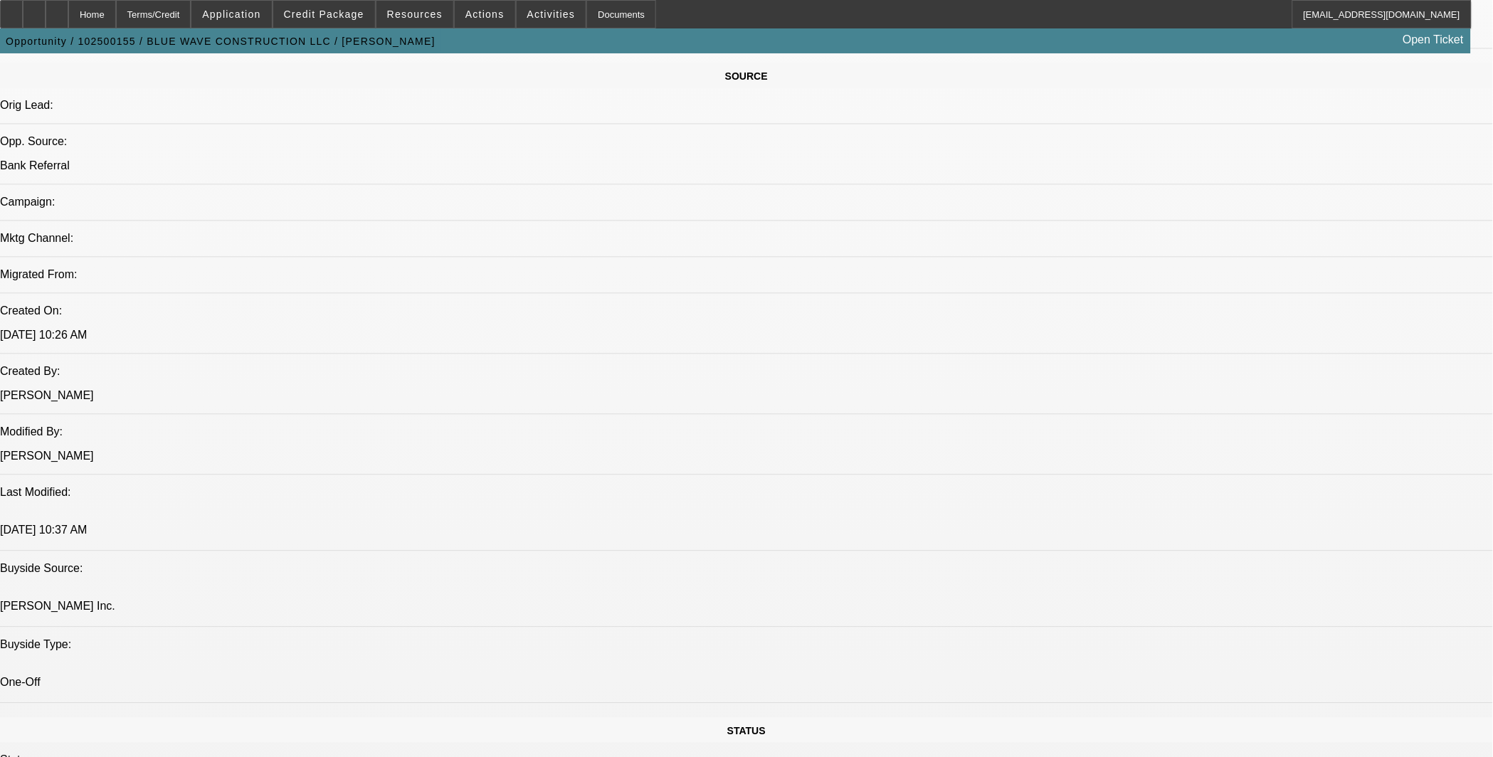
scroll to position [791, 0]
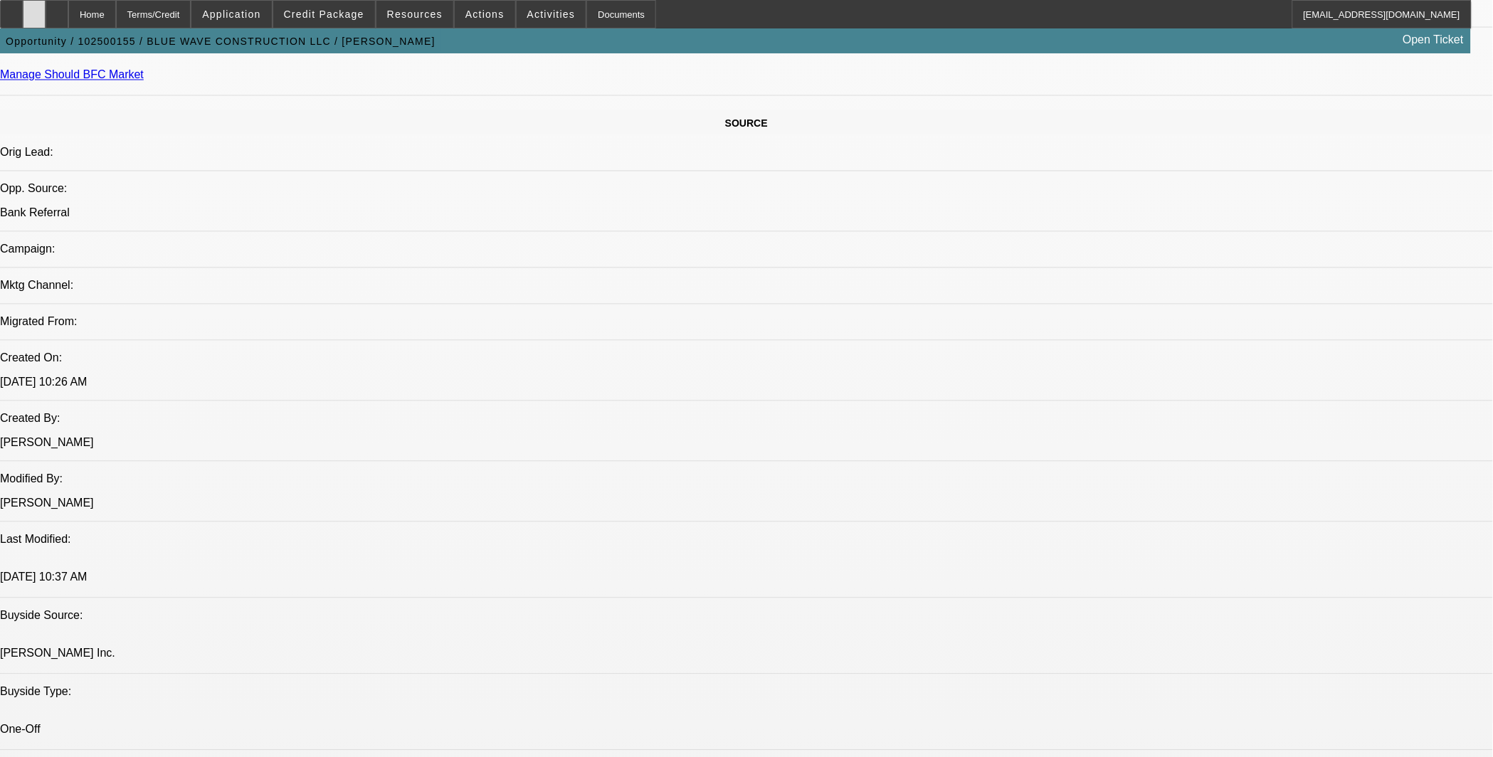
click at [34, 9] on icon at bounding box center [34, 9] width 0 height 0
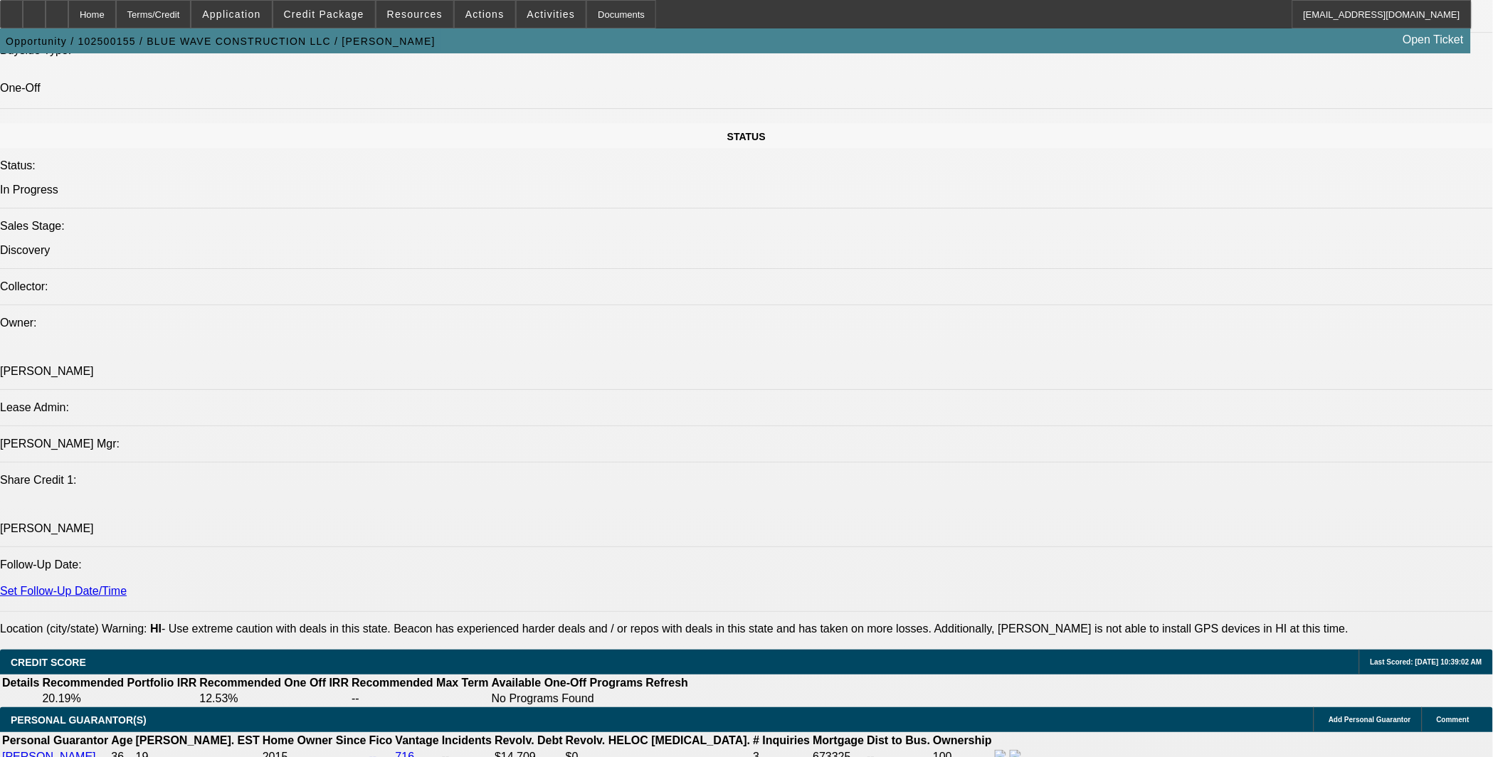
scroll to position [1603, 0]
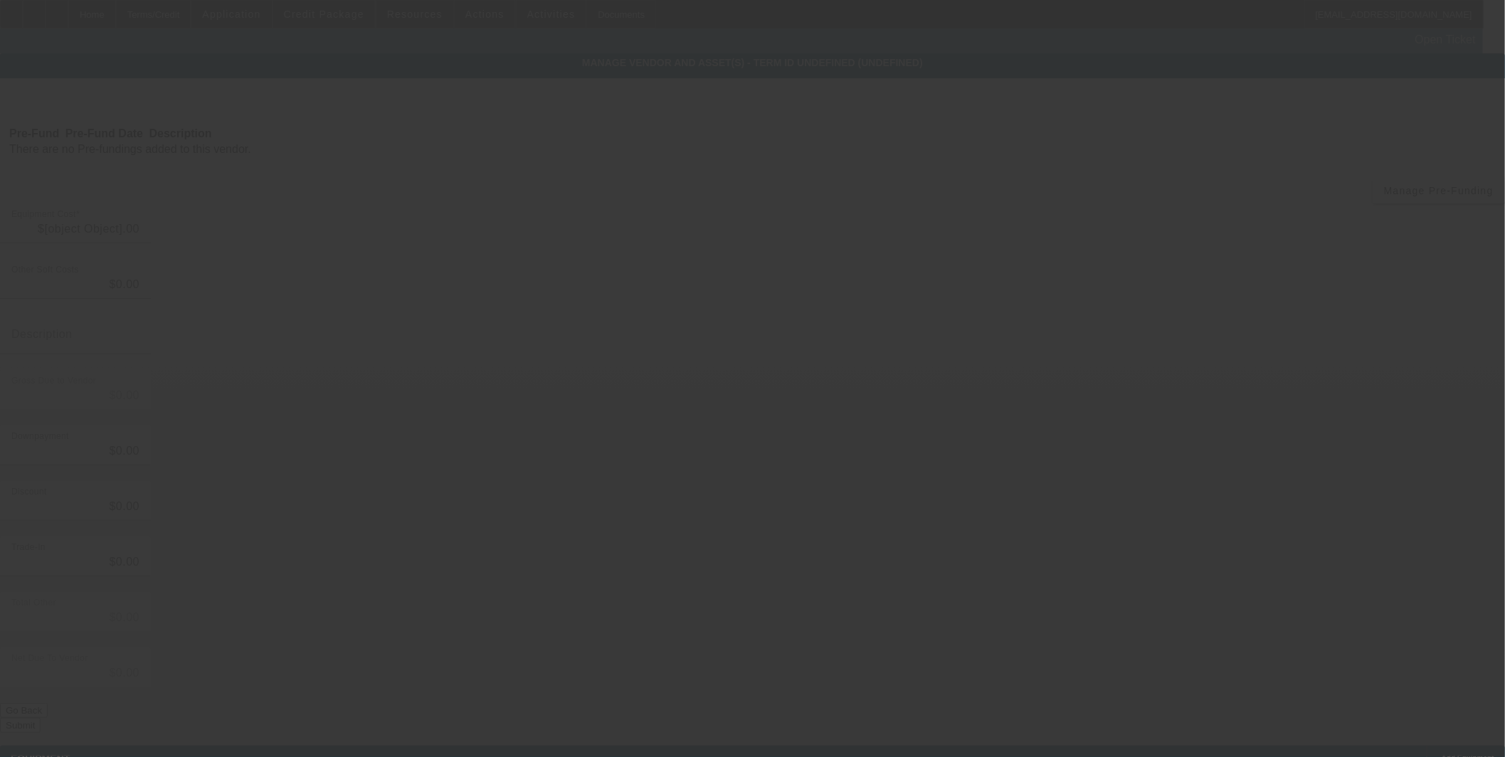
type input "$110,000.00"
type input "$6,187.50"
type input "Local tax"
type input "$116,187.50"
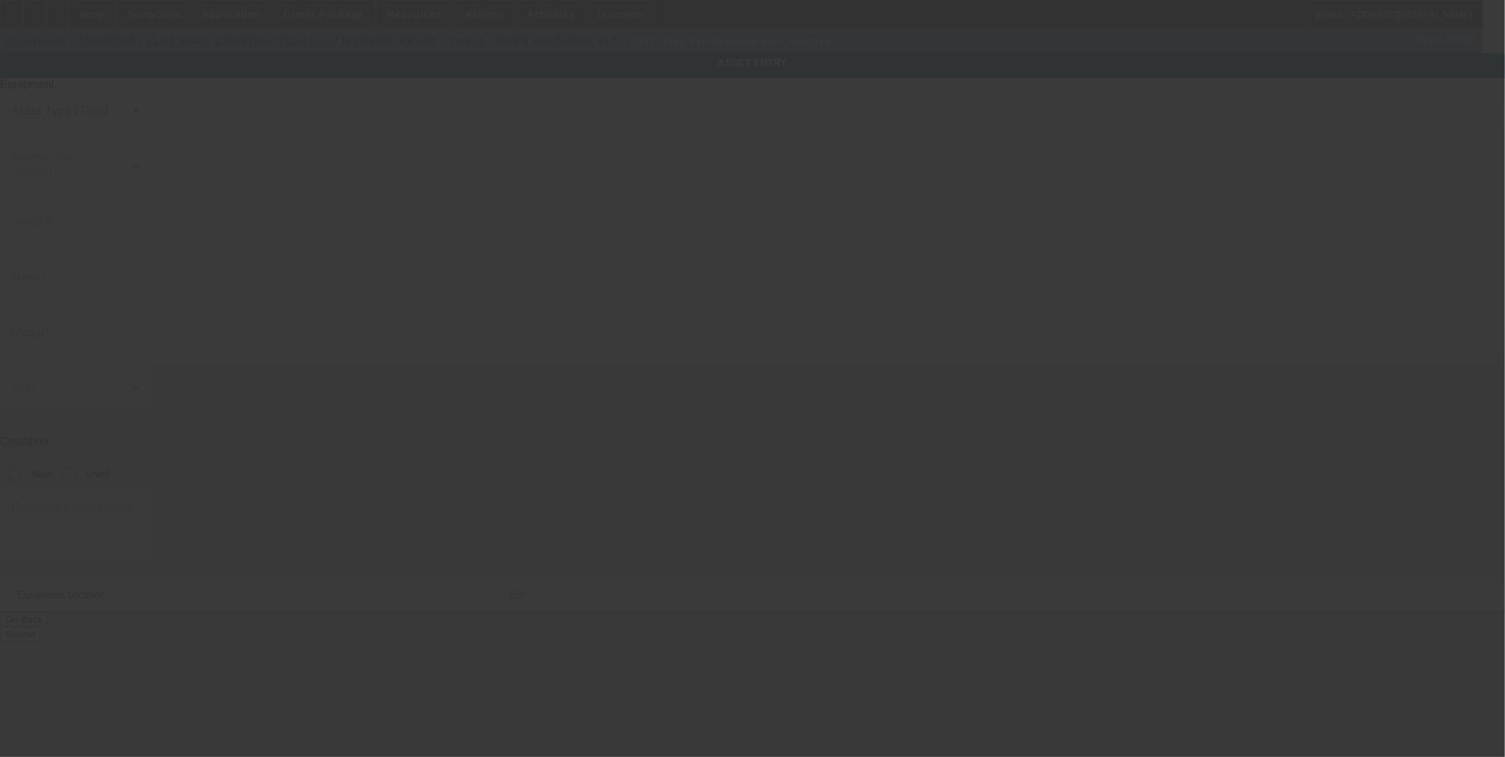
type input "Pre-Approval"
type input "Pre- Approval"
radio input "true"
type input "91-1121 Keaunui Dr."
type input "ste 108 #258"
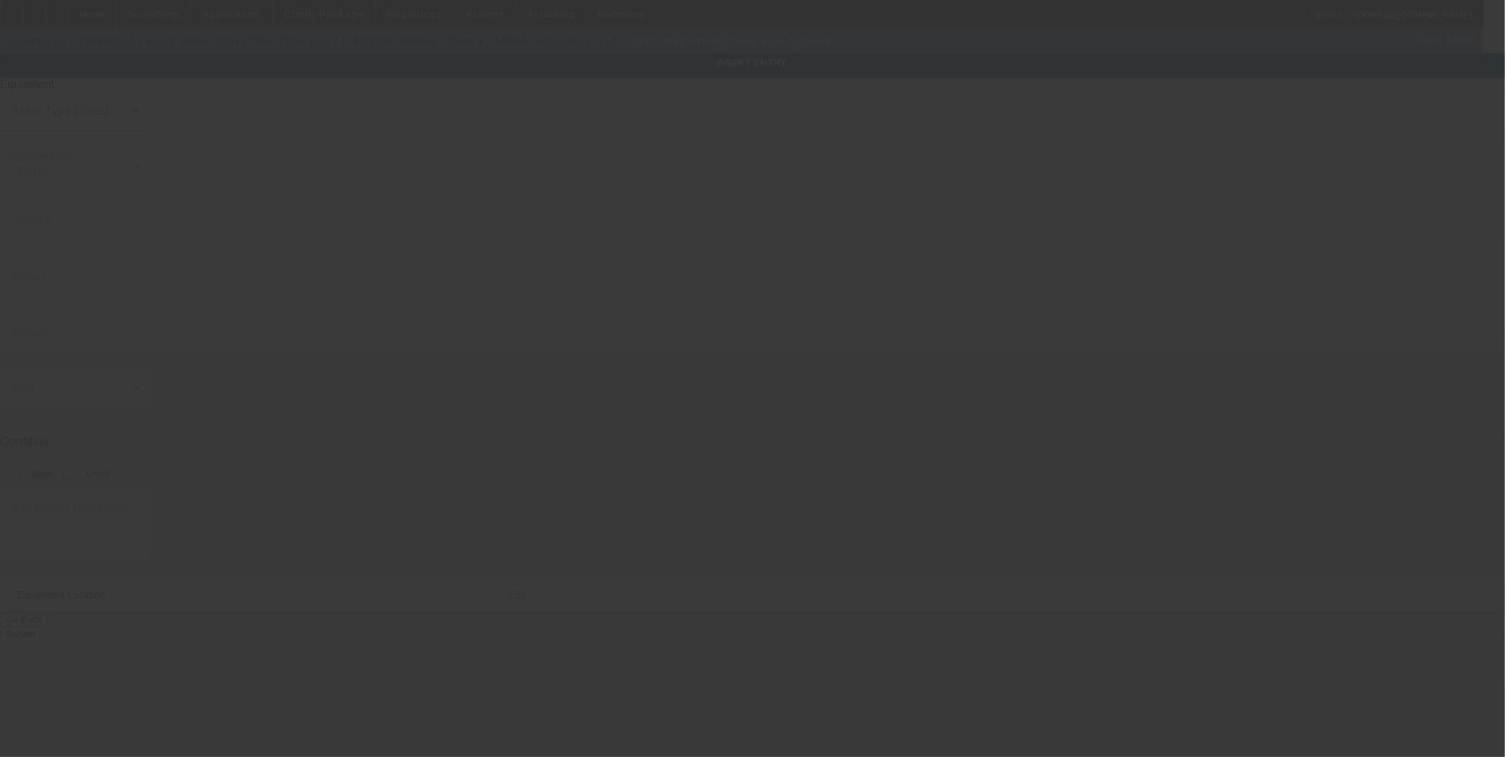
type input "EWA BEACH"
type input "96706"
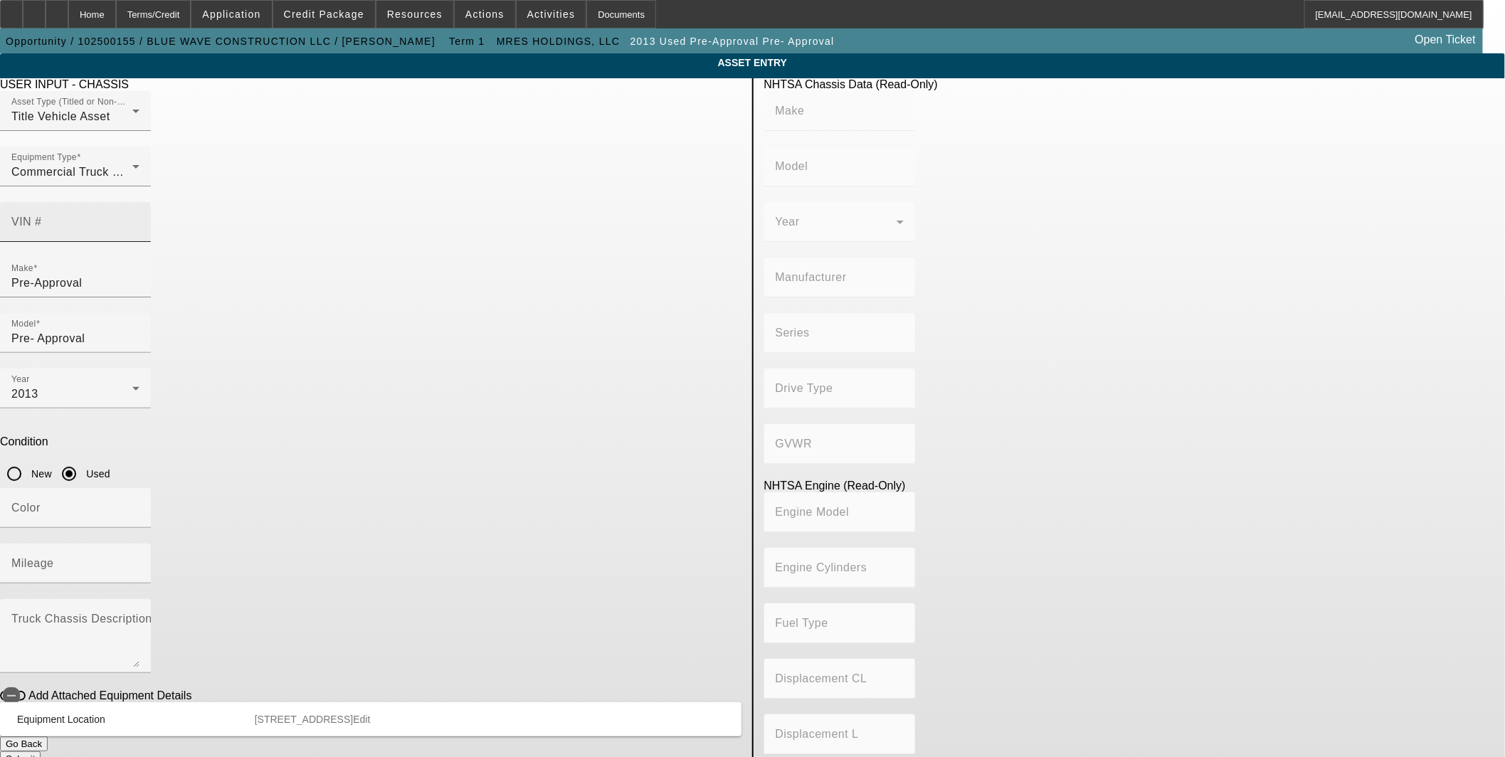
click at [139, 219] on input "VIN #" at bounding box center [75, 227] width 128 height 17
type input "1FVMC5DV0DHBZ5110"
type input "FREIGHTLINER"
type input "M2"
type input "DAIMLER TRUCK NORTH AMERICA LLC"
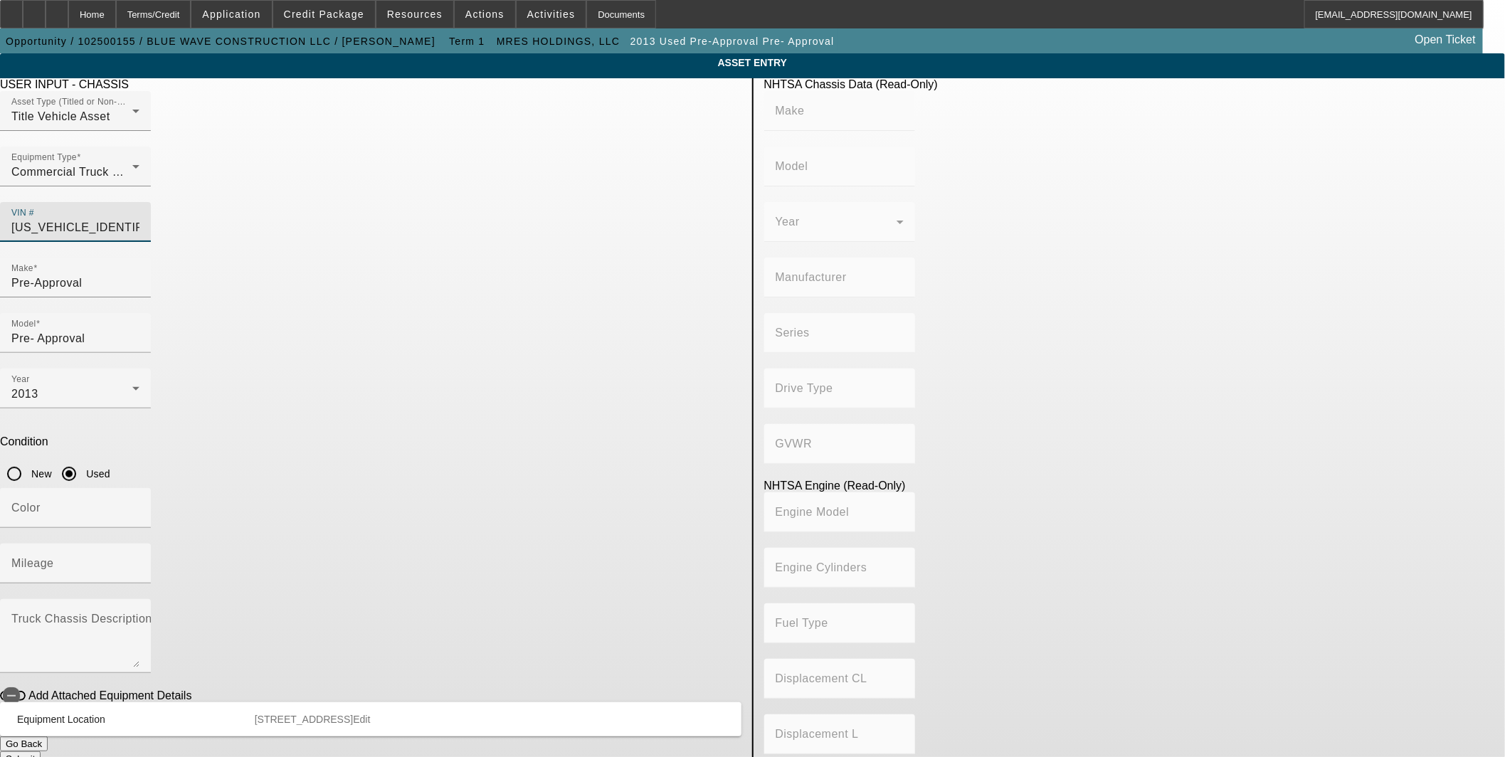
type input "112 Medium Duty"
type input "8x4"
type input "Class 8: 33,001 lb and above (14,969 kg and above)"
type input "Detroit DD13"
type input "6"
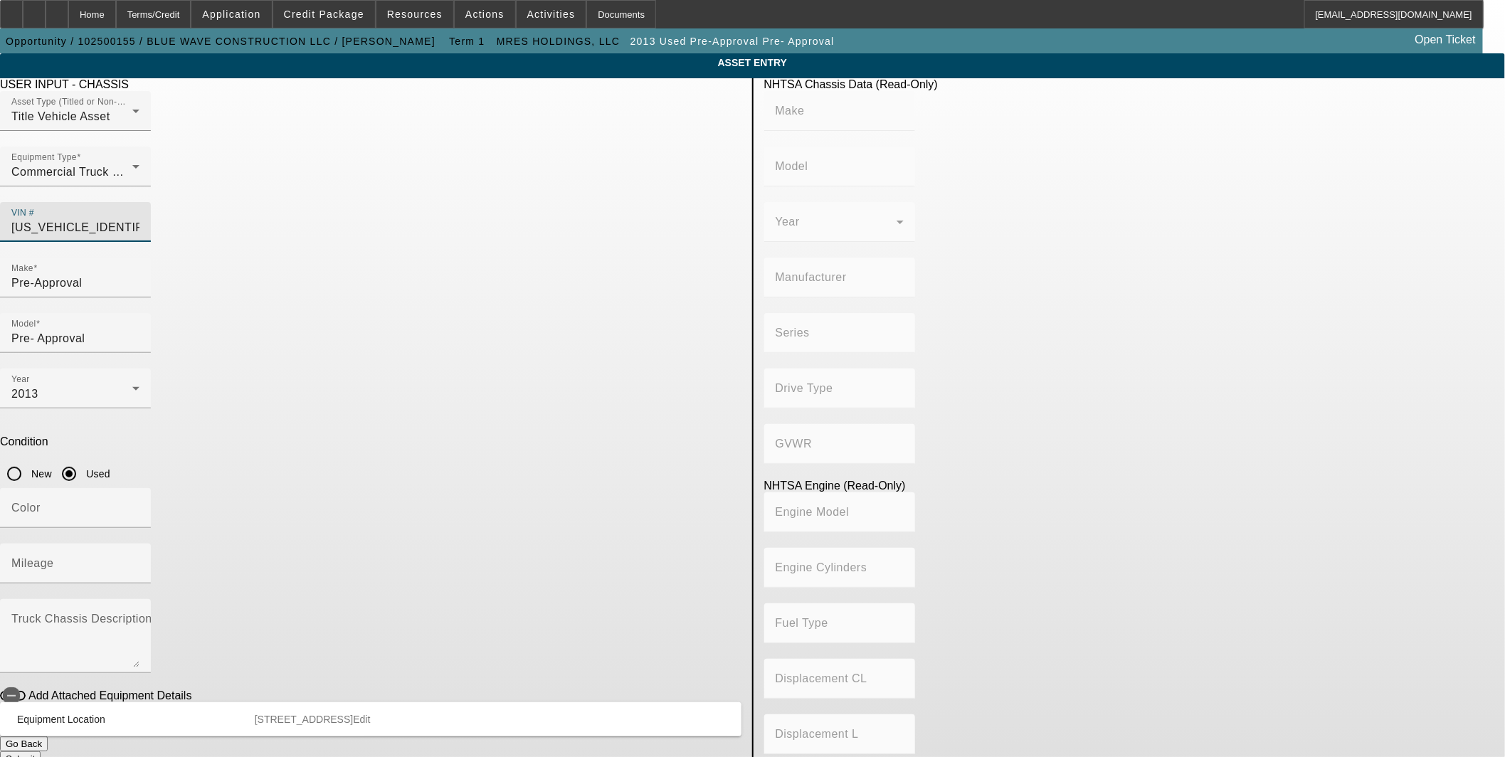
type input "Diesel"
type input "781.10392441257"
type input "12.8"
type input "1FVMC5DV0DHBZ5110"
click at [642, 436] on p "Condition" at bounding box center [371, 442] width 742 height 13
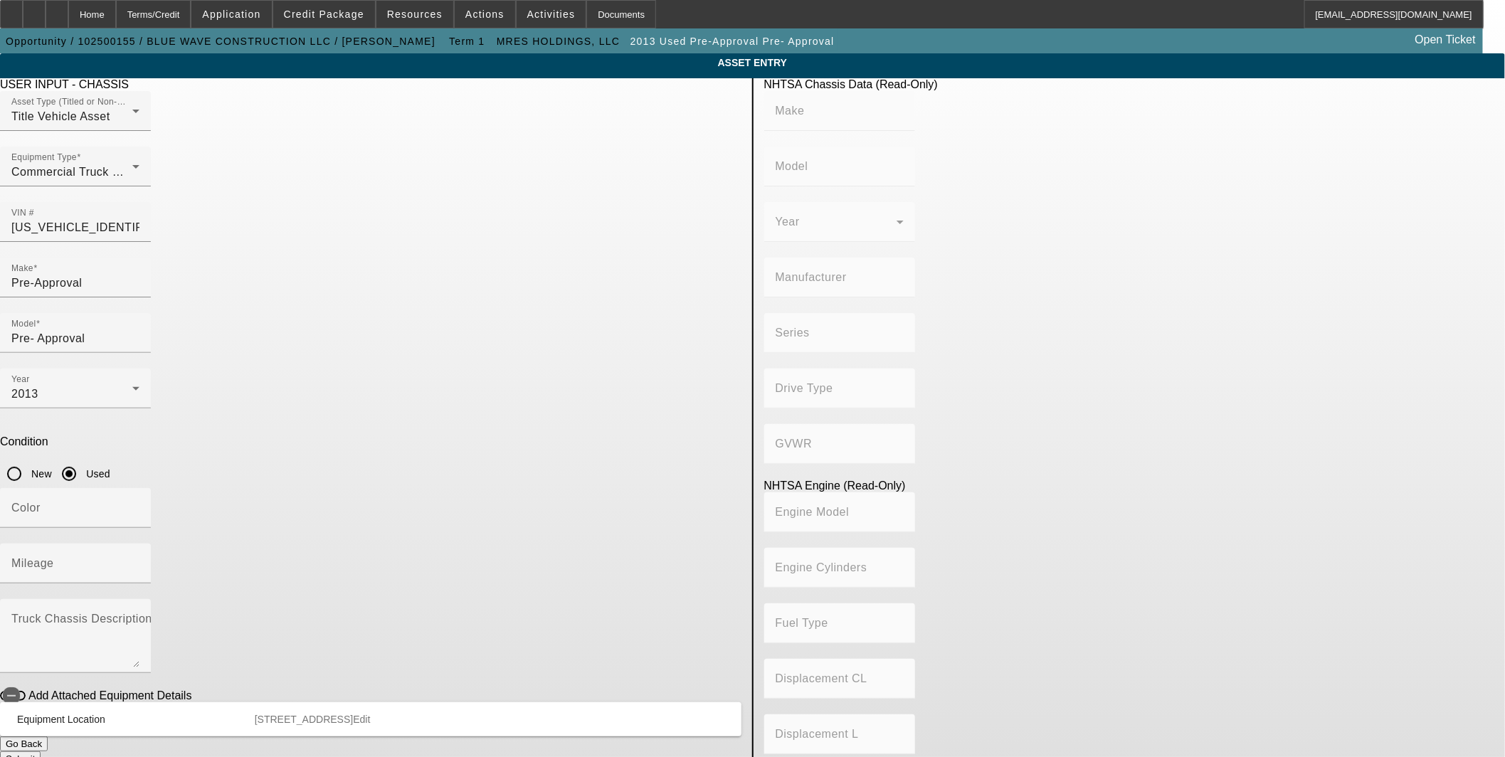
type input "FREIGHTLINER"
type input "M2"
type input "DAIMLER TRUCK NORTH AMERICA LLC"
type input "112 Medium Duty"
type input "8x4"
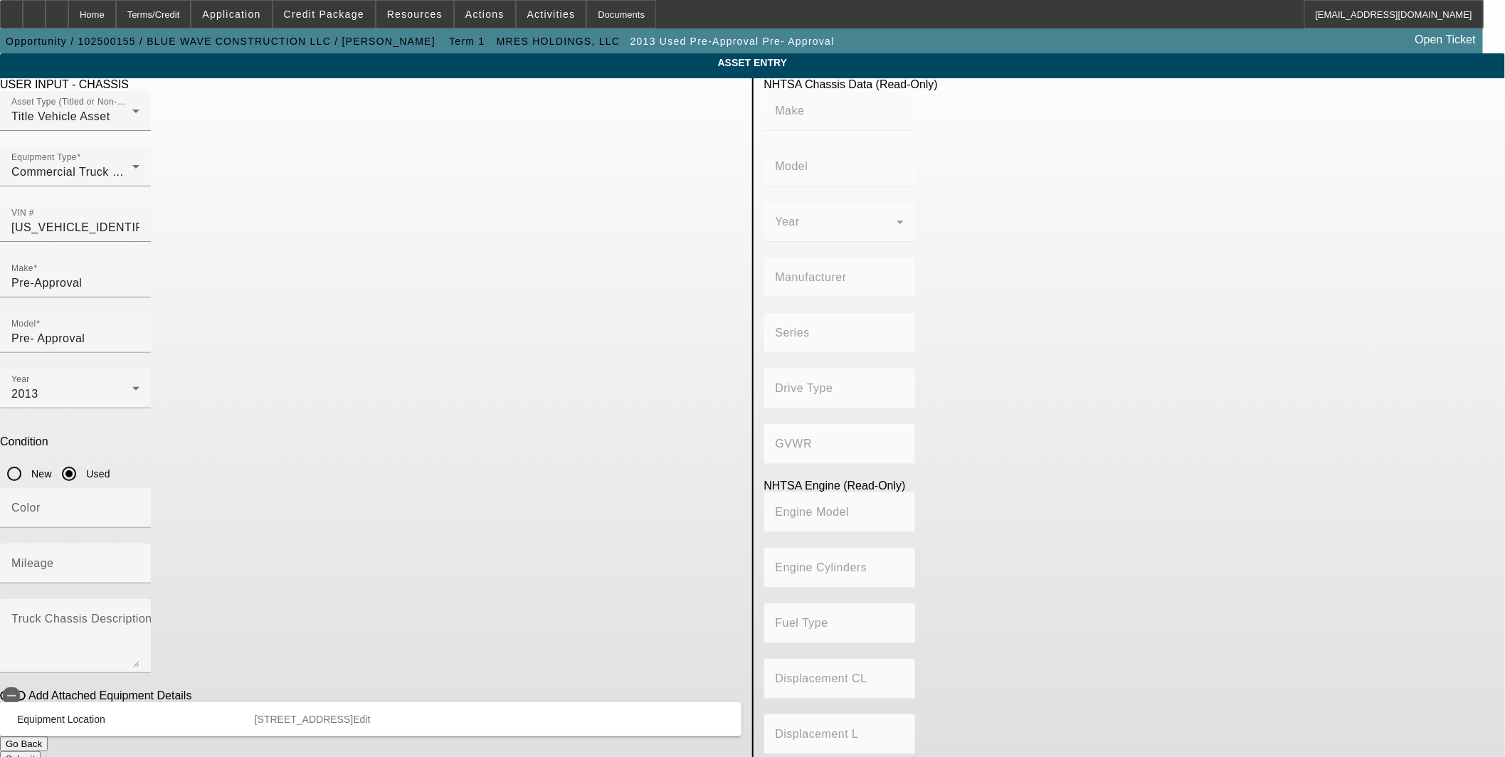
type input "Class 8: 33,001 lb and above (14,969 kg and above)"
type input "Detroit DD13"
type input "6"
type input "Diesel"
type input "781.10392441257"
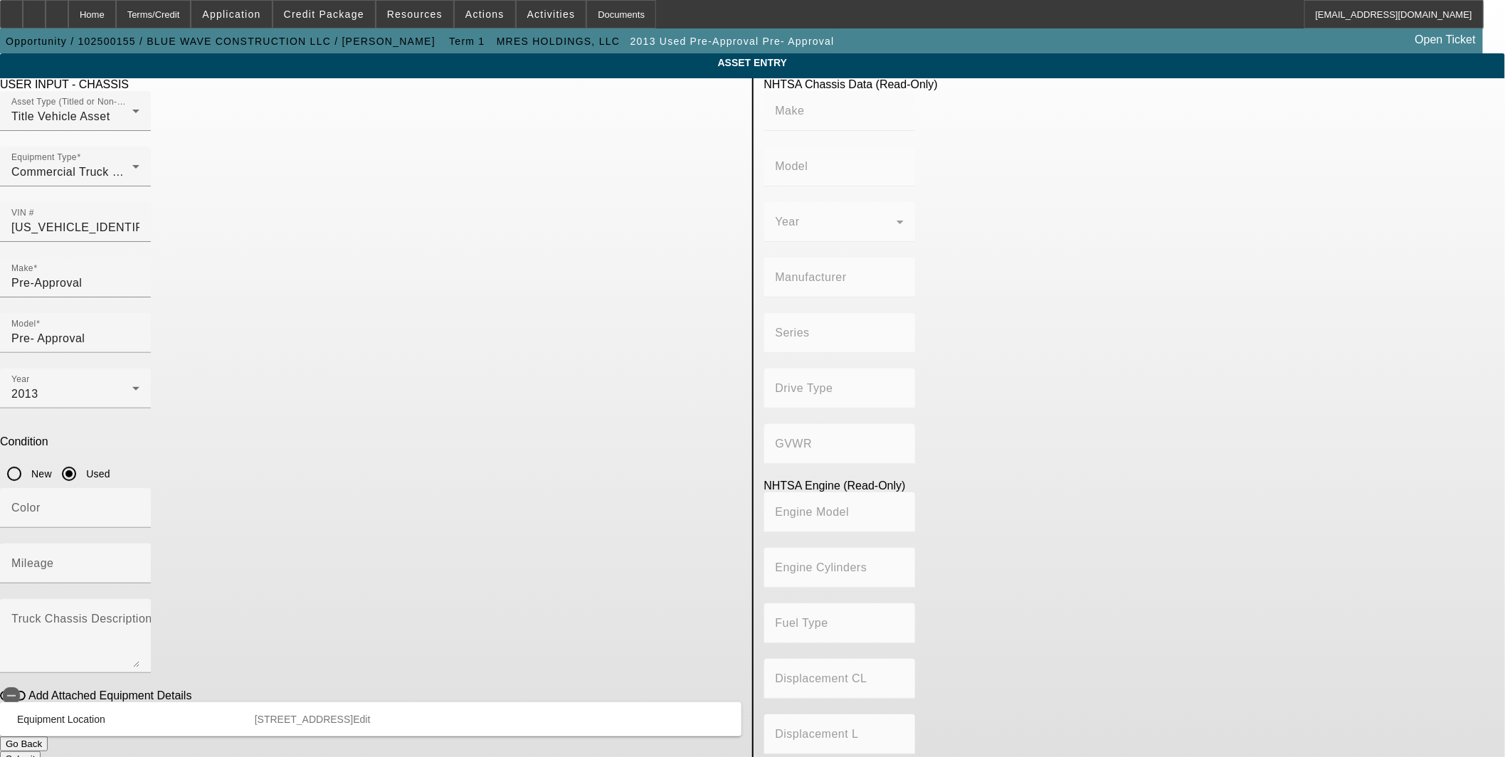
type input "12.8"
click at [139, 275] on input "Pre-Approval" at bounding box center [75, 283] width 128 height 17
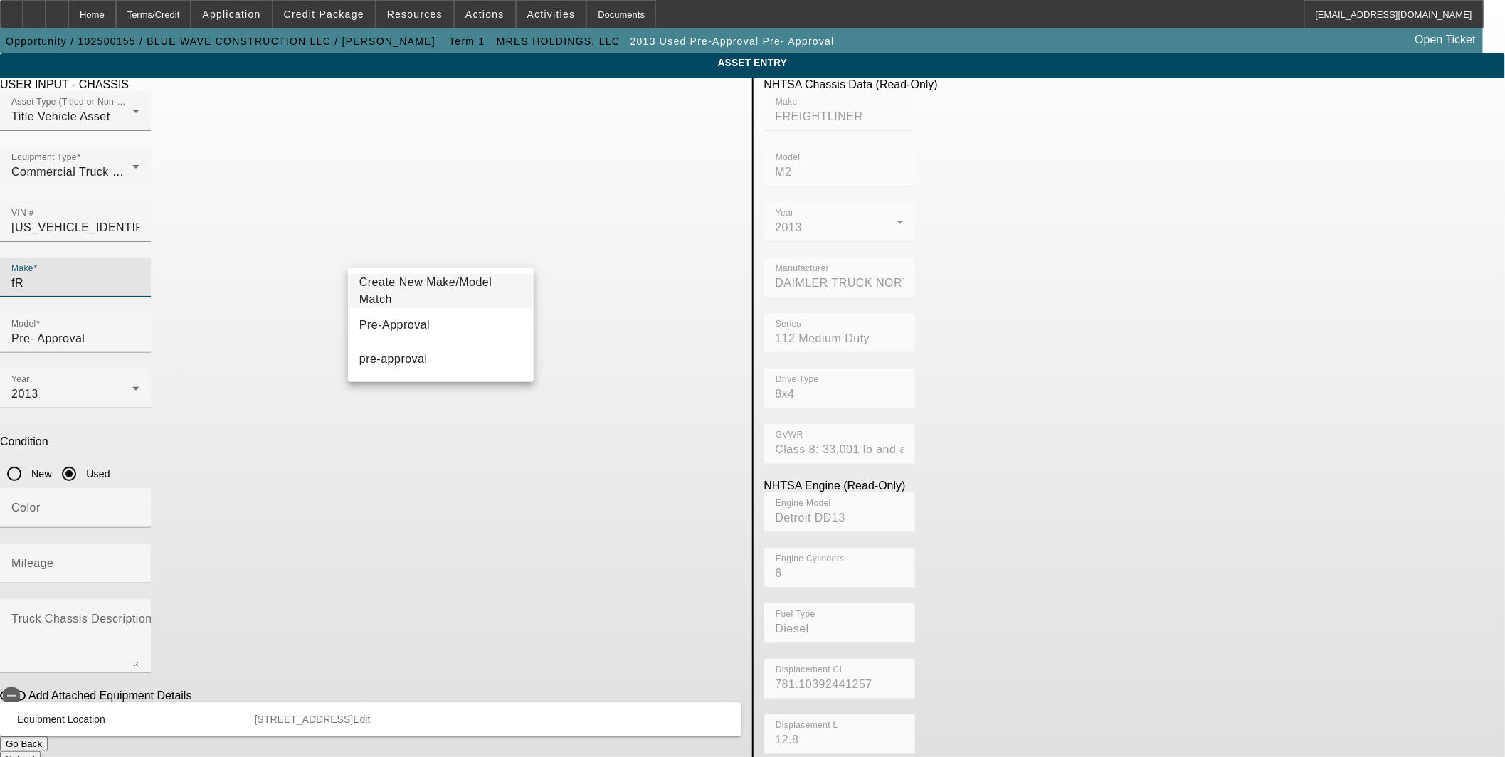
type input "f"
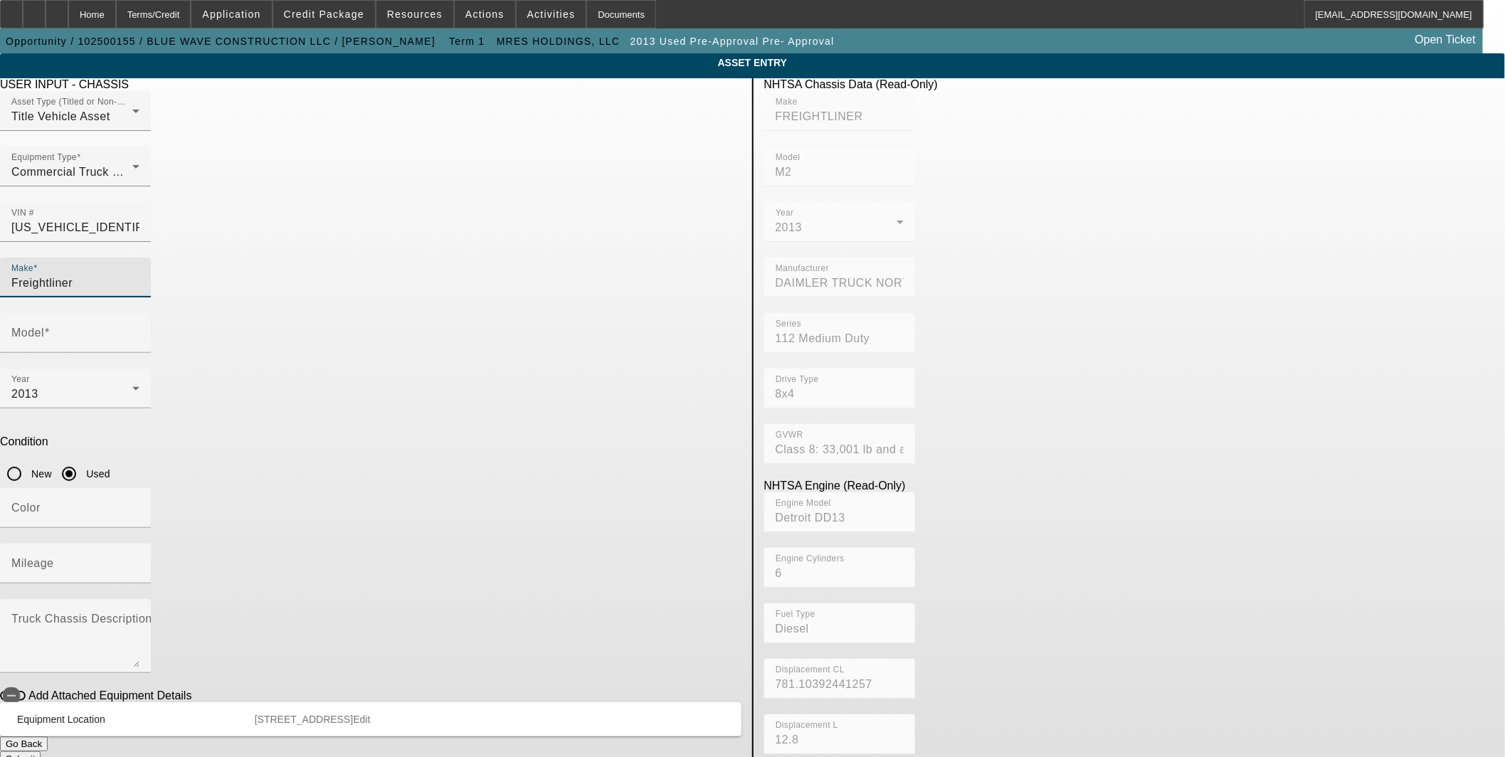
type input "Freightliner"
type input "M2"
click at [54, 557] on mat-label "Mileage" at bounding box center [32, 563] width 43 height 12
click at [139, 561] on input "Mileage" at bounding box center [75, 569] width 128 height 17
type input "257677"
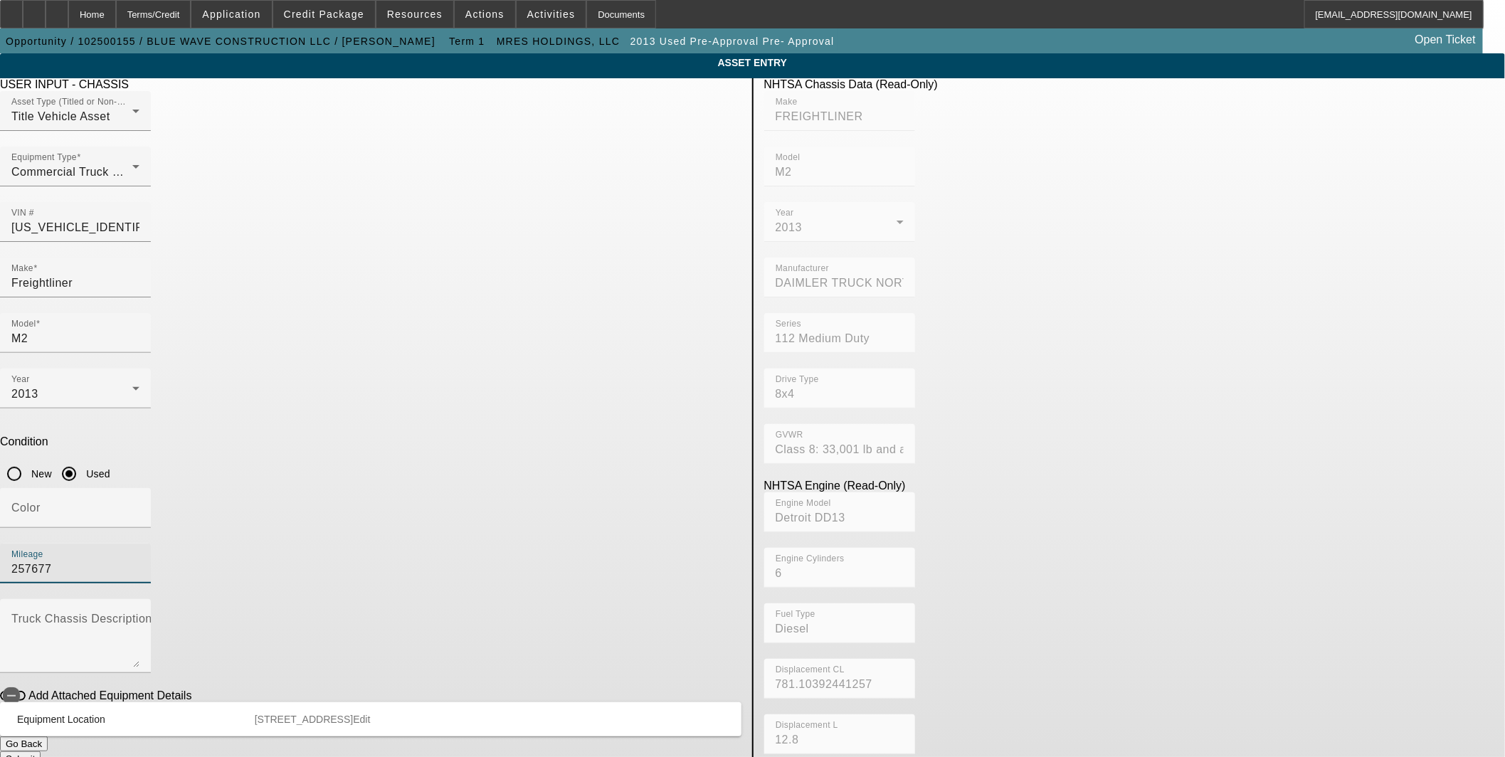
click at [41, 752] on button "Submit" at bounding box center [20, 759] width 41 height 15
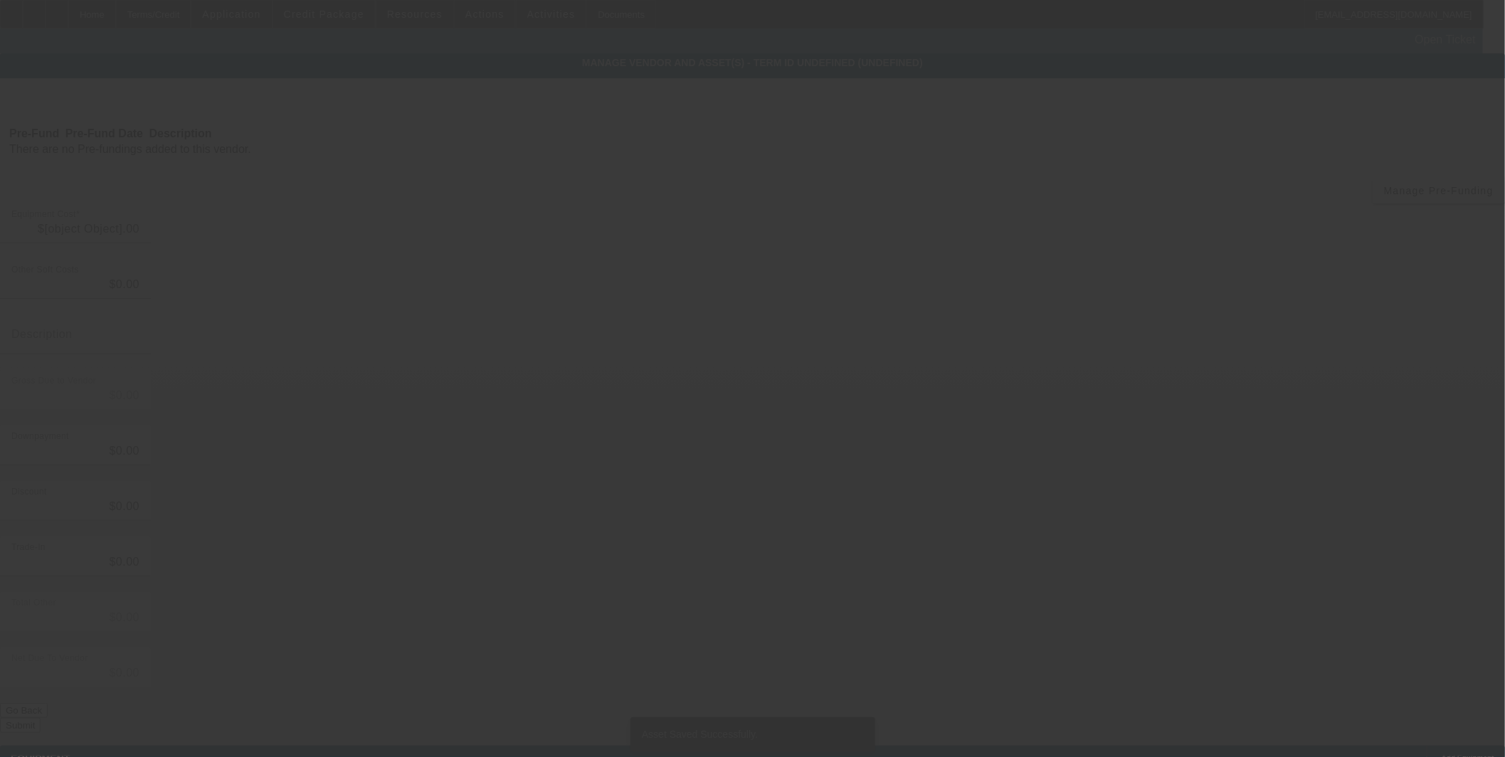
type input "$110,000.00"
type input "$6,187.50"
type input "Local tax"
type input "$116,187.50"
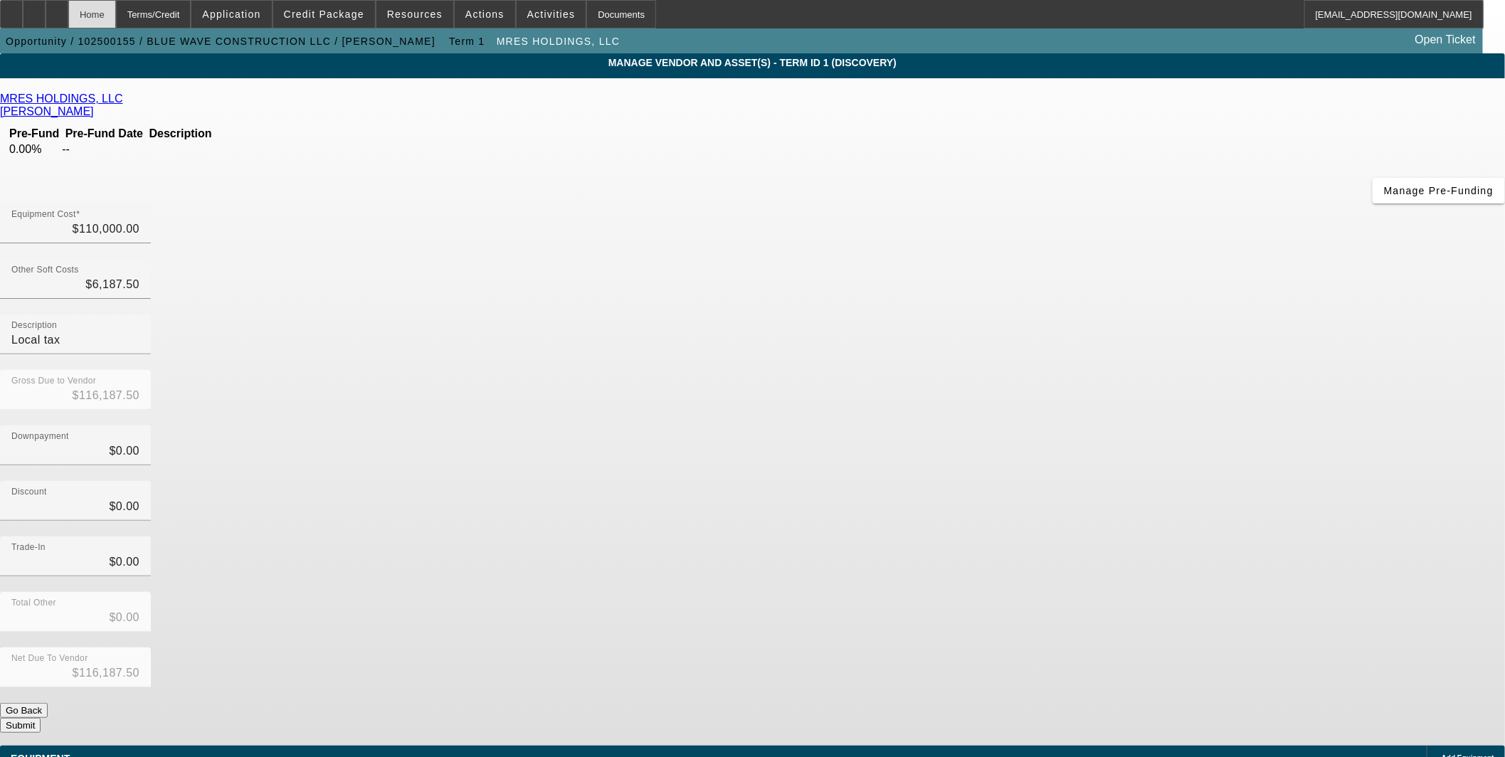
click at [116, 11] on div "Home" at bounding box center [92, 14] width 48 height 28
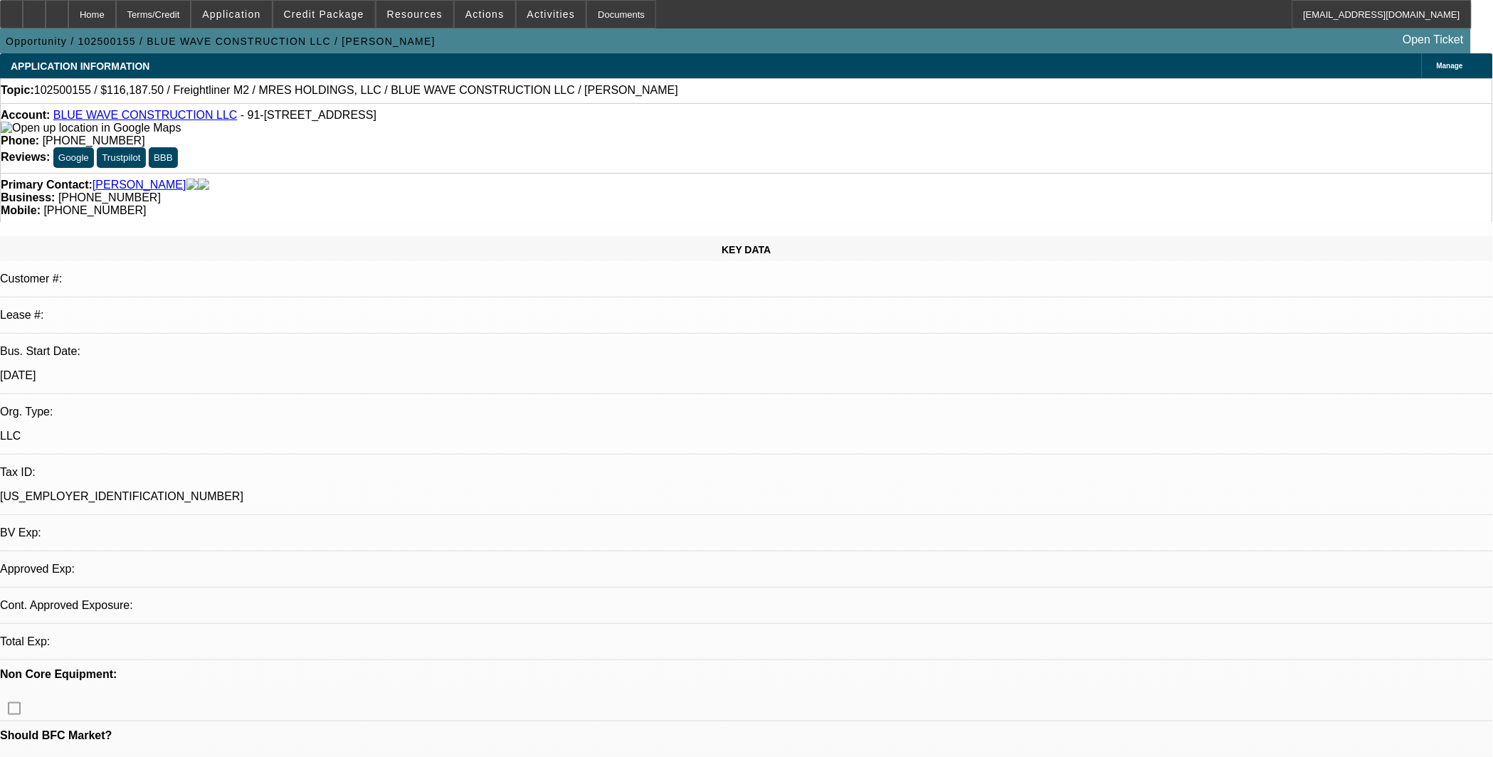
select select "0"
select select "2"
select select "0.1"
select select "4"
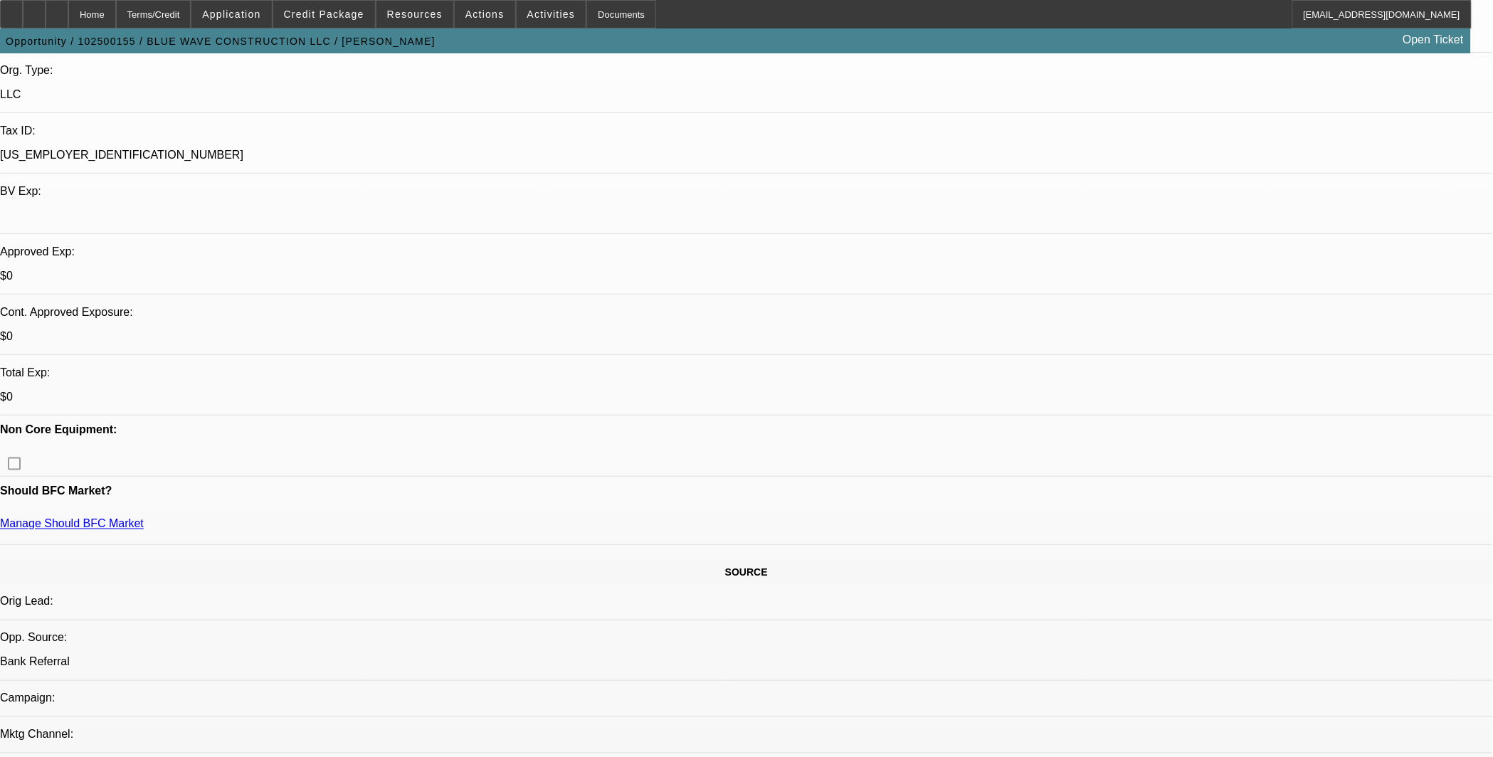
scroll to position [395, 0]
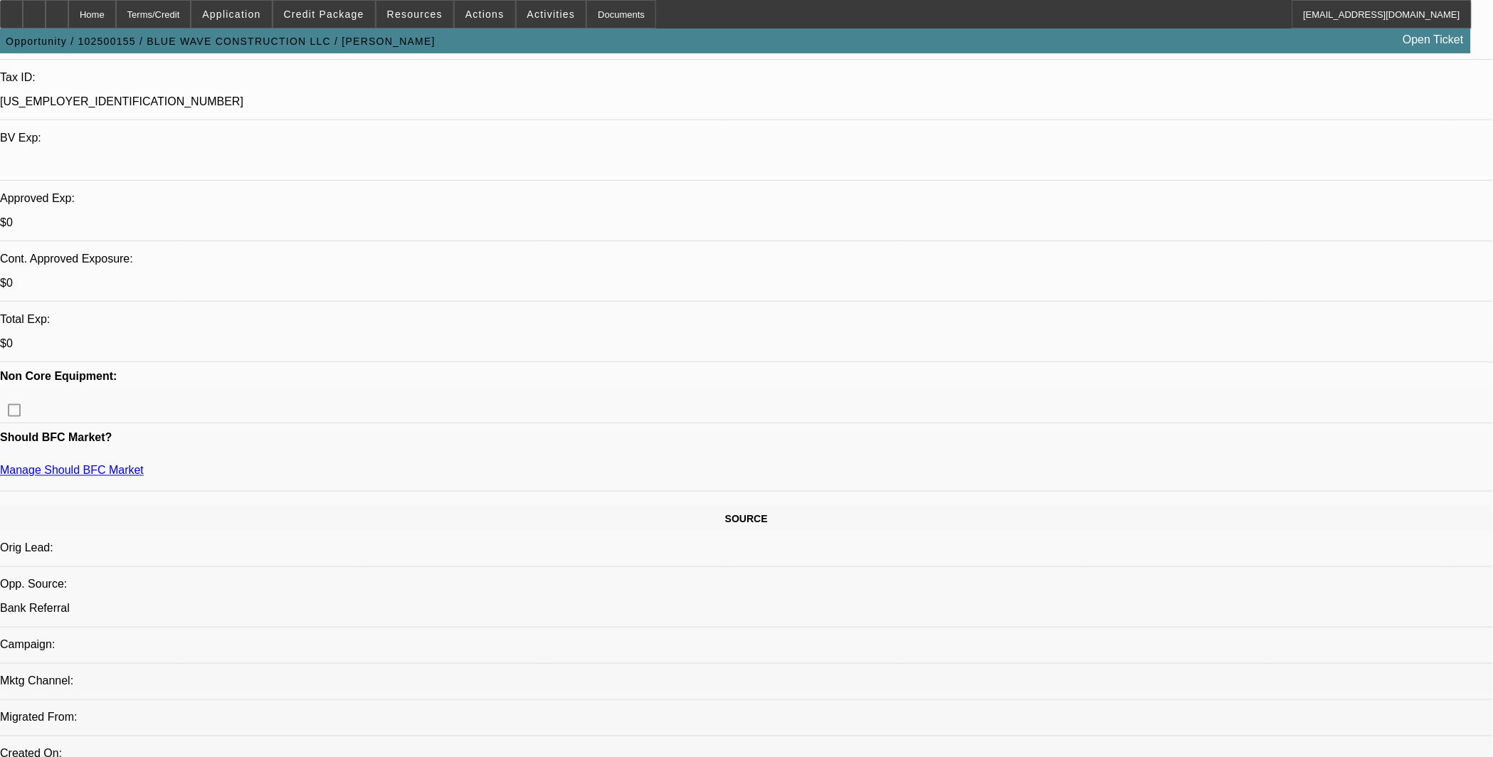
click at [260, 16] on span "Application" at bounding box center [231, 14] width 58 height 11
click at [339, 16] on div at bounding box center [746, 378] width 1493 height 757
click at [339, 16] on span "Credit Package" at bounding box center [324, 14] width 80 height 11
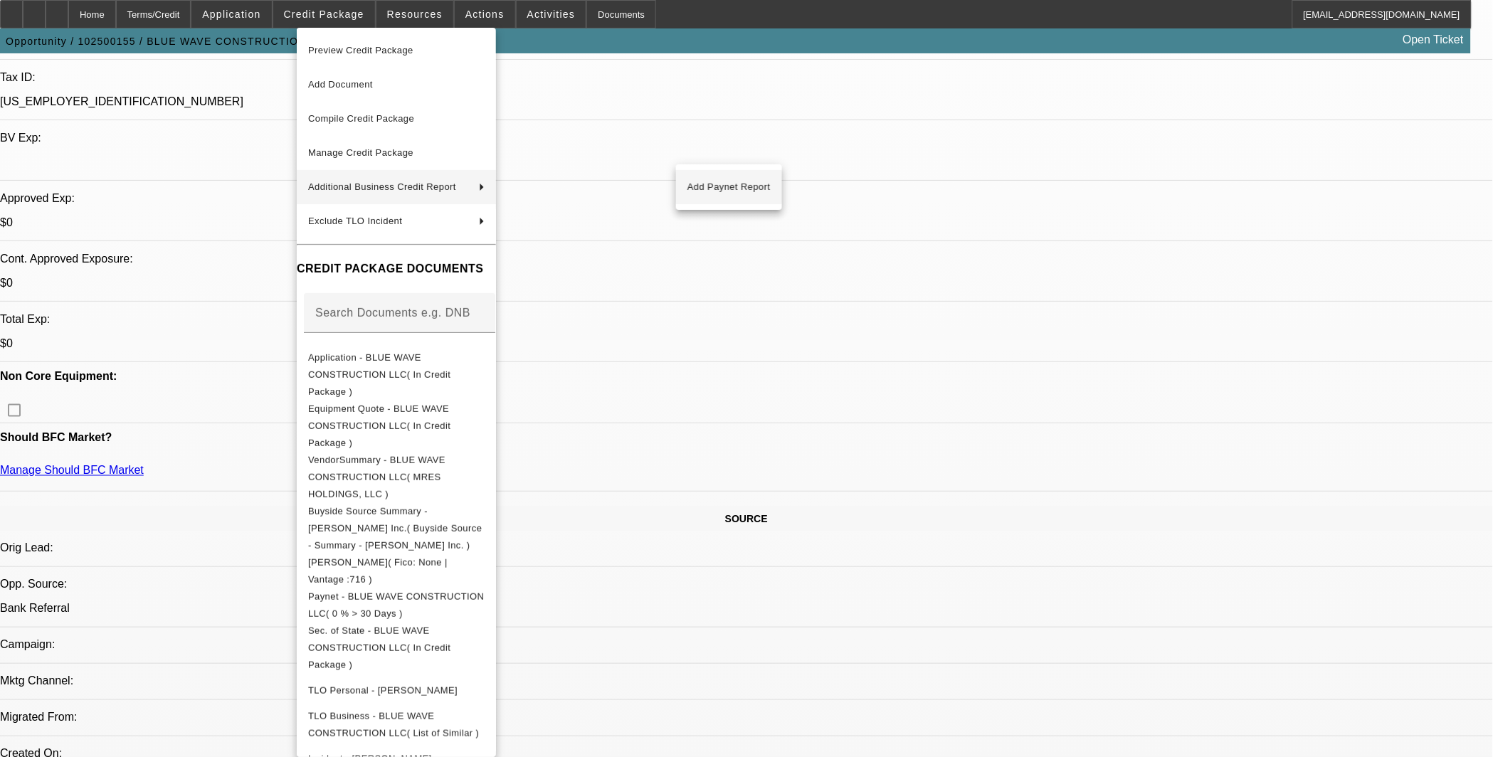
click at [712, 191] on span "Add Paynet Report" at bounding box center [729, 187] width 83 height 17
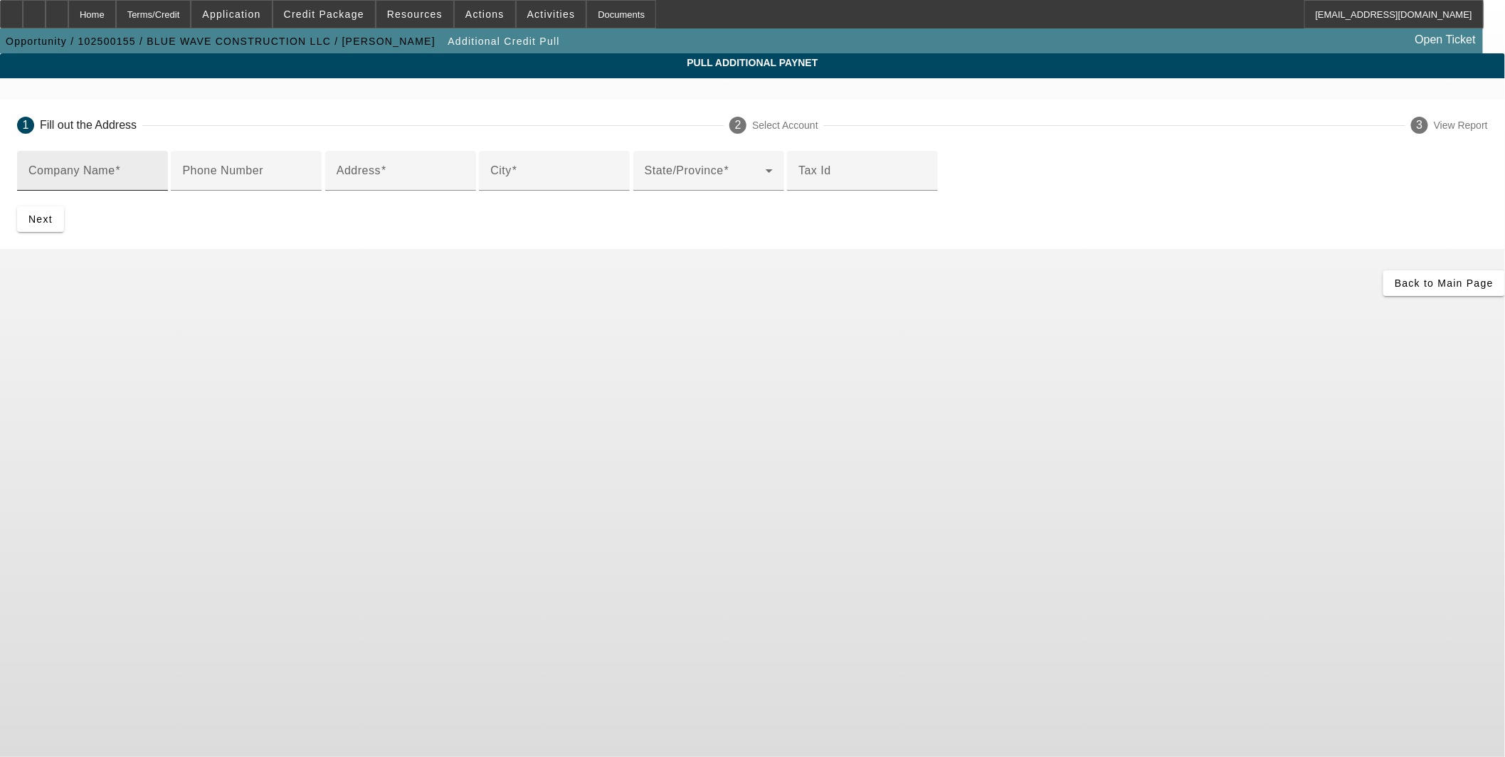
click at [157, 176] on input "Company Name" at bounding box center [92, 176] width 128 height 17
type input "Blue Wave Construction"
type input "91-1035 Ahona St"
type input "W"
type input "Ewa Beach"
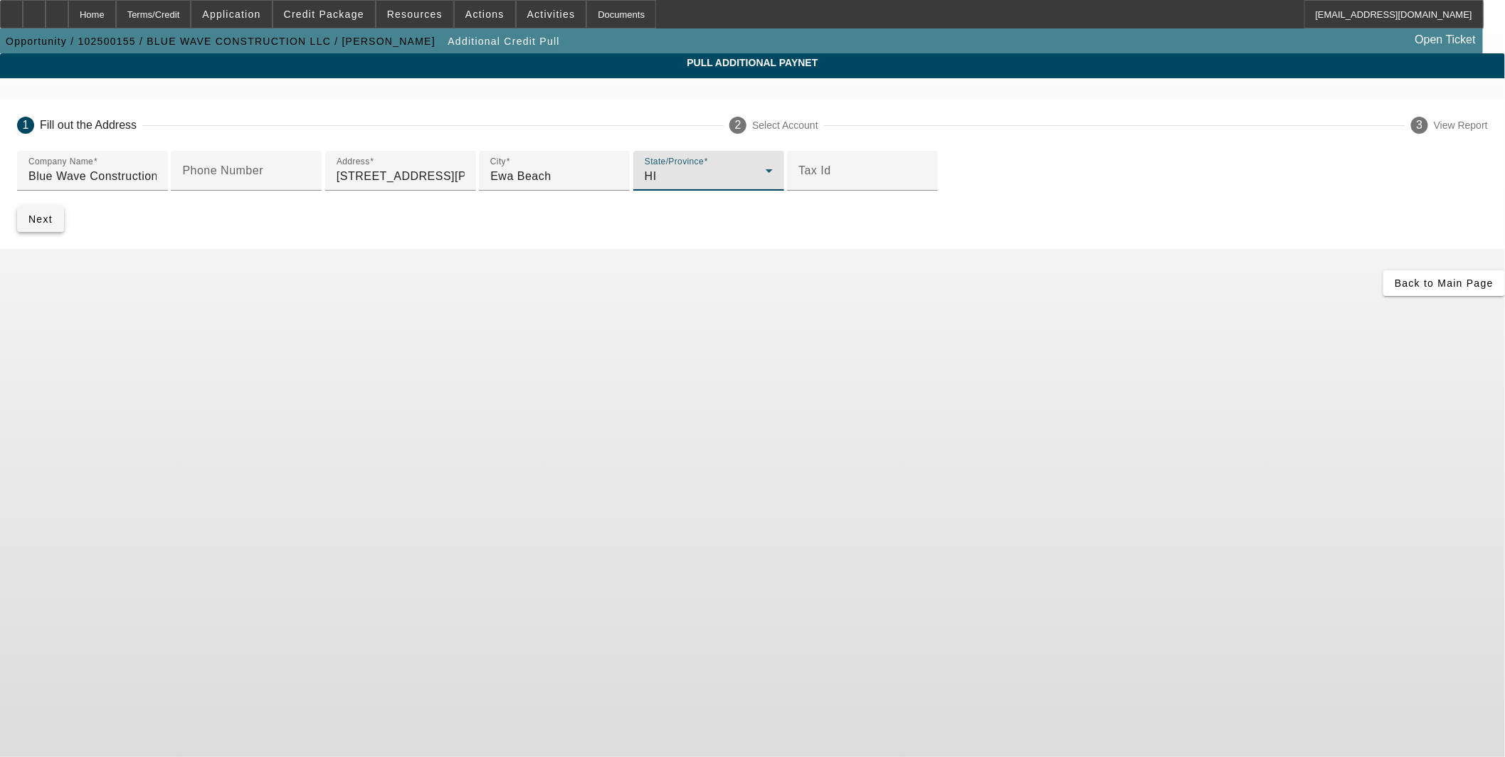
click at [53, 225] on span "Next" at bounding box center [40, 219] width 24 height 11
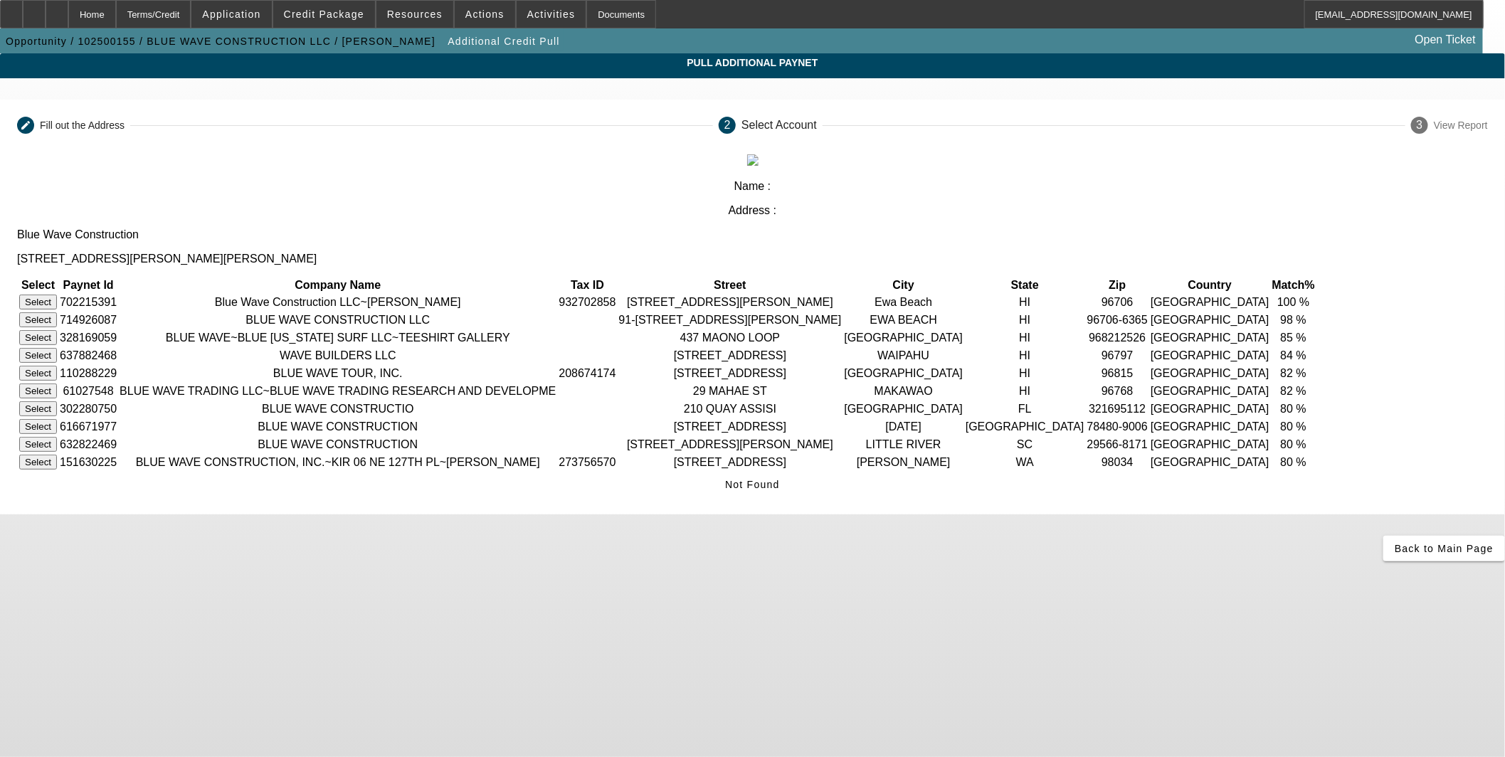
click at [57, 295] on button "Select" at bounding box center [38, 302] width 38 height 15
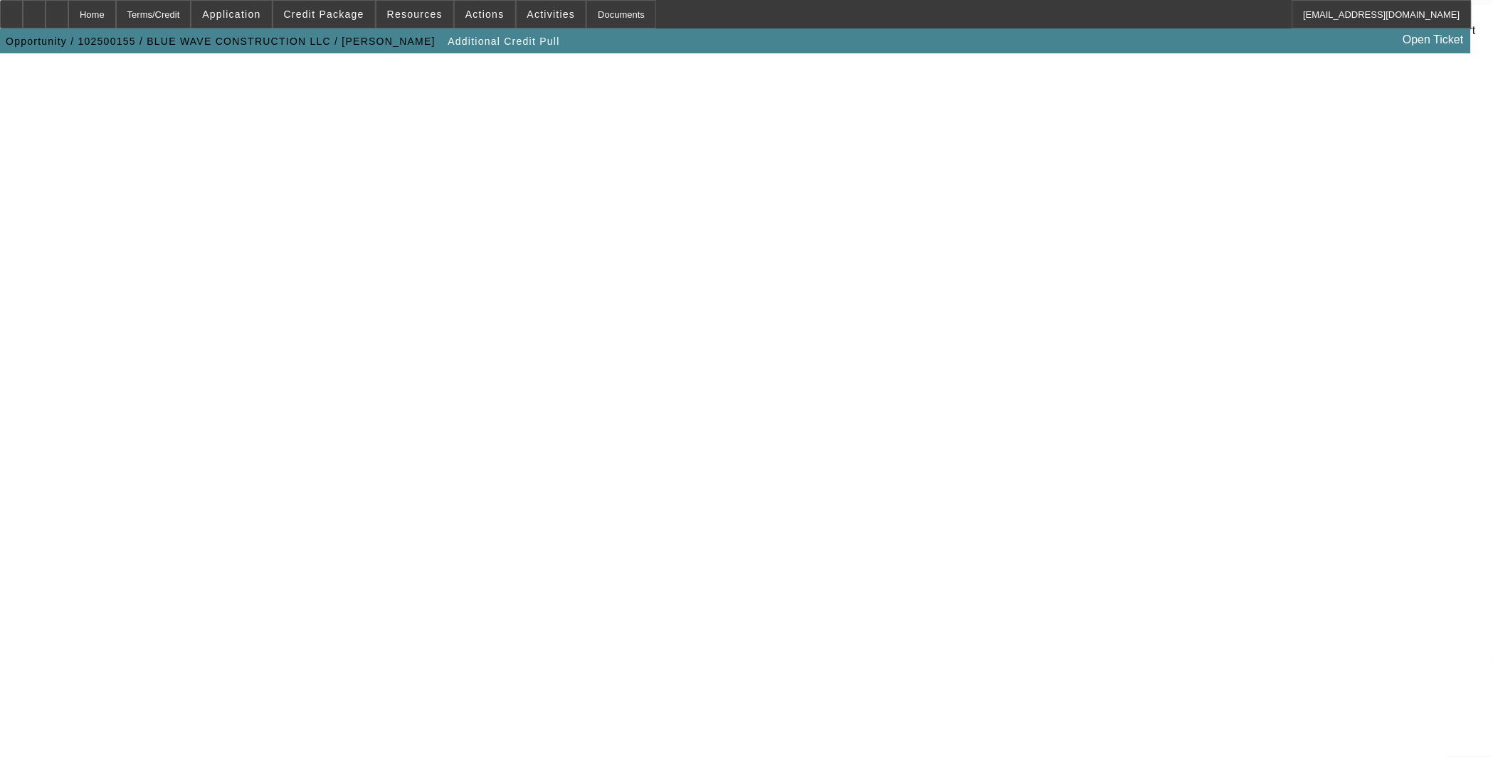
scroll to position [244, 0]
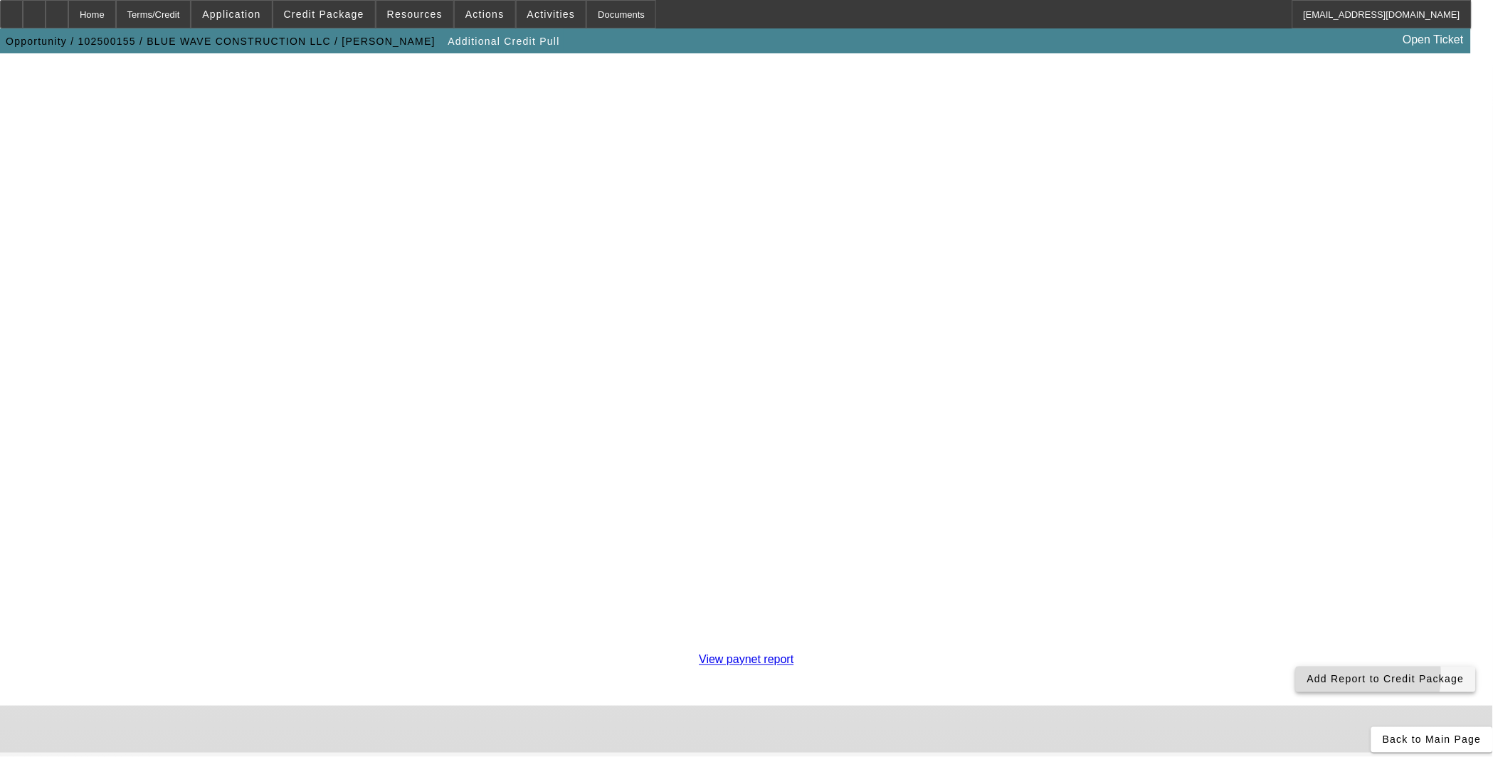
click at [1307, 674] on span "Add Report to Credit Package" at bounding box center [1385, 679] width 157 height 11
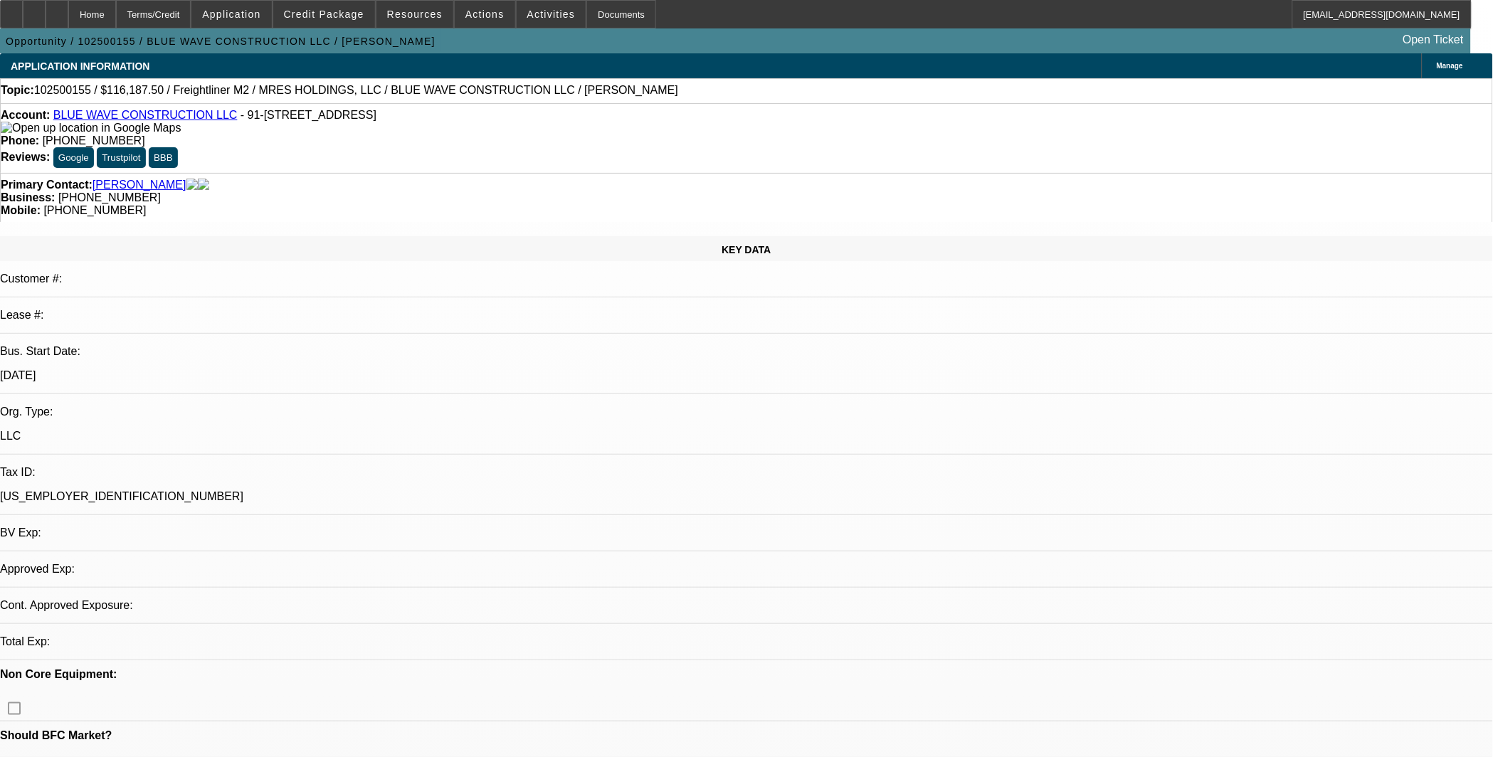
select select "0"
select select "2"
select select "0.1"
select select "4"
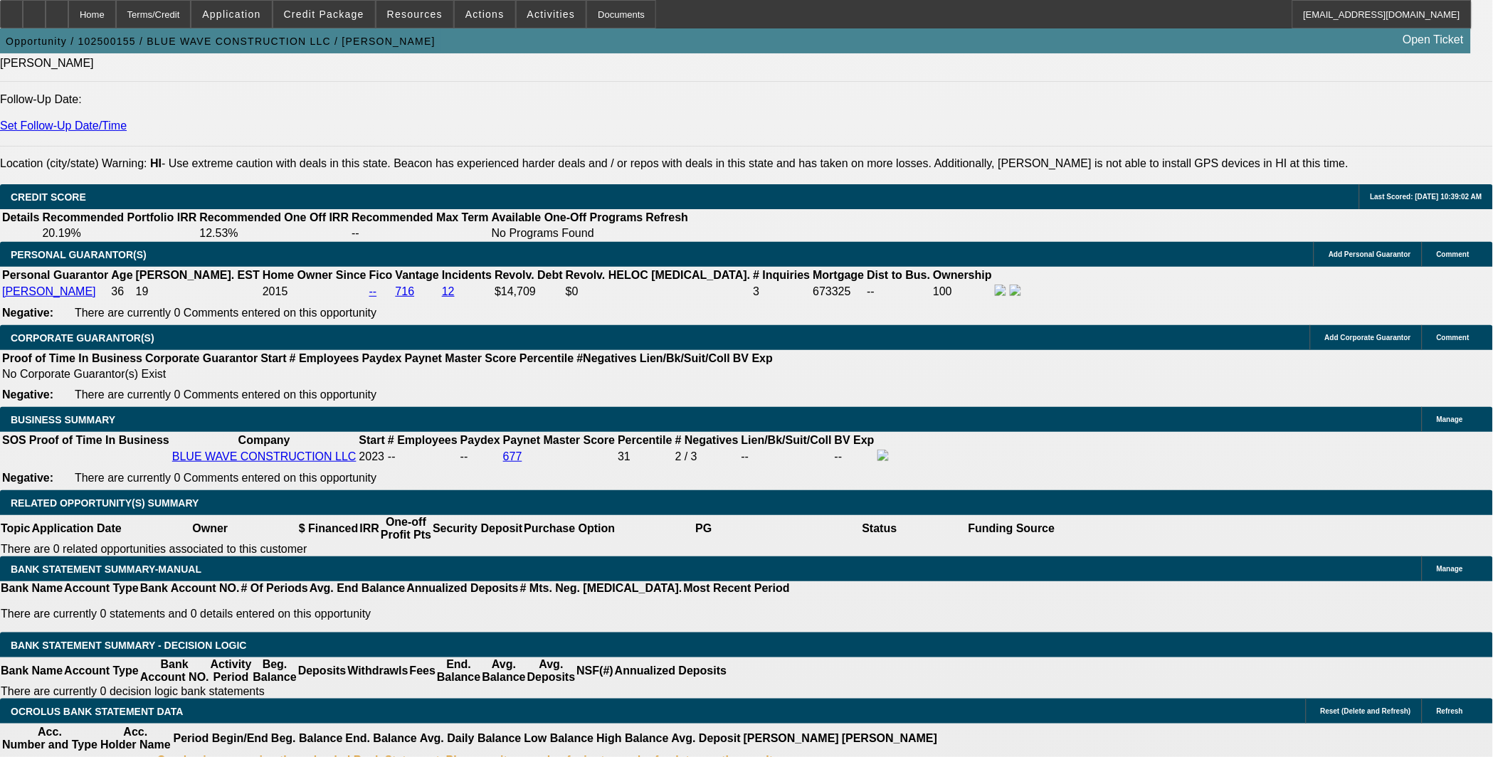
scroll to position [1845, 0]
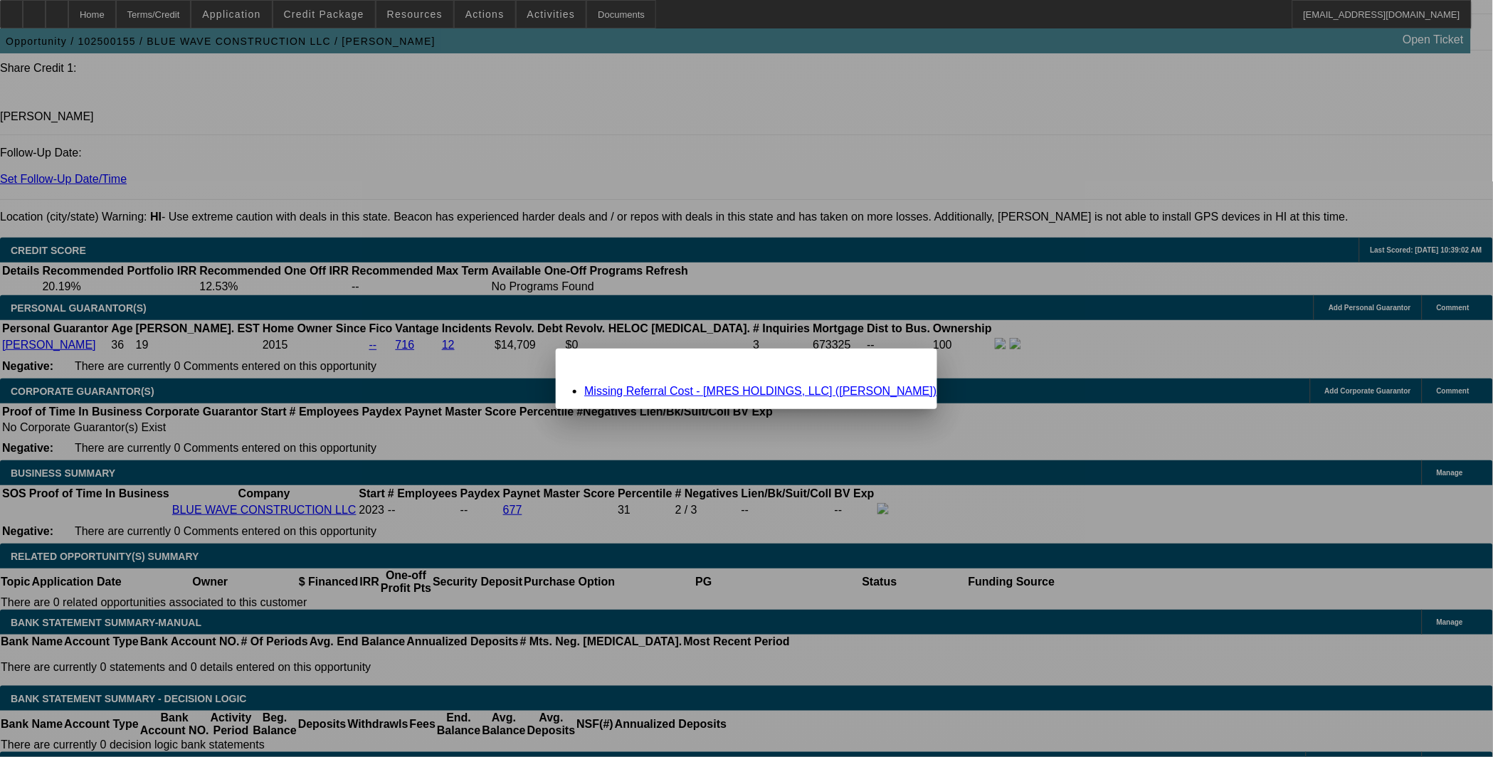
scroll to position [0, 0]
click at [656, 393] on link "Missing Referral Cost - [MRES HOLDINGS, LLC] (Lothrop, Eli)" at bounding box center [760, 391] width 352 height 12
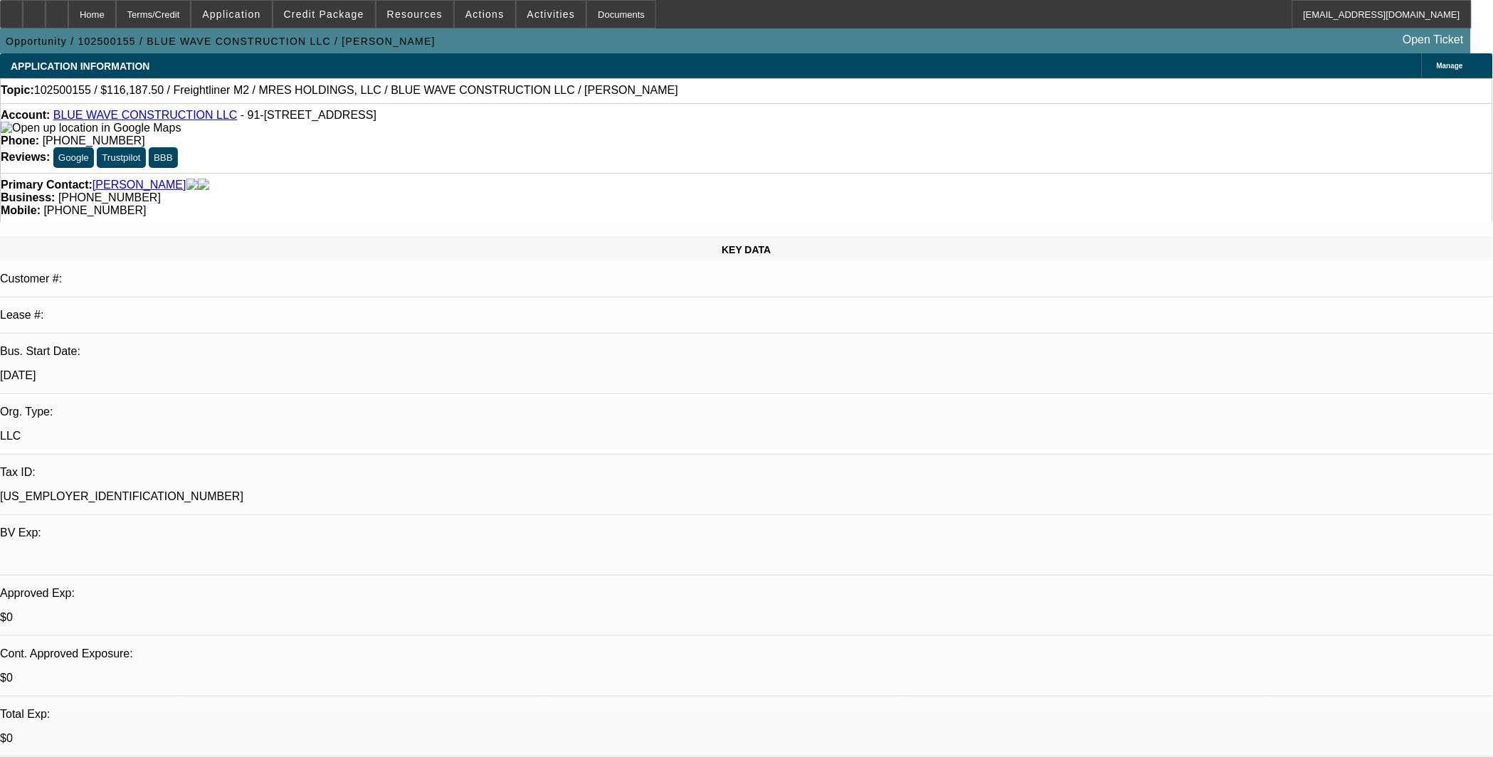
scroll to position [1845, 0]
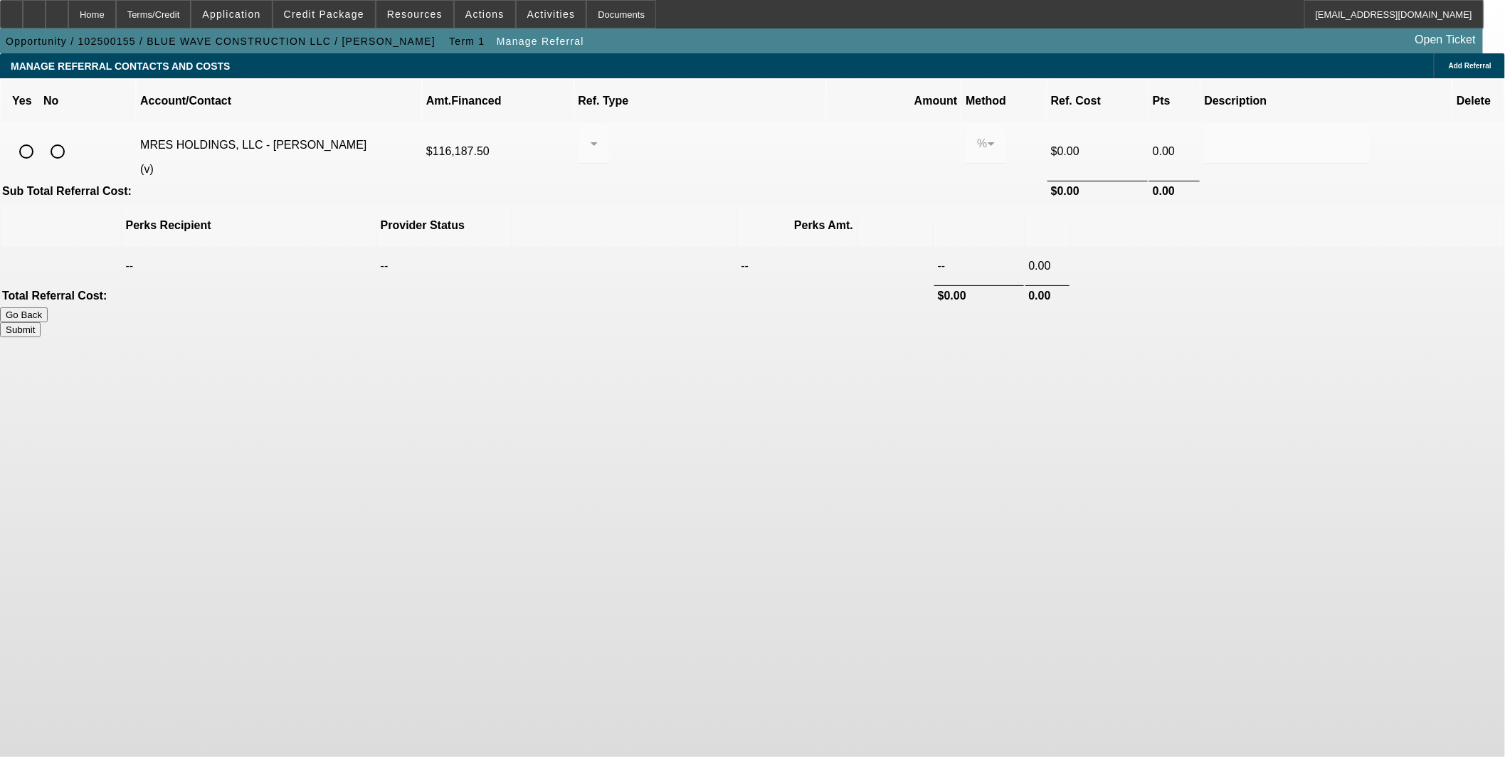
click at [72, 137] on input "radio" at bounding box center [57, 151] width 28 height 28
radio input "true"
click at [41, 322] on button "Submit" at bounding box center [20, 329] width 41 height 15
type input "0.000"
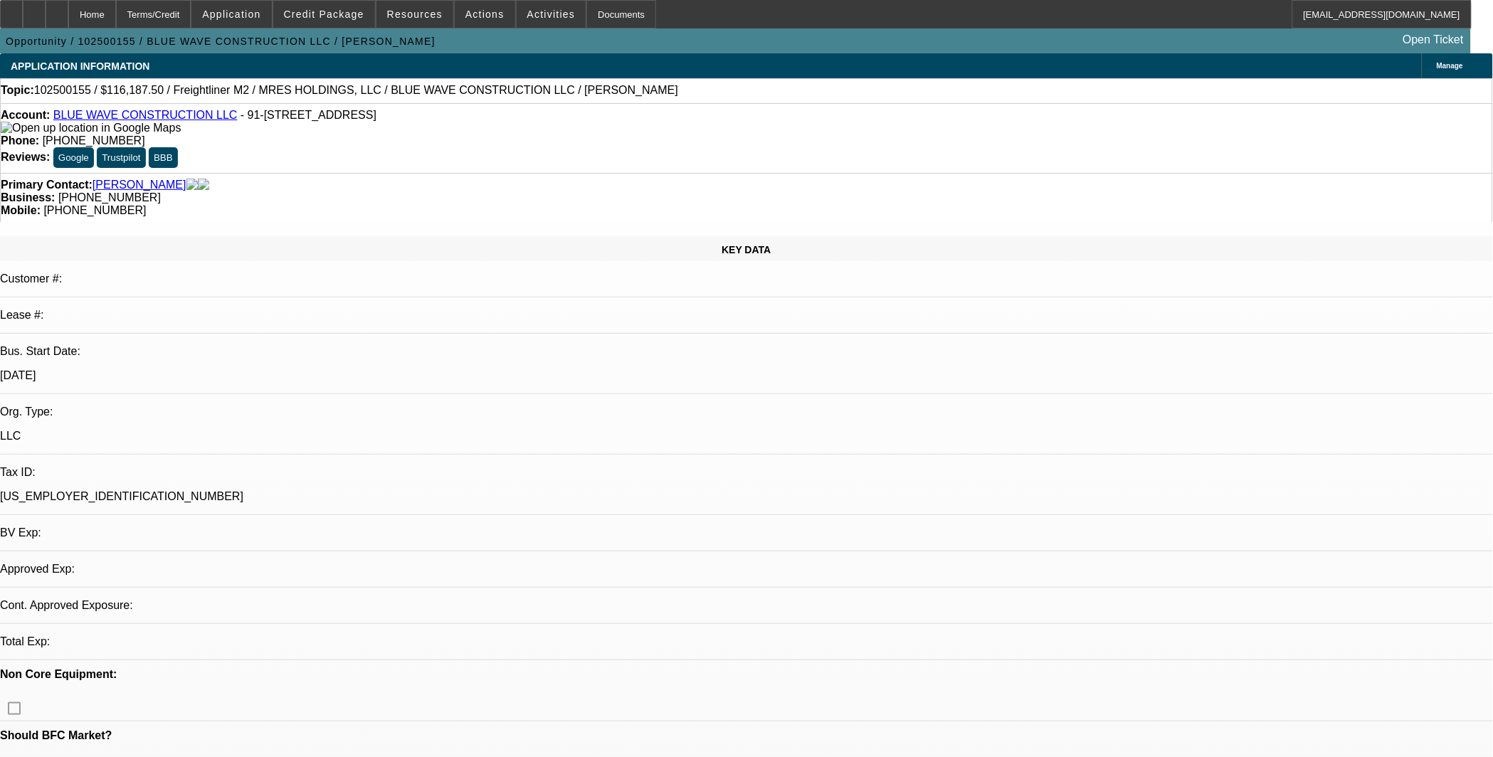
select select "0"
select select "2"
select select "0.1"
select select "4"
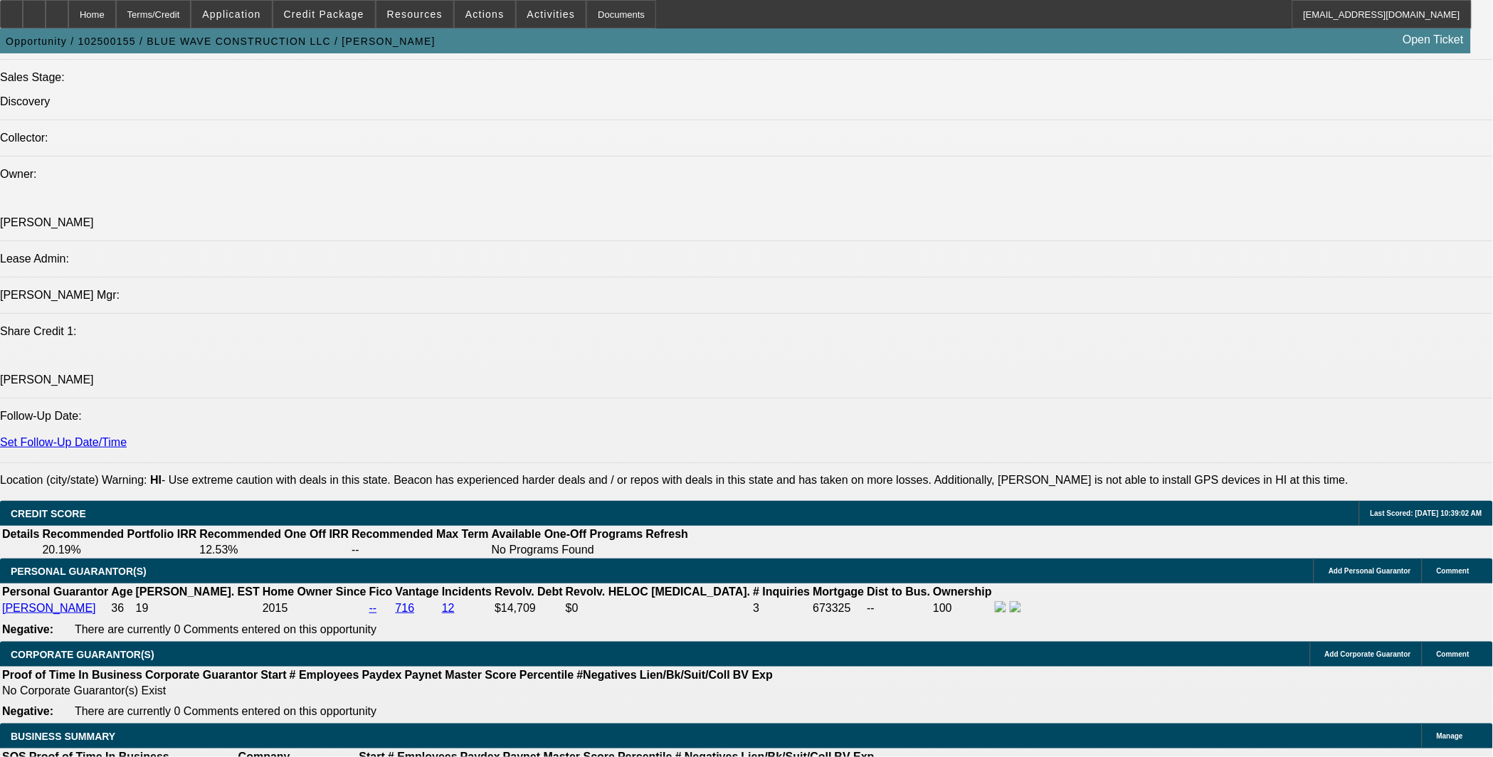
scroll to position [1449, 0]
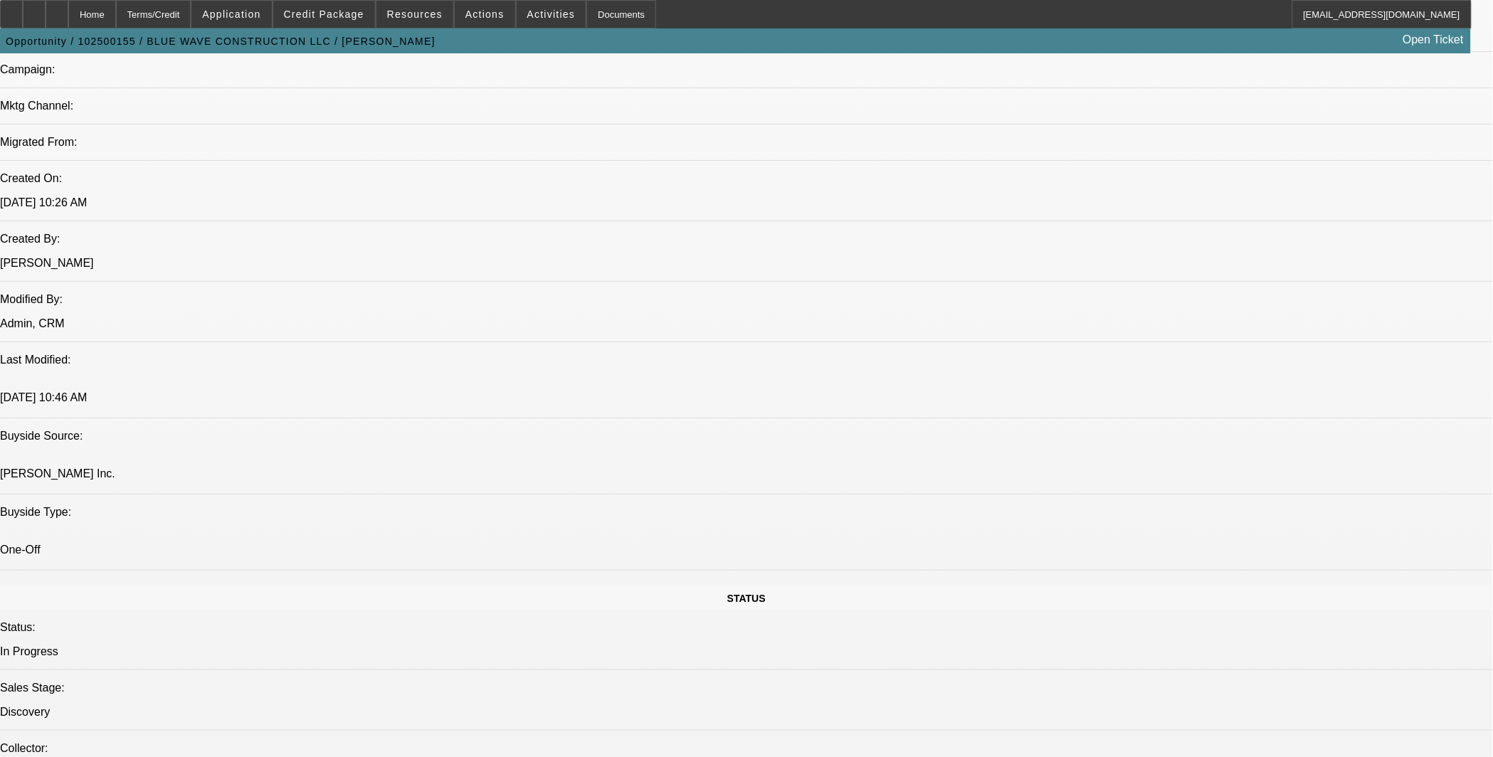
scroll to position [922, 0]
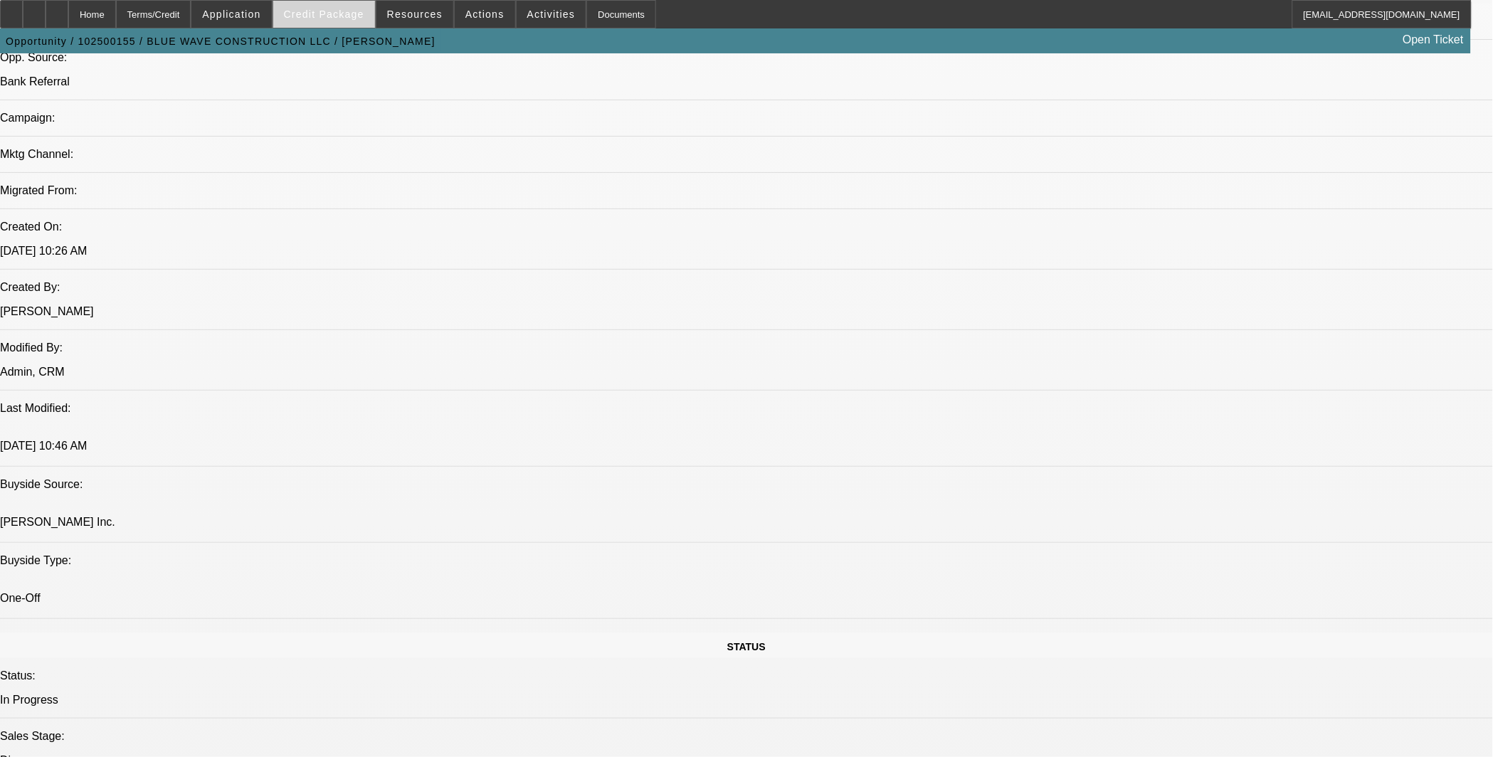
click at [353, 12] on span "Credit Package" at bounding box center [324, 14] width 80 height 11
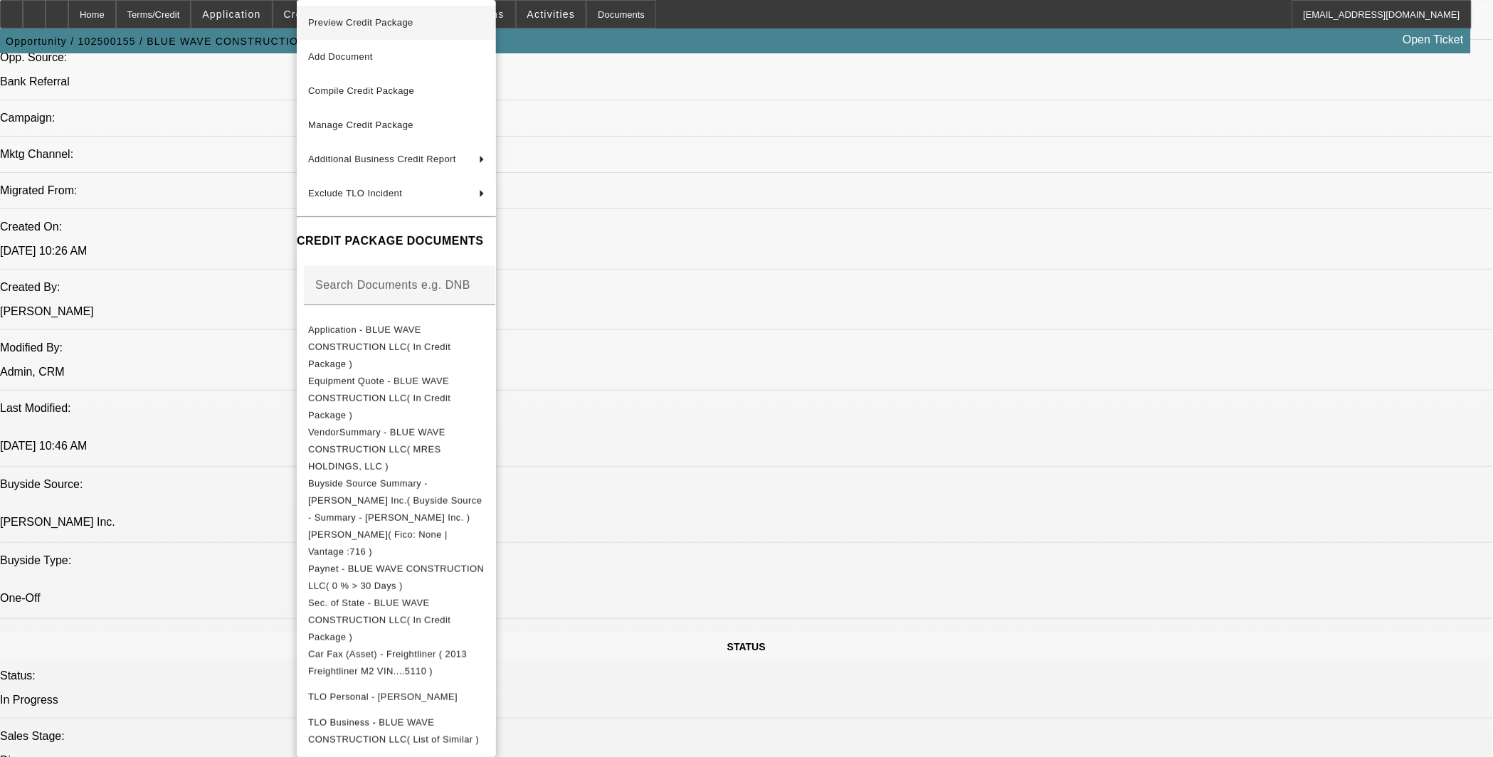
click at [480, 31] on button "Preview Credit Package" at bounding box center [396, 23] width 199 height 34
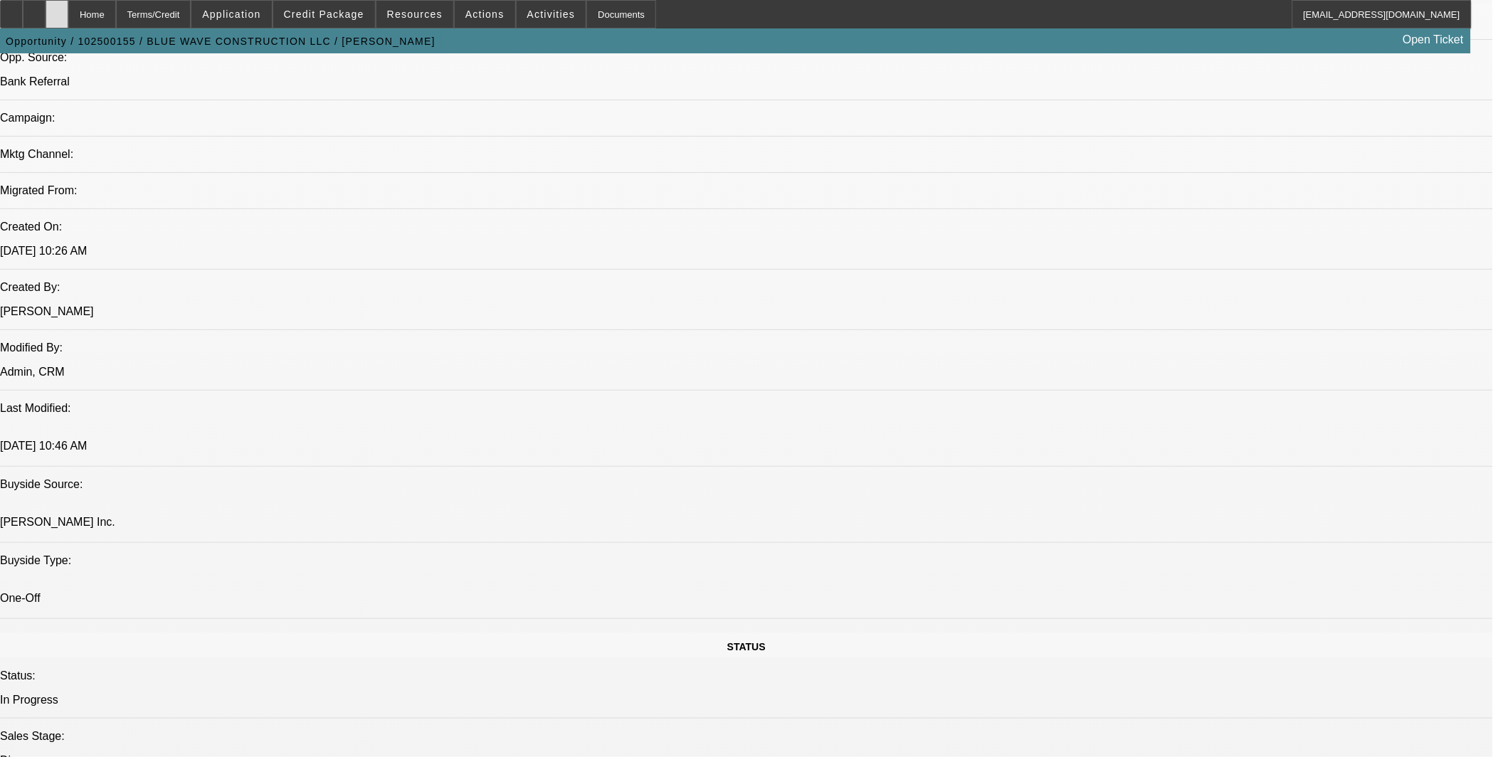
click at [57, 9] on icon at bounding box center [57, 9] width 0 height 0
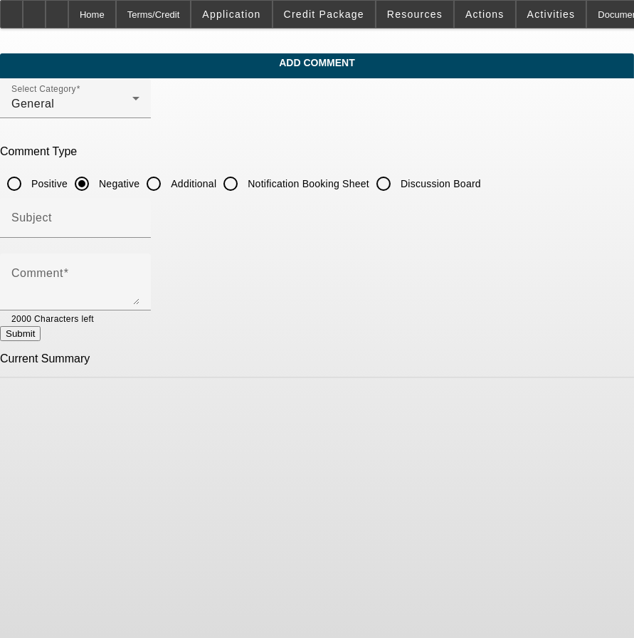
drag, startPoint x: 239, startPoint y: 178, endPoint x: 240, endPoint y: 189, distance: 10.7
click at [216, 178] on label "Additional" at bounding box center [192, 184] width 48 height 14
click at [168, 178] on input "Additional" at bounding box center [153, 183] width 28 height 28
radio input "true"
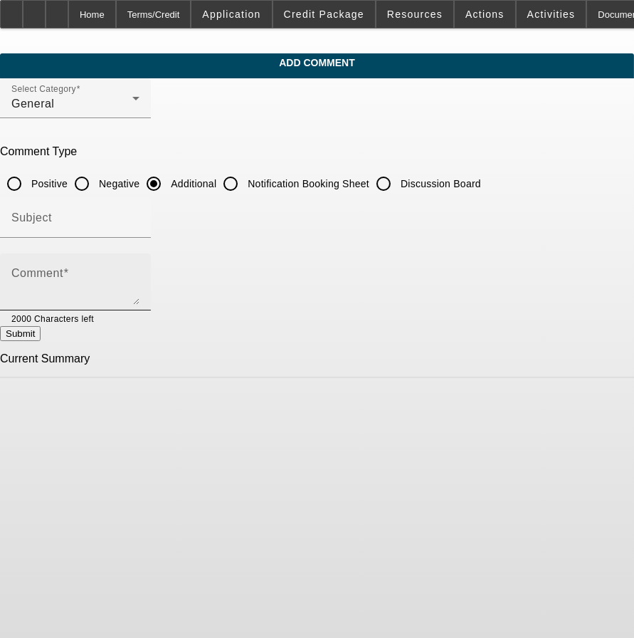
click at [139, 265] on div "Comment" at bounding box center [75, 281] width 128 height 57
paste textarea "Client has 2 yrs in business and and has comparables. We did 50k earlier this y…"
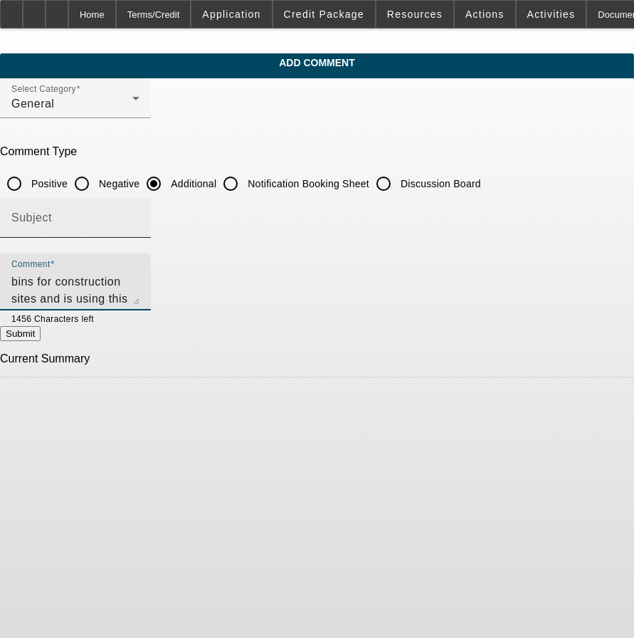
type textarea "Client has 2 yrs in business and and has comparables. We did 50k earlier this y…"
click at [139, 215] on input "Subject" at bounding box center [75, 223] width 128 height 17
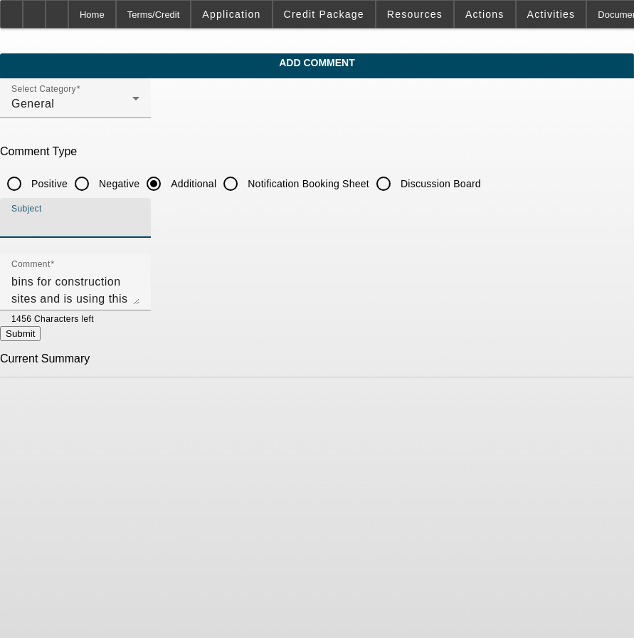
type input "W"
type input "Rep's write up"
click at [41, 337] on button "Submit" at bounding box center [20, 333] width 41 height 15
radio input "true"
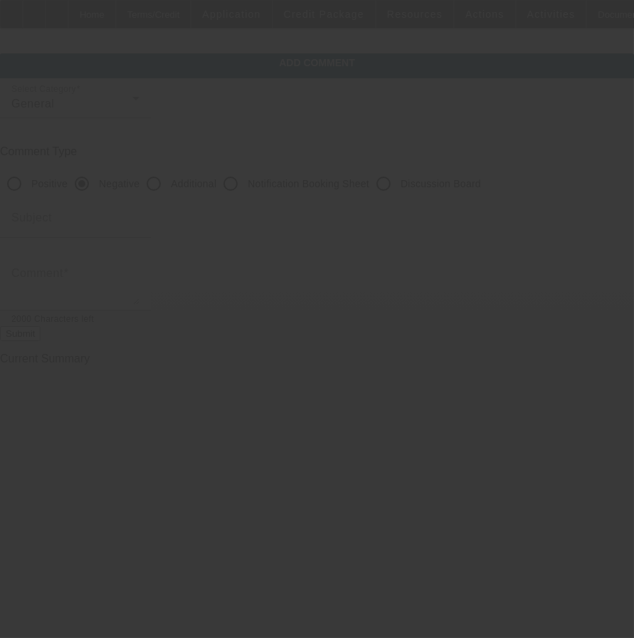
scroll to position [0, 0]
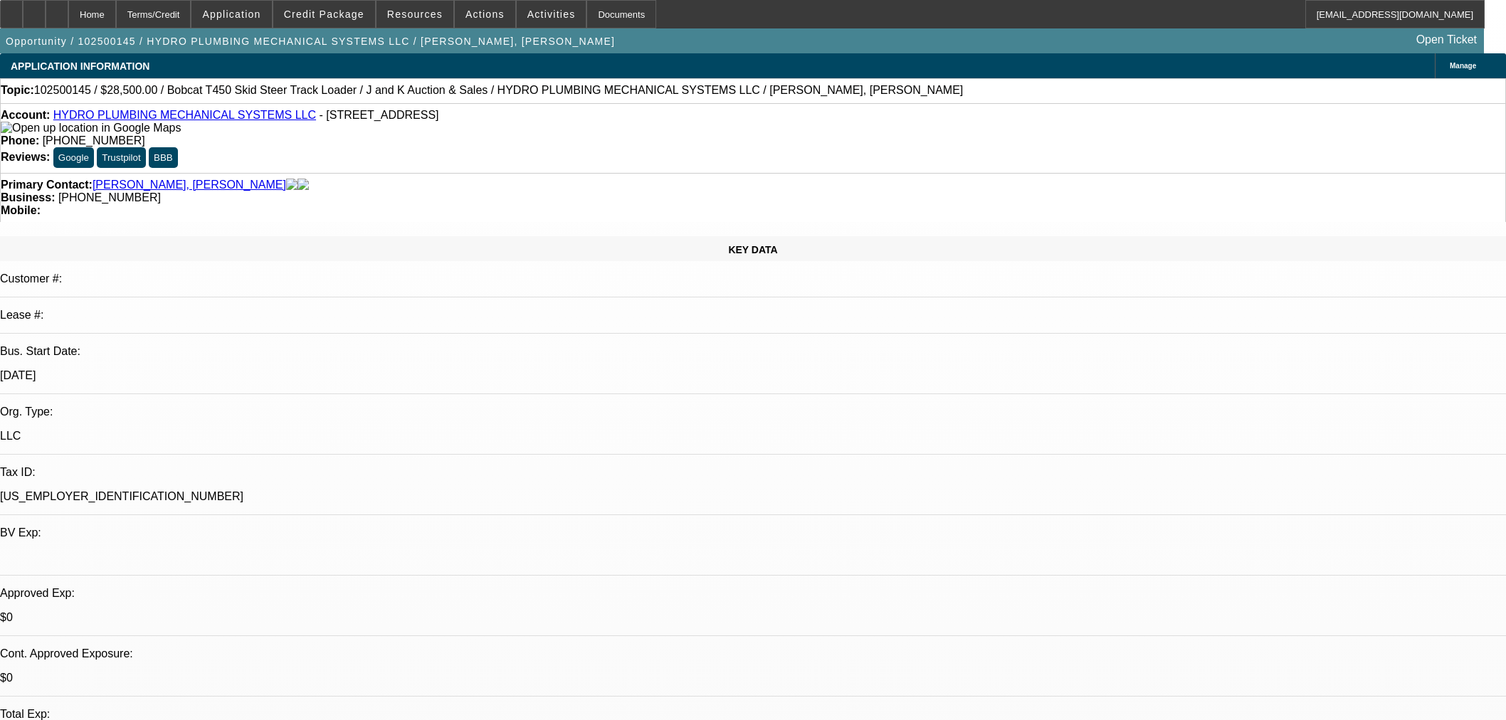
select select "0"
select select "2"
select select "0"
select select "6"
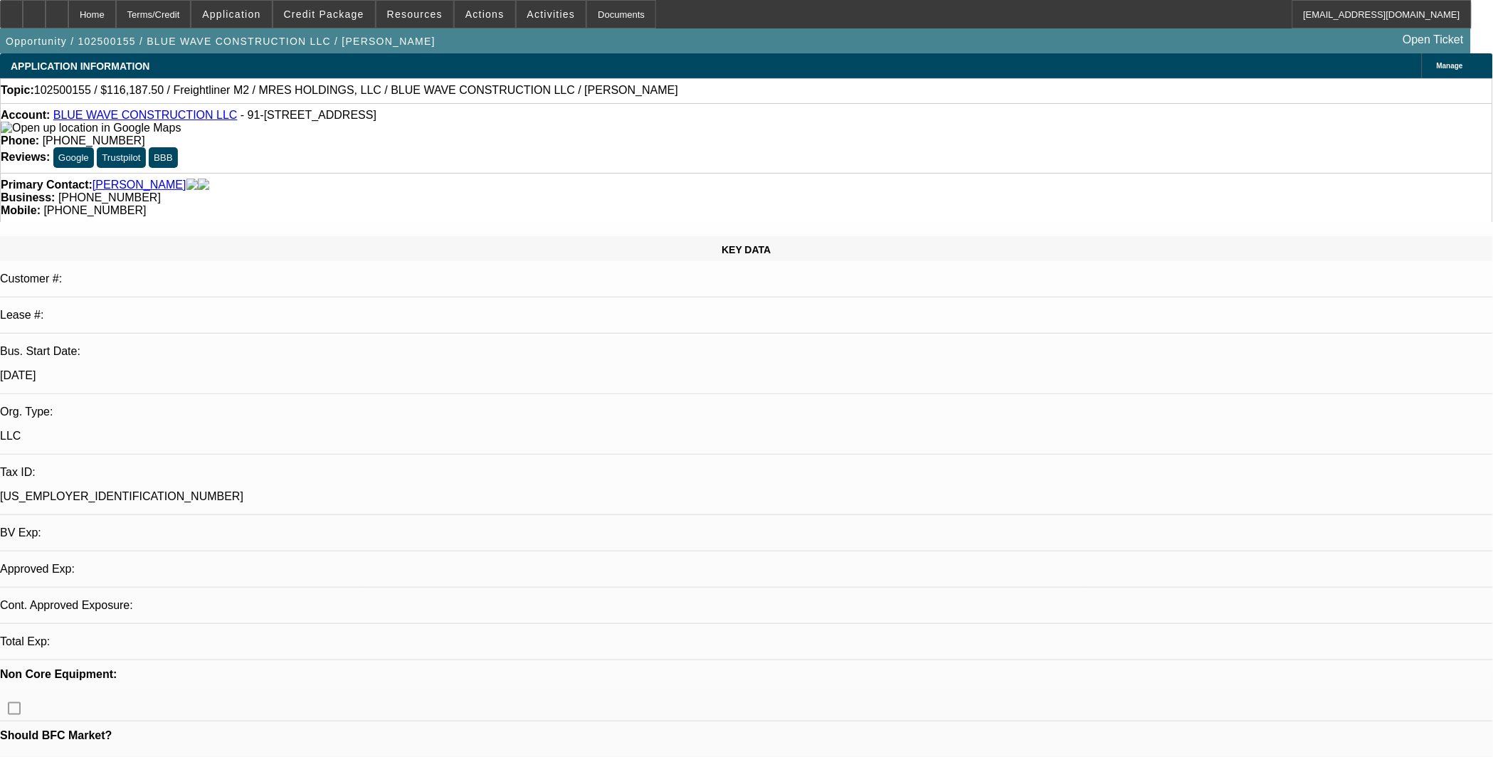
select select "0"
select select "2"
select select "0.1"
select select "1"
select select "2"
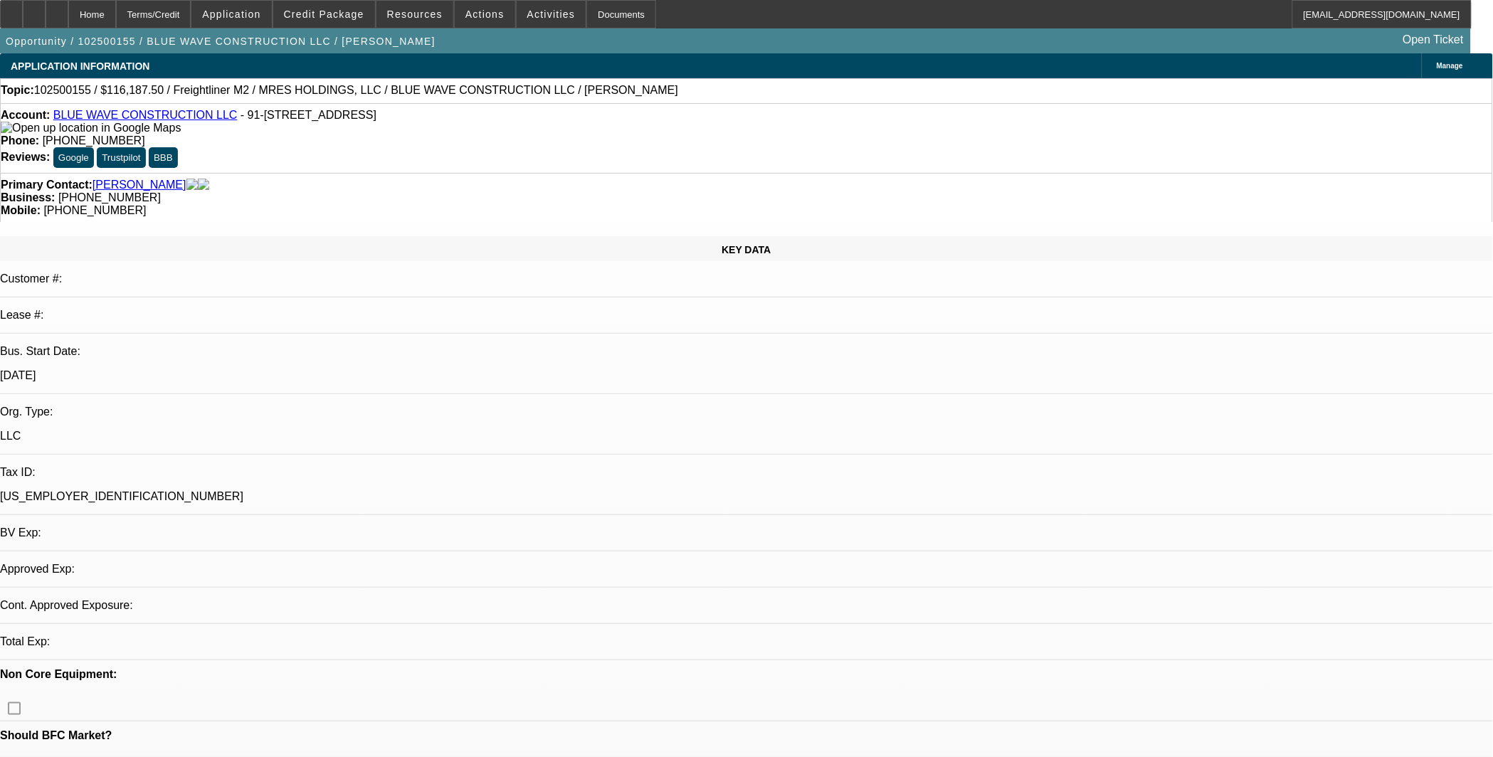
select select "4"
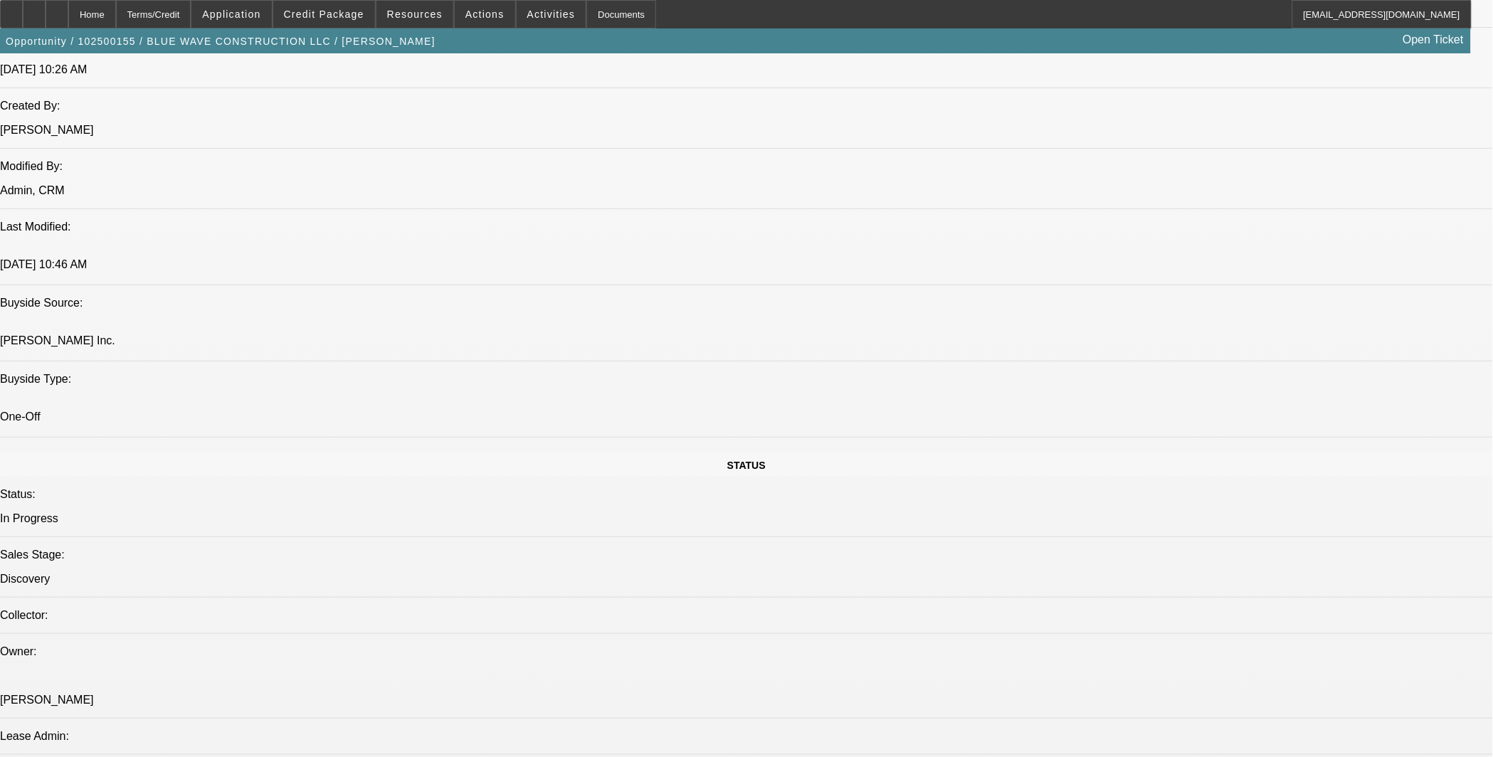
scroll to position [1054, 0]
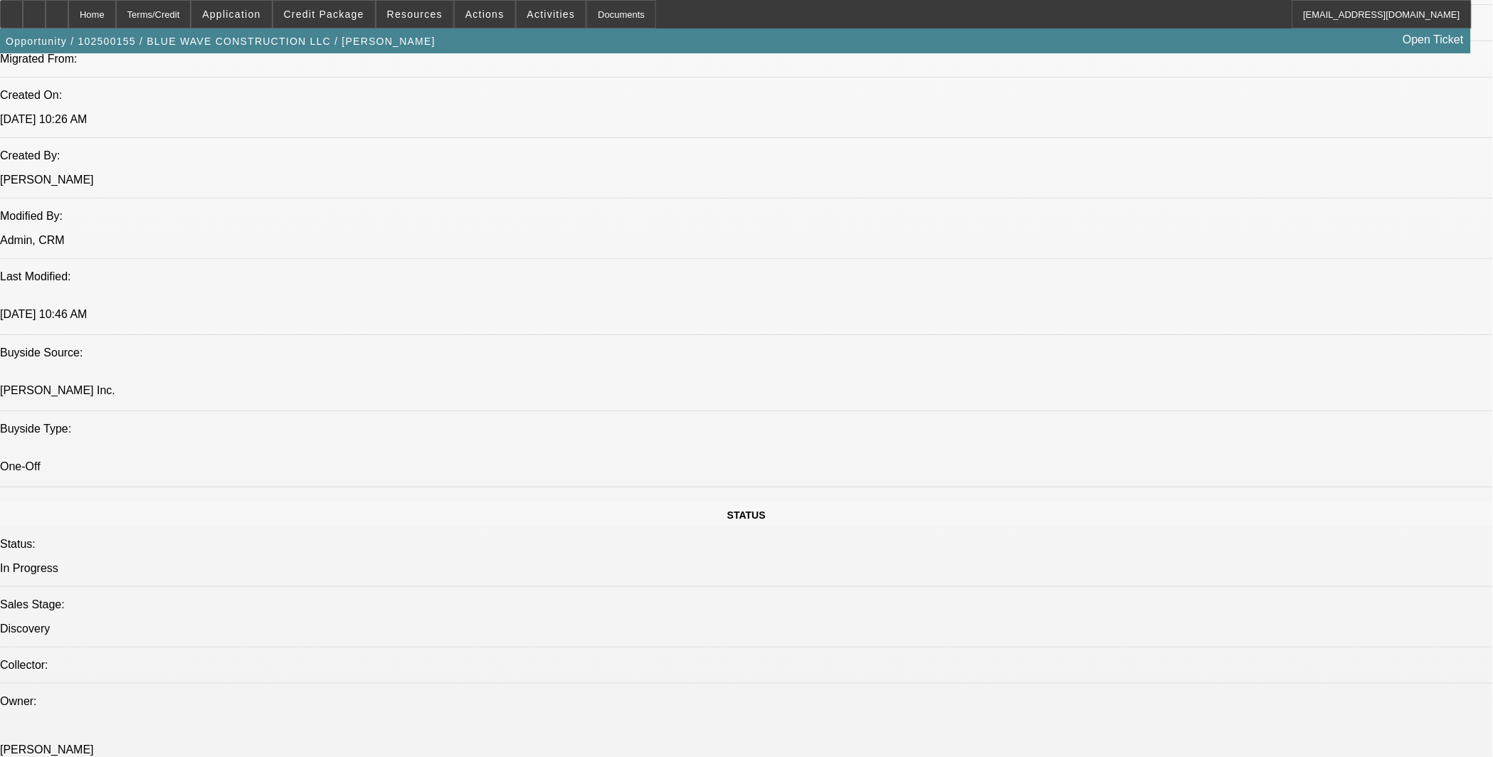
click at [68, 12] on div at bounding box center [57, 14] width 23 height 28
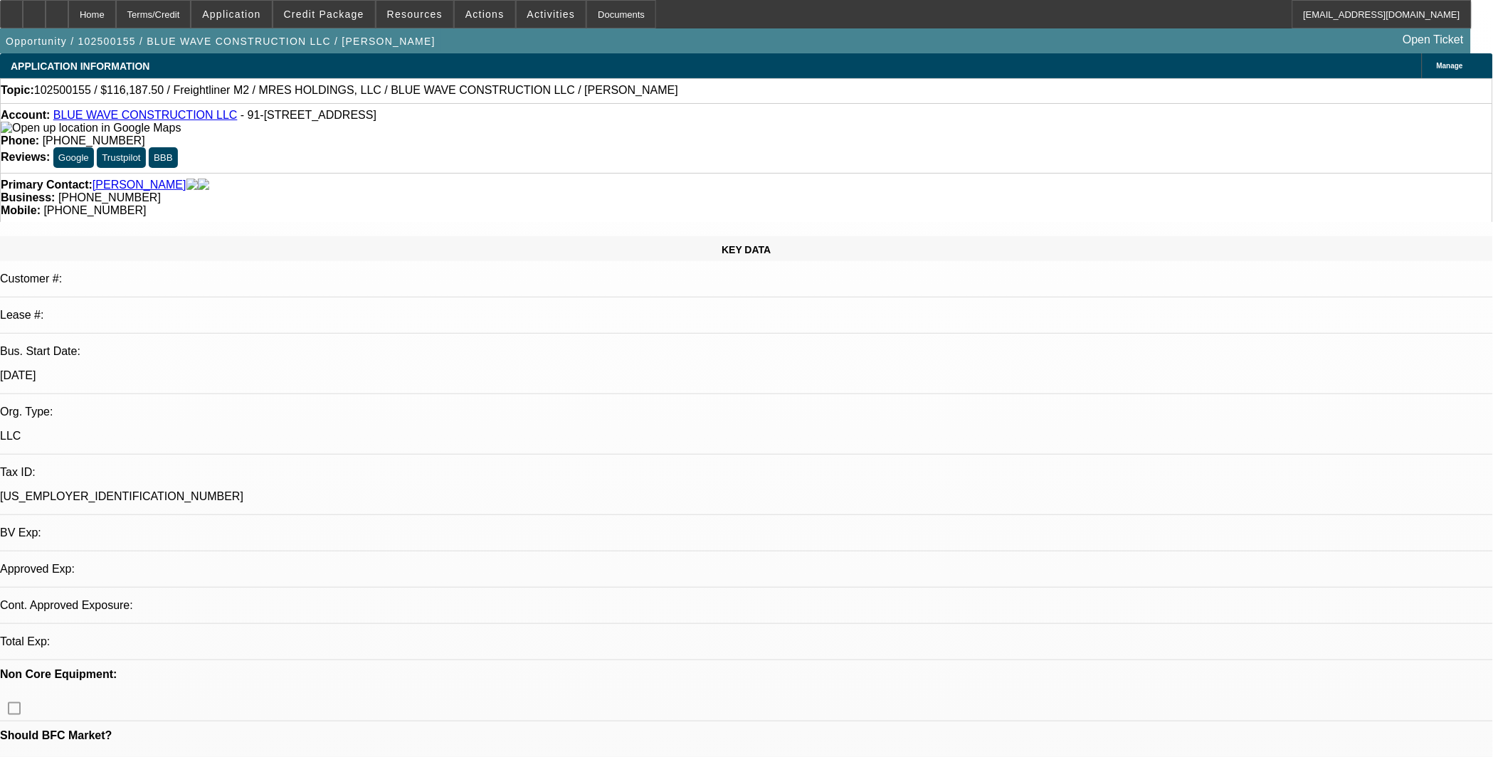
select select "0"
select select "2"
select select "0.1"
select select "1"
select select "2"
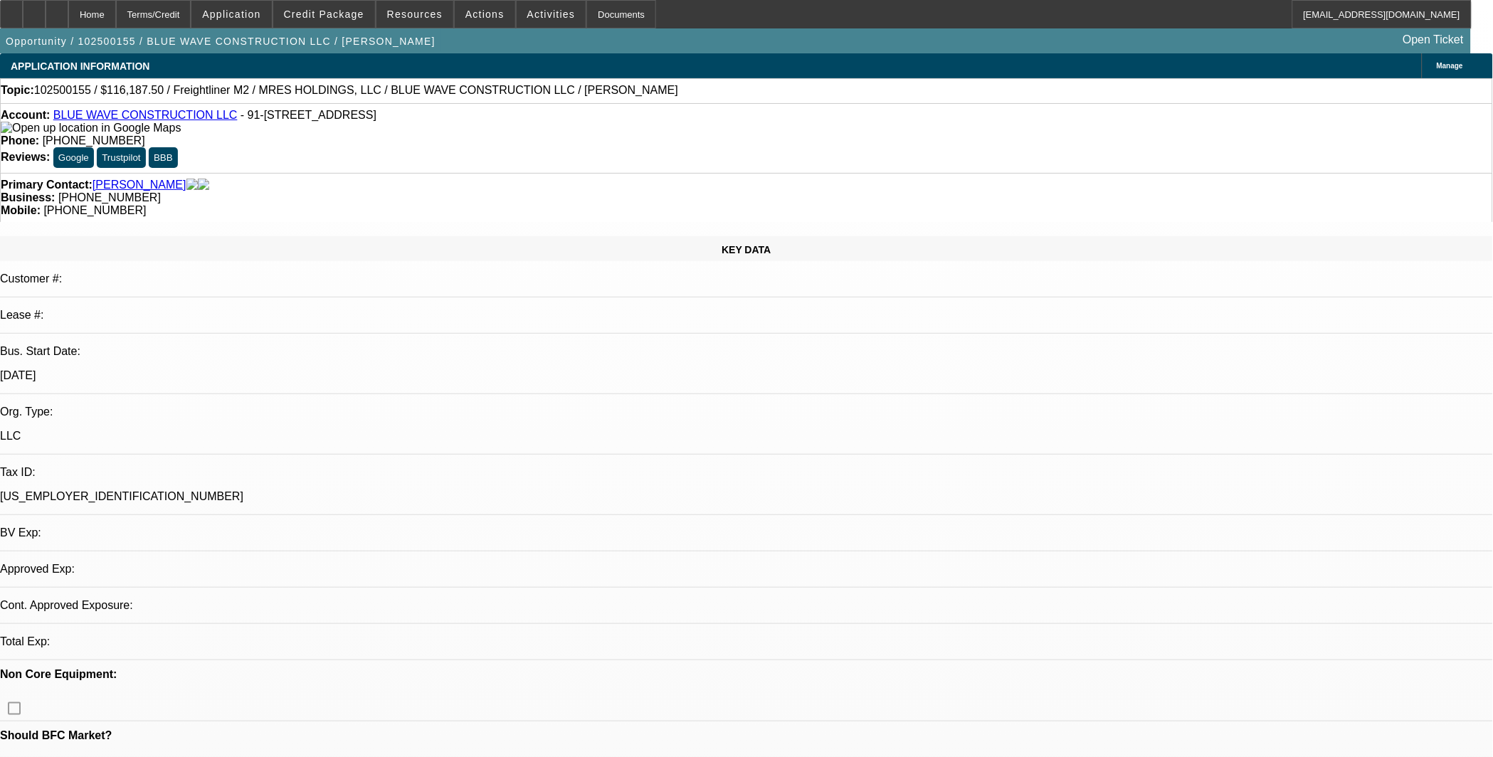
select select "4"
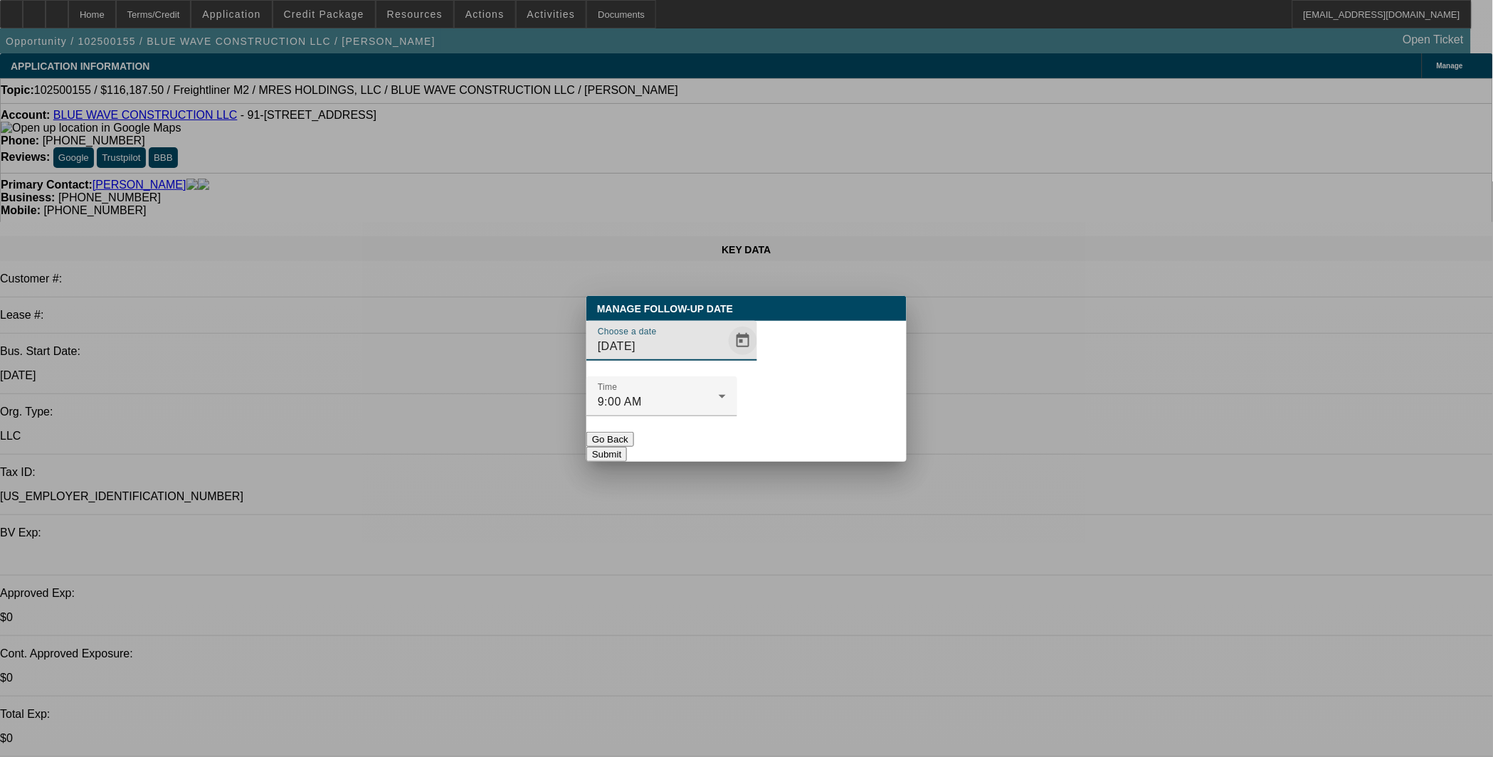
click at [726, 358] on span "Open calendar" at bounding box center [743, 341] width 34 height 34
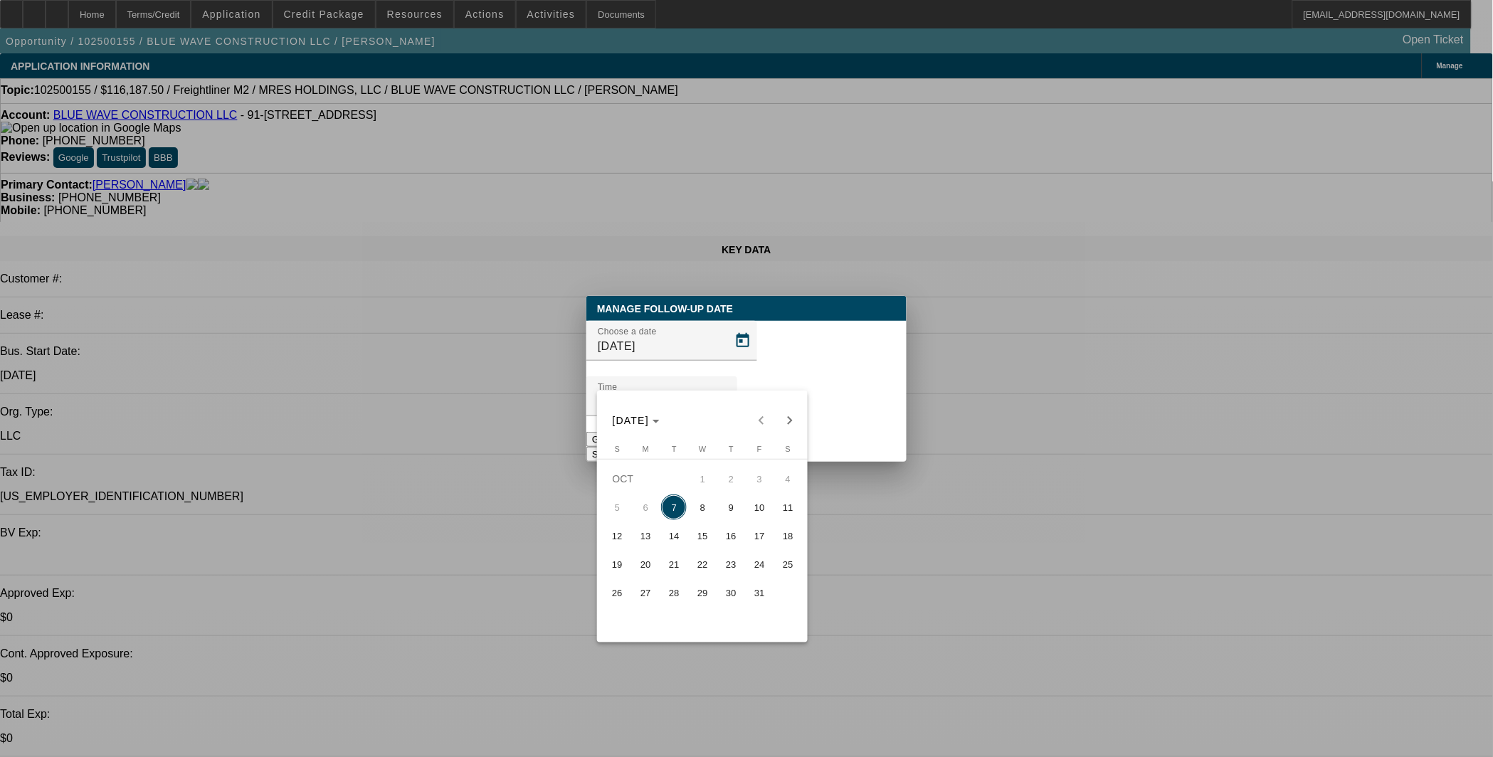
click at [670, 515] on span "7" at bounding box center [674, 508] width 26 height 26
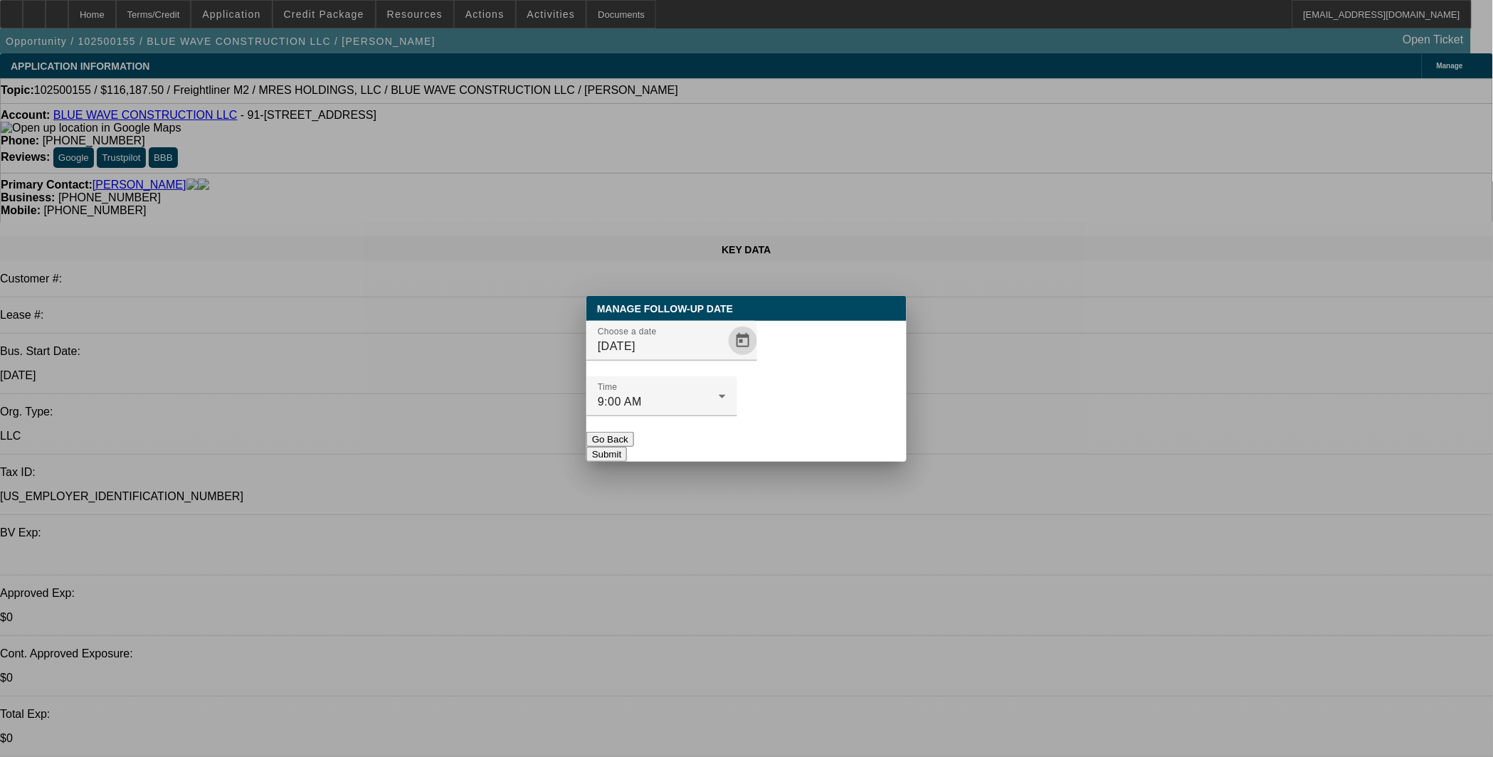
click at [627, 447] on button "Submit" at bounding box center [606, 454] width 41 height 15
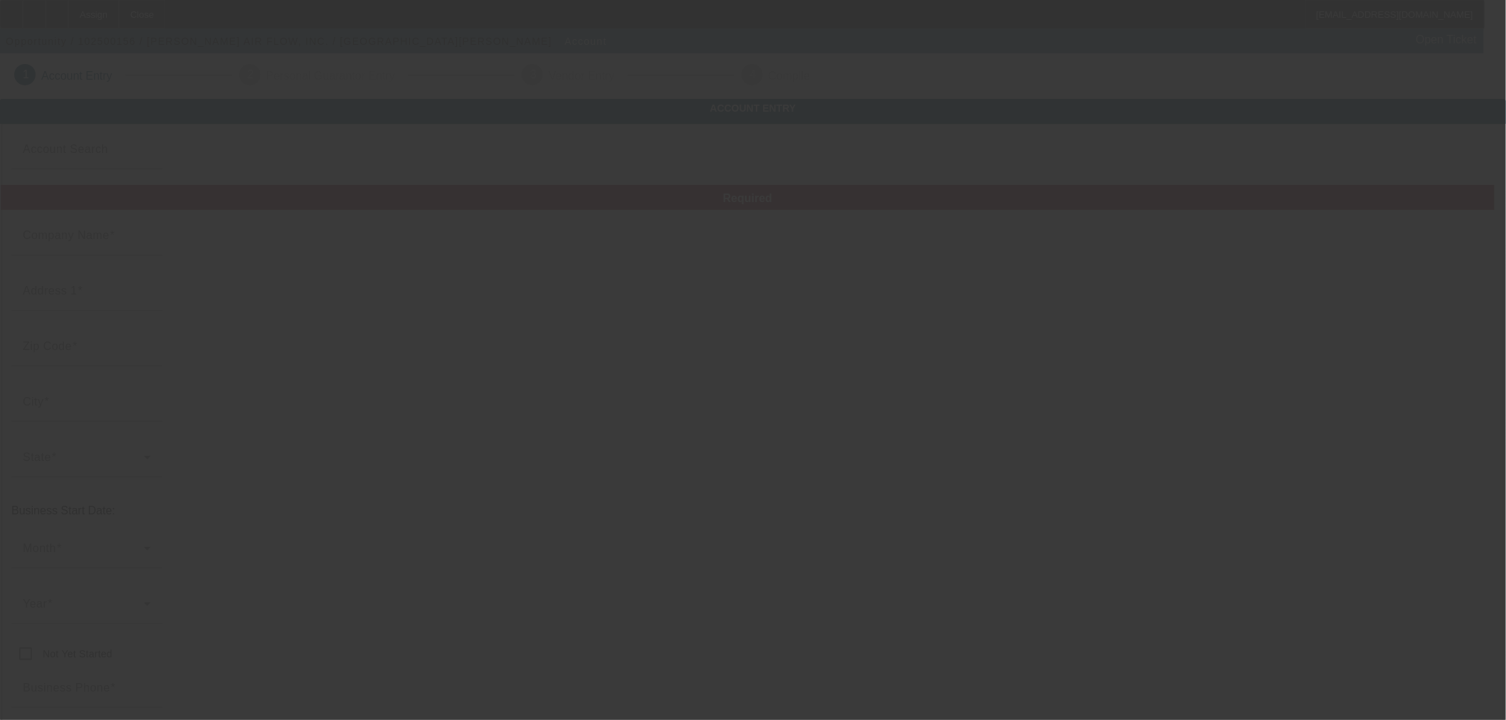
type input "Currency"
type input "[PERSON_NAME] AIR FLOW, INC."
type input "[STREET_ADDRESS][PERSON_NAME]"
type input "33615"
type input "Tampa"
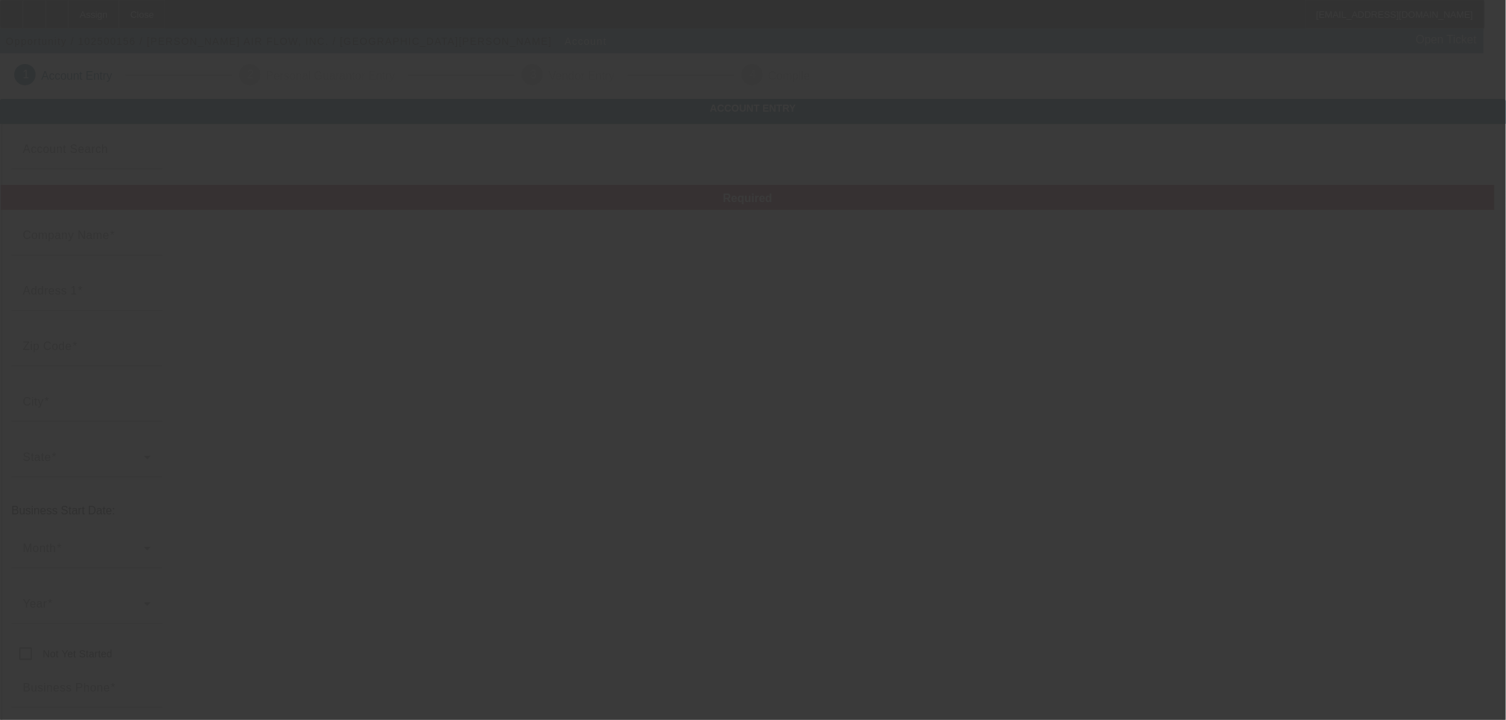
type input "[PHONE_NUMBER]"
type input "[EMAIL_ADDRESS][DOMAIN_NAME]"
type input "Hillsborough"
type input "[US_EMPLOYER_IDENTIFICATION_NUMBER]"
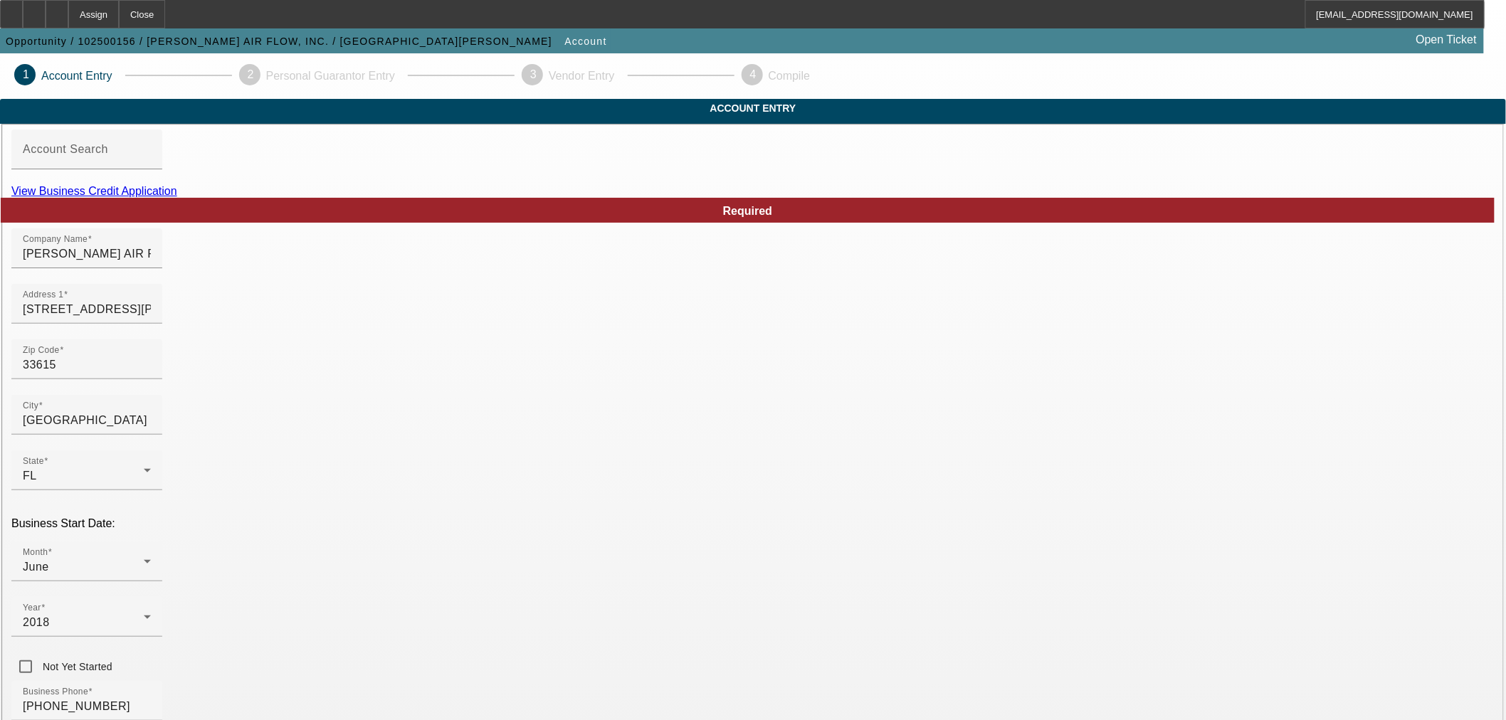
click at [177, 197] on link "View Business Credit Application" at bounding box center [94, 191] width 166 height 12
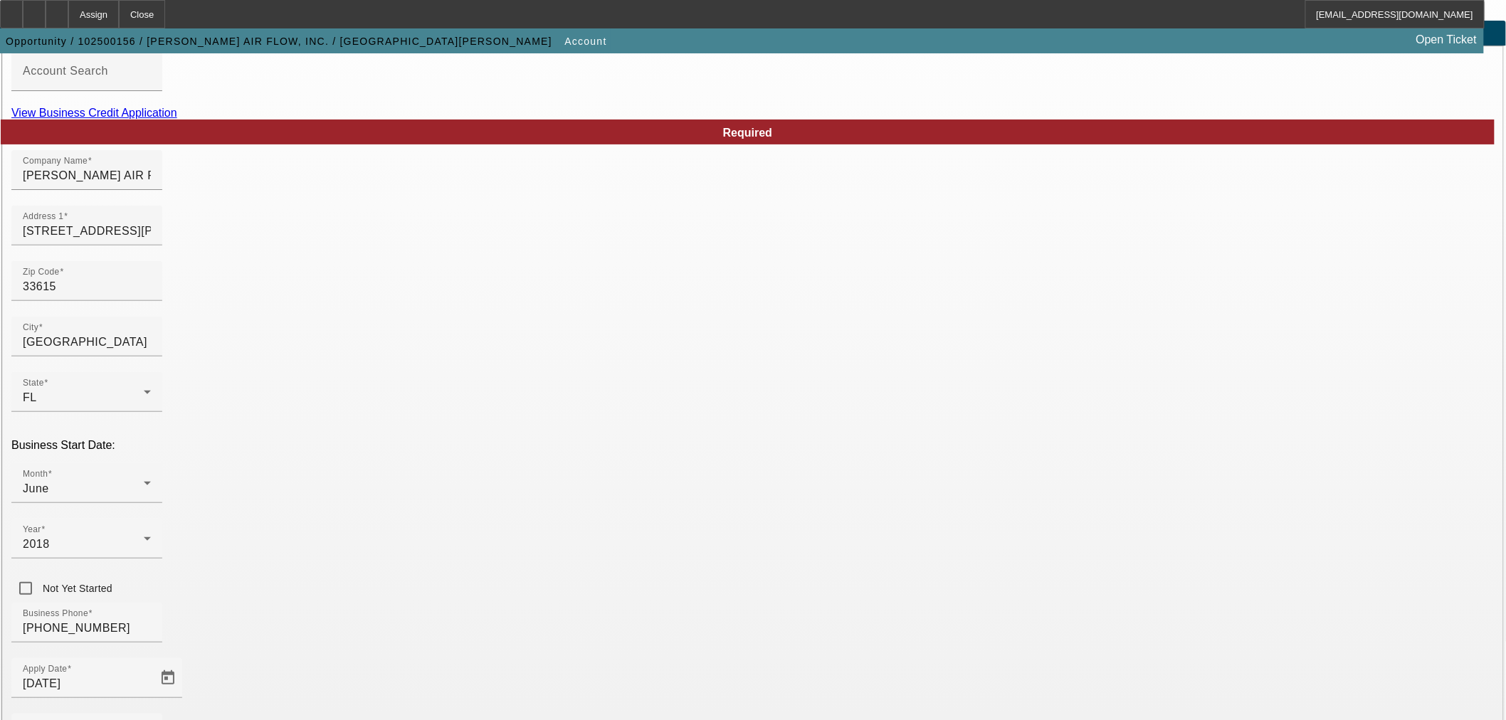
scroll to position [132, 0]
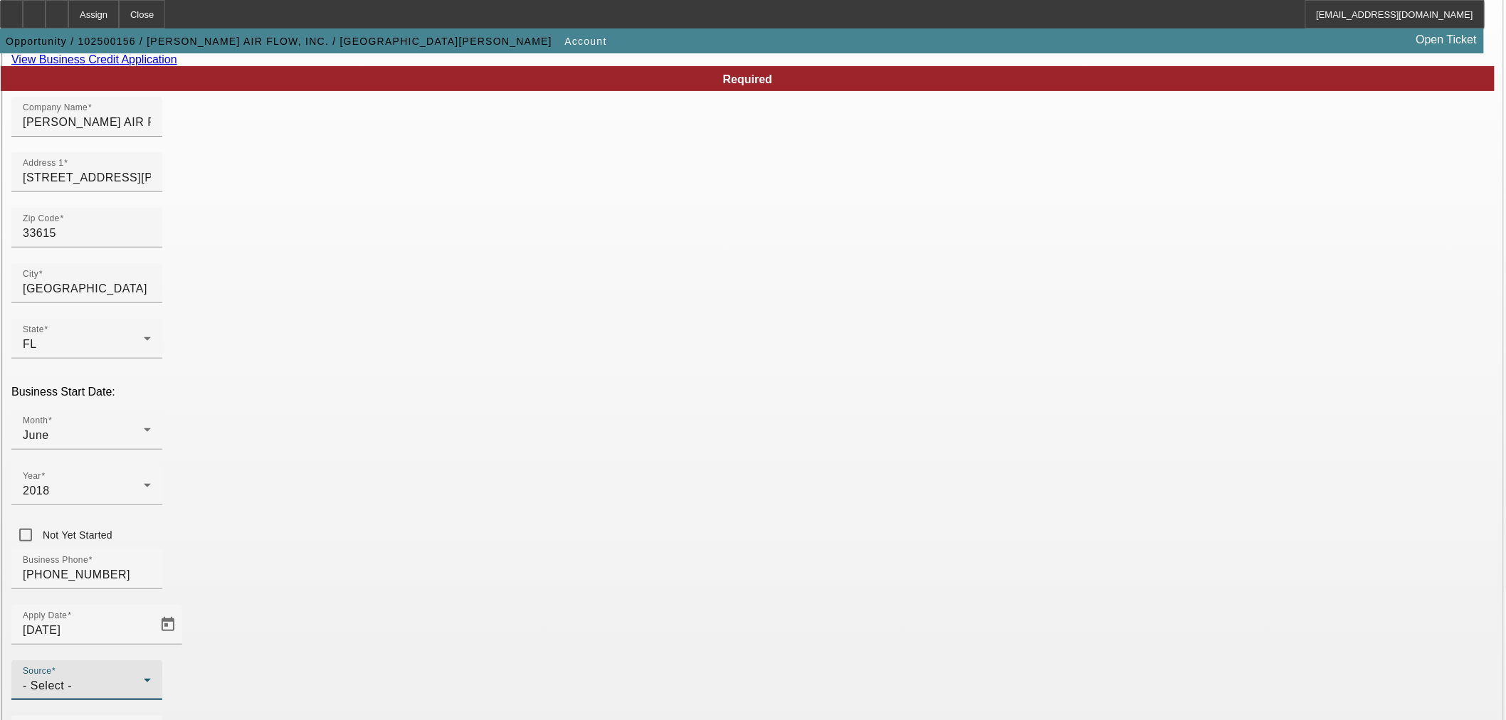
click at [144, 678] on div "- Select -" at bounding box center [83, 686] width 121 height 17
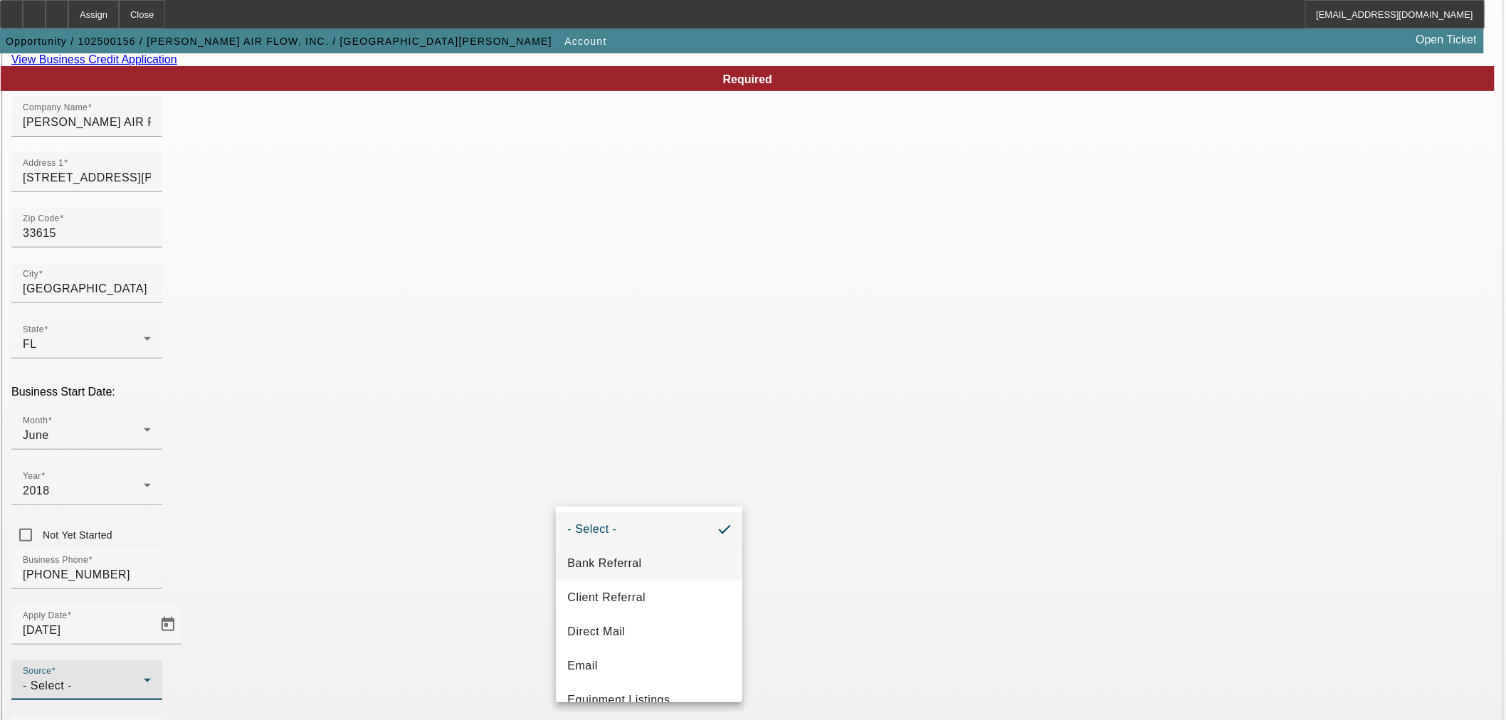
drag, startPoint x: 622, startPoint y: 564, endPoint x: 574, endPoint y: 560, distance: 48.6
click at [621, 564] on span "Bank Referral" at bounding box center [604, 563] width 74 height 17
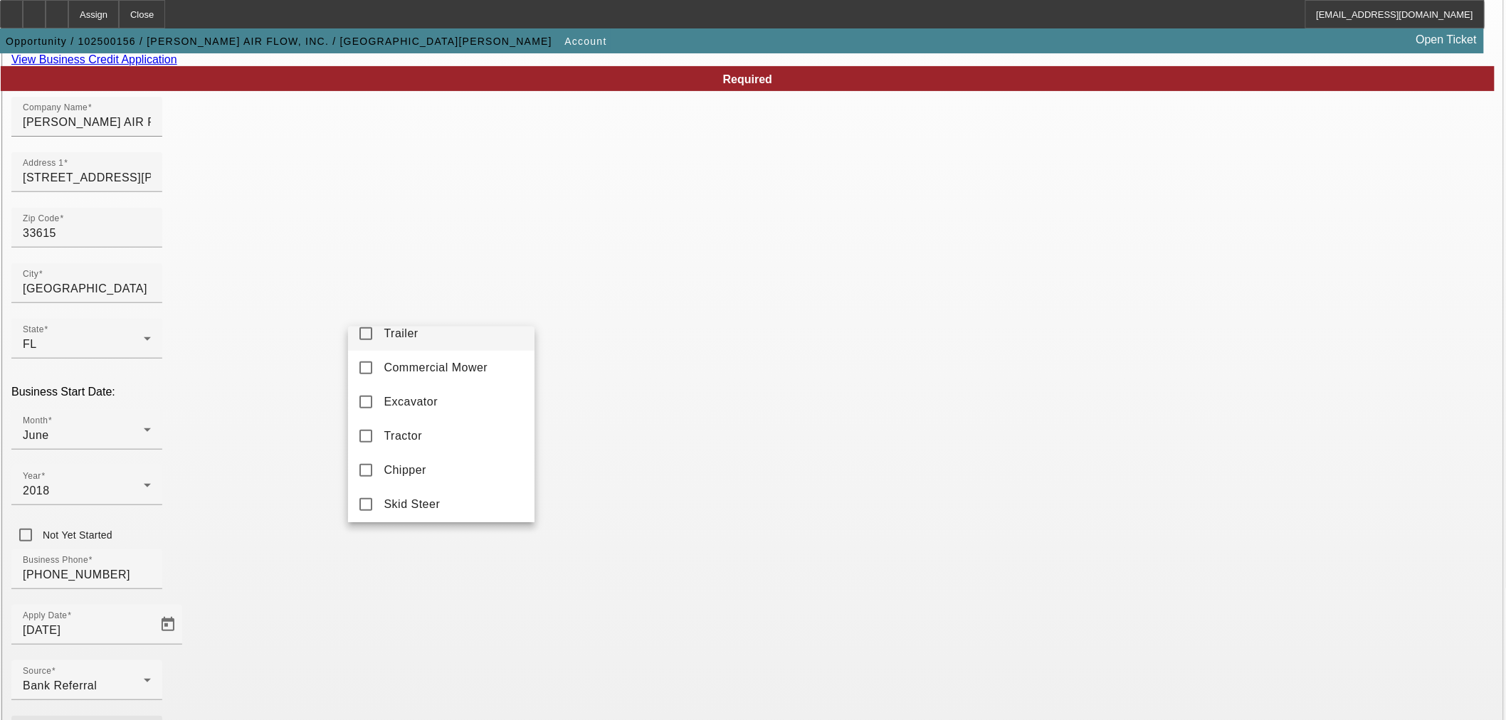
scroll to position [395, 0]
click at [359, 371] on mat-pseudo-checkbox at bounding box center [365, 364] width 13 height 13
click at [512, 589] on div at bounding box center [753, 360] width 1506 height 720
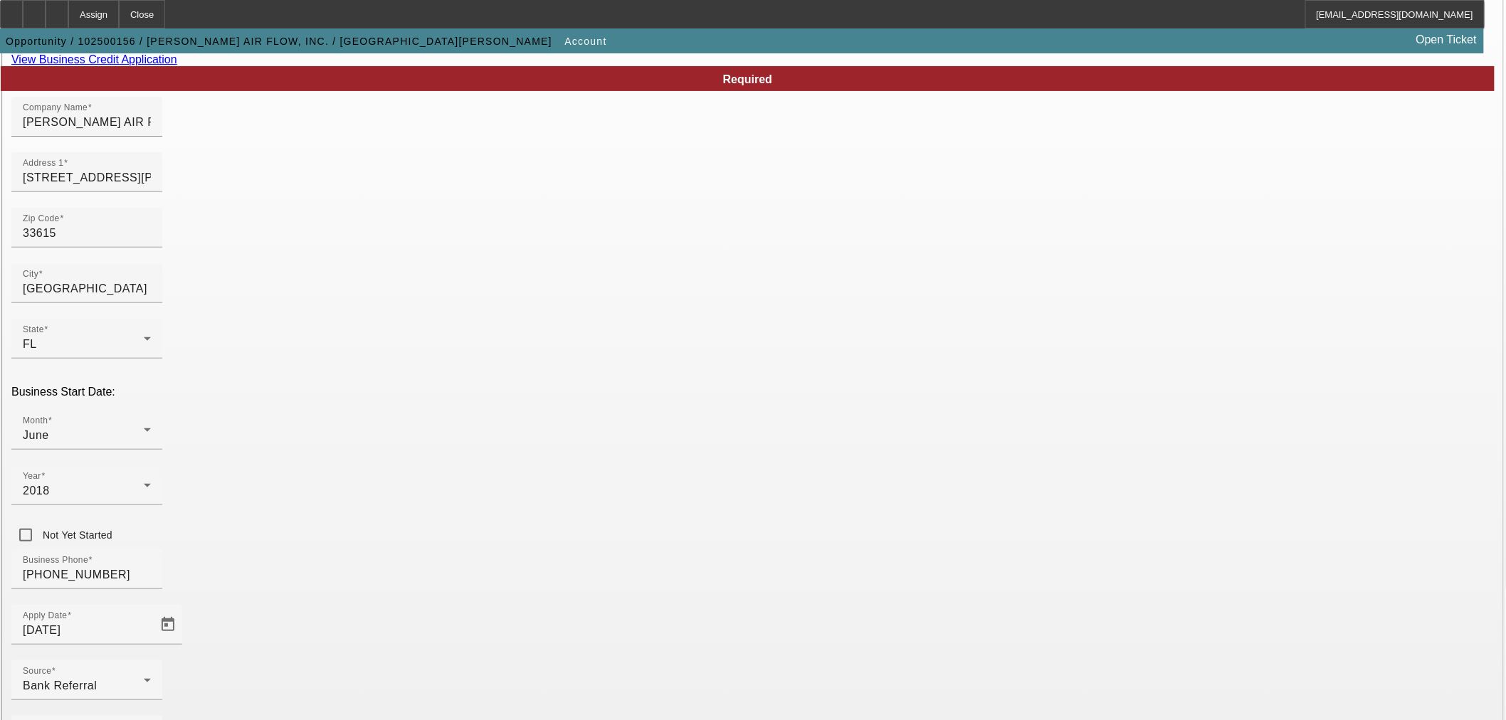
click at [421, 517] on span "Light Construction" at bounding box center [433, 520] width 98 height 17
click at [636, 584] on div at bounding box center [753, 360] width 1506 height 720
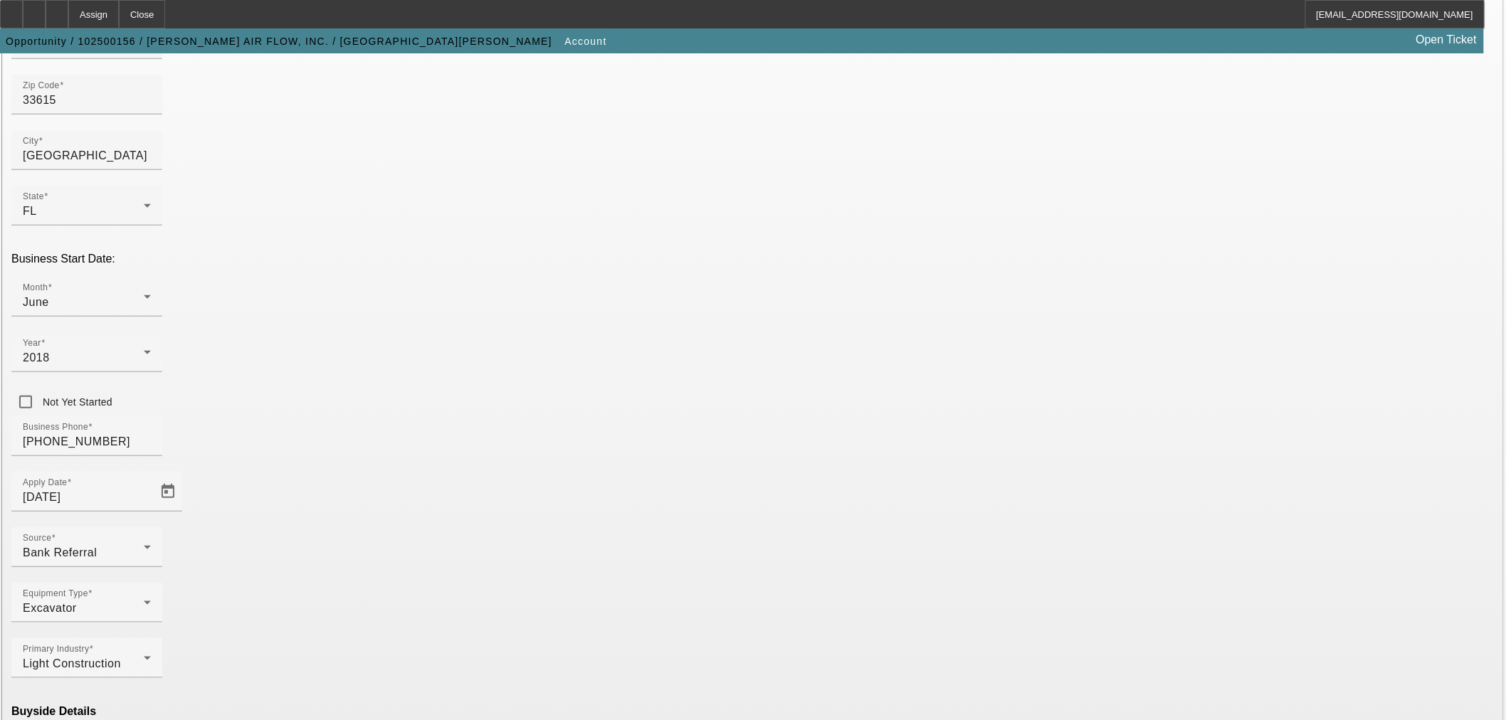
click at [451, 596] on mat-option "Ineligible" at bounding box center [441, 596] width 186 height 34
click at [622, 678] on mat-option "Currency" at bounding box center [649, 680] width 186 height 34
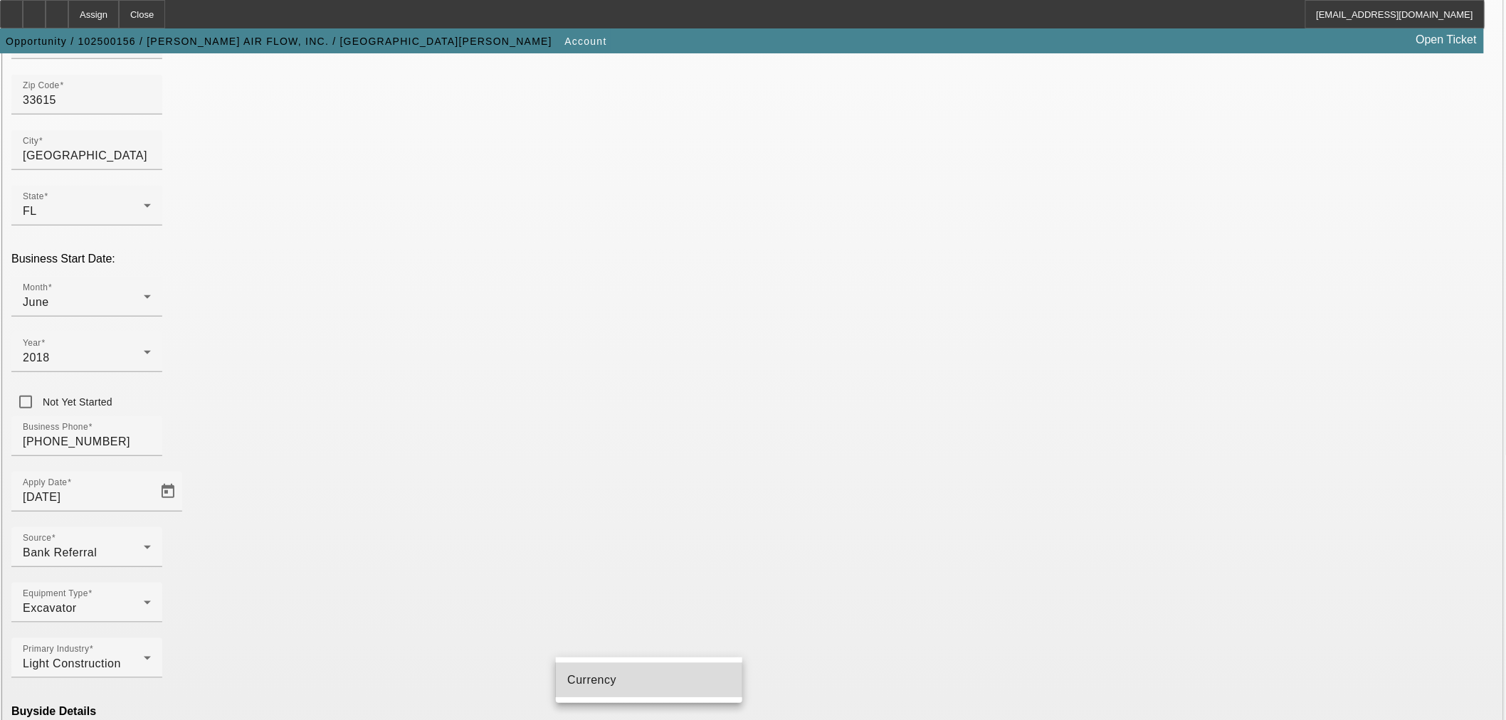
type input "Currency"
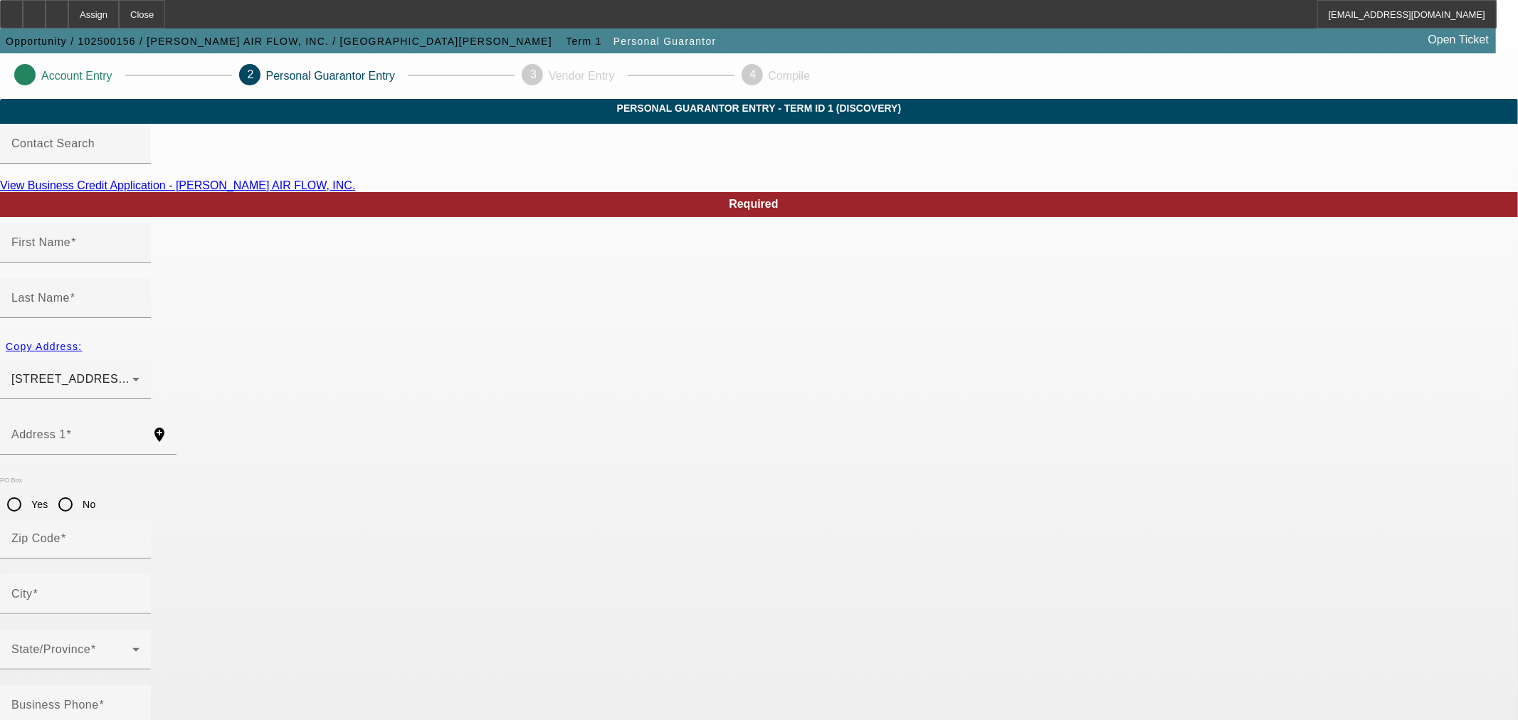
type input "Sandy"
type input "Sosa"
type input "10228 Oslin St"
radio input "true"
type input "33615"
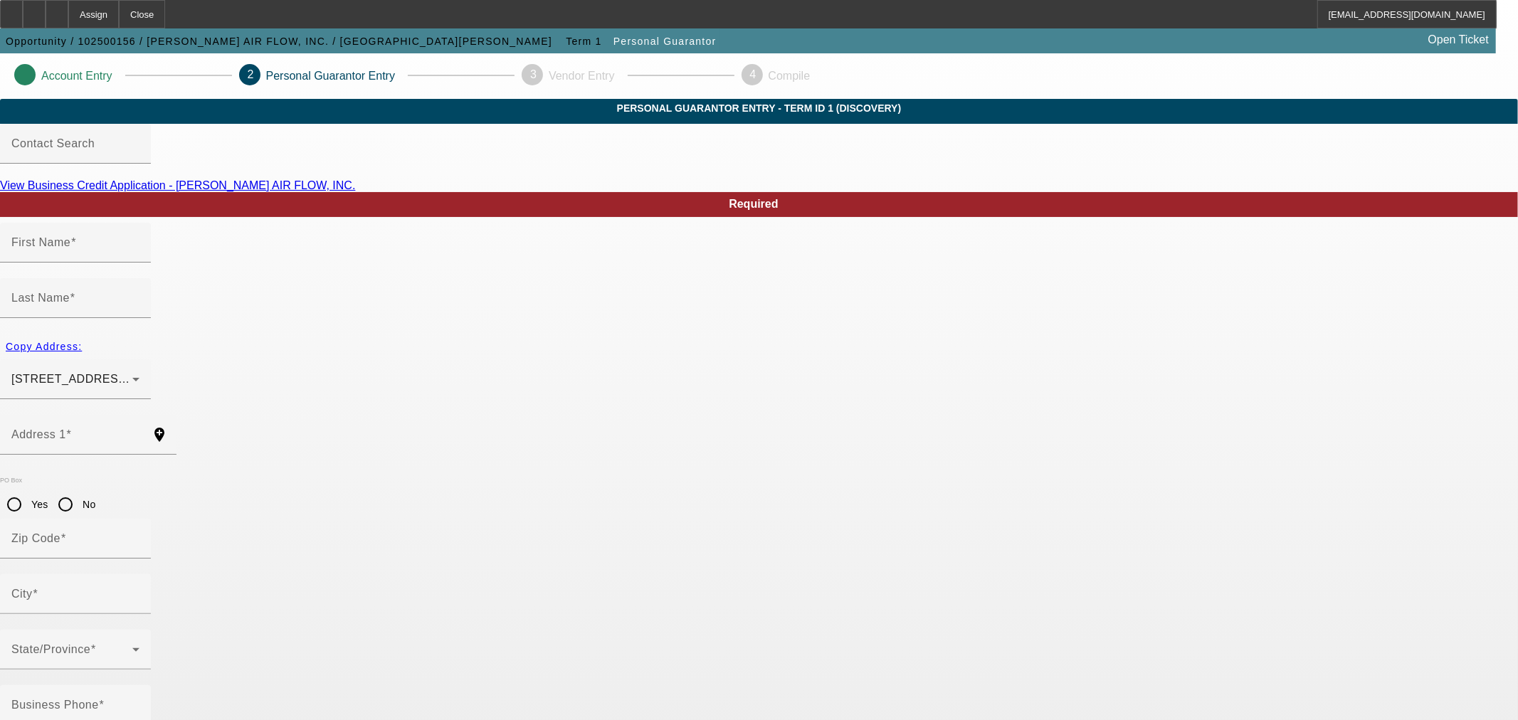
type input "Tampa"
type input "(813) 455-7205"
type input "100"
type input "642-44-4931"
type input "sosahomebuilders@gmail.com"
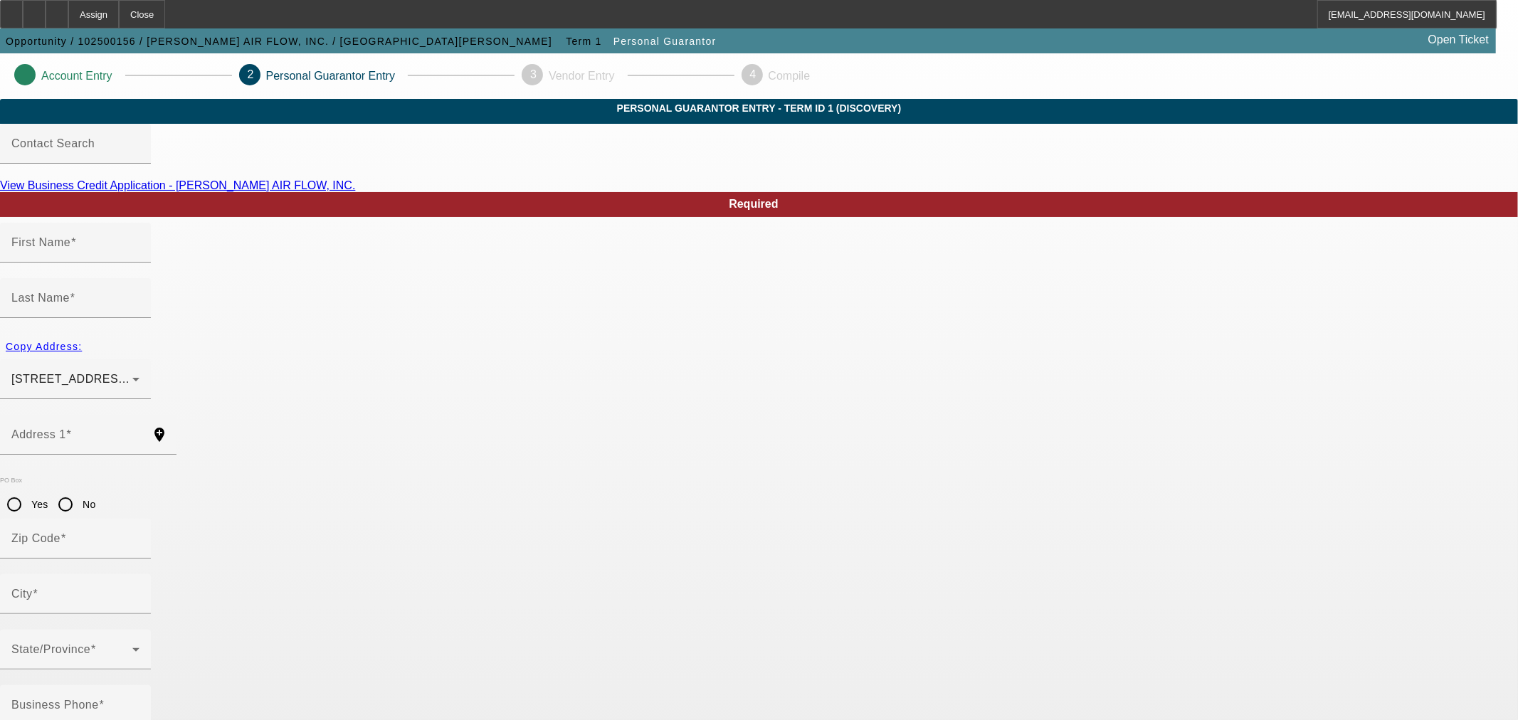
type input "(813) 455-7205"
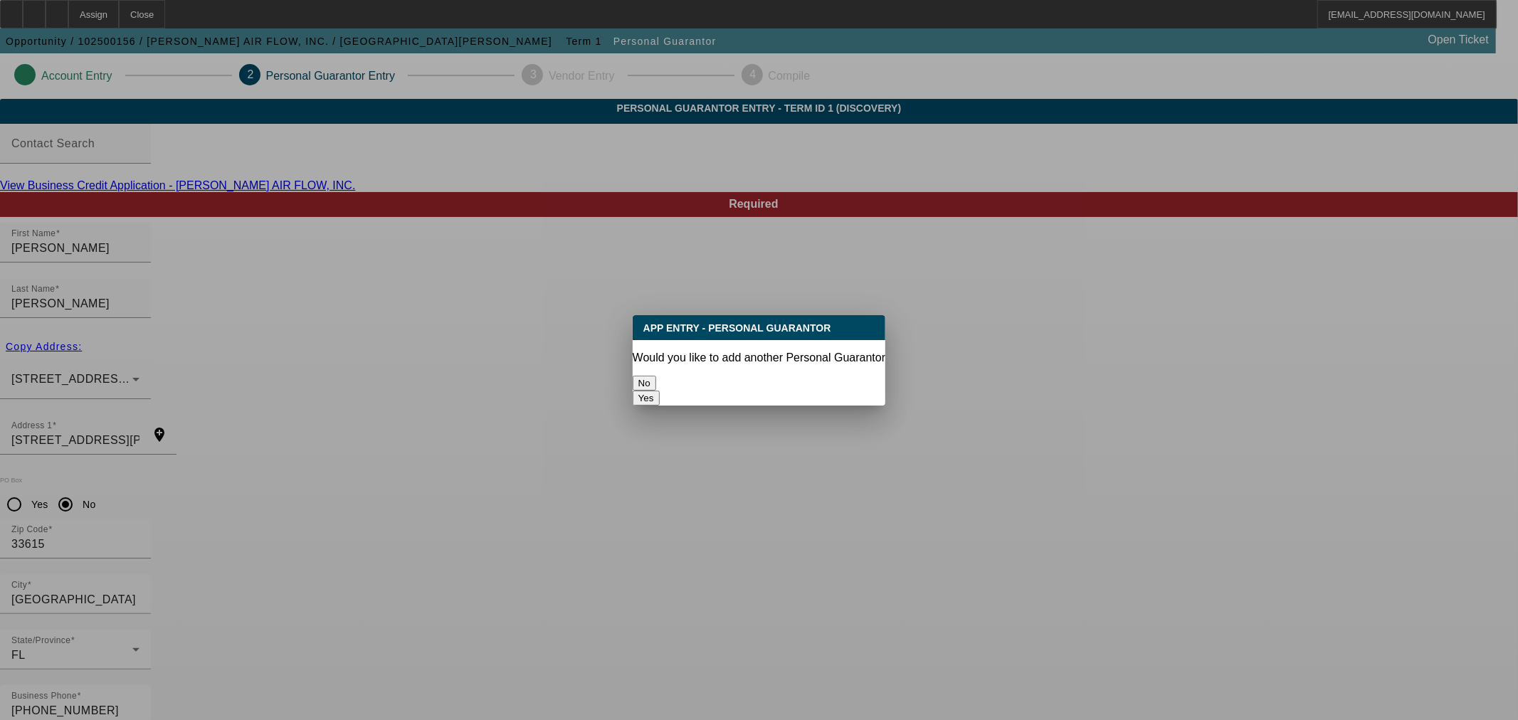
click at [656, 376] on button "No" at bounding box center [644, 383] width 23 height 15
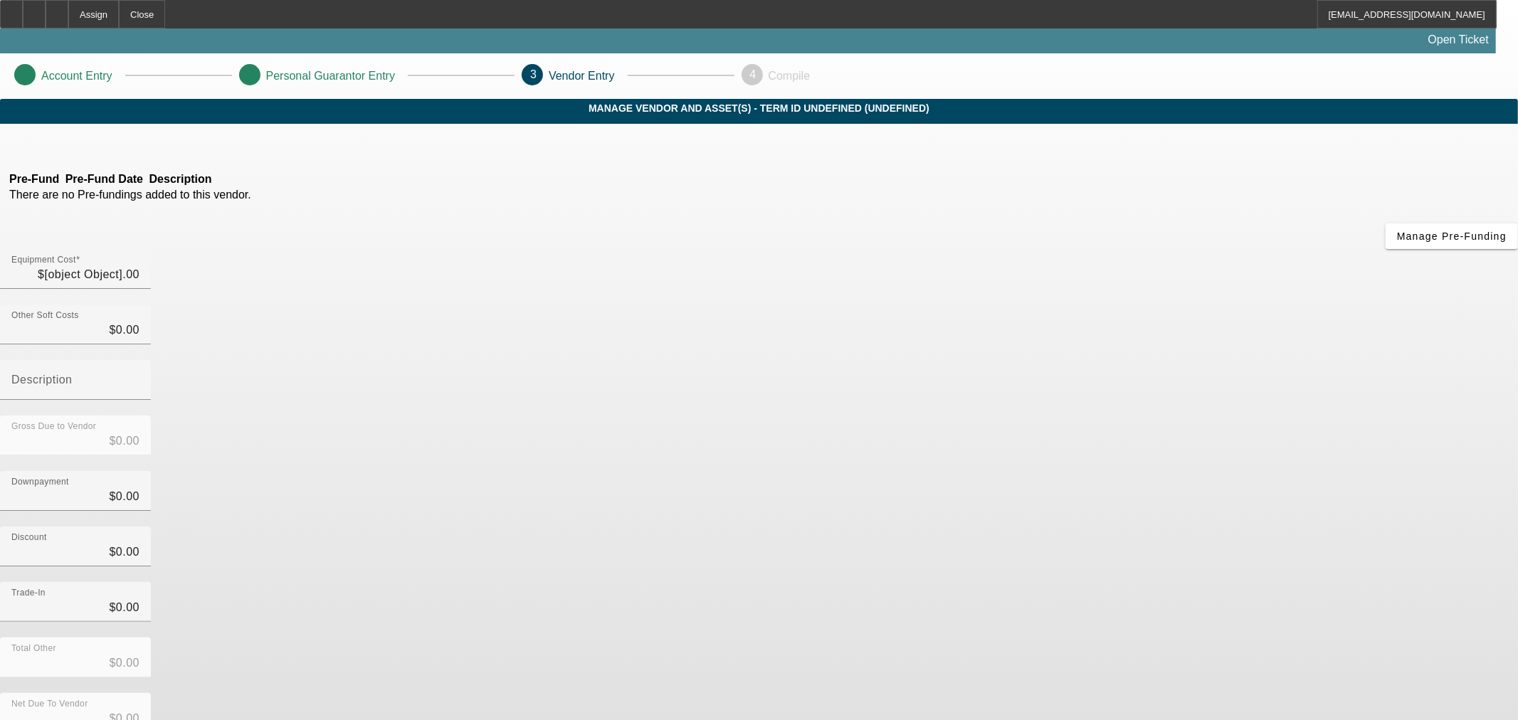
type input "$118,000.00"
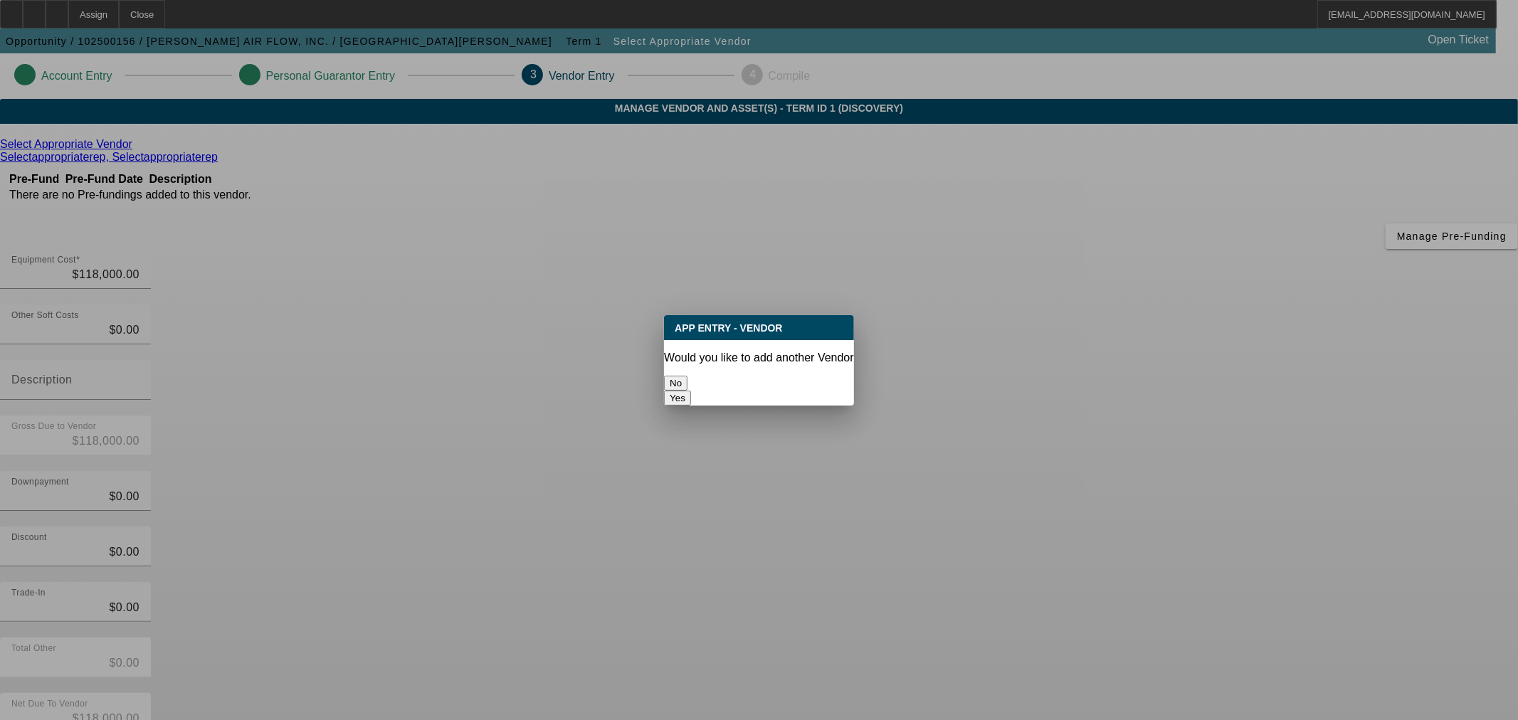
click at [688, 386] on button "No" at bounding box center [675, 383] width 23 height 15
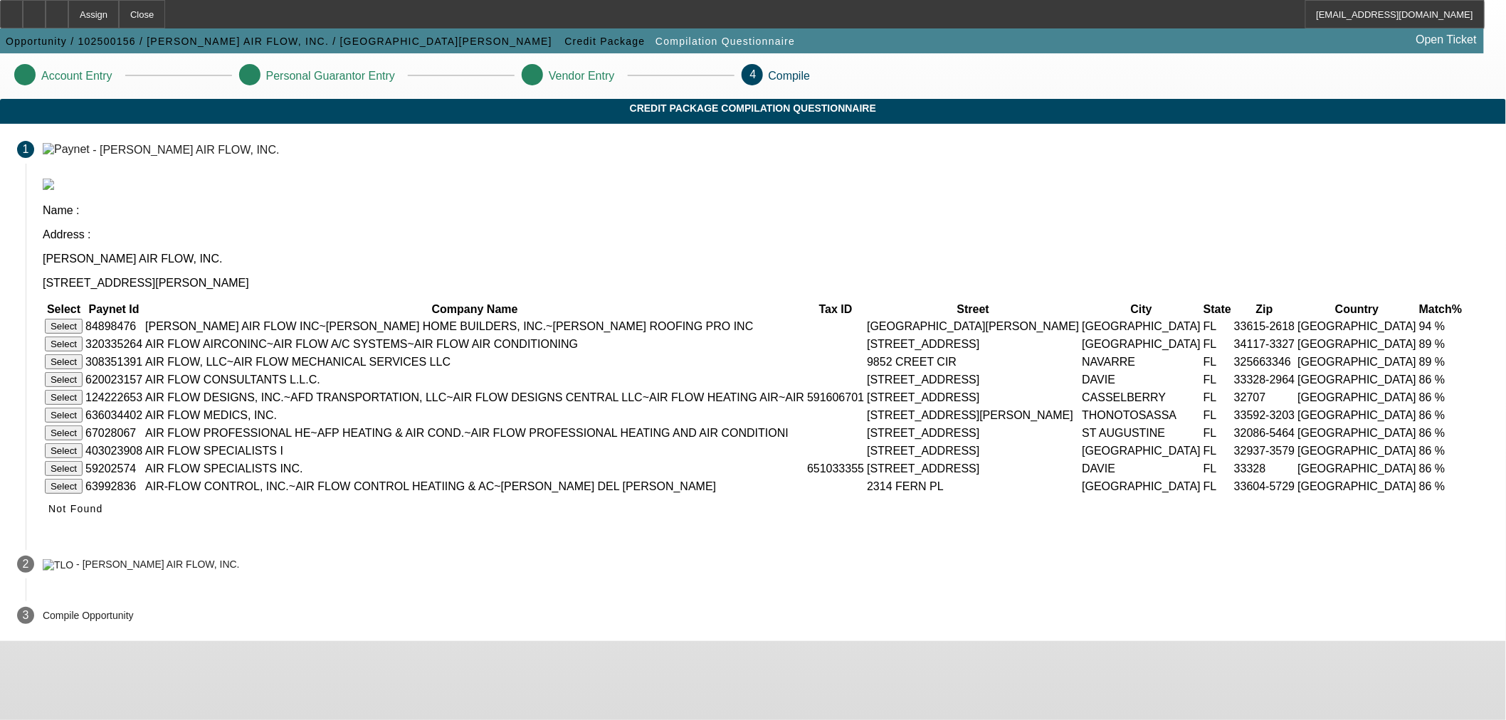
scroll to position [31, 0]
click at [103, 515] on span "Not Found" at bounding box center [75, 508] width 55 height 11
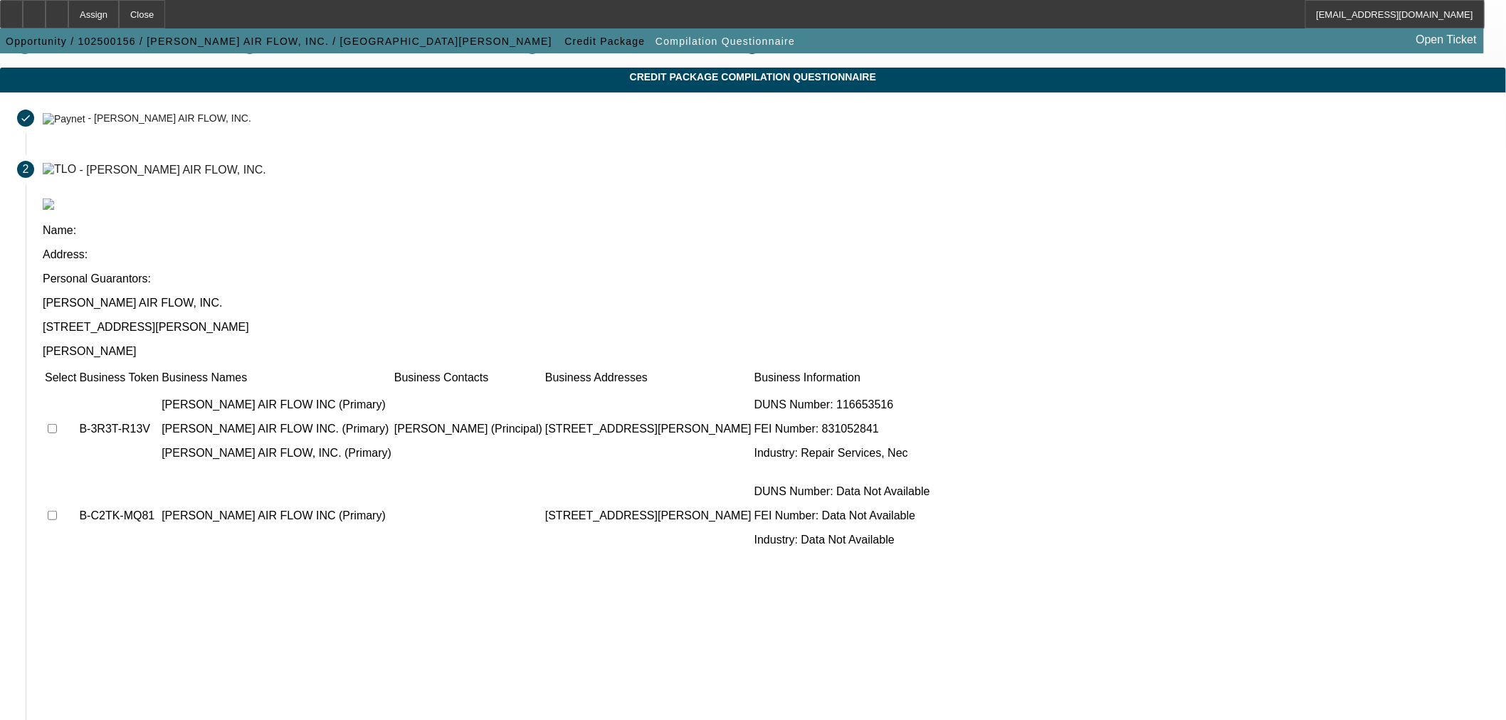
click at [77, 386] on td at bounding box center [60, 428] width 33 height 85
click at [57, 511] on input "checkbox" at bounding box center [52, 515] width 9 height 9
checkbox input "true"
click at [57, 424] on input "checkbox" at bounding box center [52, 428] width 9 height 9
checkbox input "true"
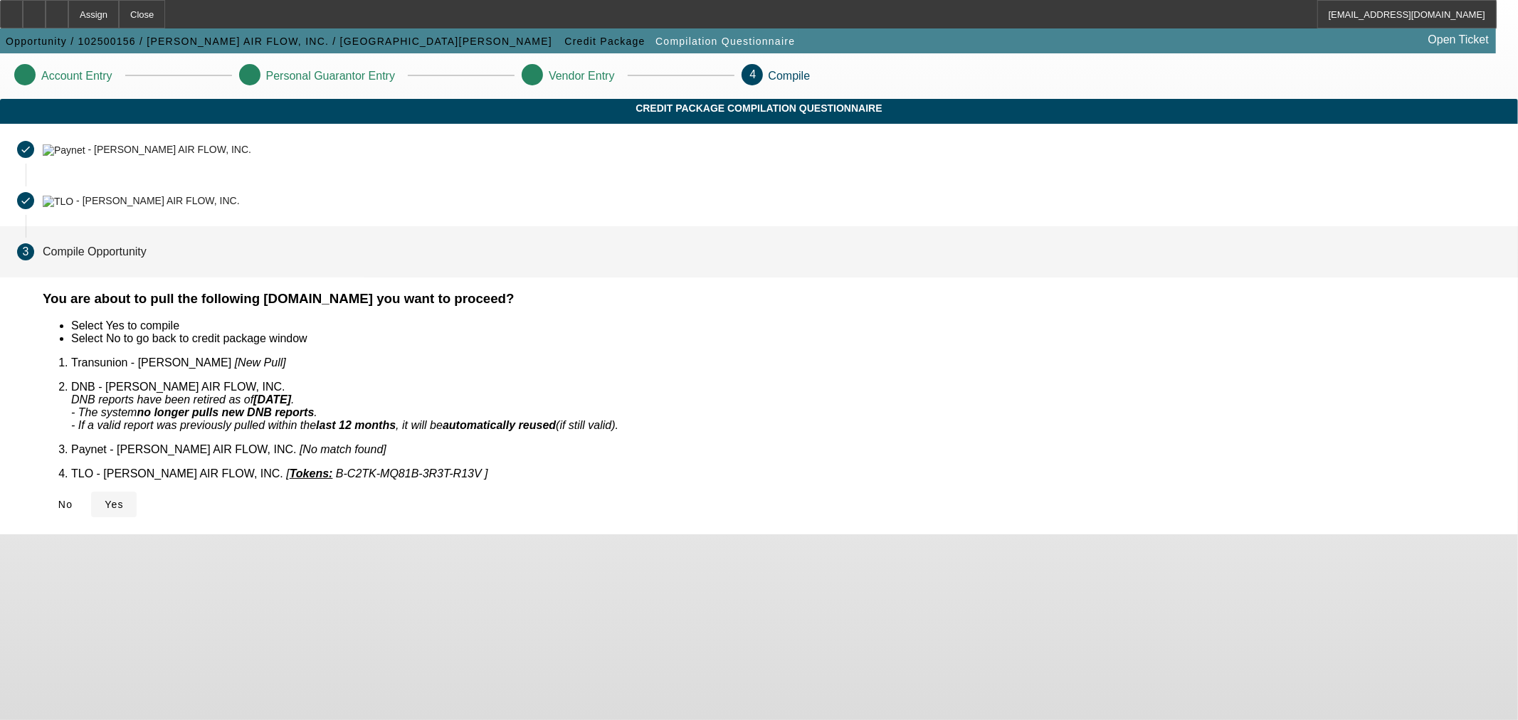
click at [124, 499] on span "Yes" at bounding box center [114, 504] width 19 height 11
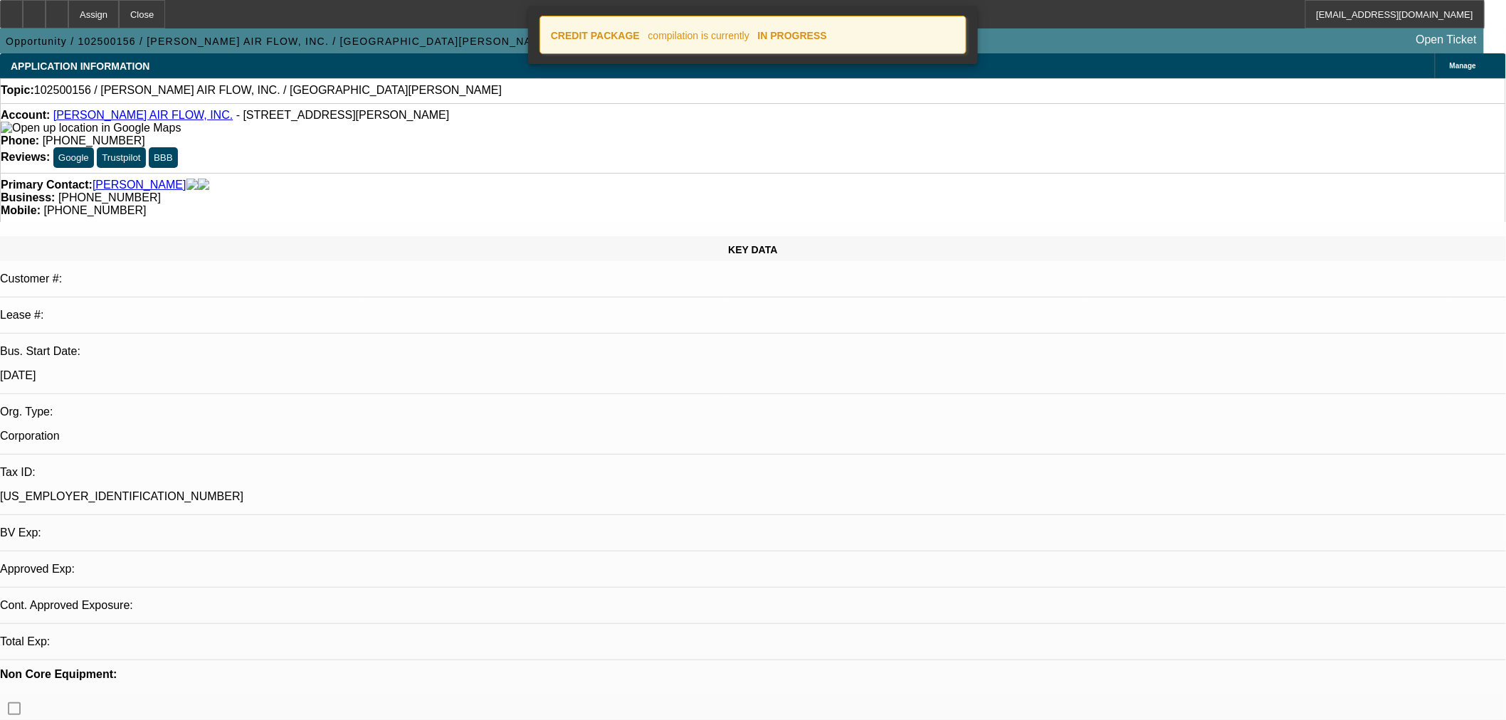
select select "0"
select select "2"
select select "0"
select select "6"
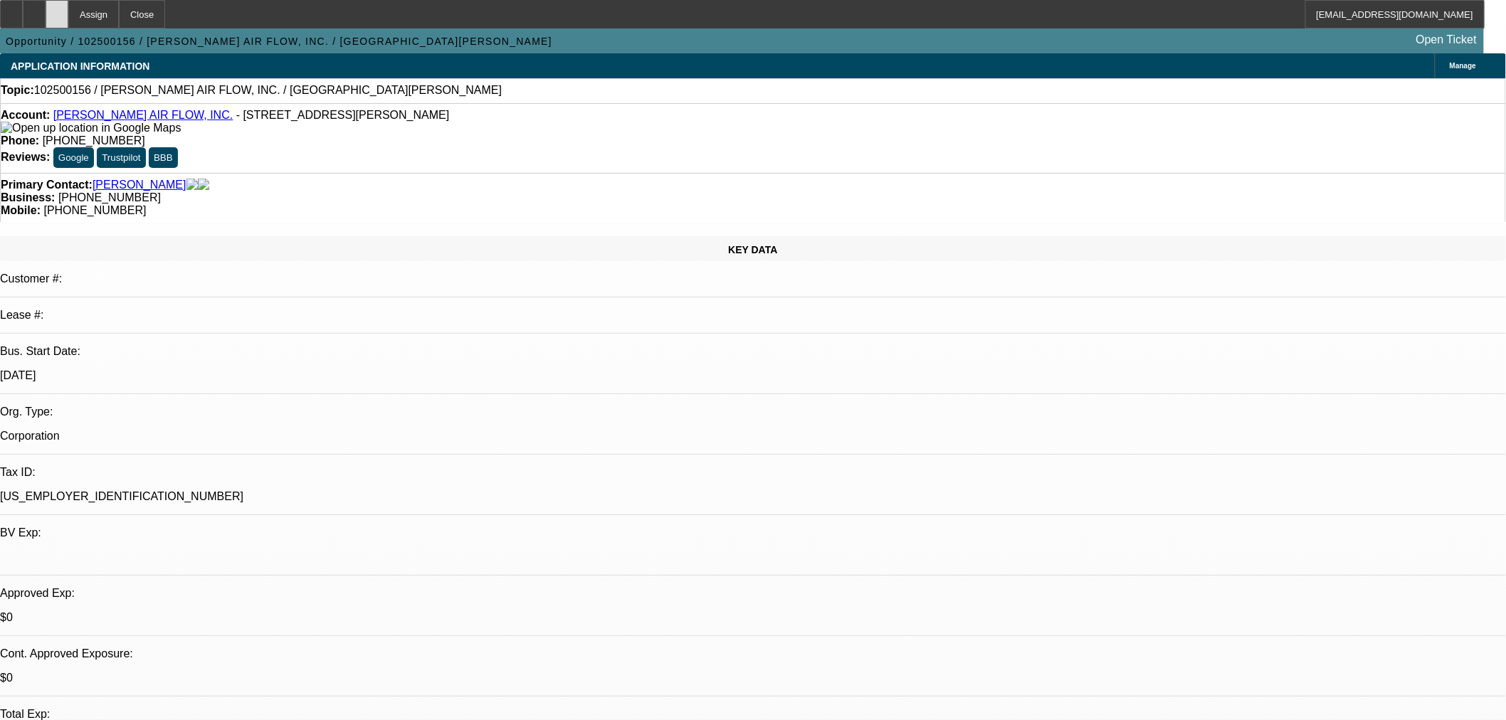
click at [57, 9] on icon at bounding box center [57, 9] width 0 height 0
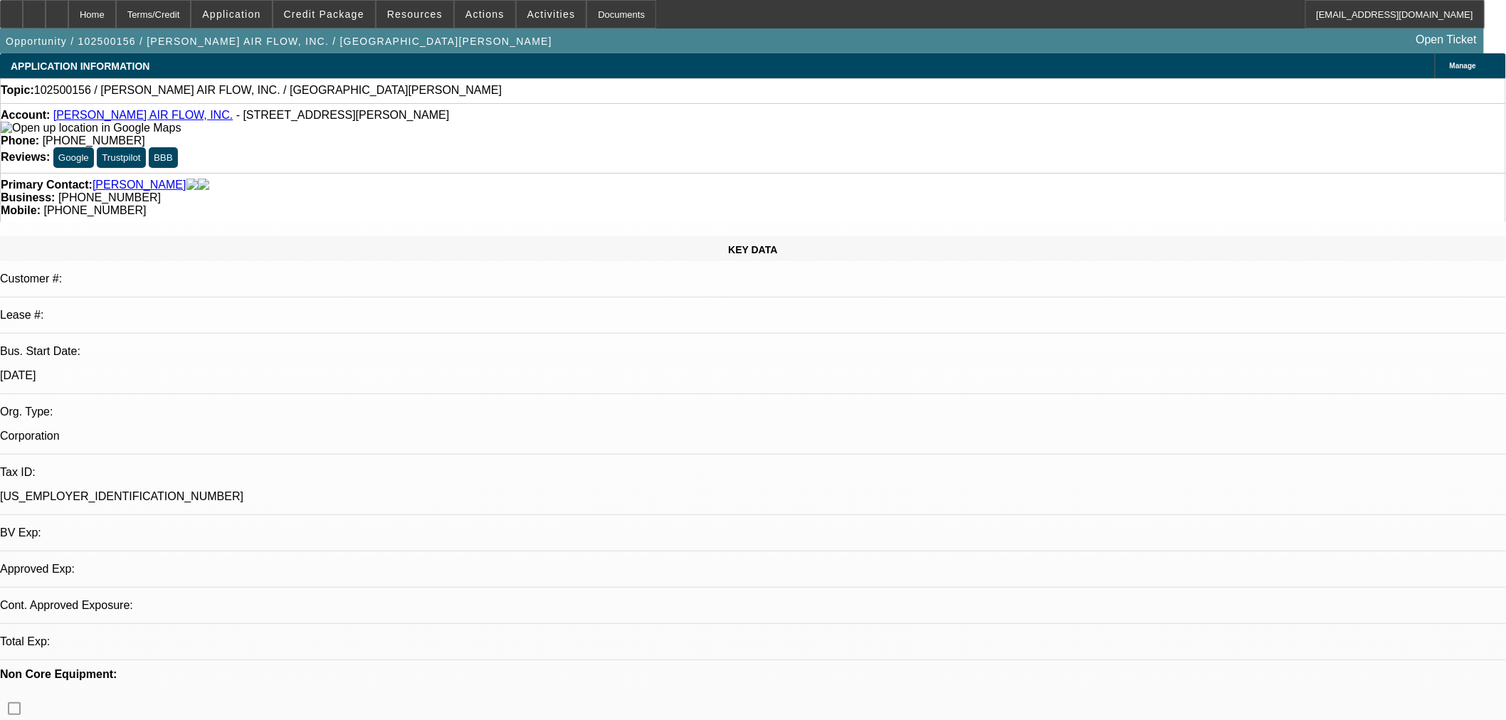
select select "0"
select select "2"
select select "0"
select select "6"
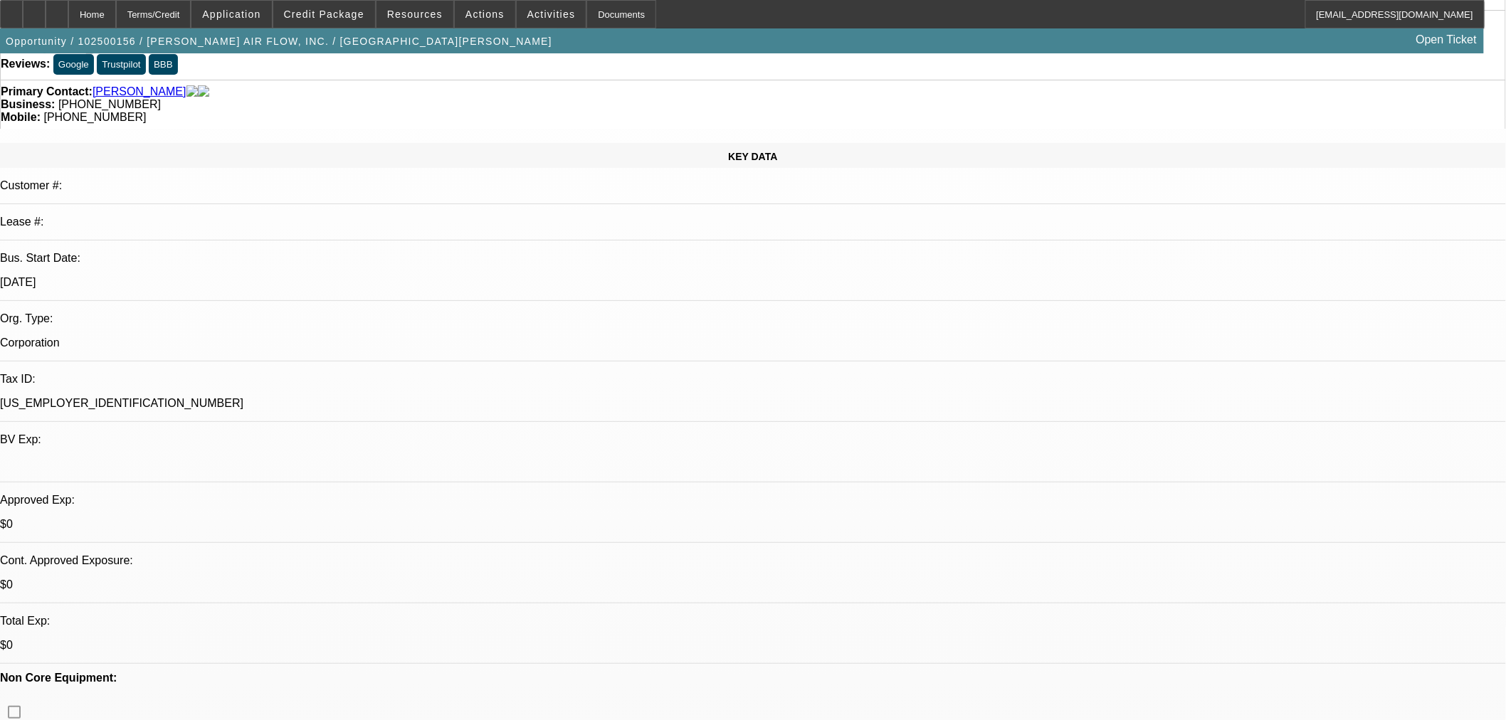
scroll to position [132, 0]
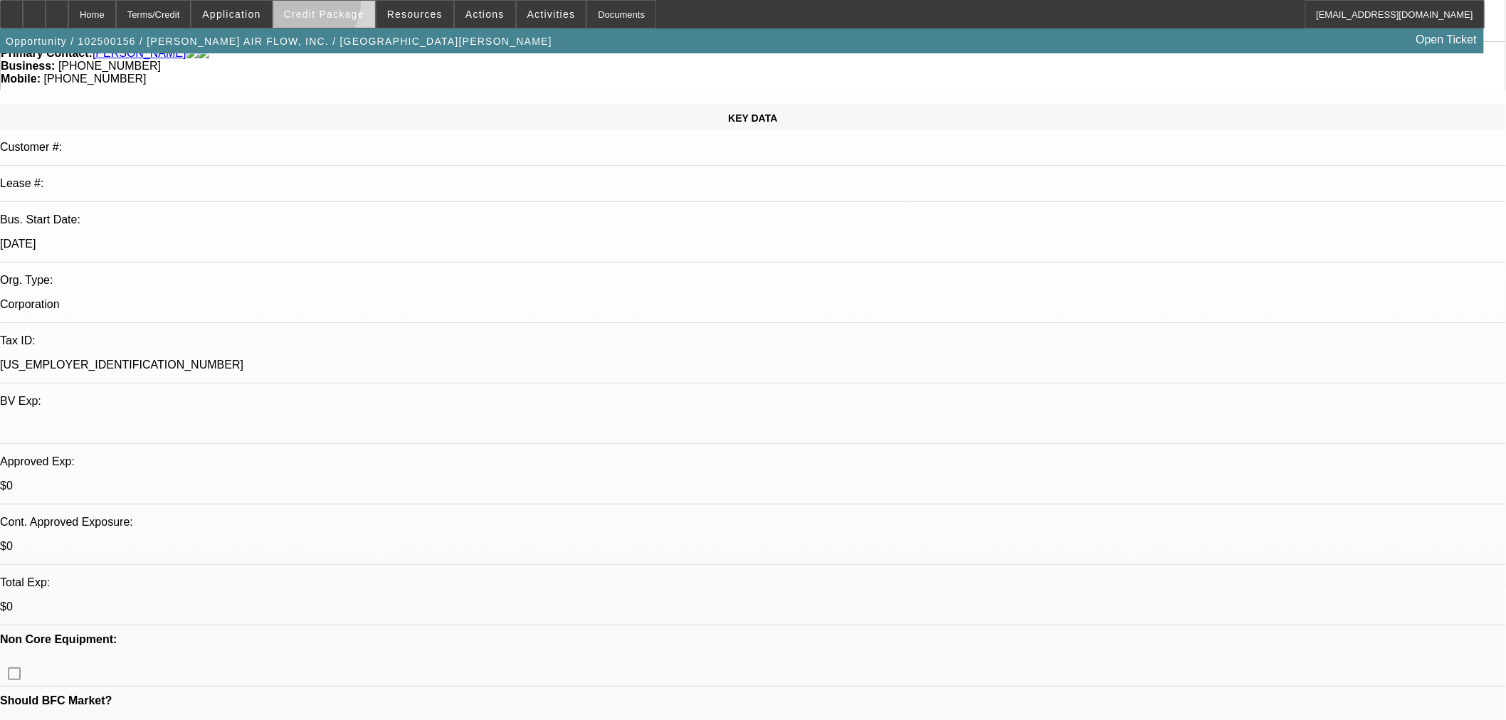
click at [328, 6] on span at bounding box center [324, 14] width 102 height 34
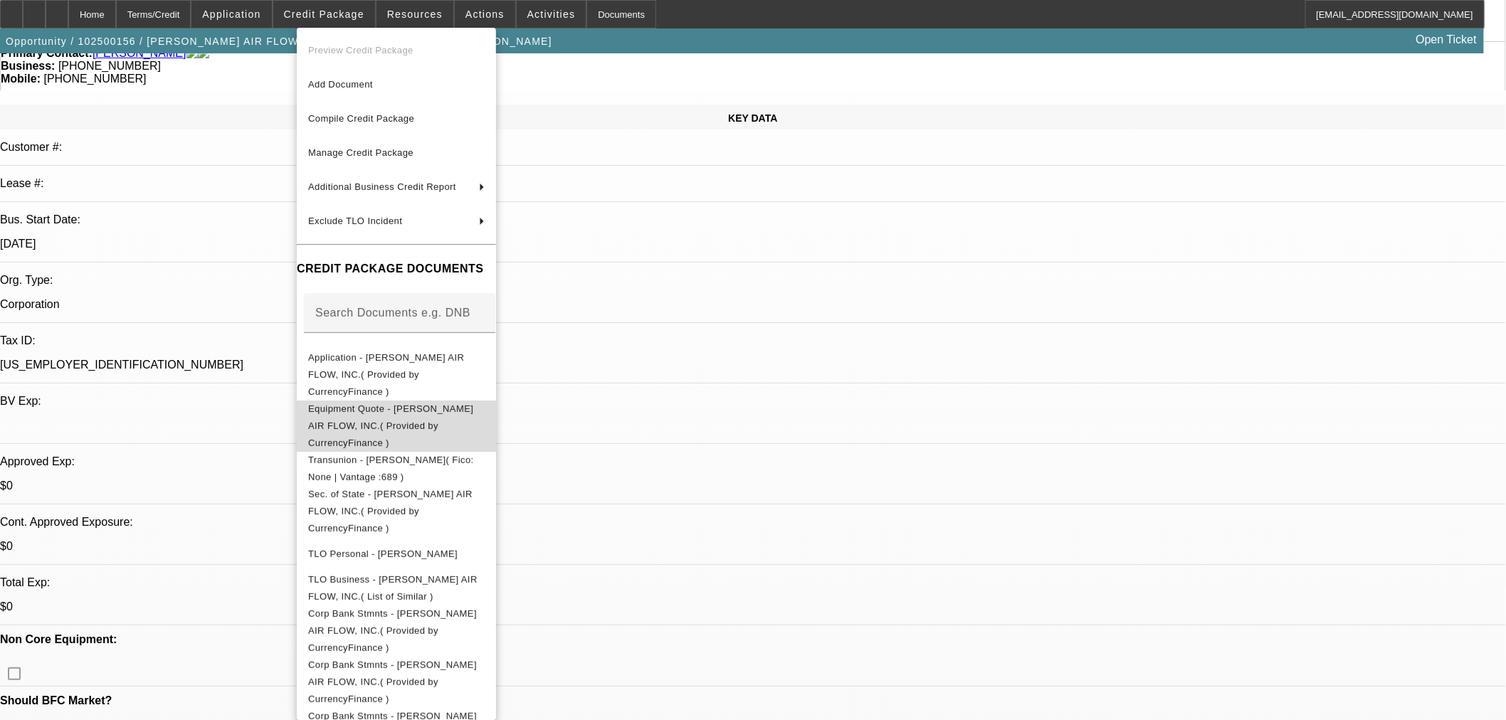
click at [411, 401] on span "Equipment Quote - [PERSON_NAME] AIR FLOW, INC.( Provided by CurrencyFinance )" at bounding box center [396, 425] width 177 height 51
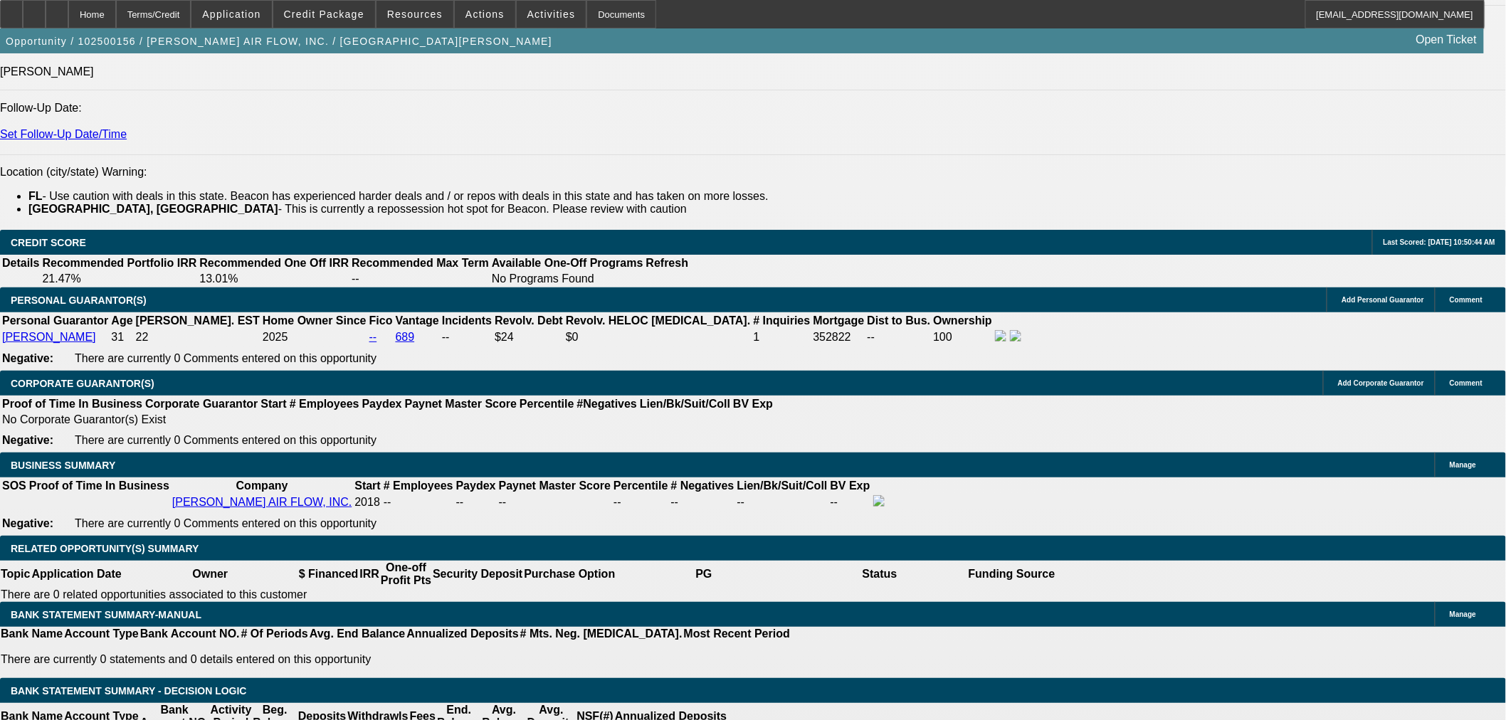
scroll to position [1976, 0]
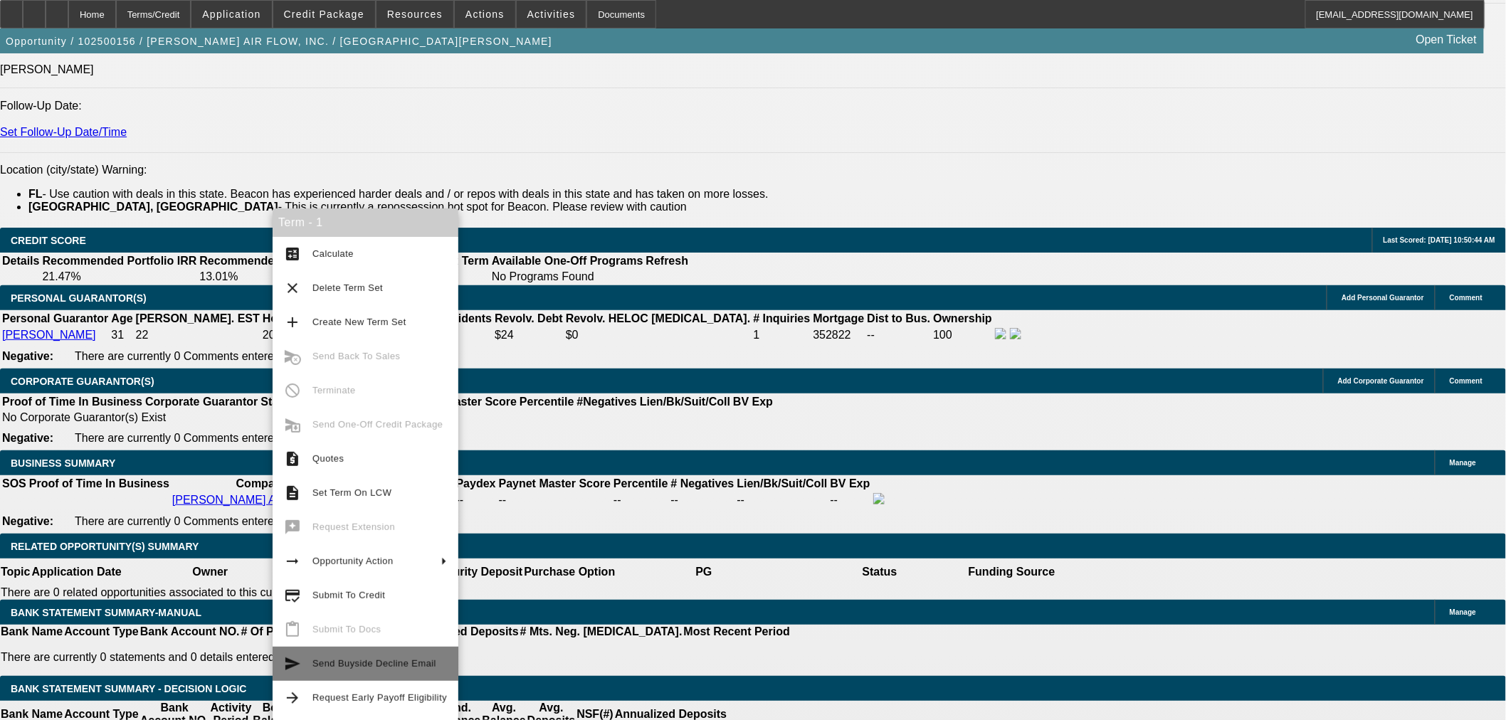
click at [396, 665] on span "Send Buyside Decline Email" at bounding box center [374, 663] width 124 height 11
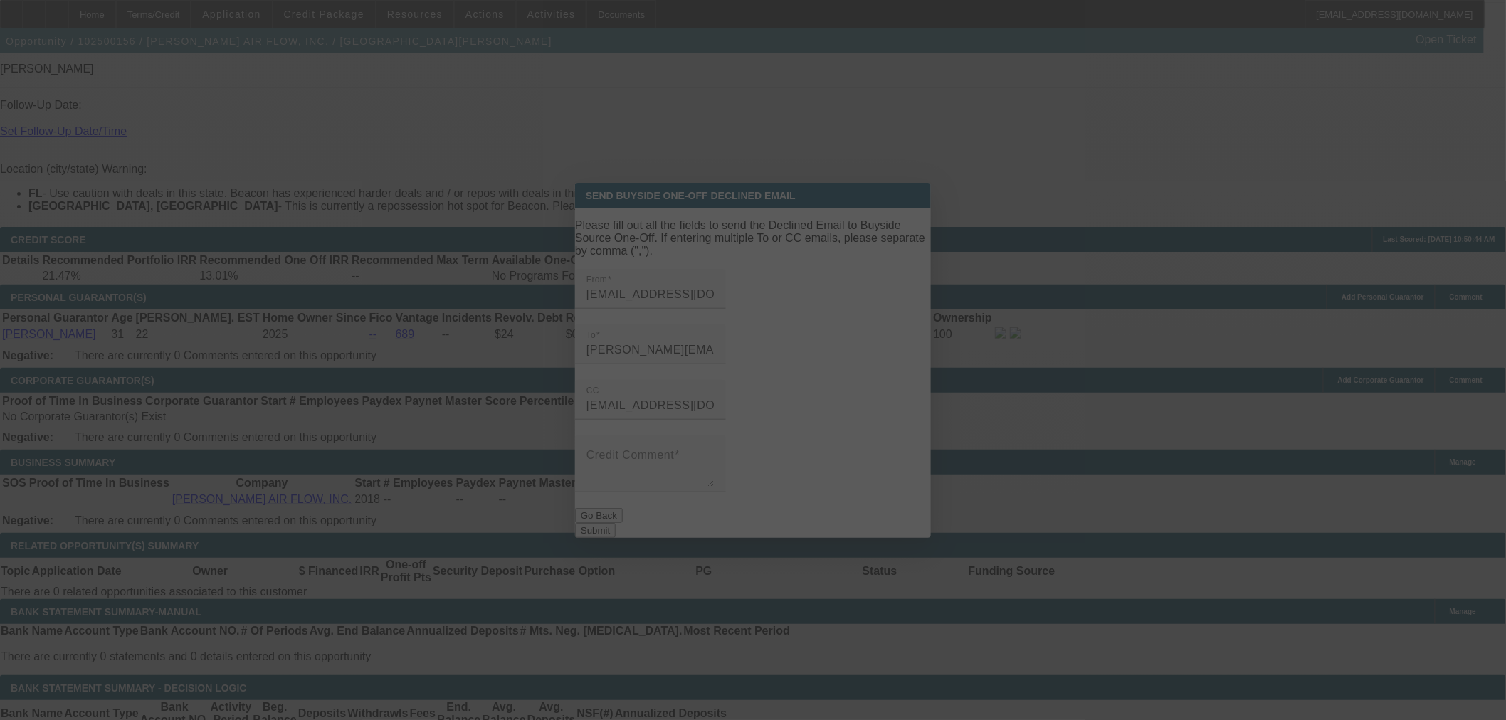
scroll to position [0, 0]
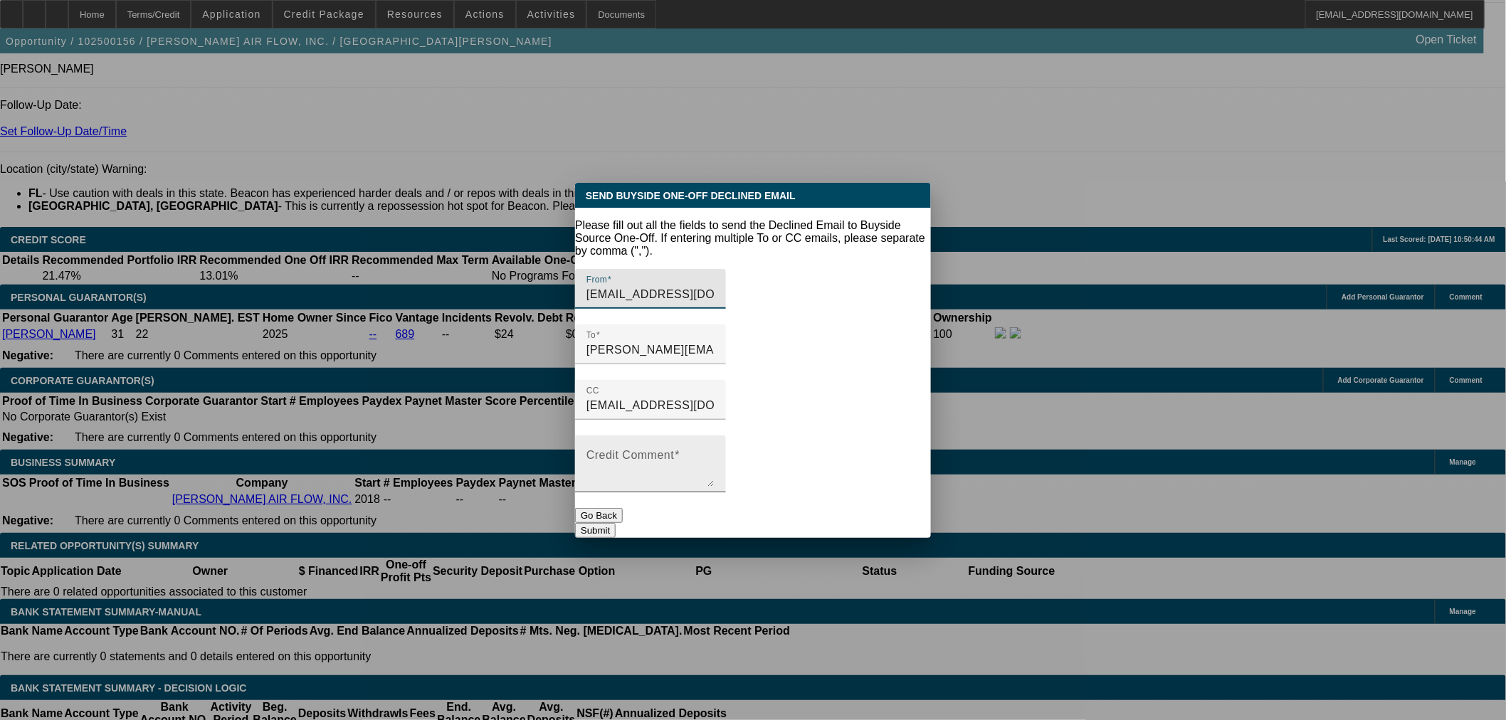
click at [673, 436] on div "Credit Comment" at bounding box center [650, 464] width 128 height 57
click at [673, 453] on textarea "Credit Comment" at bounding box center [650, 470] width 128 height 34
type textarea "Equipment is too large. We restrict anything over 40K lb. This is 70K plus."
click at [616, 523] on button "Submit" at bounding box center [595, 530] width 41 height 15
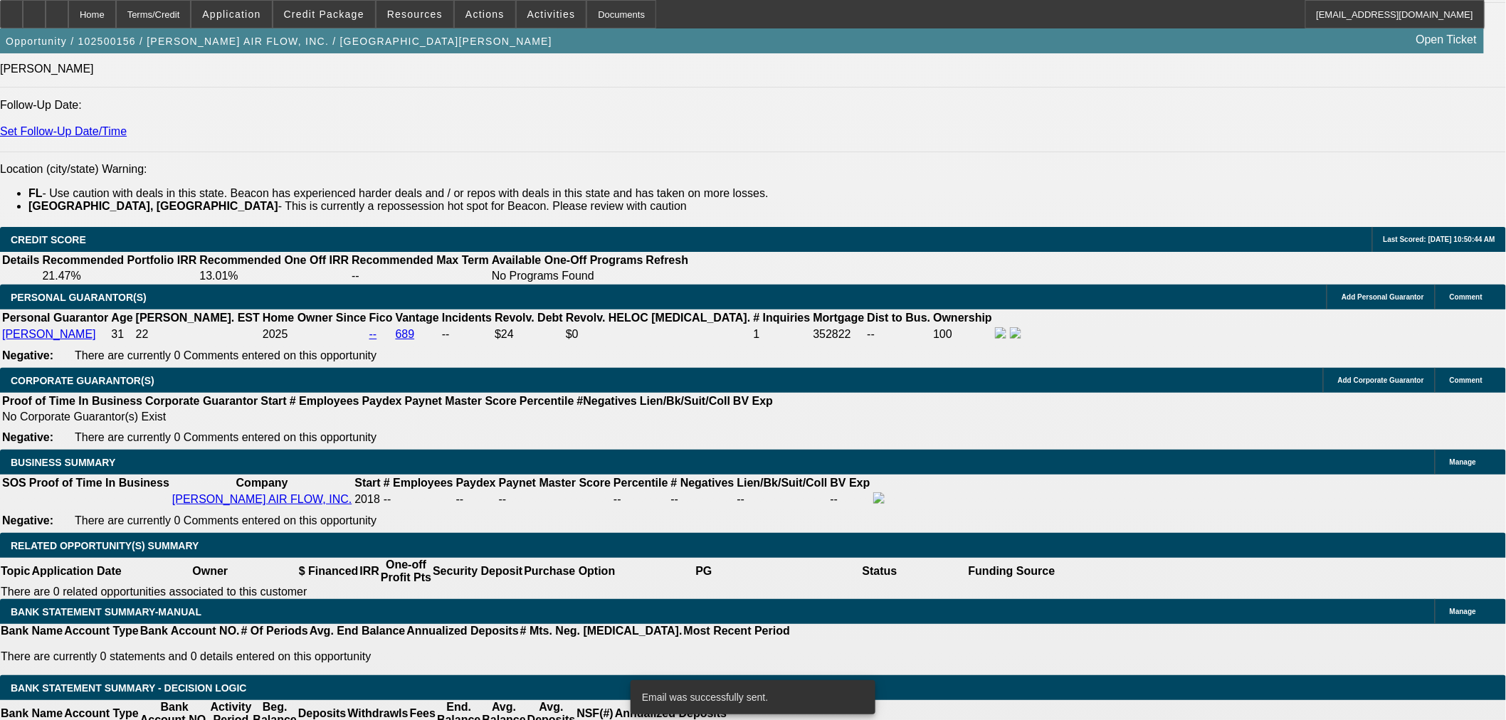
scroll to position [1976, 0]
click at [480, 19] on span "Actions" at bounding box center [484, 14] width 39 height 11
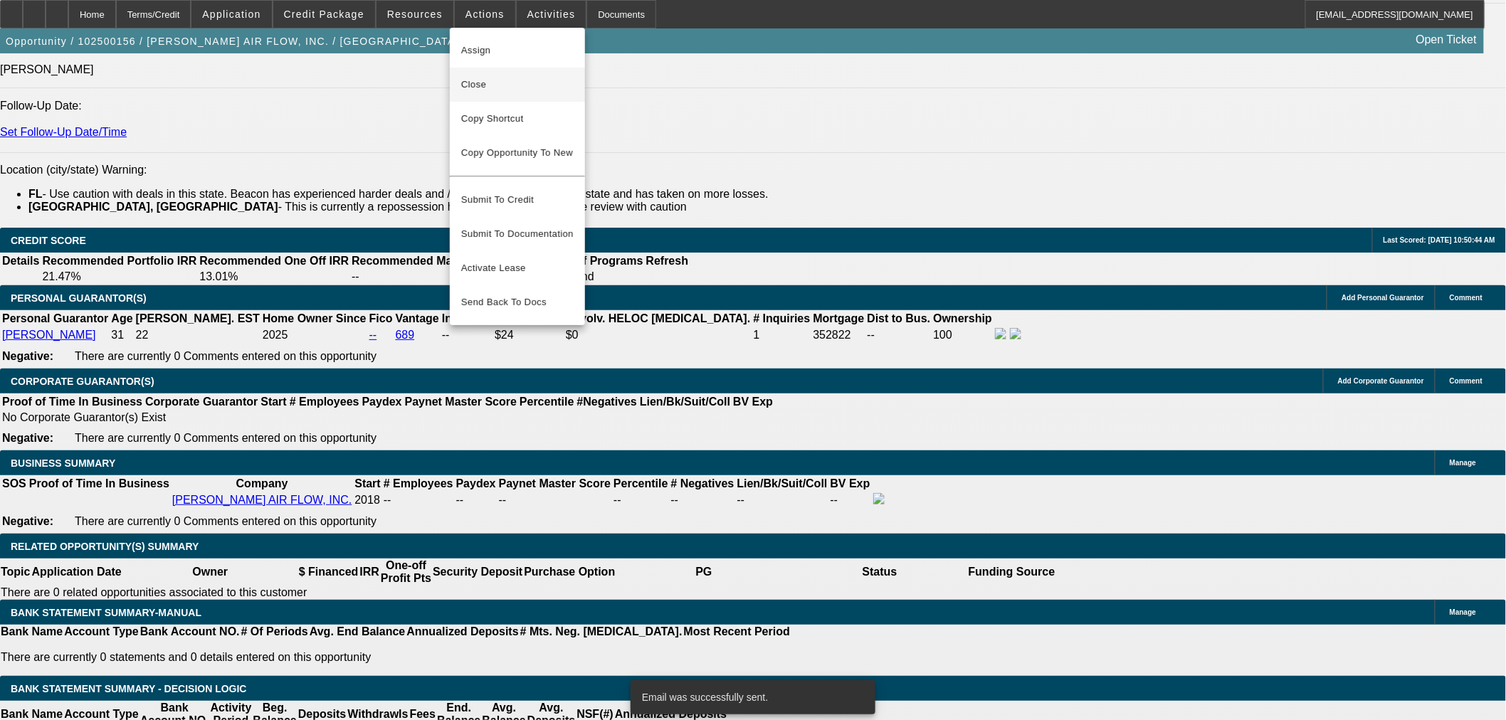
click at [490, 80] on span "Close" at bounding box center [517, 84] width 112 height 17
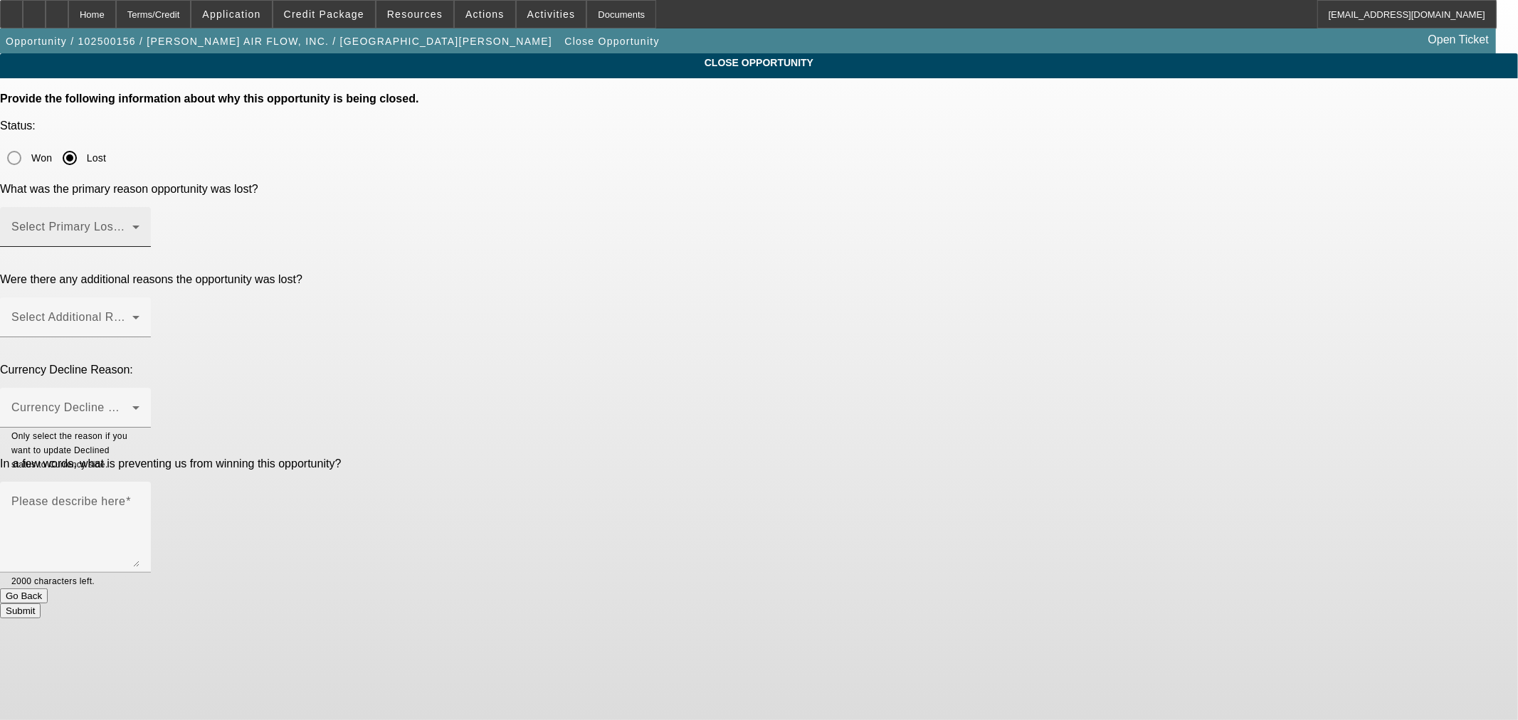
click at [162, 221] on mat-label "Select Primary Lost Reason" at bounding box center [86, 227] width 150 height 12
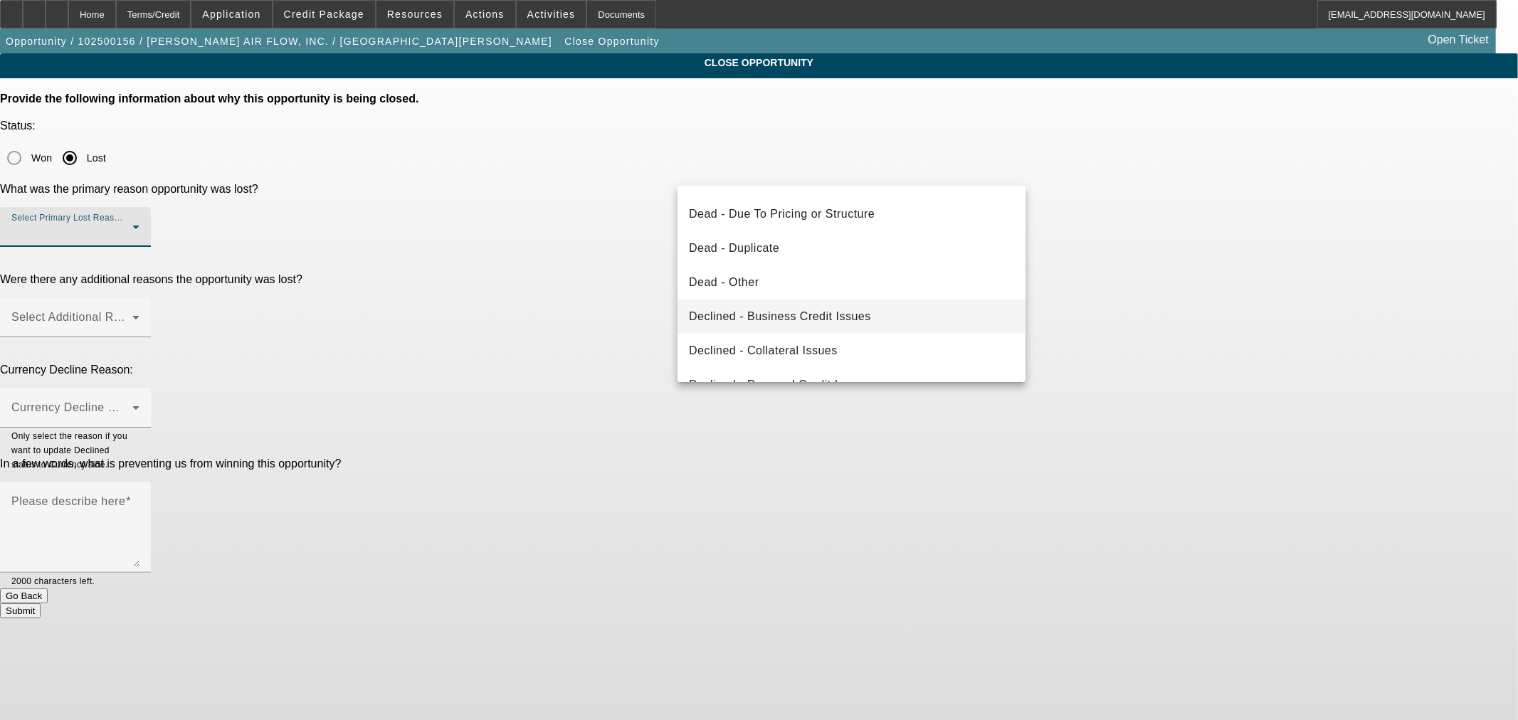
scroll to position [190, 0]
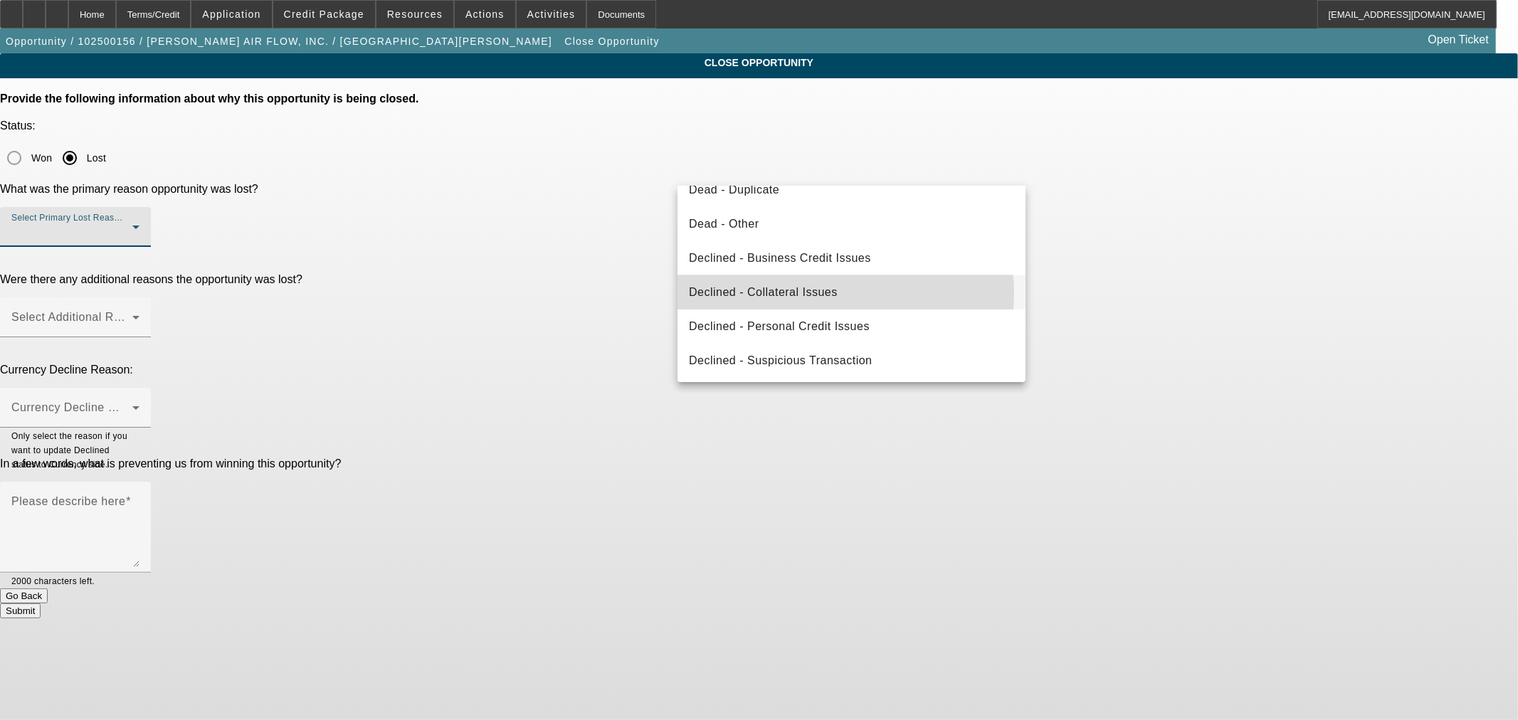
click at [815, 293] on span "Declined - Collateral Issues" at bounding box center [763, 292] width 149 height 17
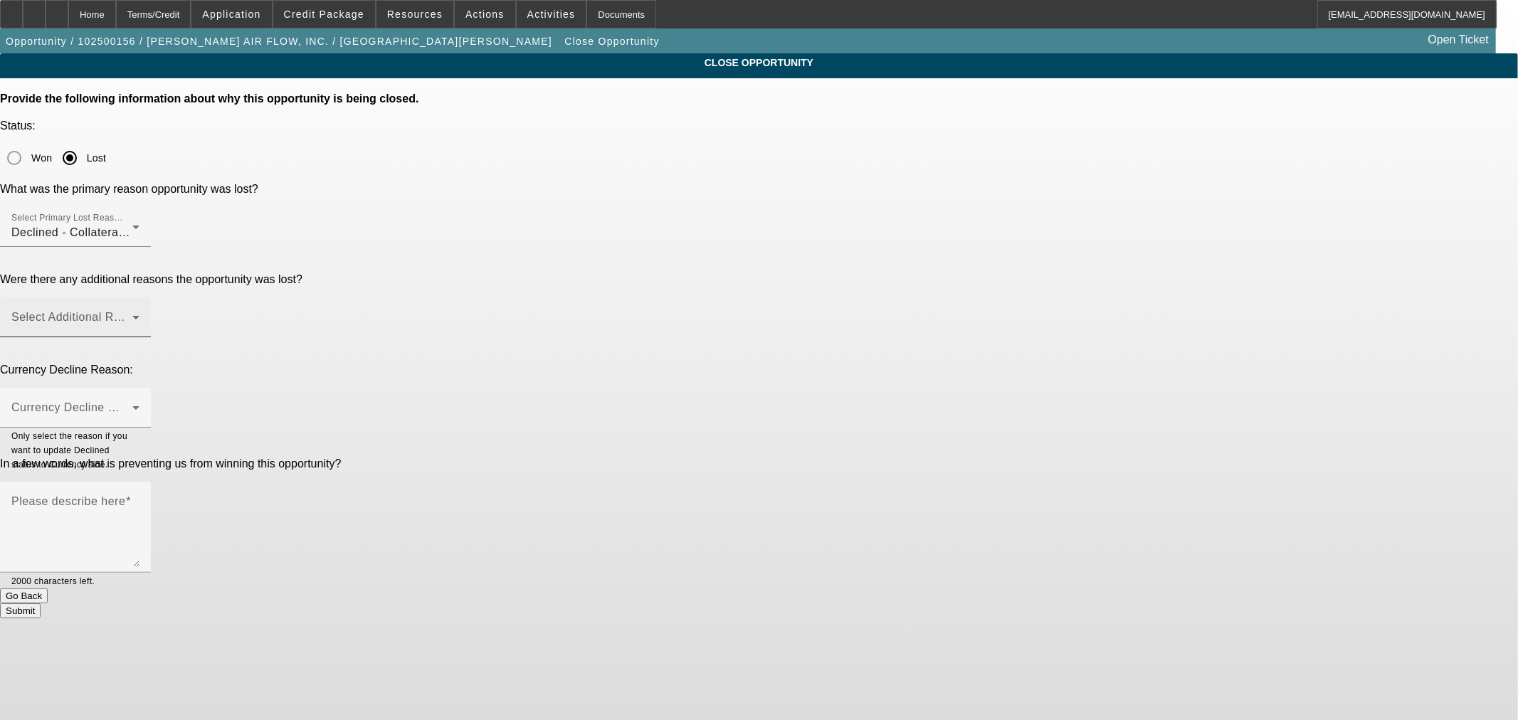
click at [152, 311] on mat-label "Select Additional Reasons" at bounding box center [81, 317] width 141 height 12
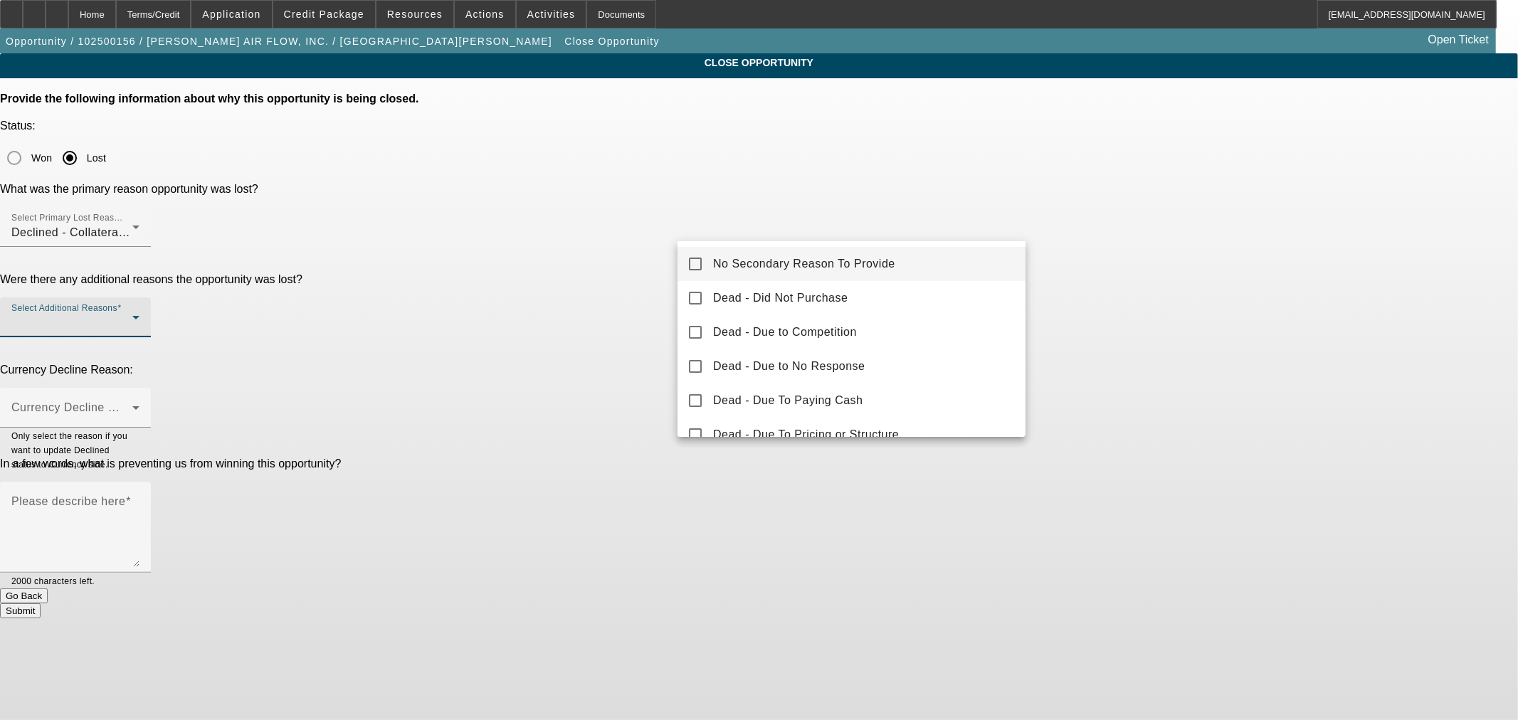
click at [750, 265] on span "No Secondary Reason To Provide" at bounding box center [804, 264] width 182 height 17
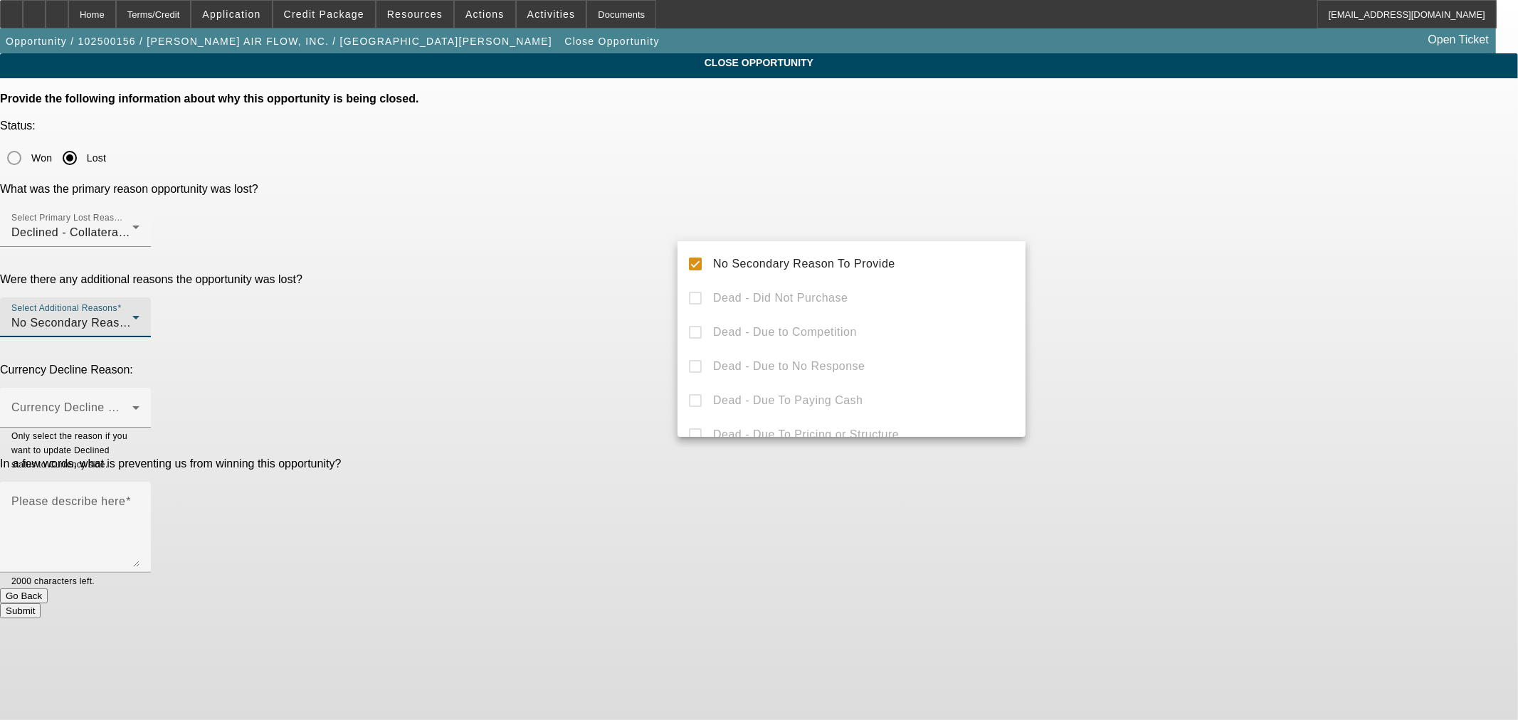
click at [599, 250] on div at bounding box center [759, 360] width 1518 height 720
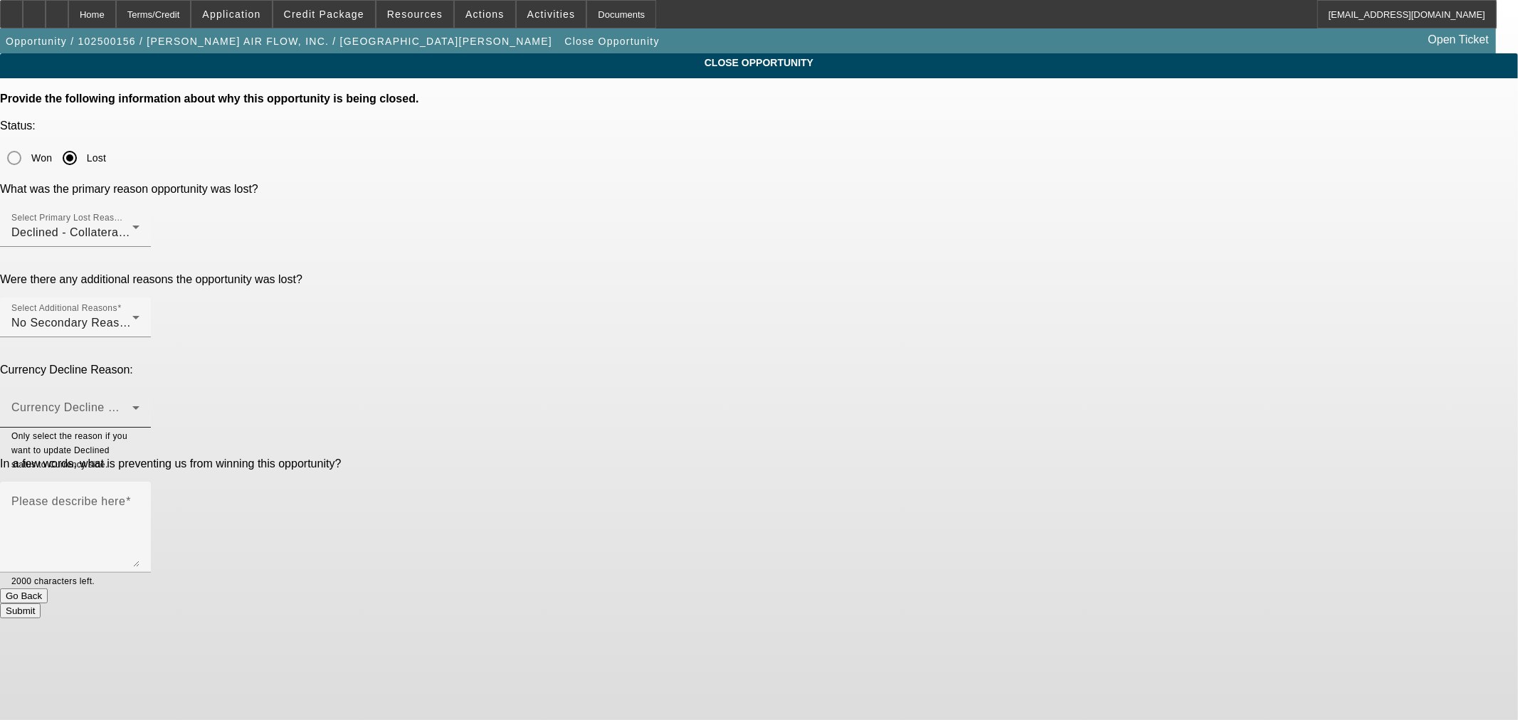
click at [132, 405] on span at bounding box center [71, 413] width 121 height 17
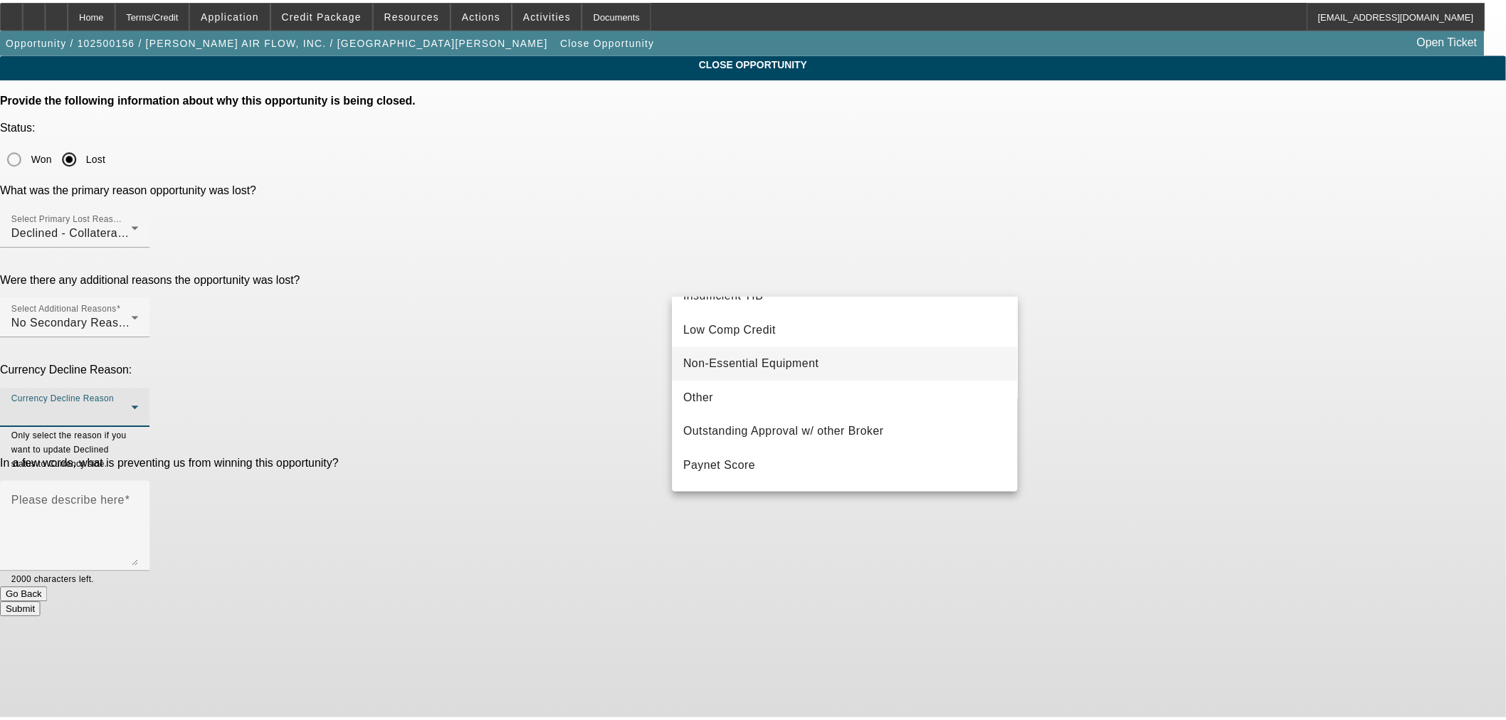
scroll to position [395, 0]
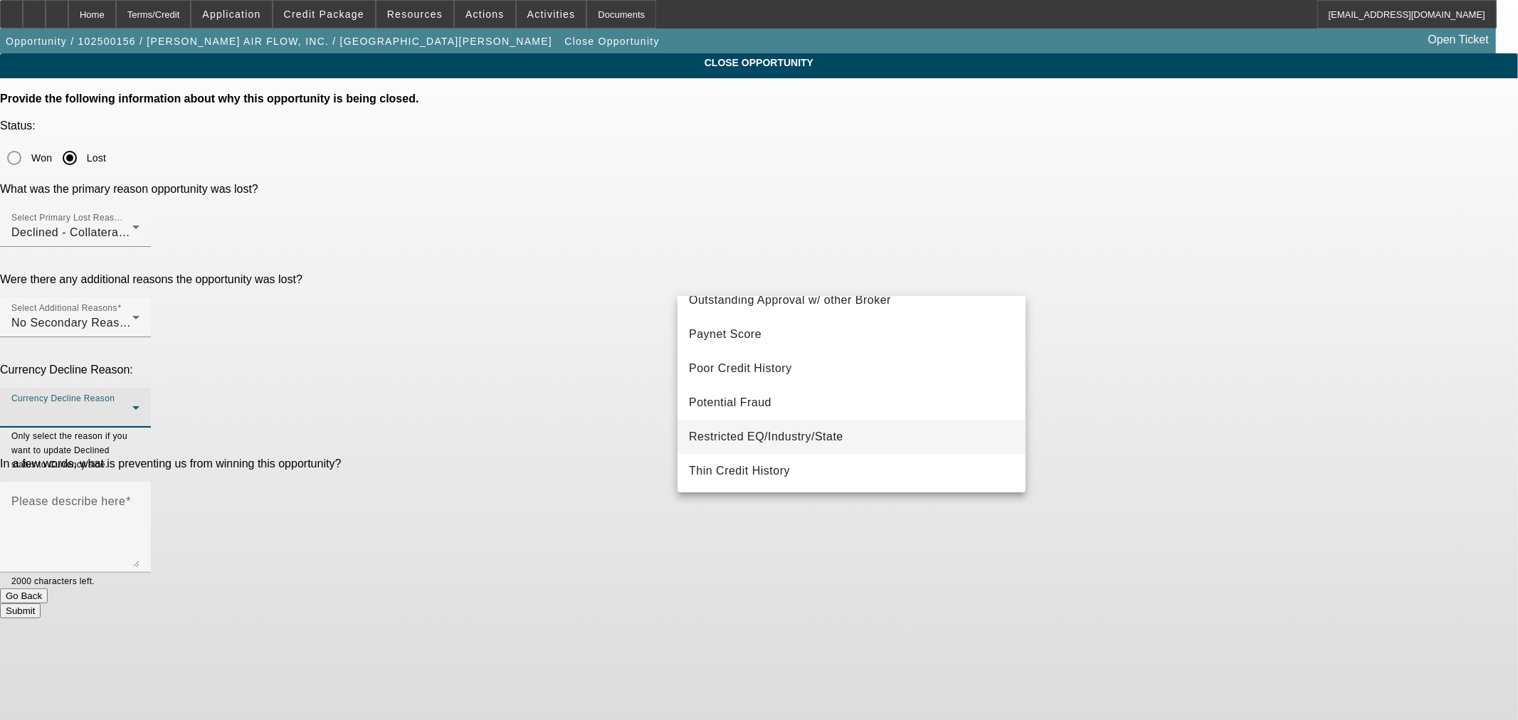
click at [841, 428] on span "Restricted EQ/Industry/State" at bounding box center [766, 436] width 154 height 17
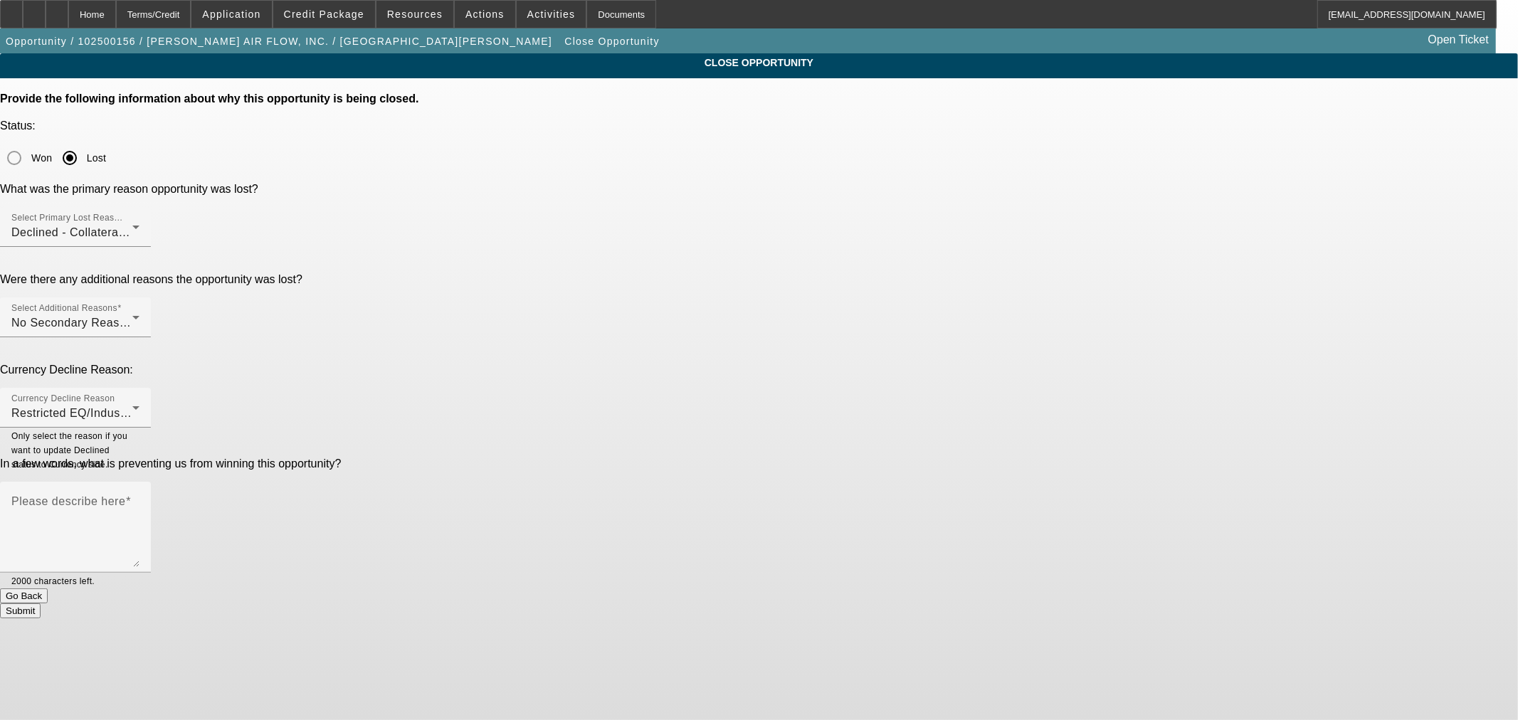
click at [594, 458] on div "In a few words, what is preventing us from winning this opportunity?" at bounding box center [759, 464] width 1518 height 13
click at [139, 499] on textarea "Please describe here" at bounding box center [75, 533] width 128 height 68
type textarea "Equipment is 70K lb plus."
click at [41, 604] on button "Submit" at bounding box center [20, 611] width 41 height 15
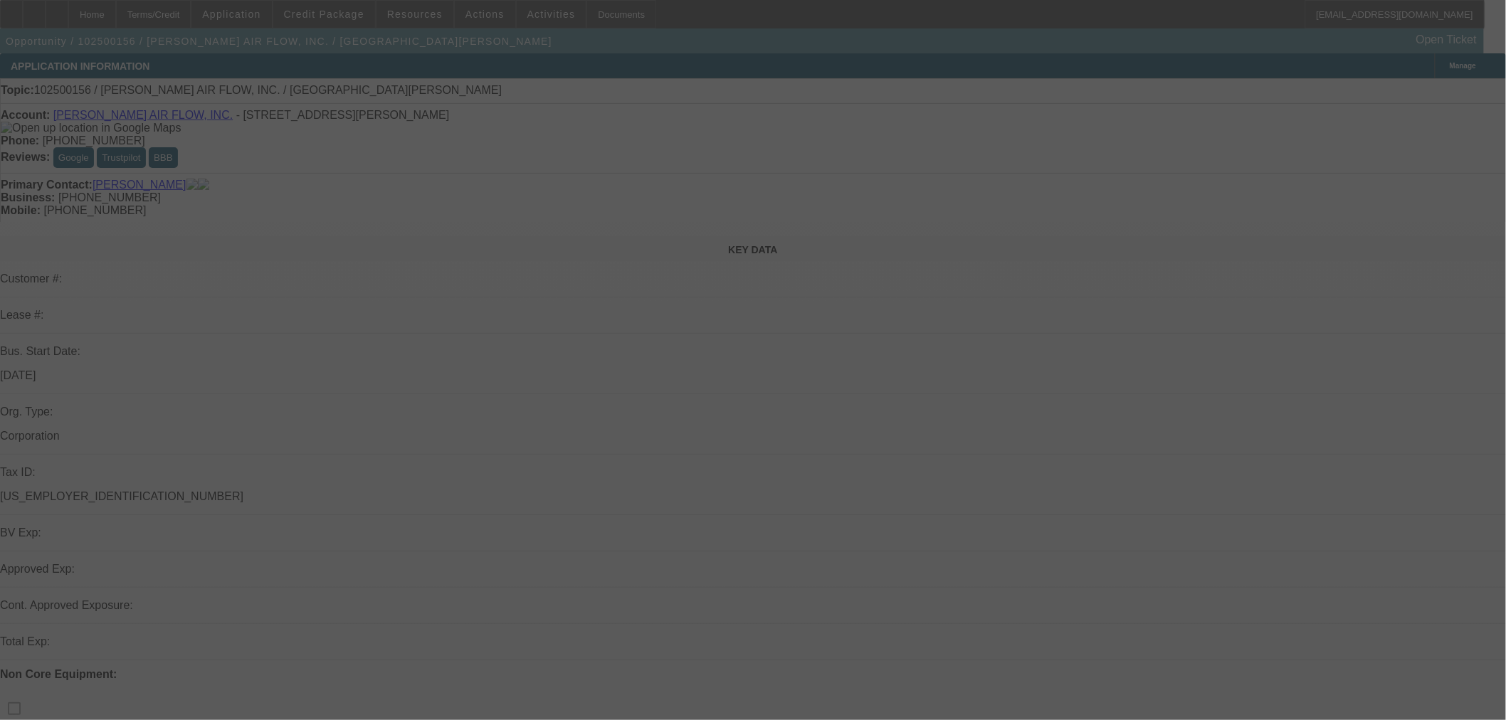
select select "0"
select select "2"
select select "0"
select select "6"
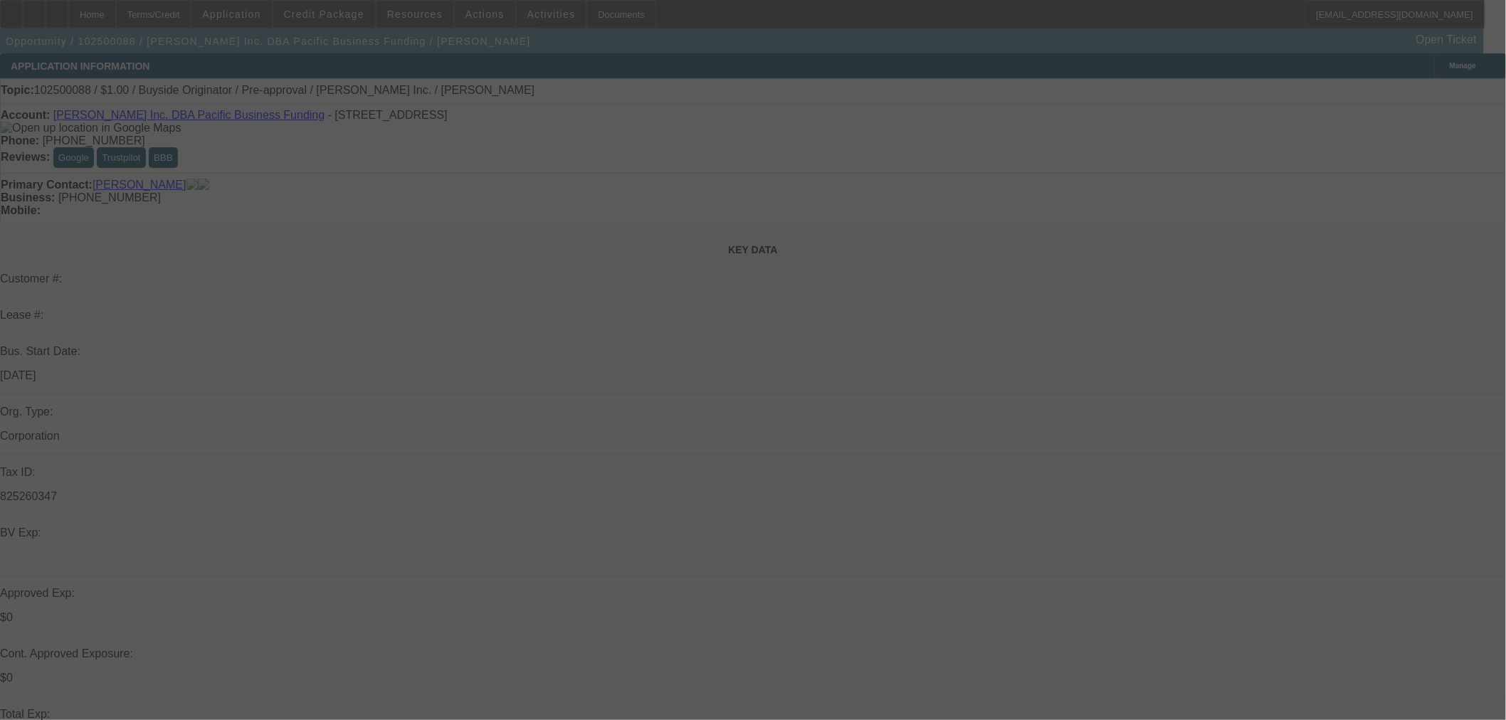
select select "0"
select select "2"
select select "0"
select select "6"
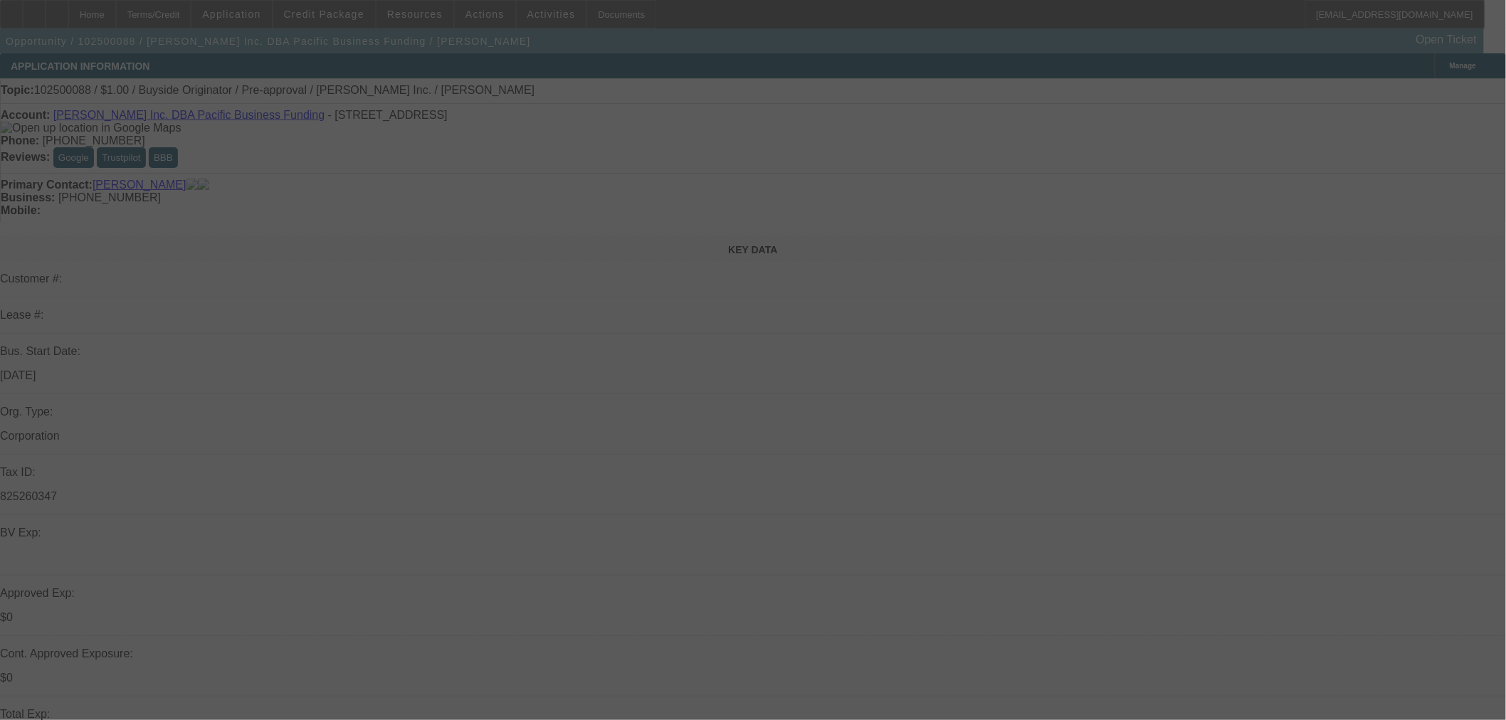
select select "0"
select select "2"
select select "0"
select select "6"
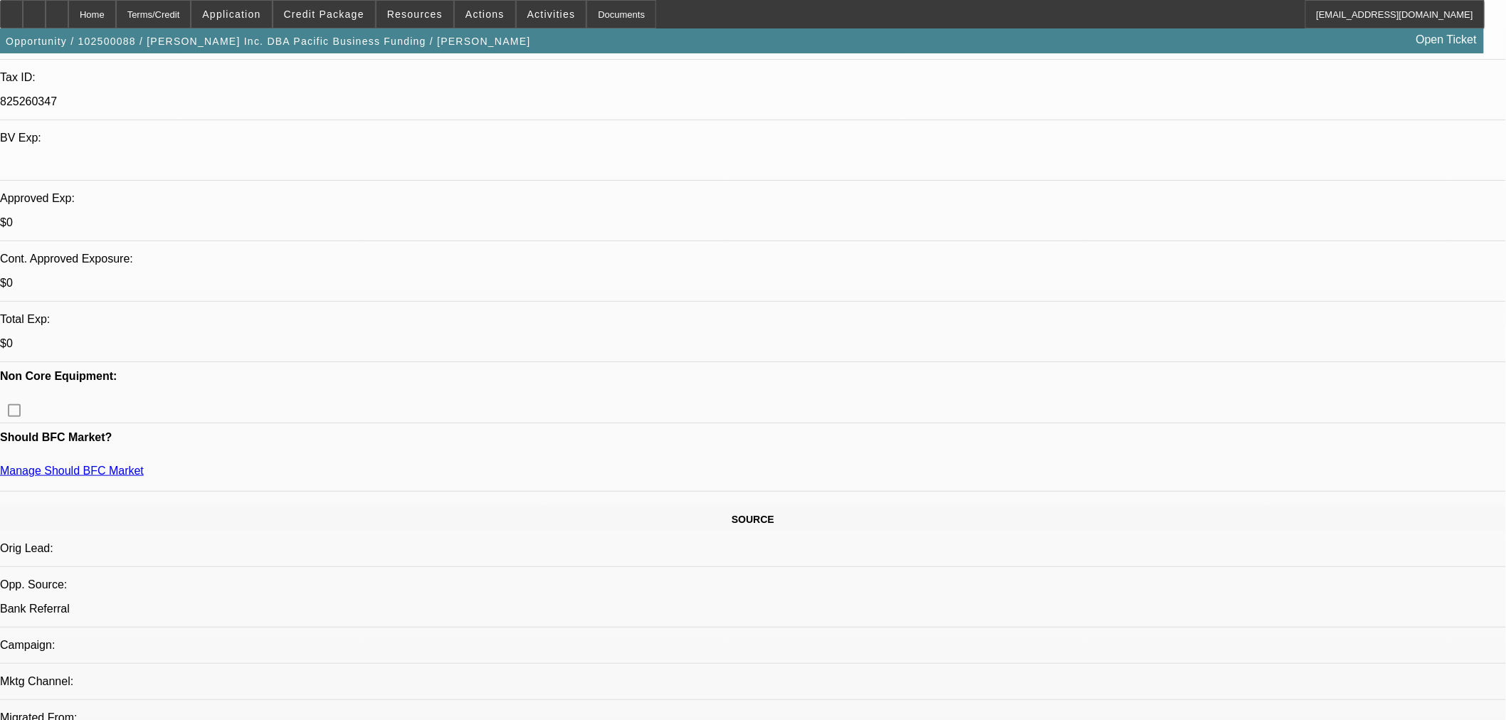
scroll to position [527, 0]
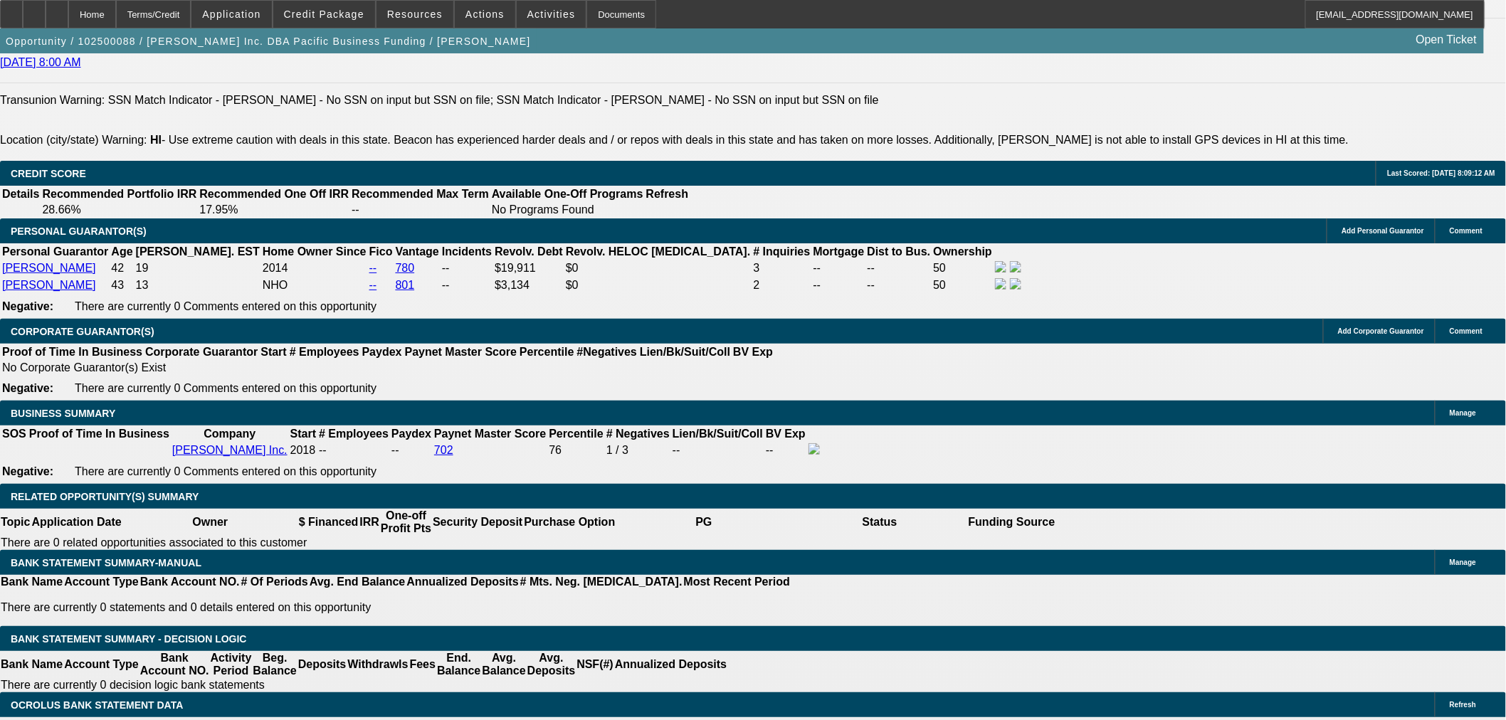
scroll to position [1976, 0]
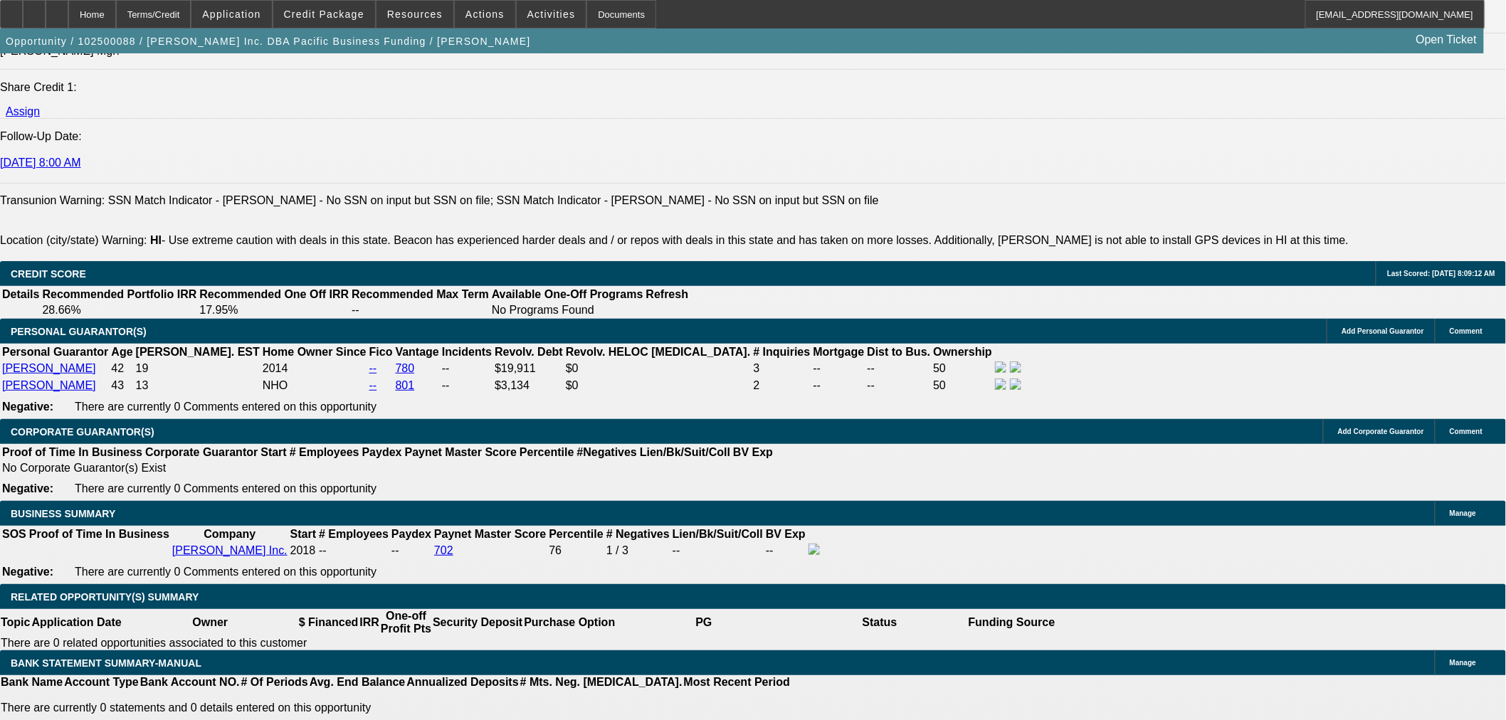
scroll to position [1713, 0]
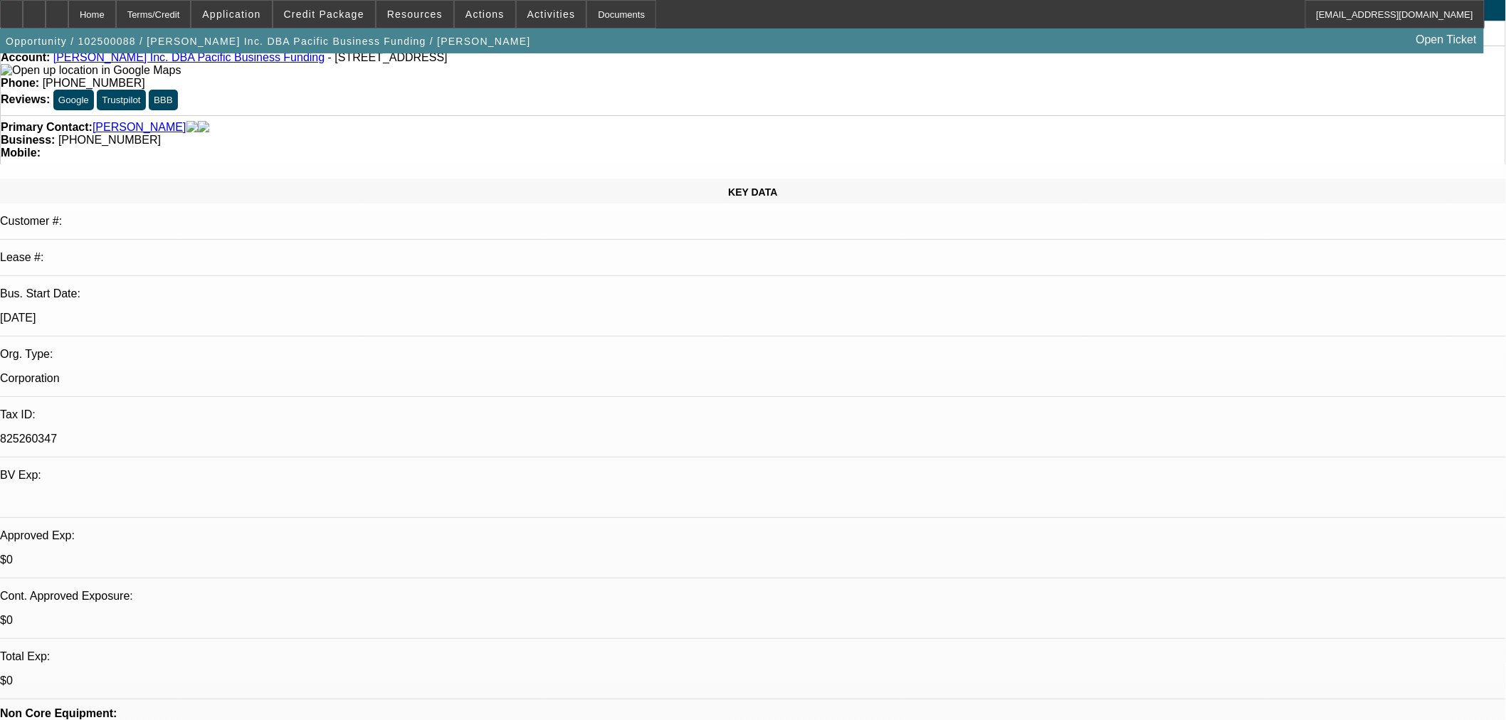
scroll to position [0, 0]
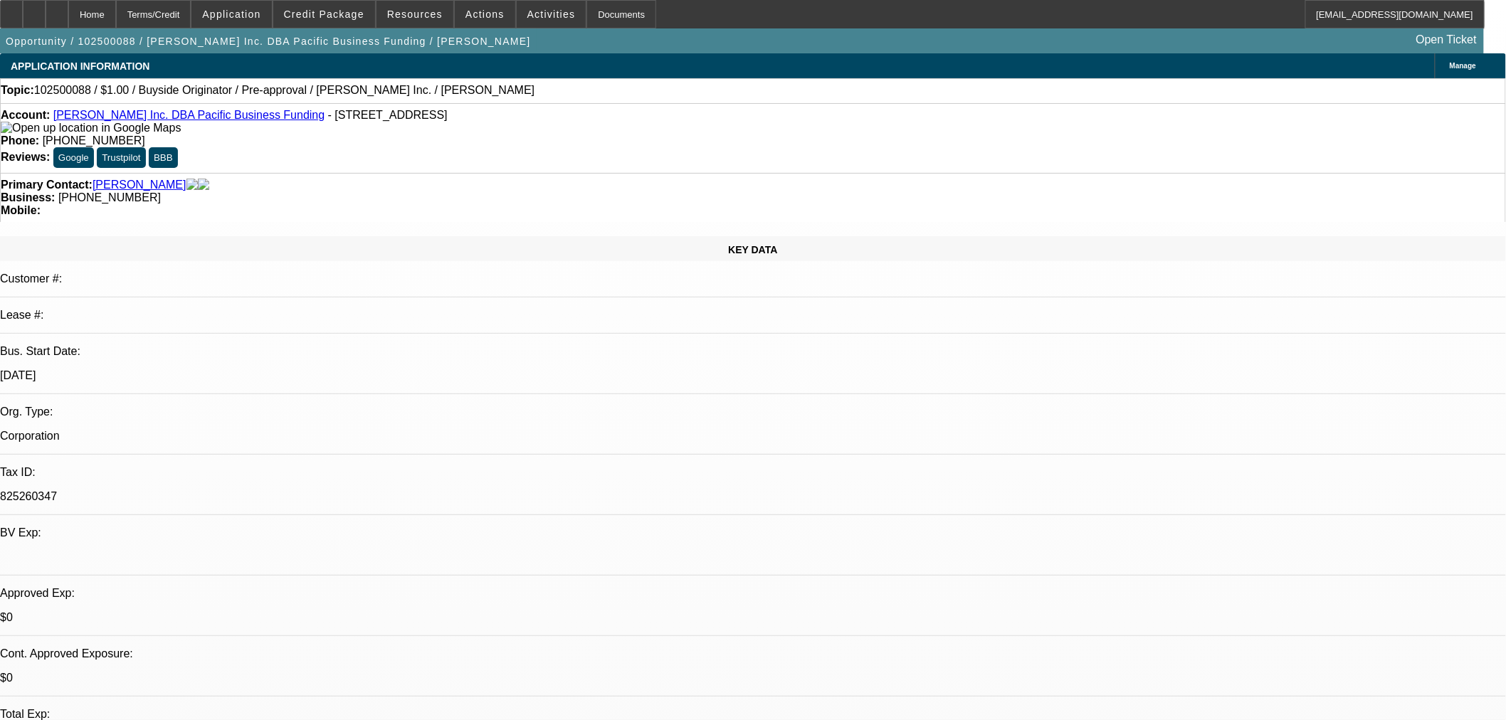
click at [196, 117] on link "[PERSON_NAME] Inc. DBA Pacific Business Funding" at bounding box center [188, 115] width 271 height 12
click at [11, 9] on icon at bounding box center [11, 9] width 0 height 0
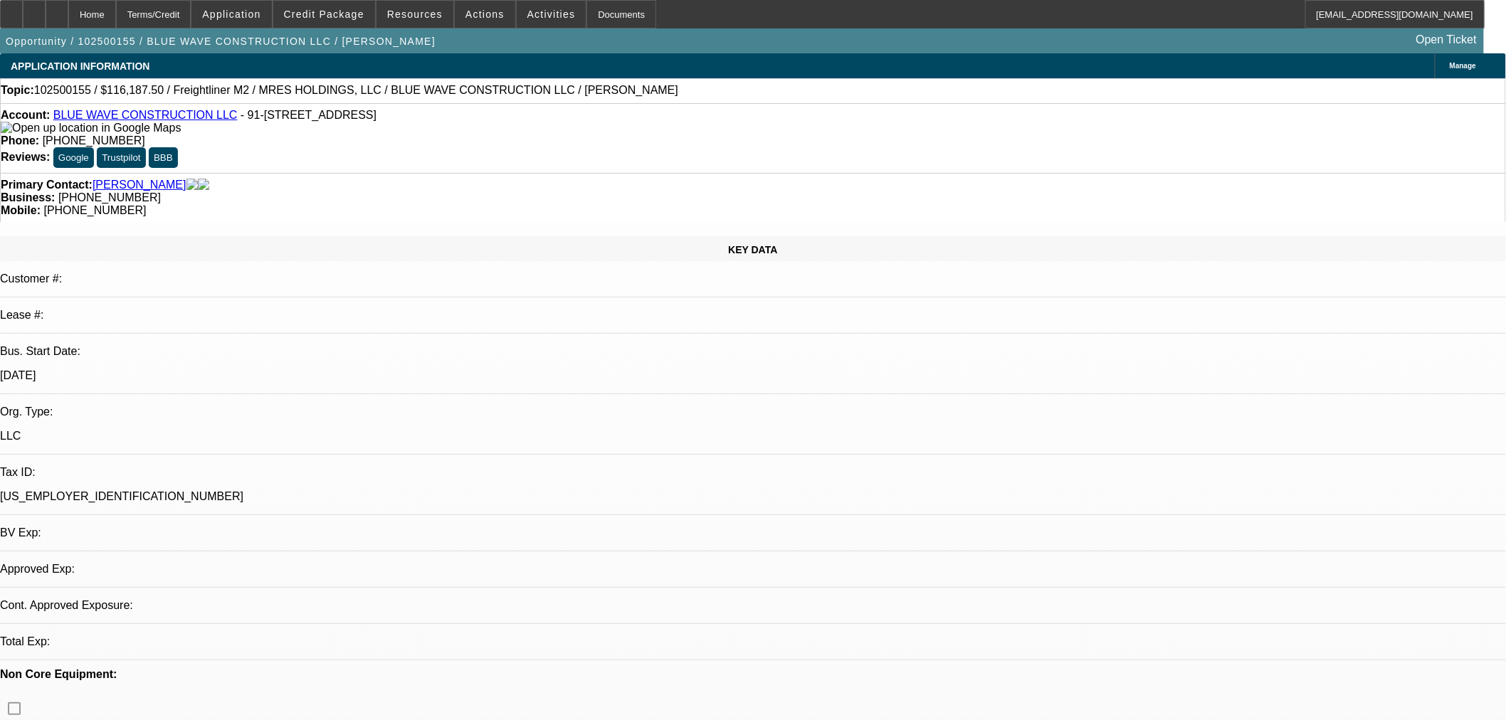
select select "0"
select select "2"
select select "0.1"
select select "4"
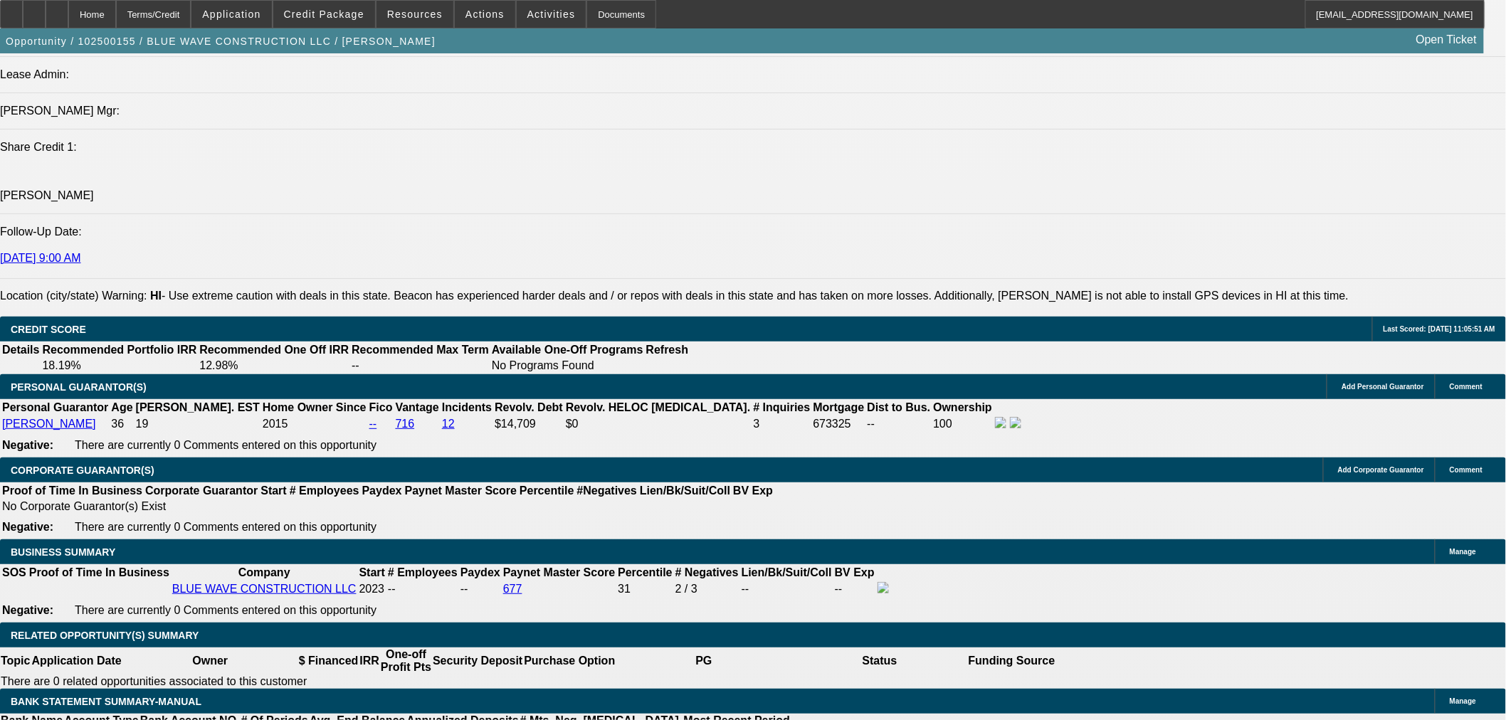
scroll to position [1713, 0]
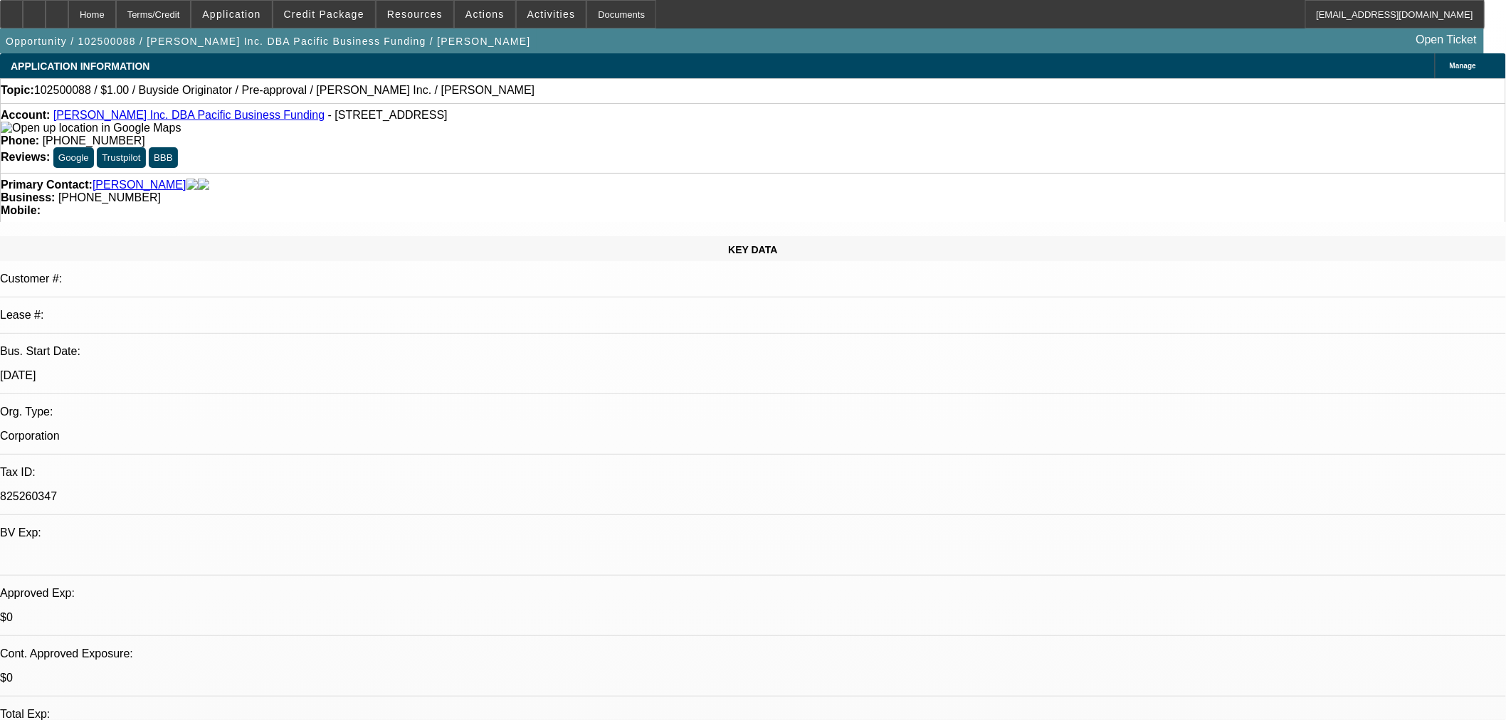
select select "0"
select select "2"
select select "0"
select select "6"
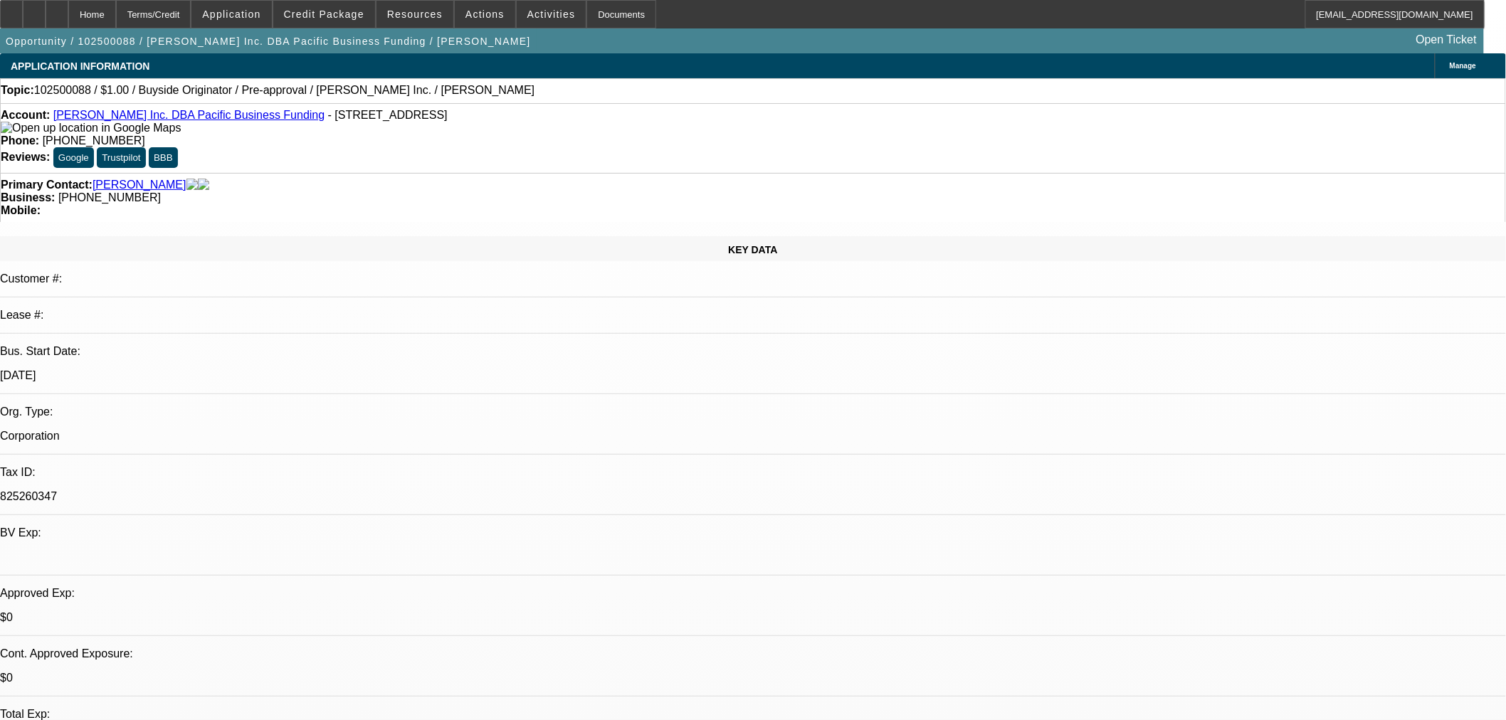
select select "0"
select select "2"
select select "0"
select select "6"
